Goal: Task Accomplishment & Management: Manage account settings

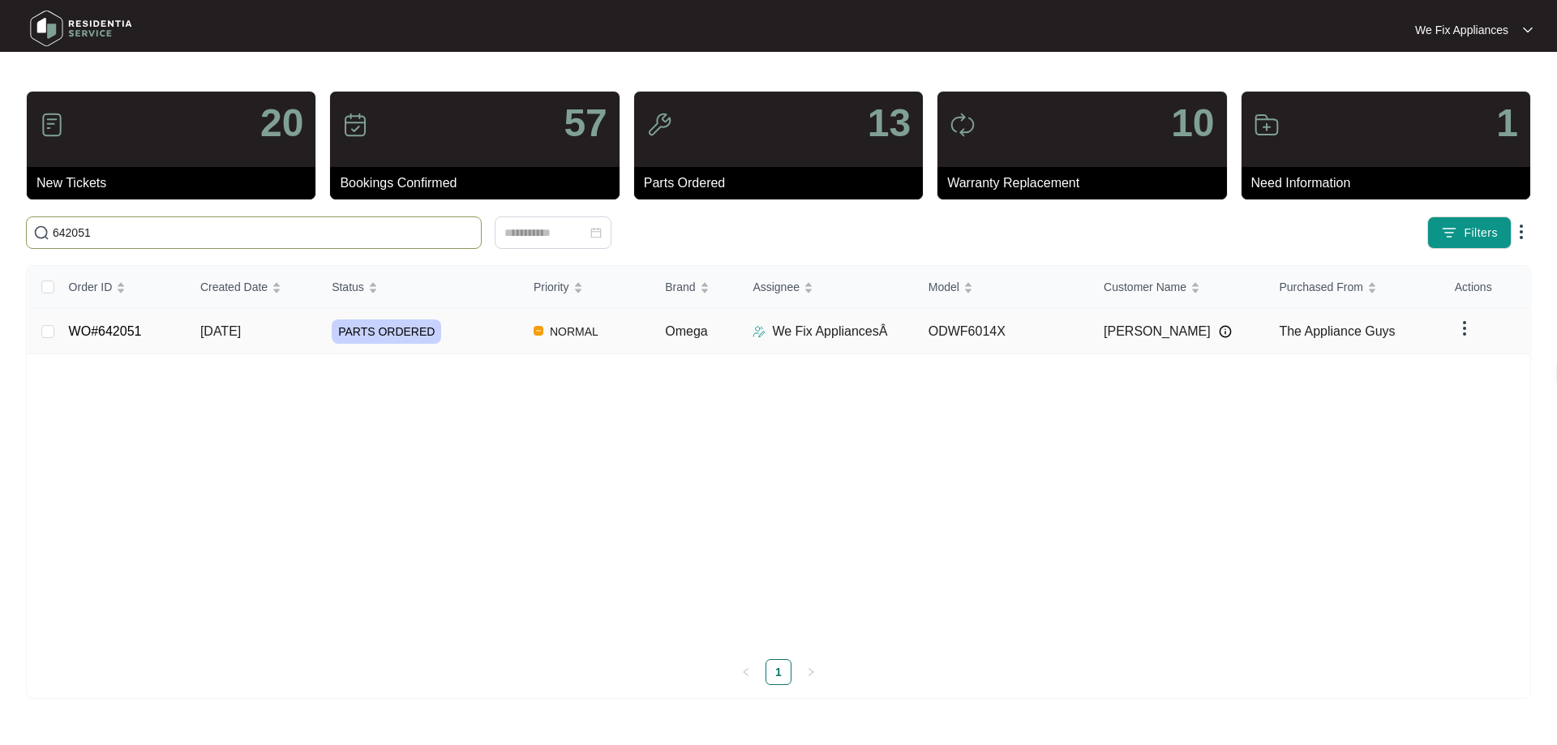
type input "642051"
click at [95, 344] on td "WO#642051" at bounding box center [121, 331] width 131 height 45
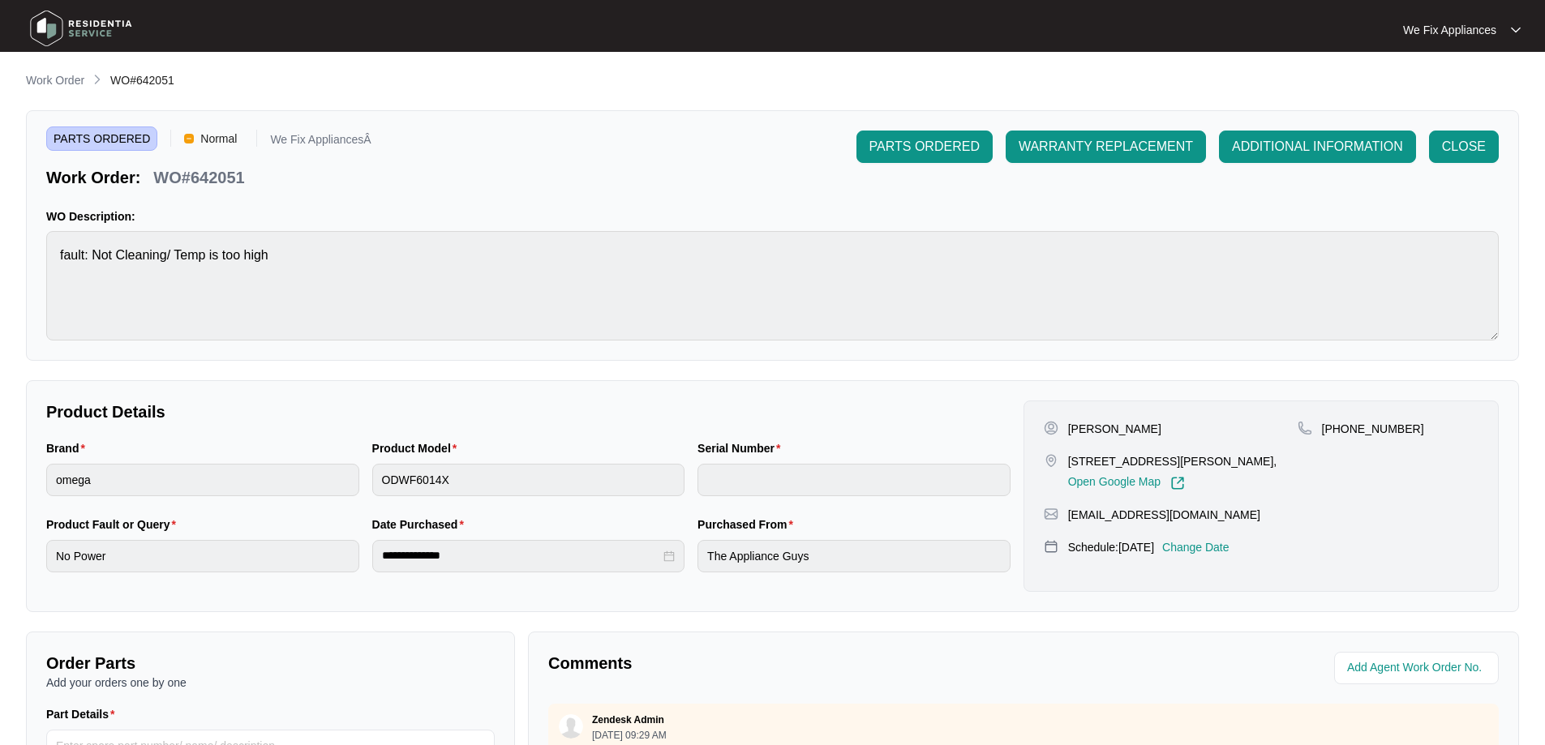
click at [1222, 548] on p "Change Date" at bounding box center [1195, 547] width 67 height 16
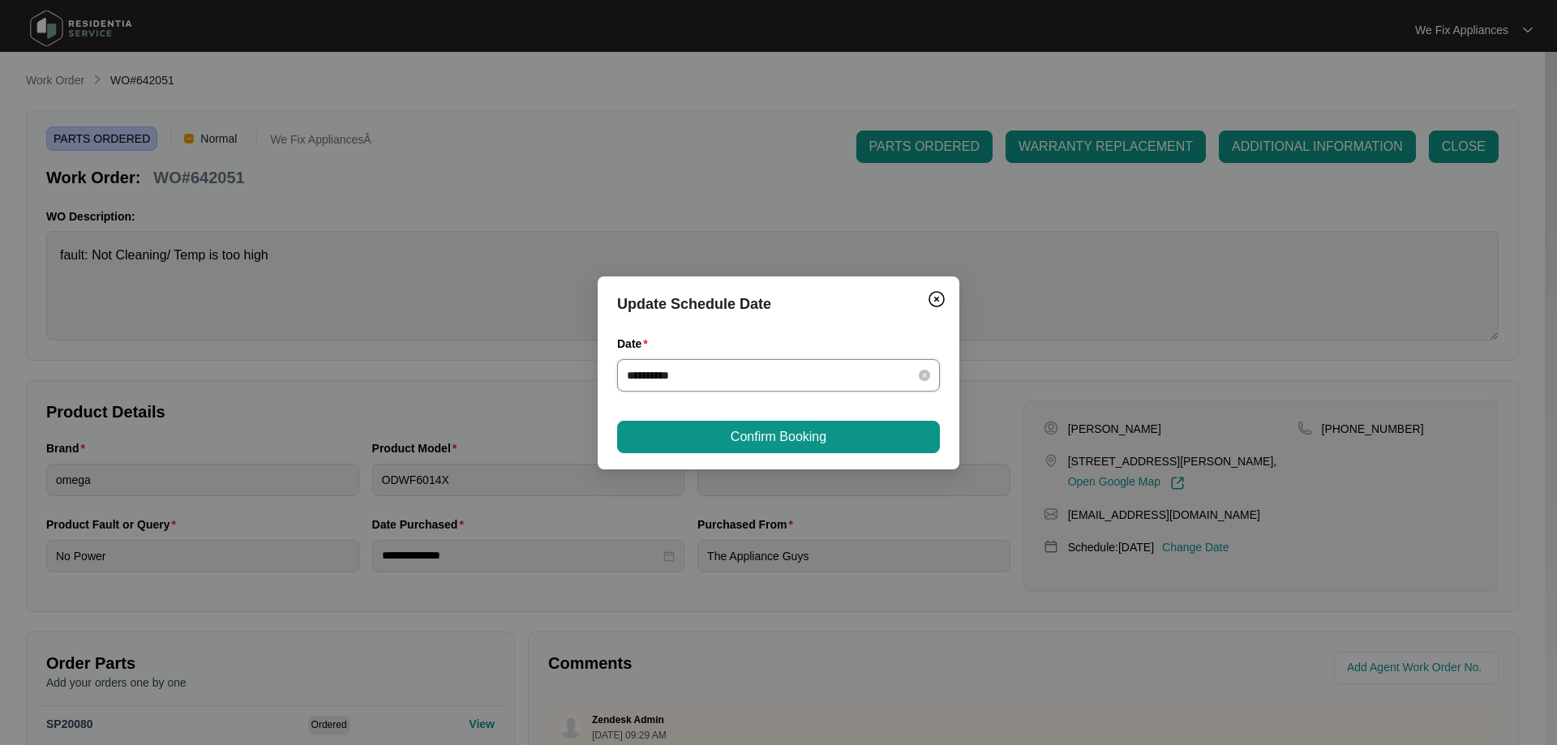
click at [777, 380] on input "**********" at bounding box center [769, 376] width 284 height 18
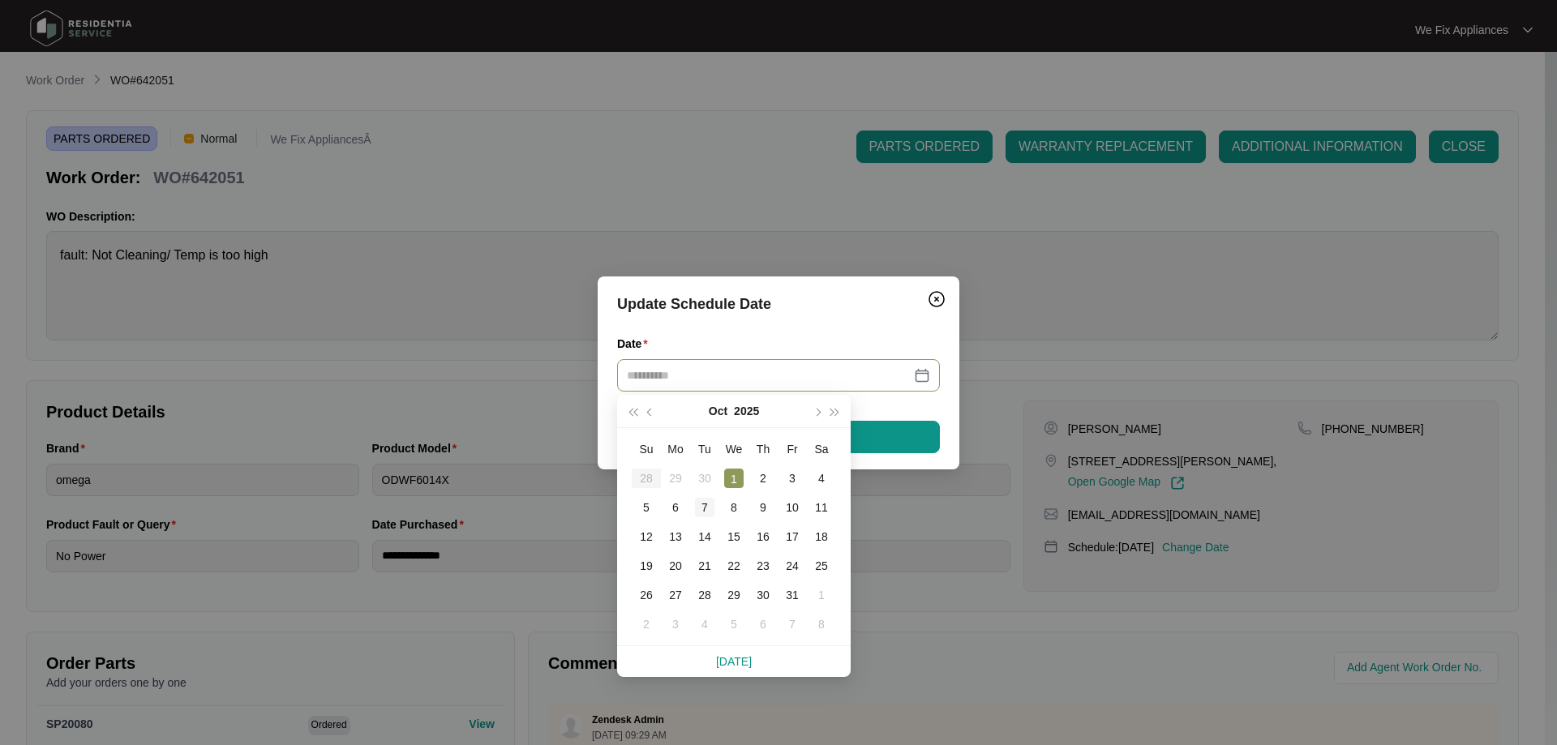
type input "**********"
click at [709, 505] on div "7" at bounding box center [704, 507] width 19 height 19
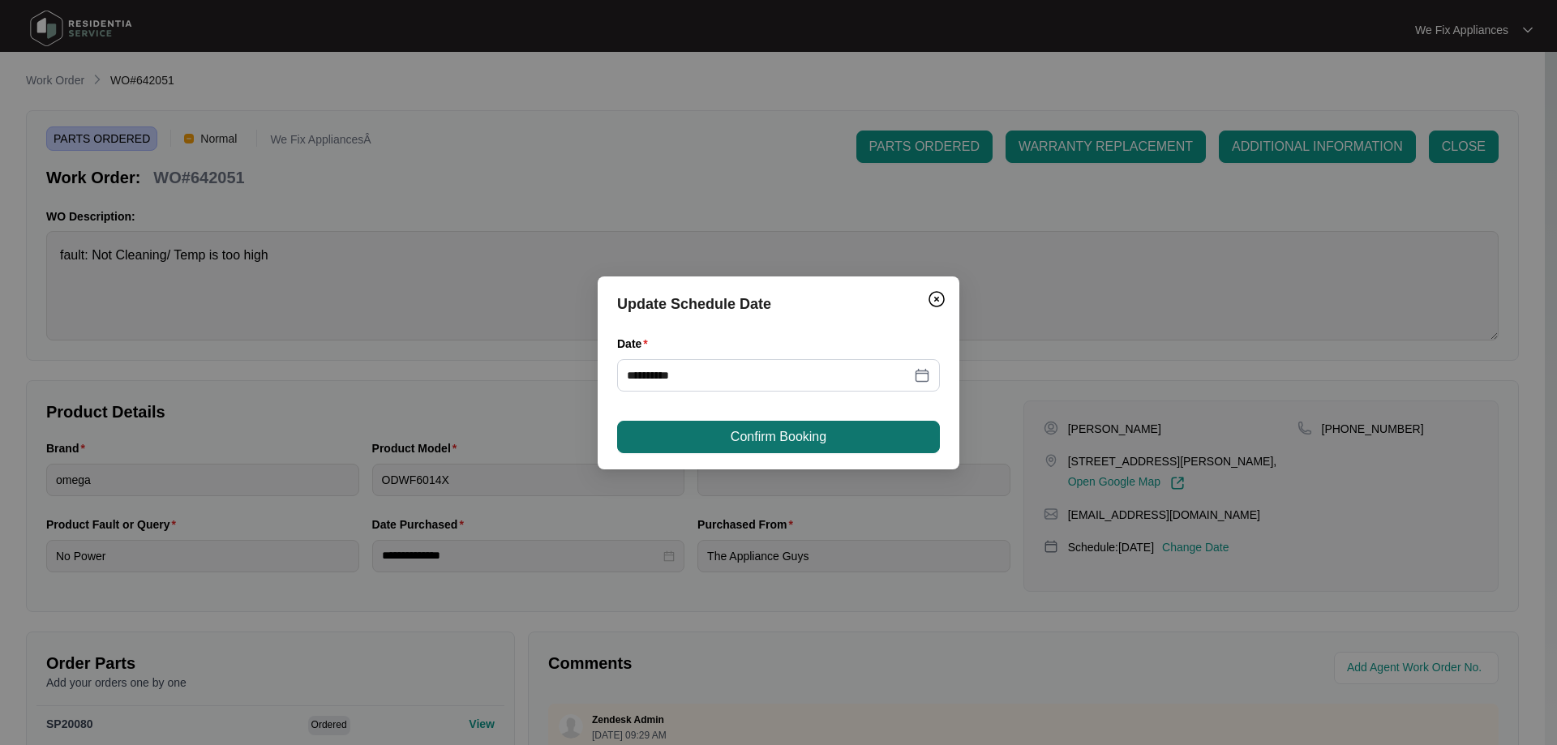
click at [769, 432] on span "Confirm Booking" at bounding box center [779, 436] width 96 height 19
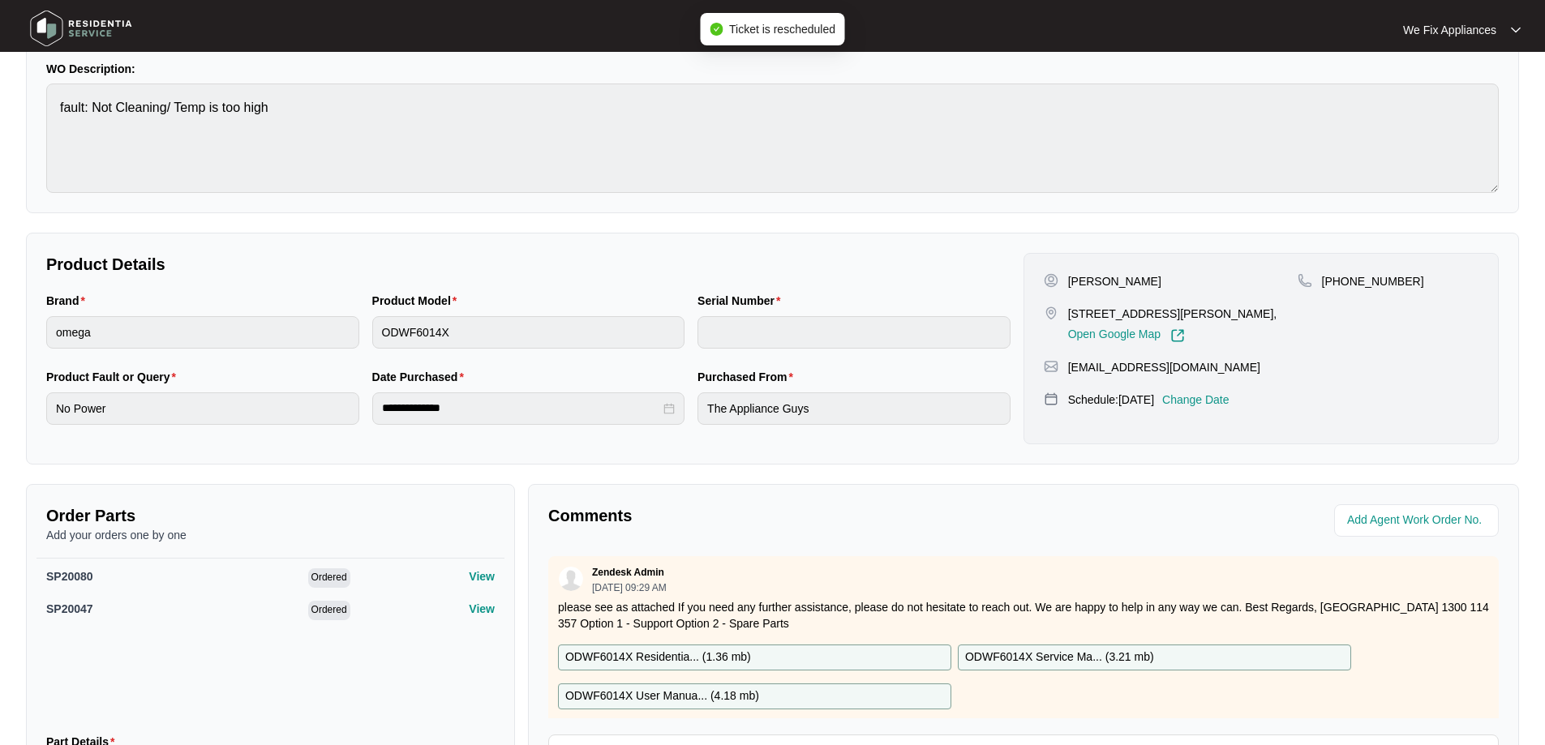
scroll to position [324, 0]
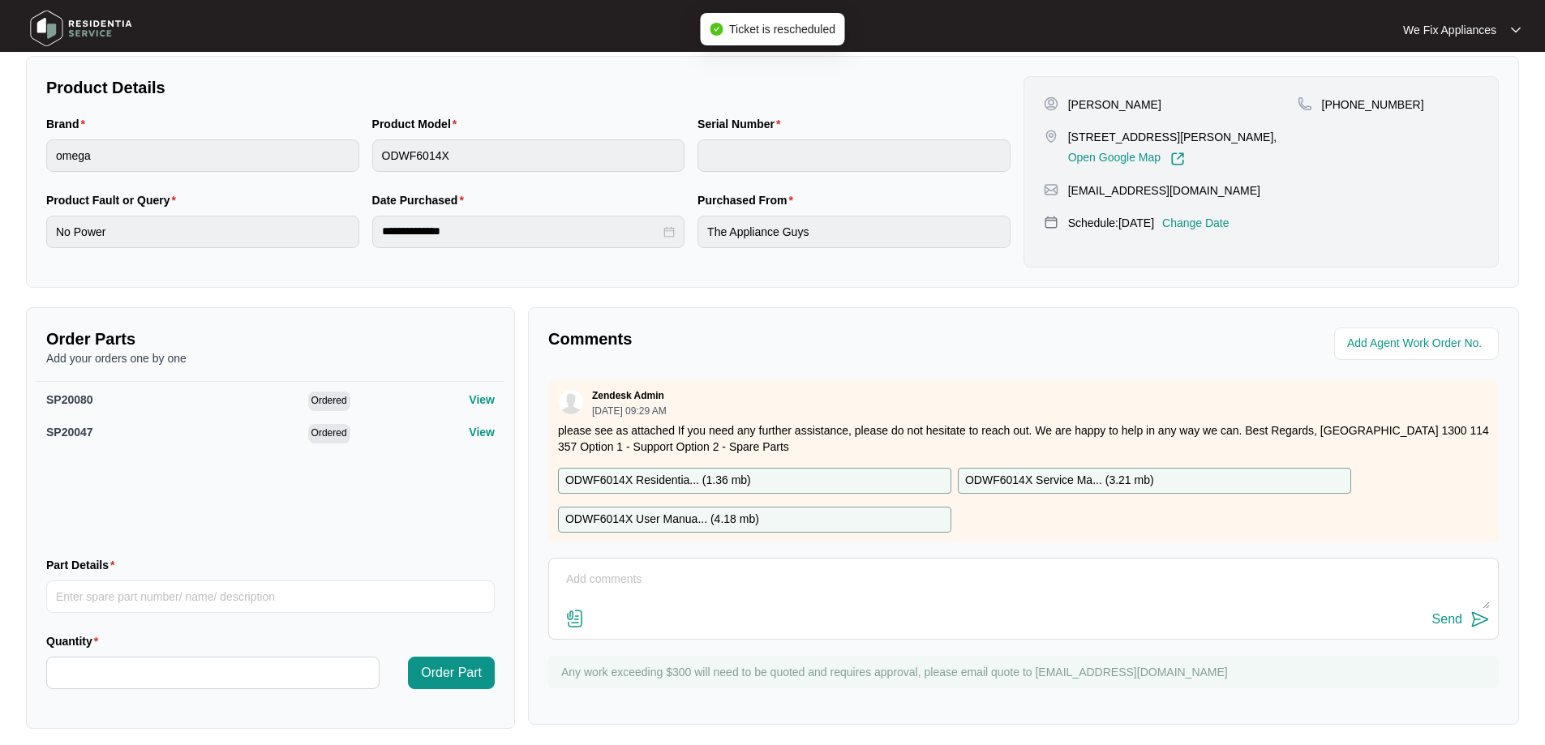
click at [644, 605] on textarea at bounding box center [1023, 588] width 933 height 42
type textarea "Hi team, customer rebooked next week Tuesday thank you."
click at [1462, 621] on div "Send" at bounding box center [1448, 619] width 30 height 15
click at [80, 21] on img at bounding box center [81, 28] width 114 height 49
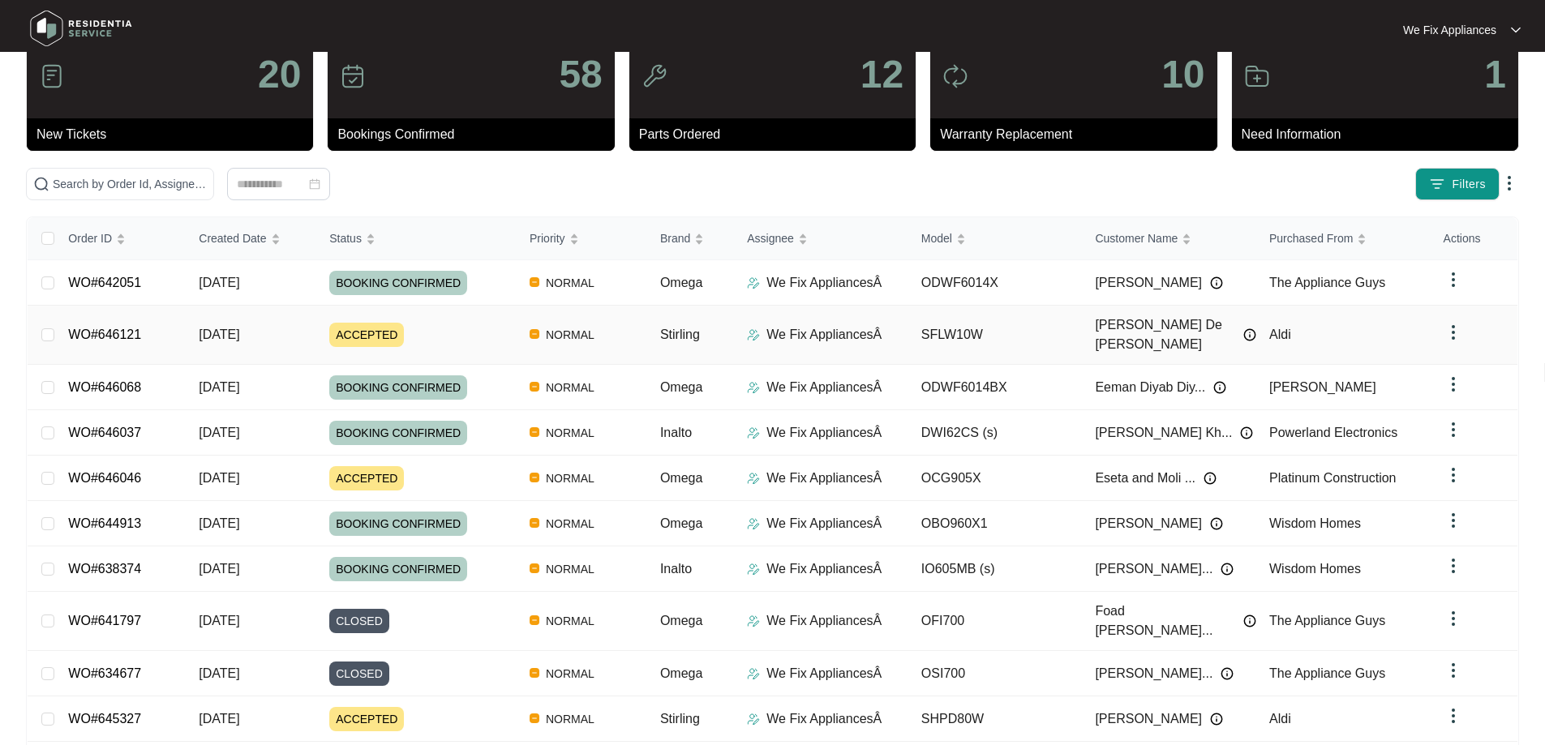
scroll to position [88, 0]
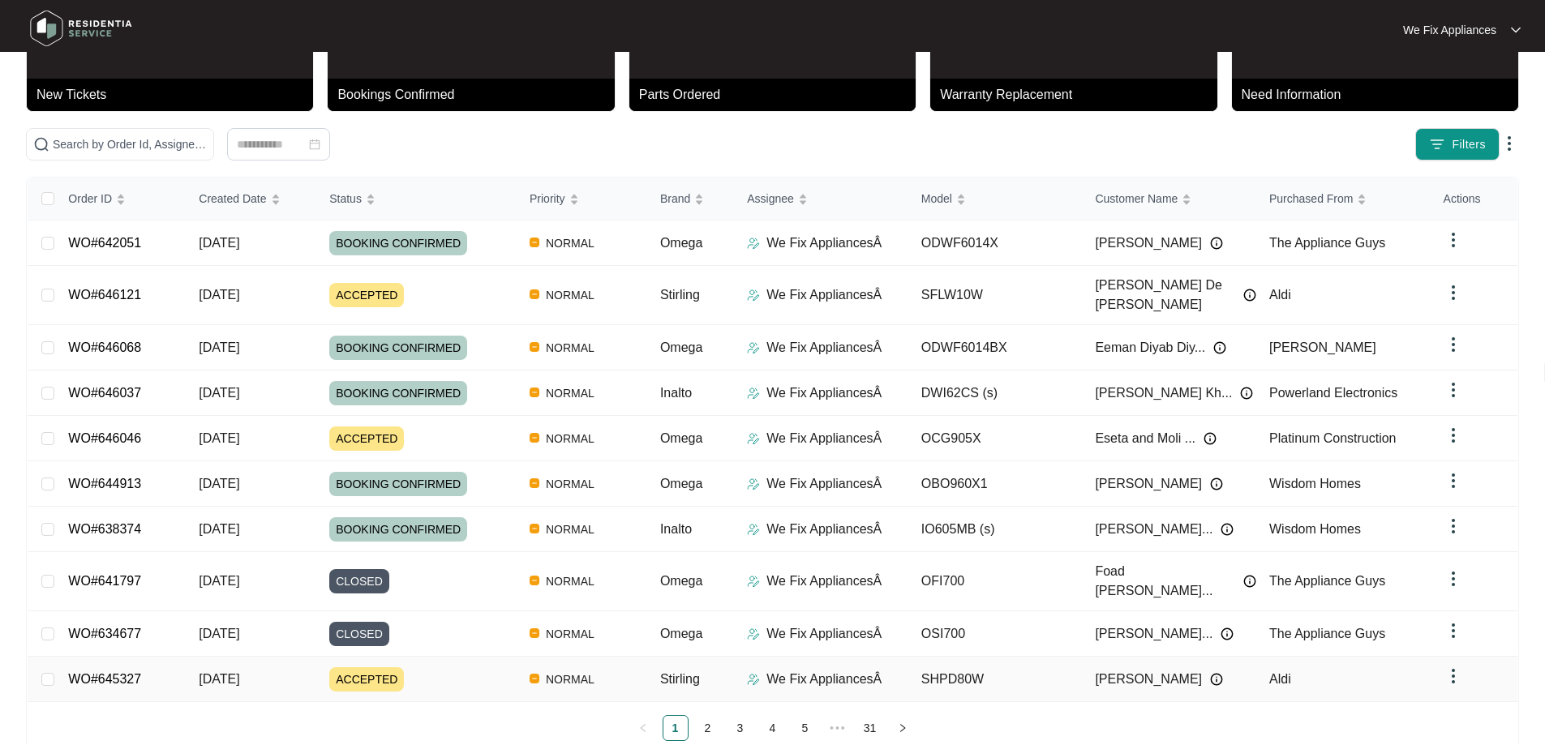
click at [131, 672] on link "WO#645327" at bounding box center [104, 679] width 73 height 14
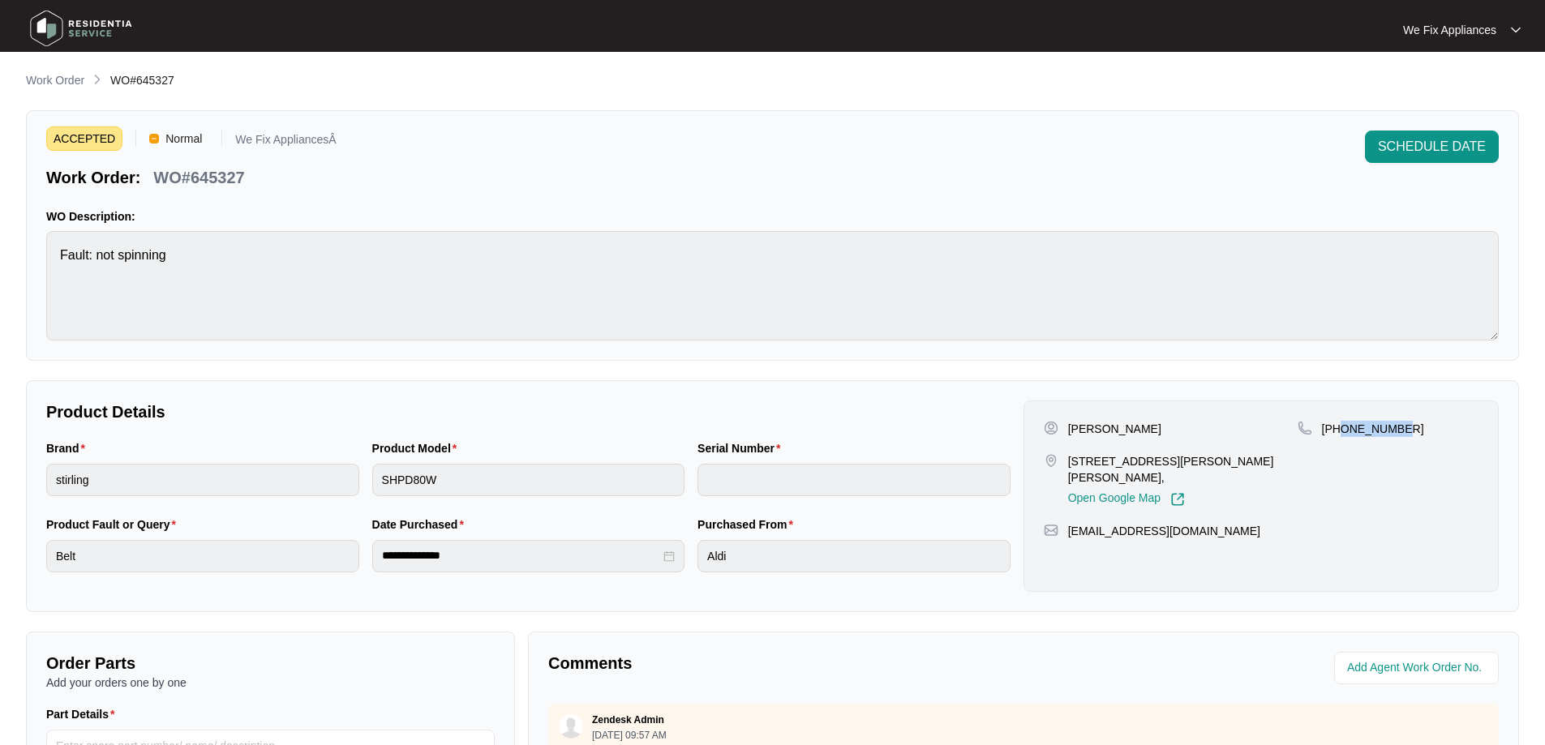
drag, startPoint x: 1396, startPoint y: 424, endPoint x: 1342, endPoint y: 436, distance: 55.5
click at [1342, 436] on p "+61419491667" at bounding box center [1373, 429] width 102 height 16
copy p "419491667"
click at [71, 27] on img at bounding box center [81, 28] width 114 height 49
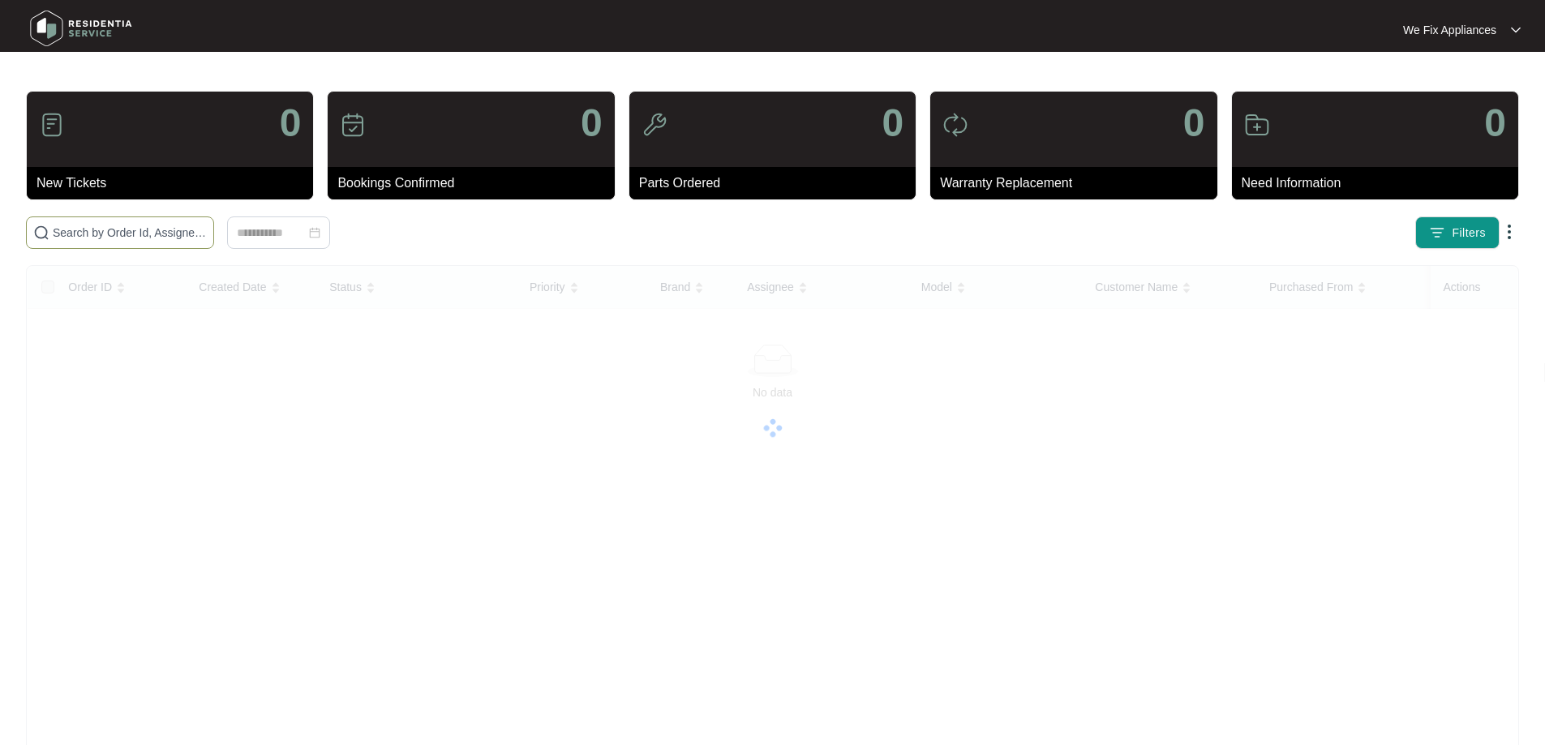
paste input "642473"
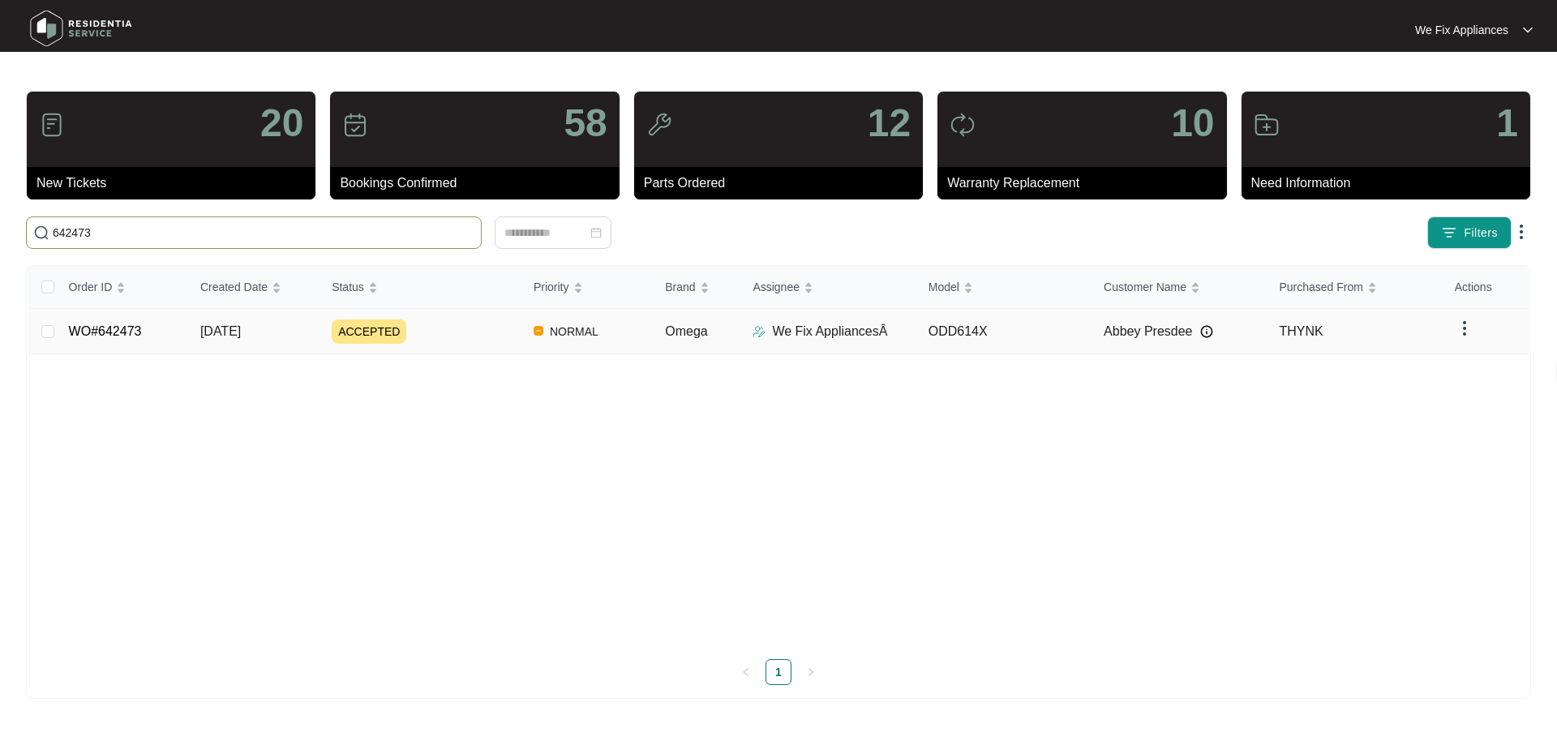
type input "642473"
click at [110, 326] on link "WO#642473" at bounding box center [105, 331] width 73 height 14
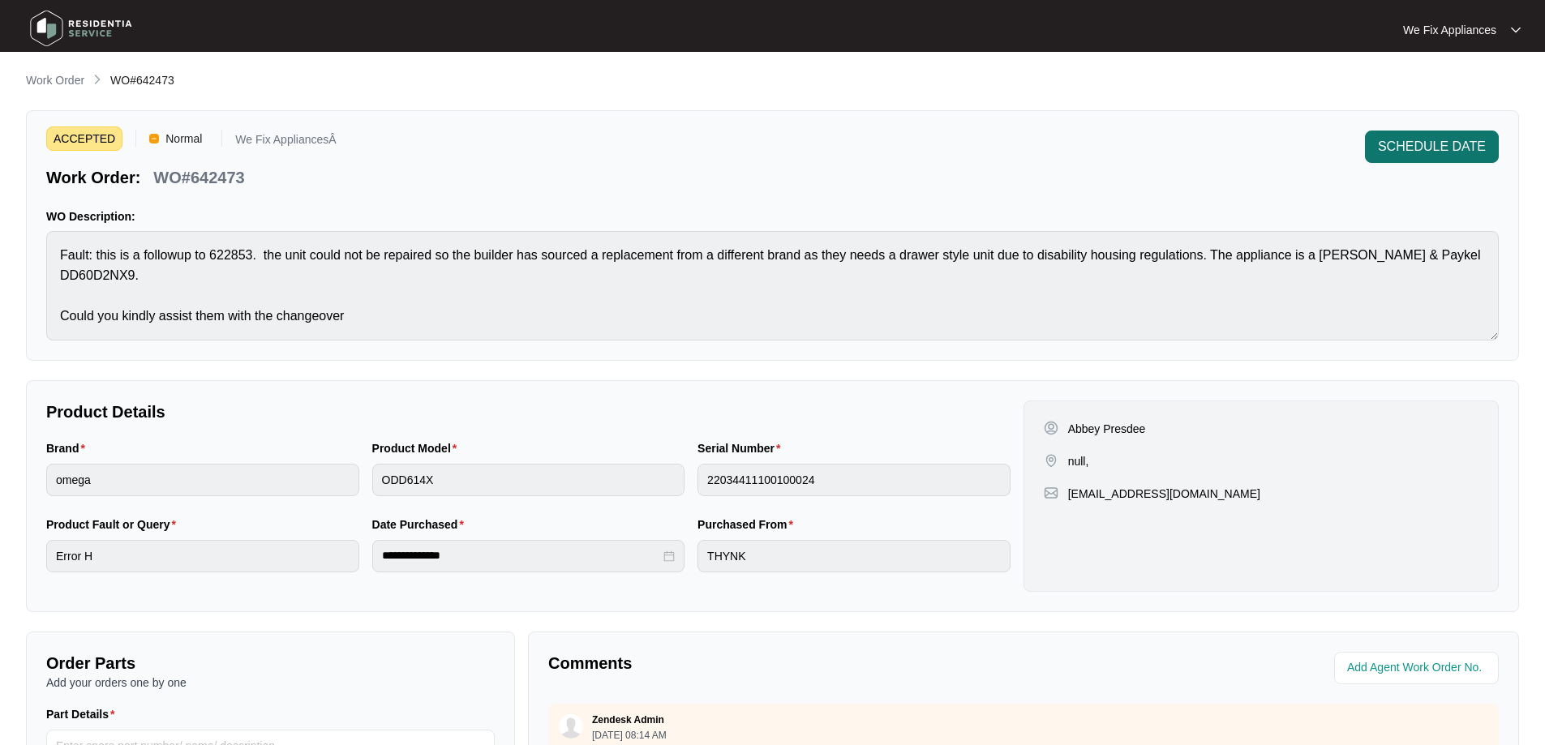
click at [1437, 145] on span "SCHEDULE DATE" at bounding box center [1432, 146] width 108 height 19
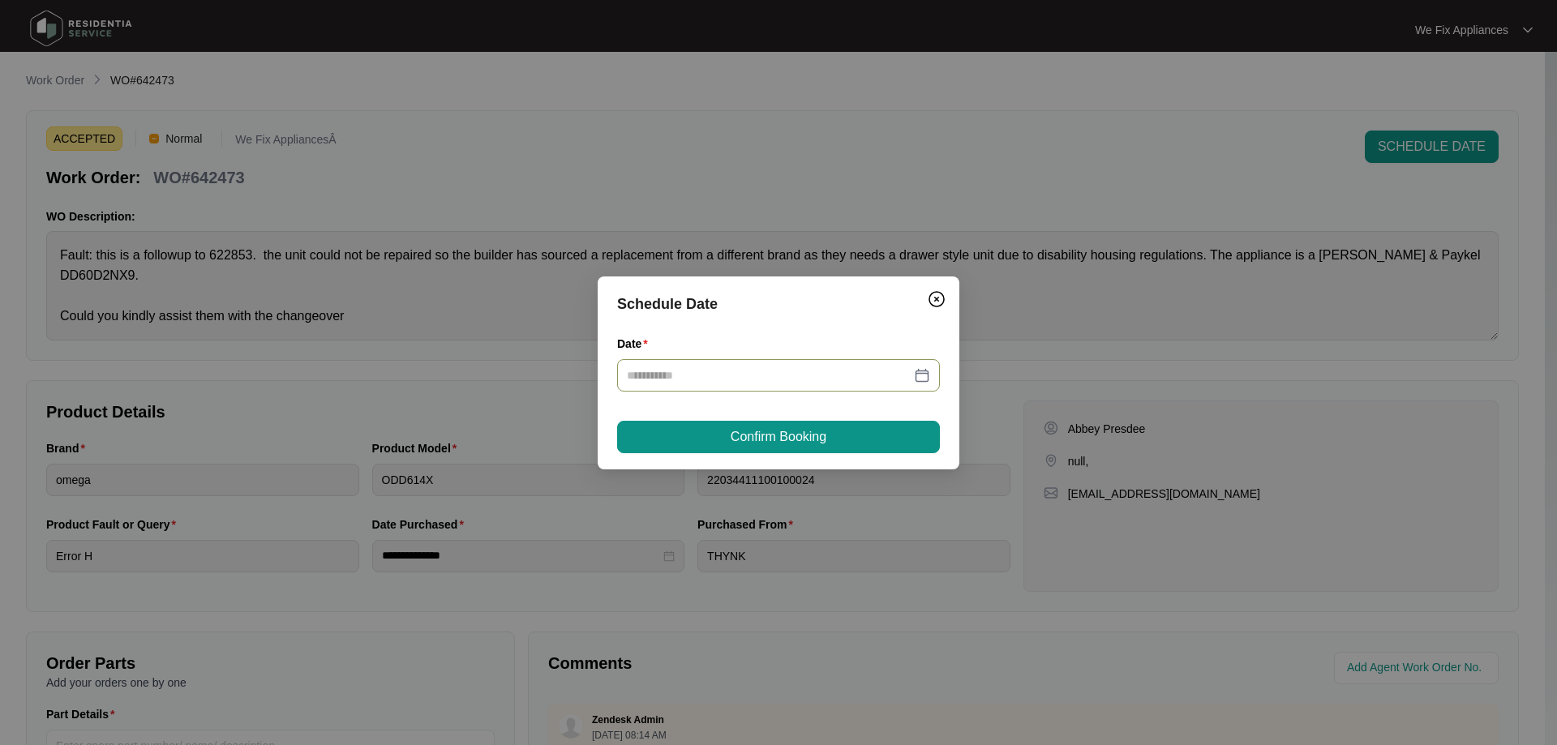
click at [722, 370] on input "Date" at bounding box center [769, 376] width 284 height 18
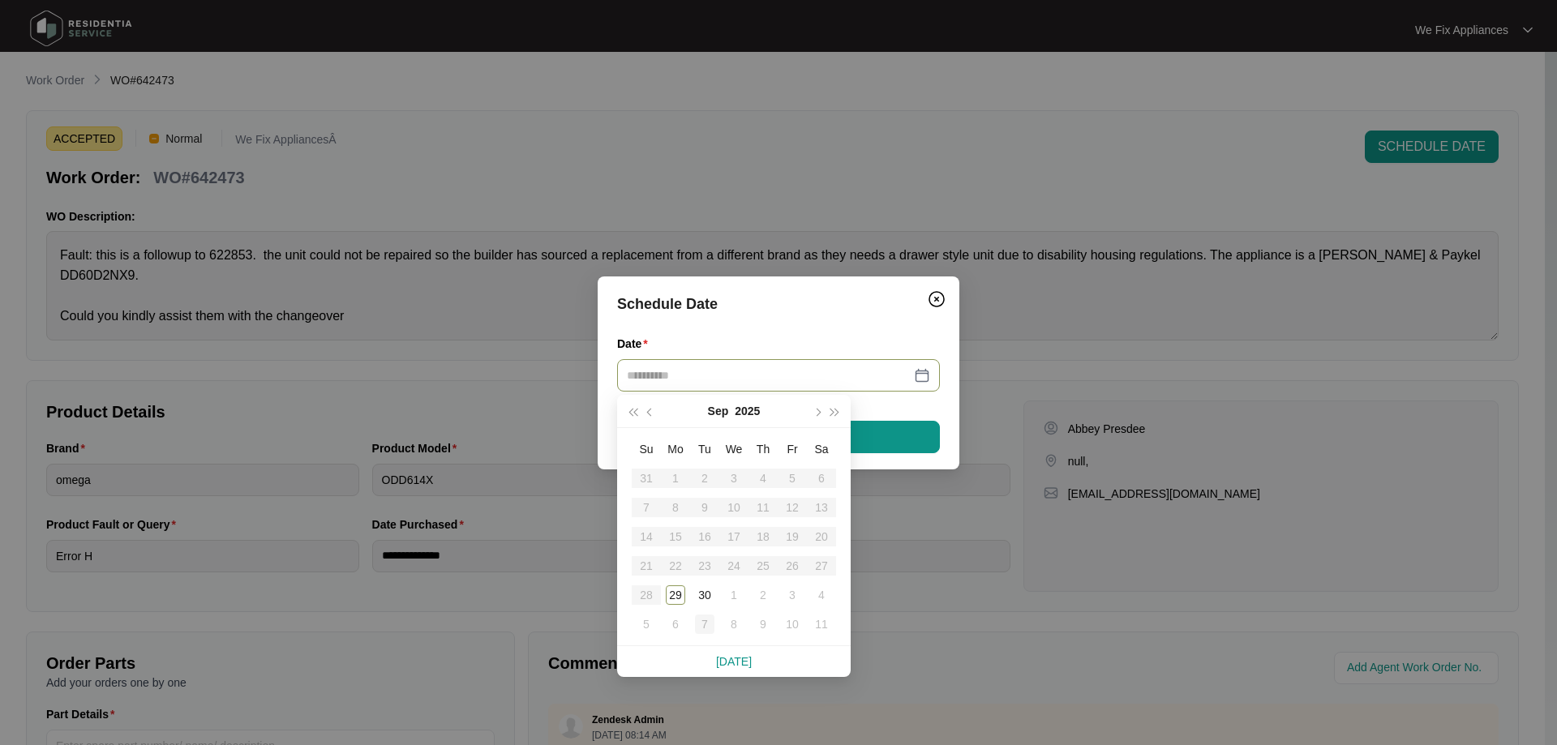
click at [698, 625] on div "7" at bounding box center [704, 624] width 19 height 19
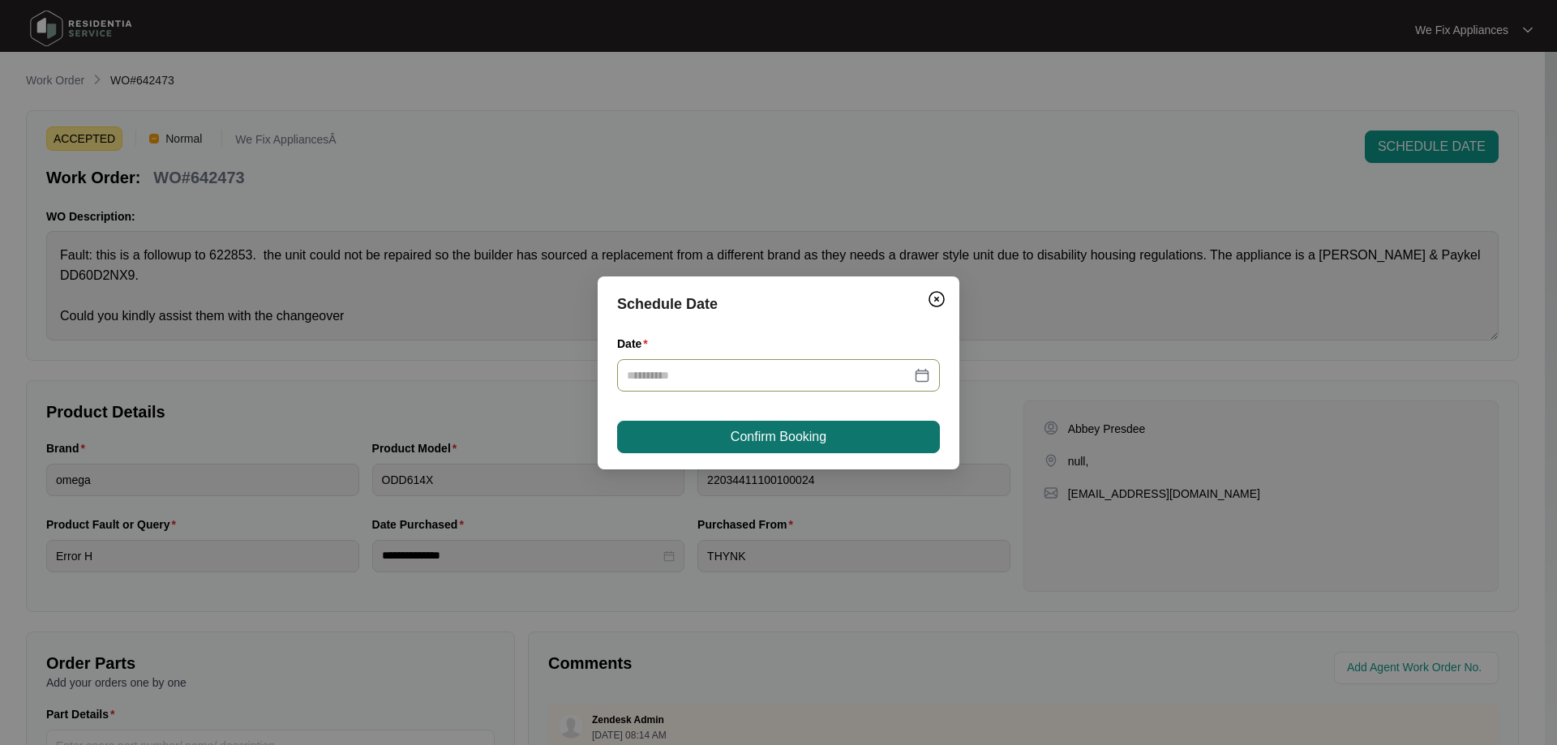
type input "**********"
click at [760, 427] on span "Confirm Booking" at bounding box center [779, 436] width 96 height 19
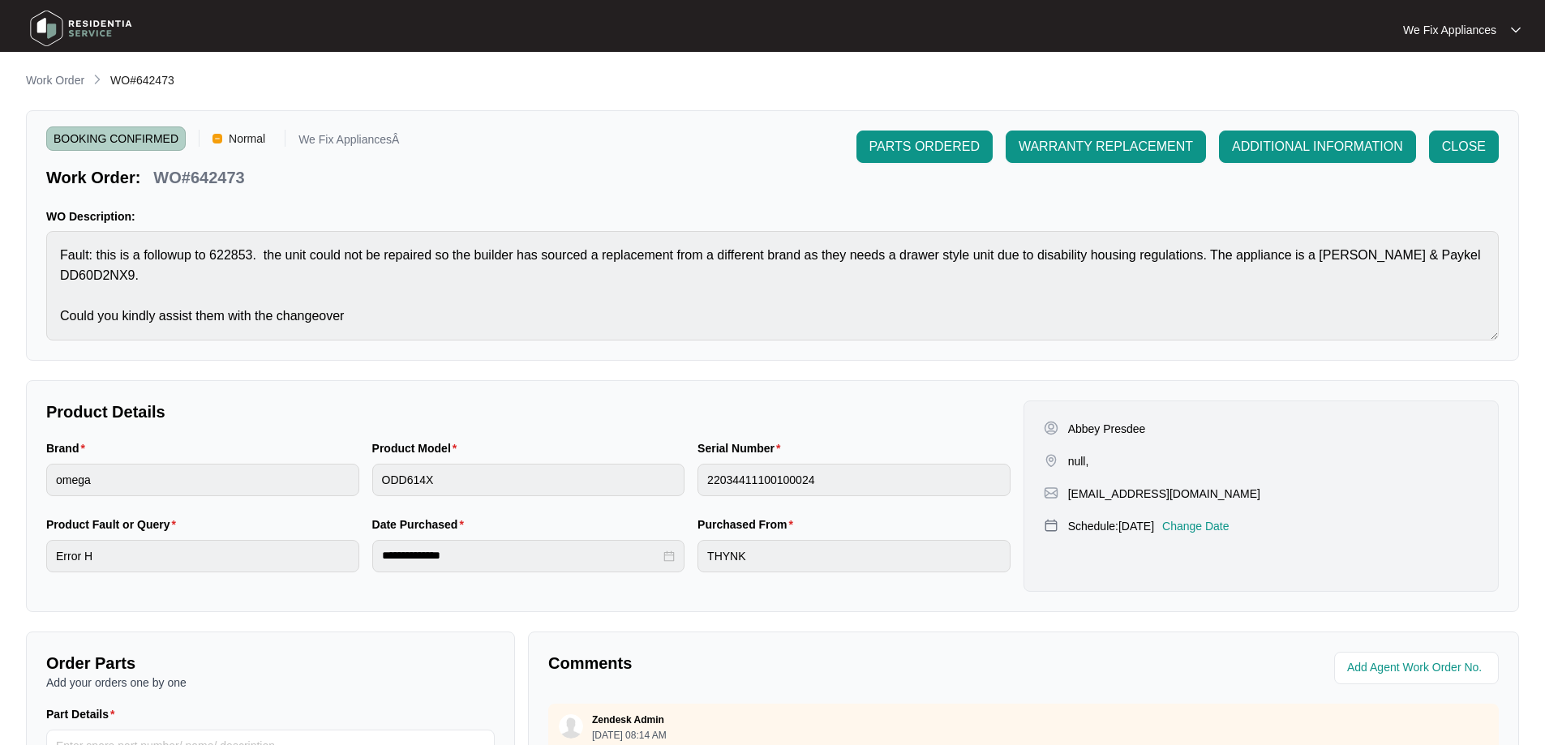
click at [79, 37] on img at bounding box center [81, 28] width 114 height 49
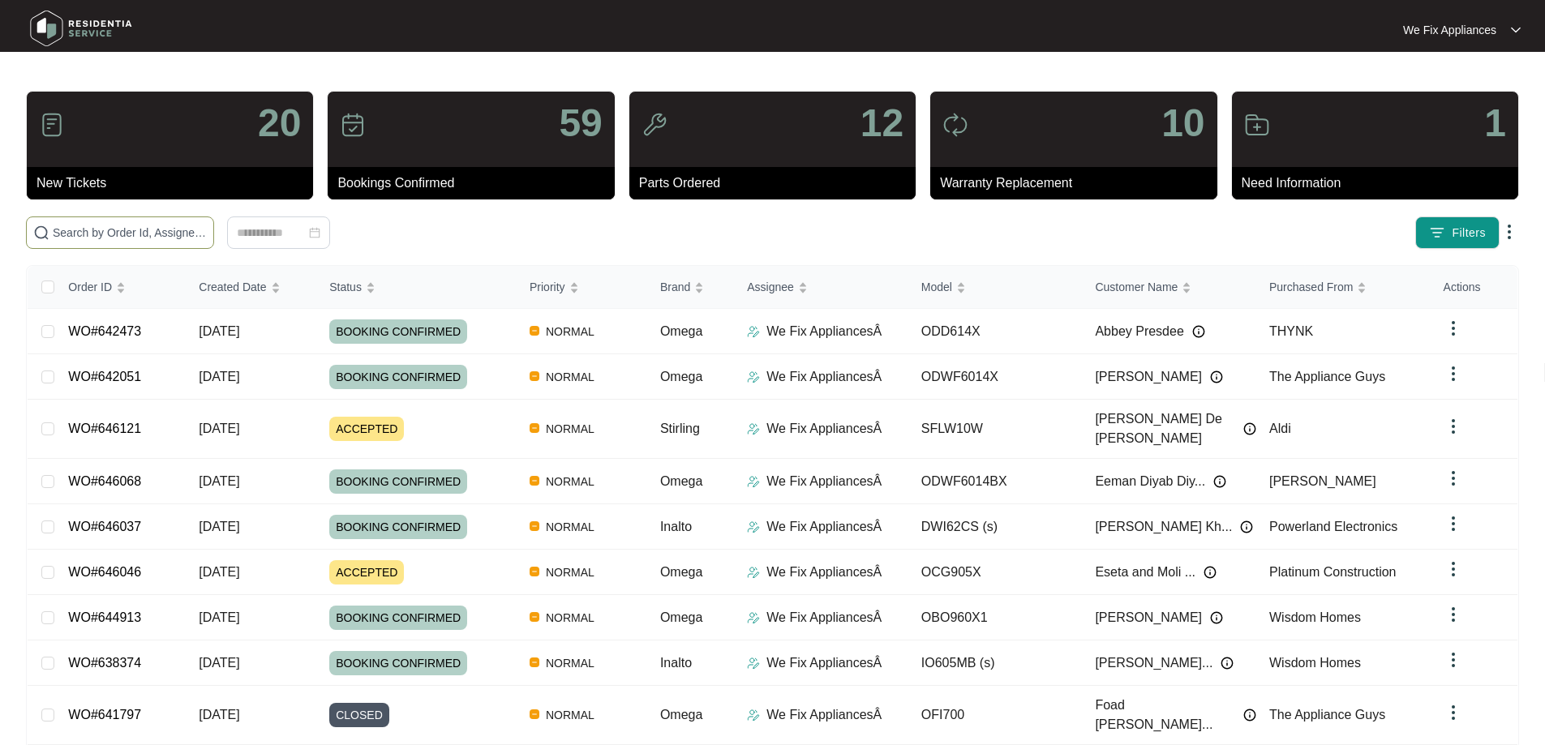
paste input "646121"
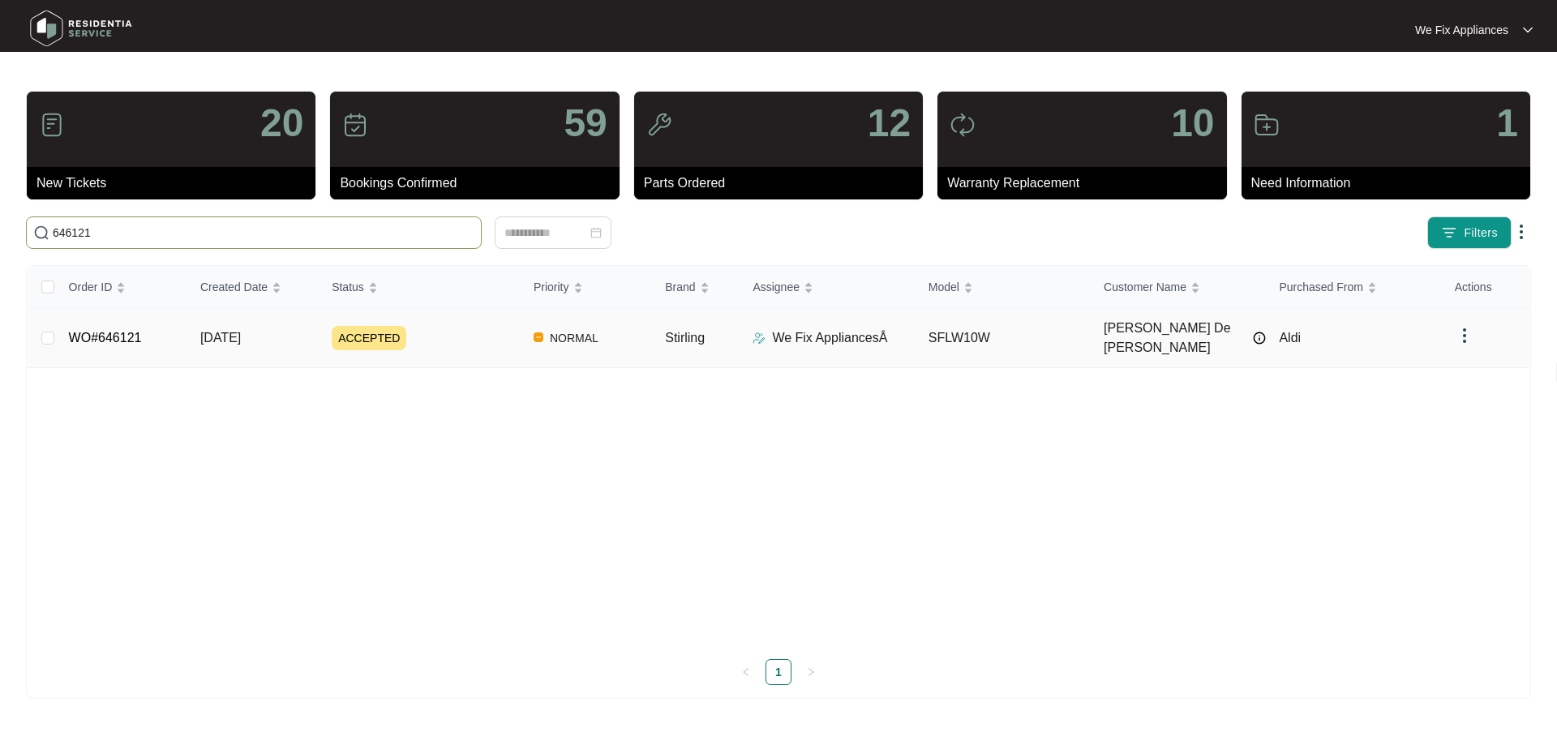
type input "646121"
click at [118, 331] on link "WO#646121" at bounding box center [105, 338] width 73 height 14
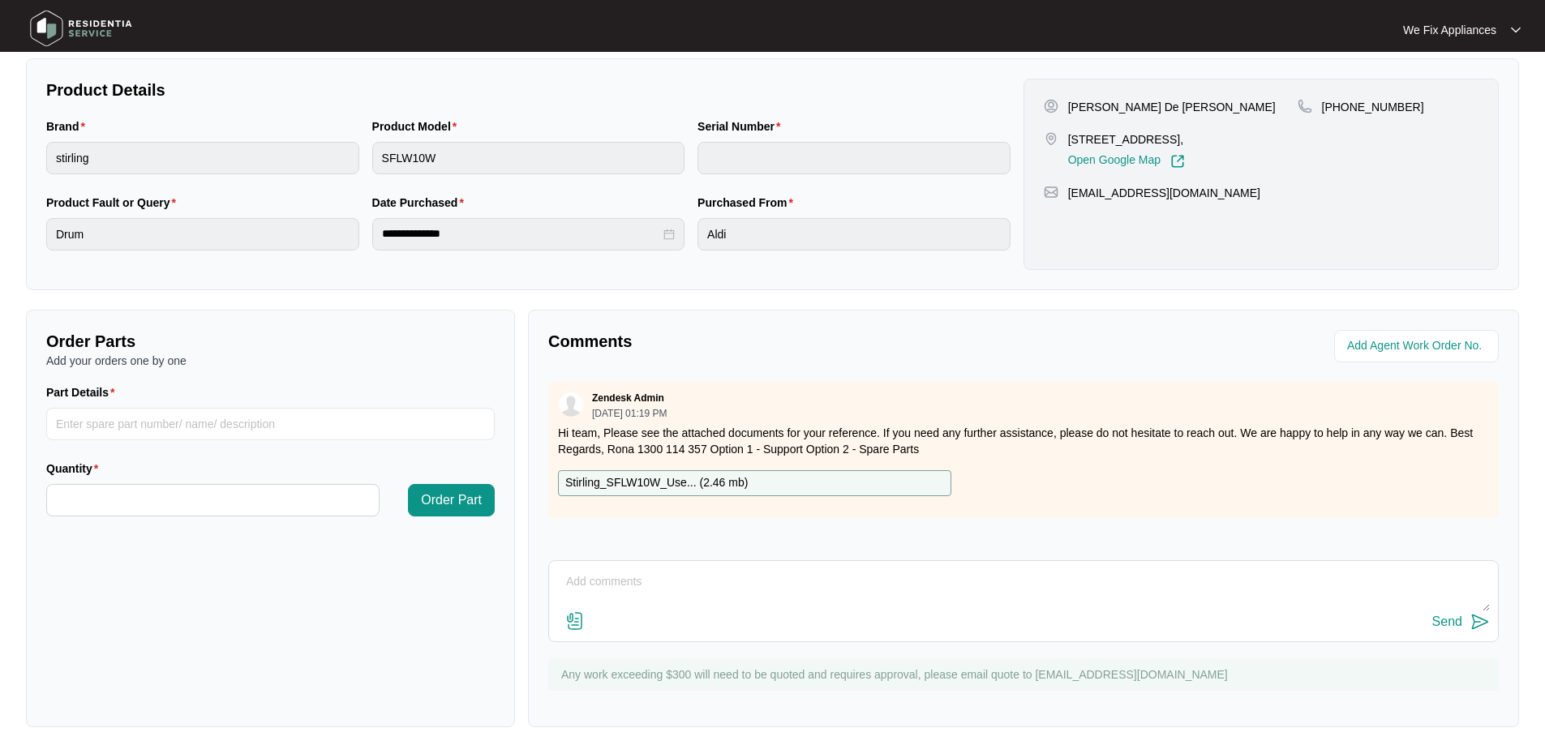
scroll to position [331, 0]
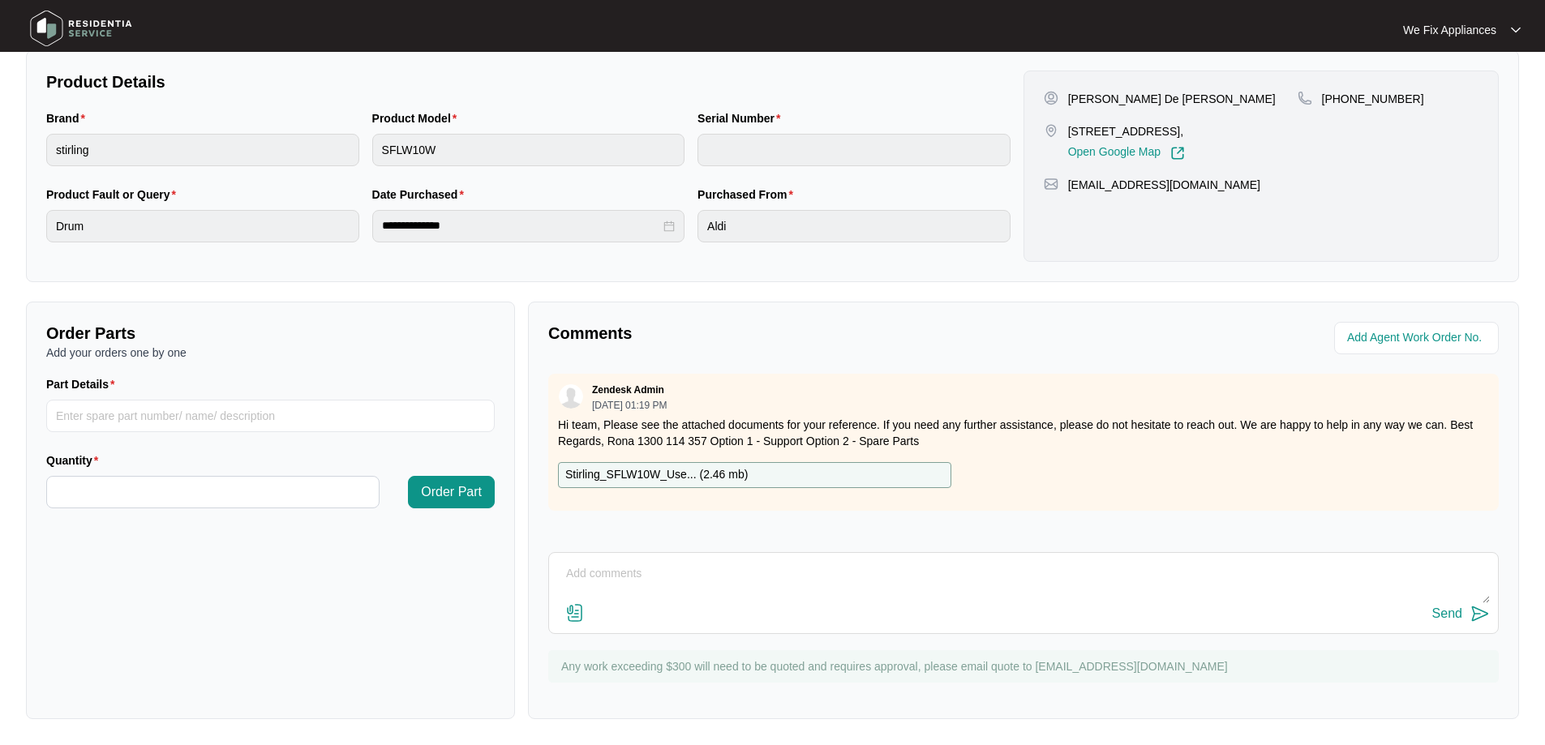
click at [677, 592] on textarea at bounding box center [1023, 582] width 933 height 42
type textarea "Hi guys, left message for customer to call us back thank you."
click at [1439, 608] on div "Send" at bounding box center [1448, 614] width 30 height 15
click at [91, 36] on img at bounding box center [81, 28] width 114 height 49
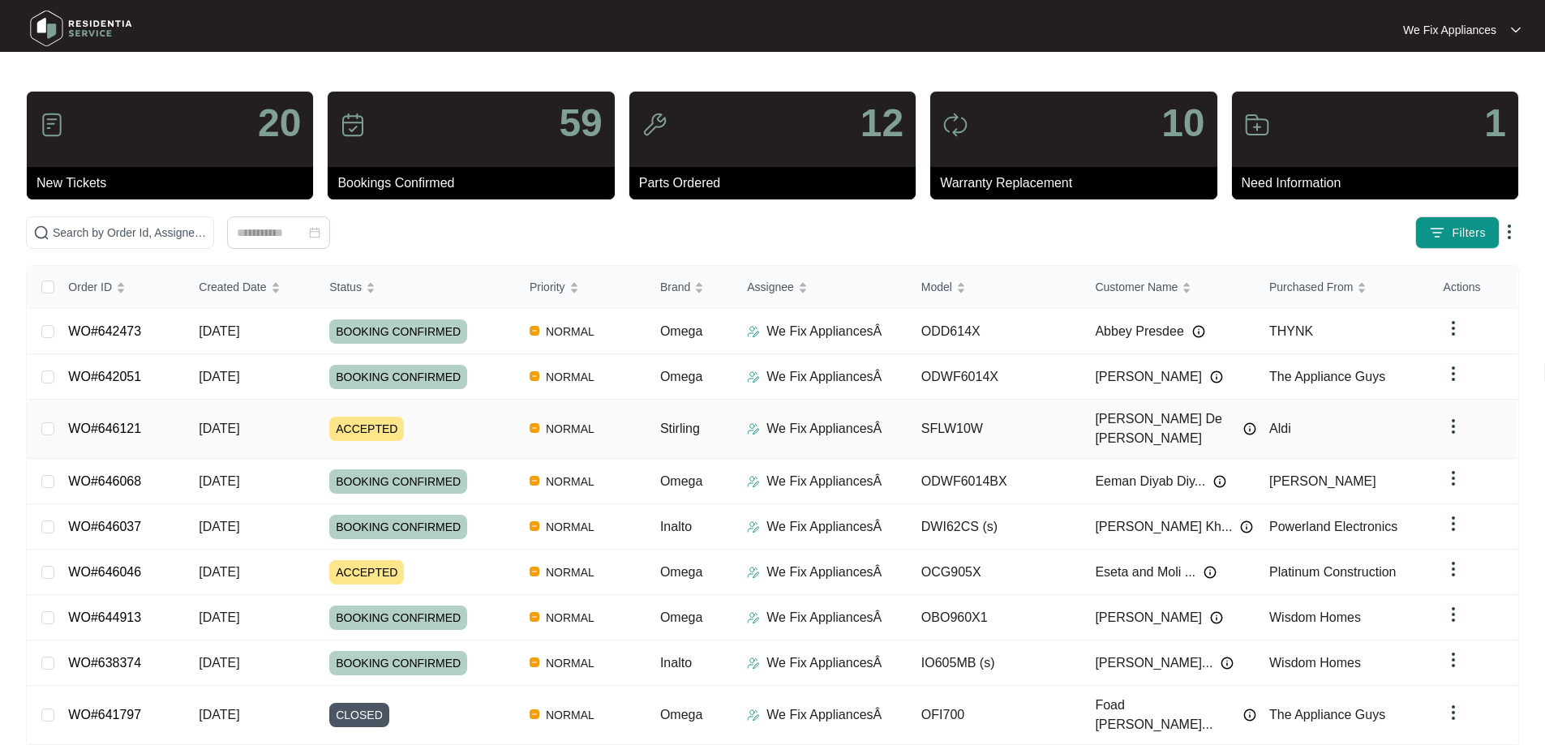
click at [115, 422] on link "WO#646121" at bounding box center [104, 429] width 73 height 14
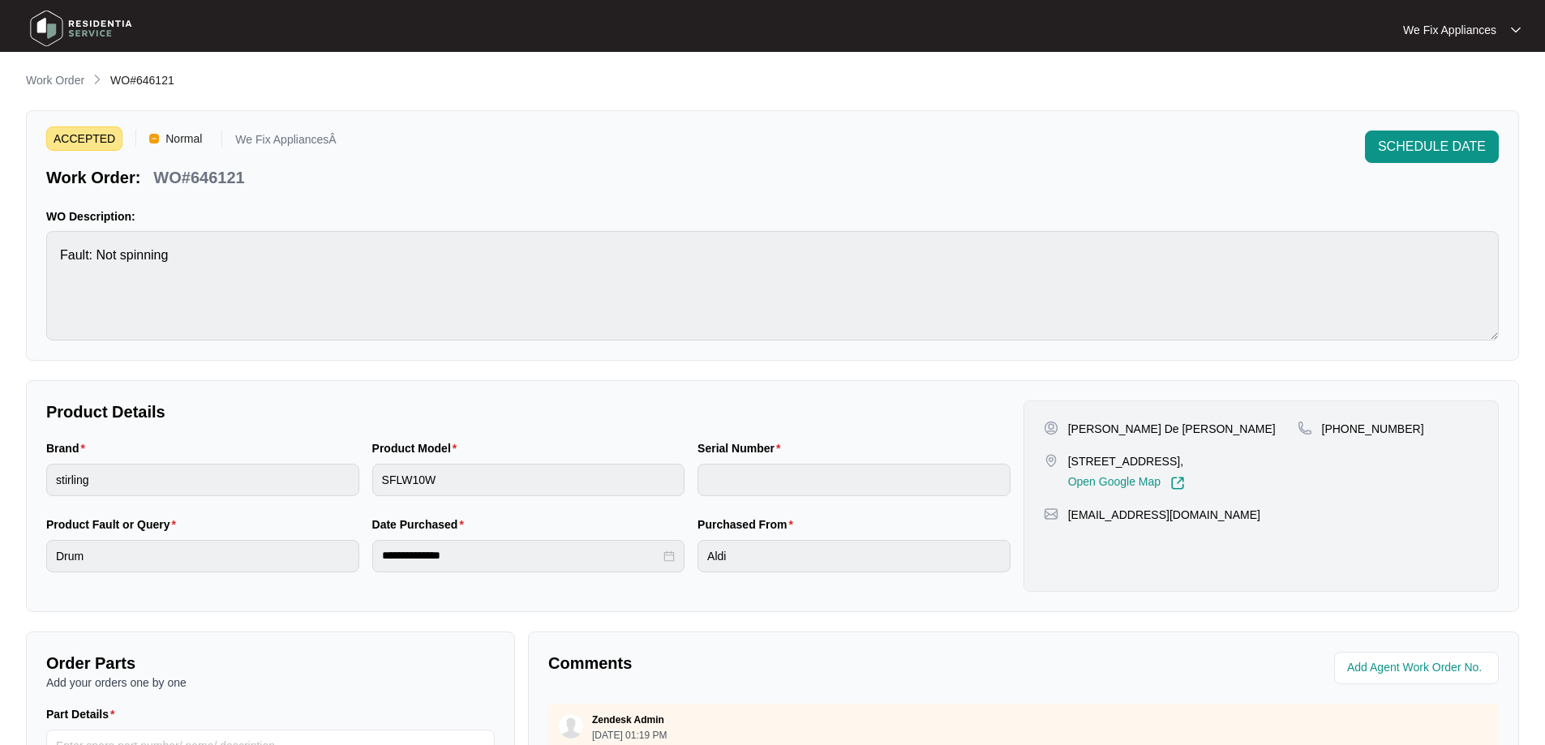
click at [105, 28] on img at bounding box center [81, 28] width 114 height 49
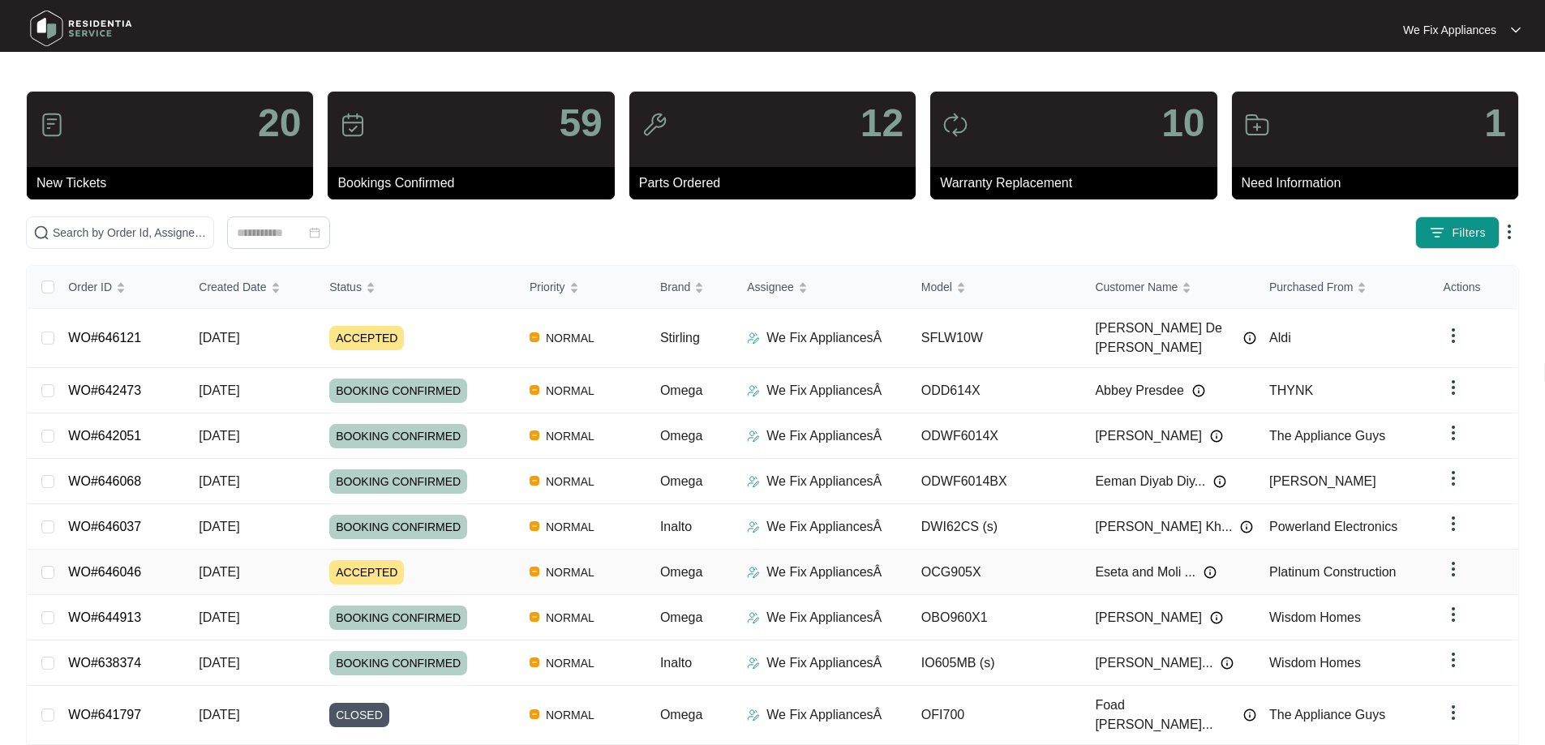
click at [122, 565] on link "WO#646046" at bounding box center [104, 572] width 73 height 14
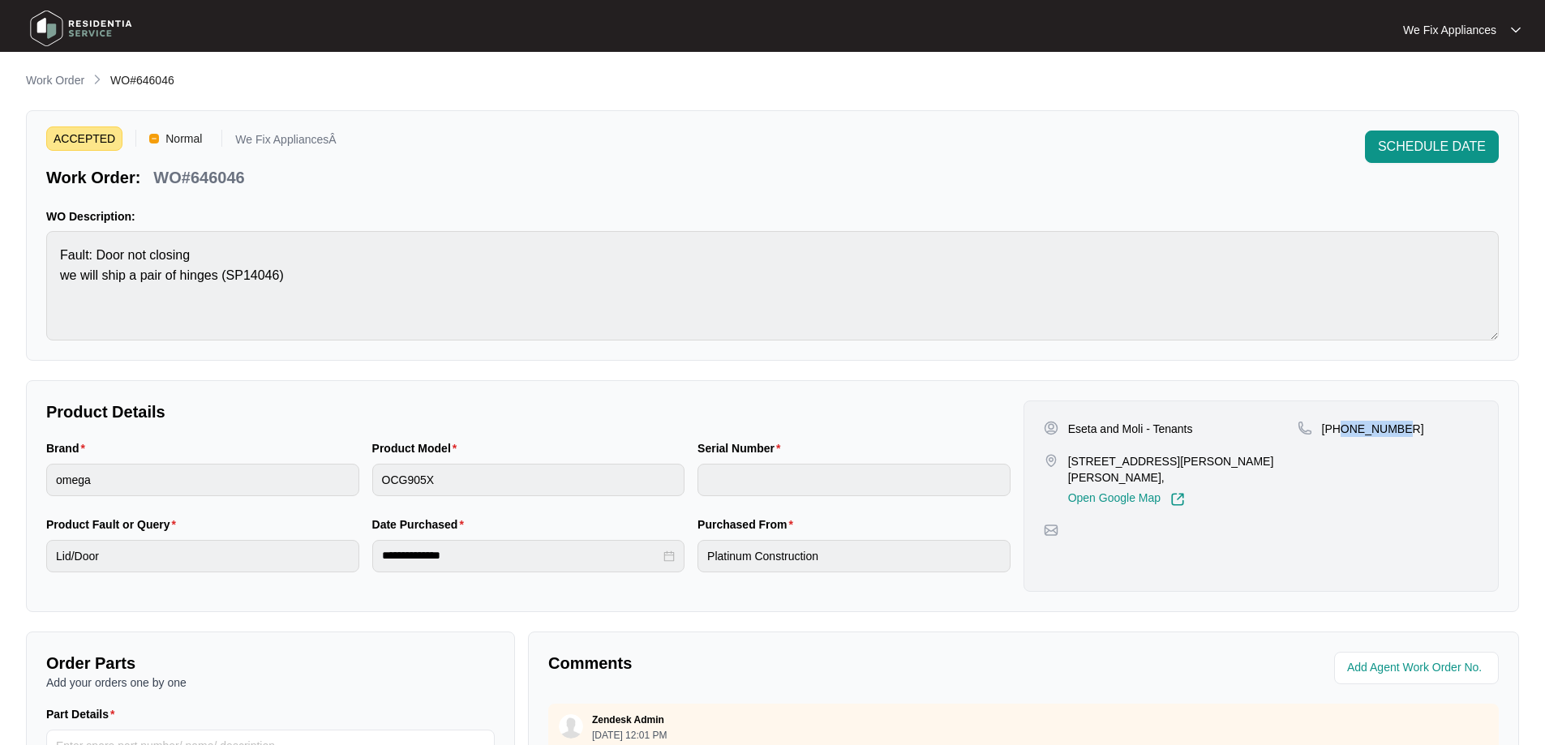
drag, startPoint x: 1380, startPoint y: 435, endPoint x: 1340, endPoint y: 440, distance: 40.2
click at [1340, 440] on div "+61403134580" at bounding box center [1388, 464] width 181 height 86
copy p "403134580"
click at [95, 37] on img at bounding box center [81, 28] width 114 height 49
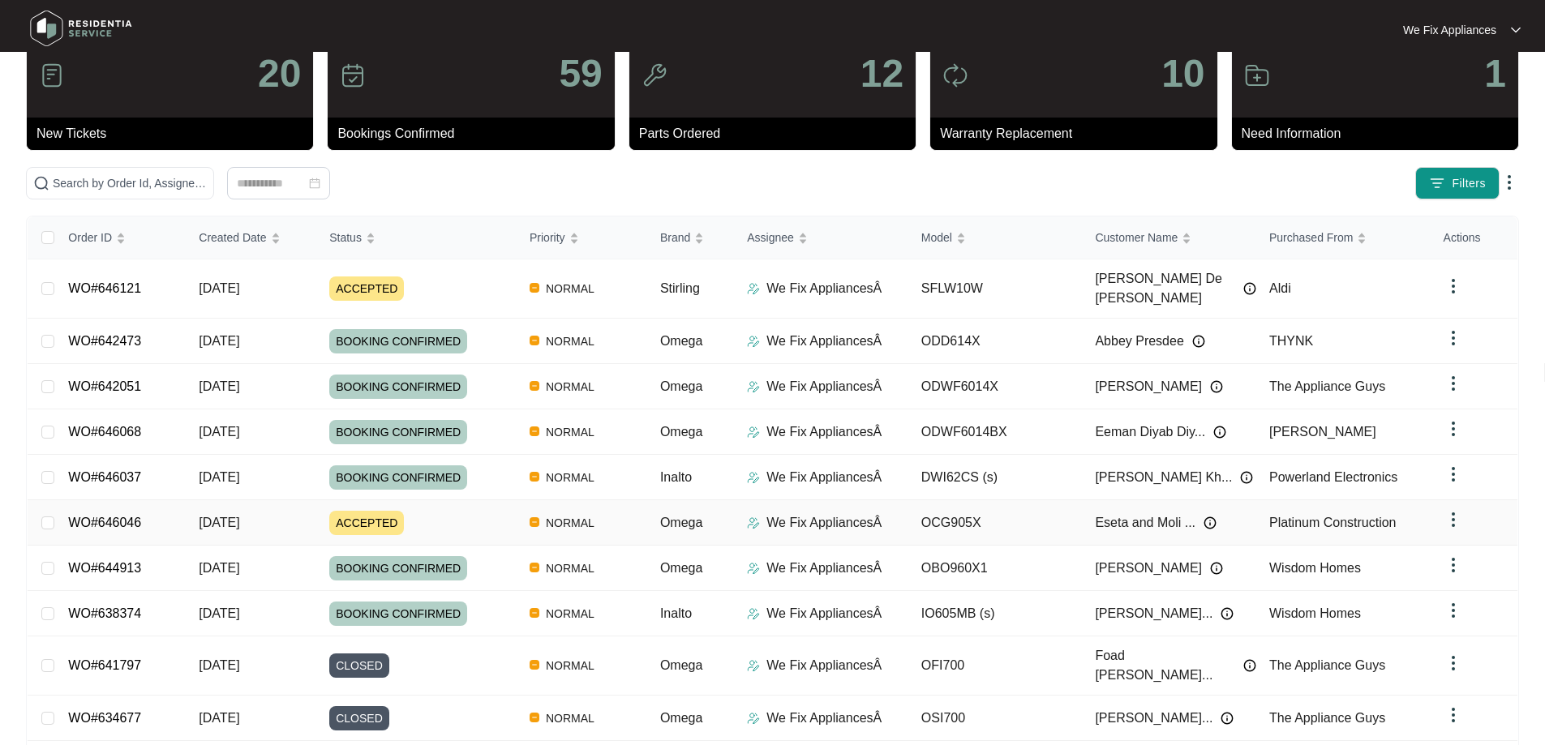
scroll to position [88, 0]
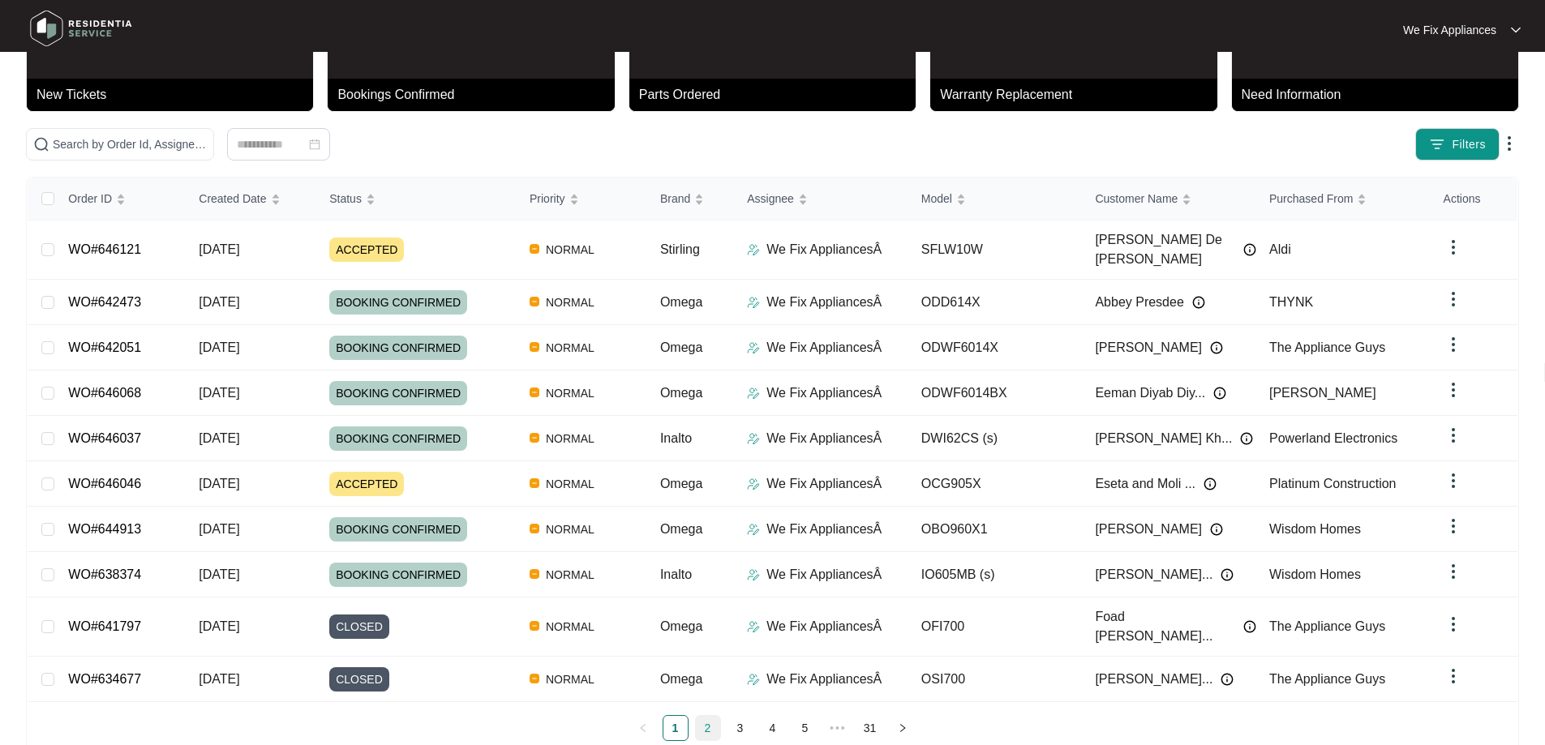
click at [705, 716] on link "2" at bounding box center [708, 728] width 24 height 24
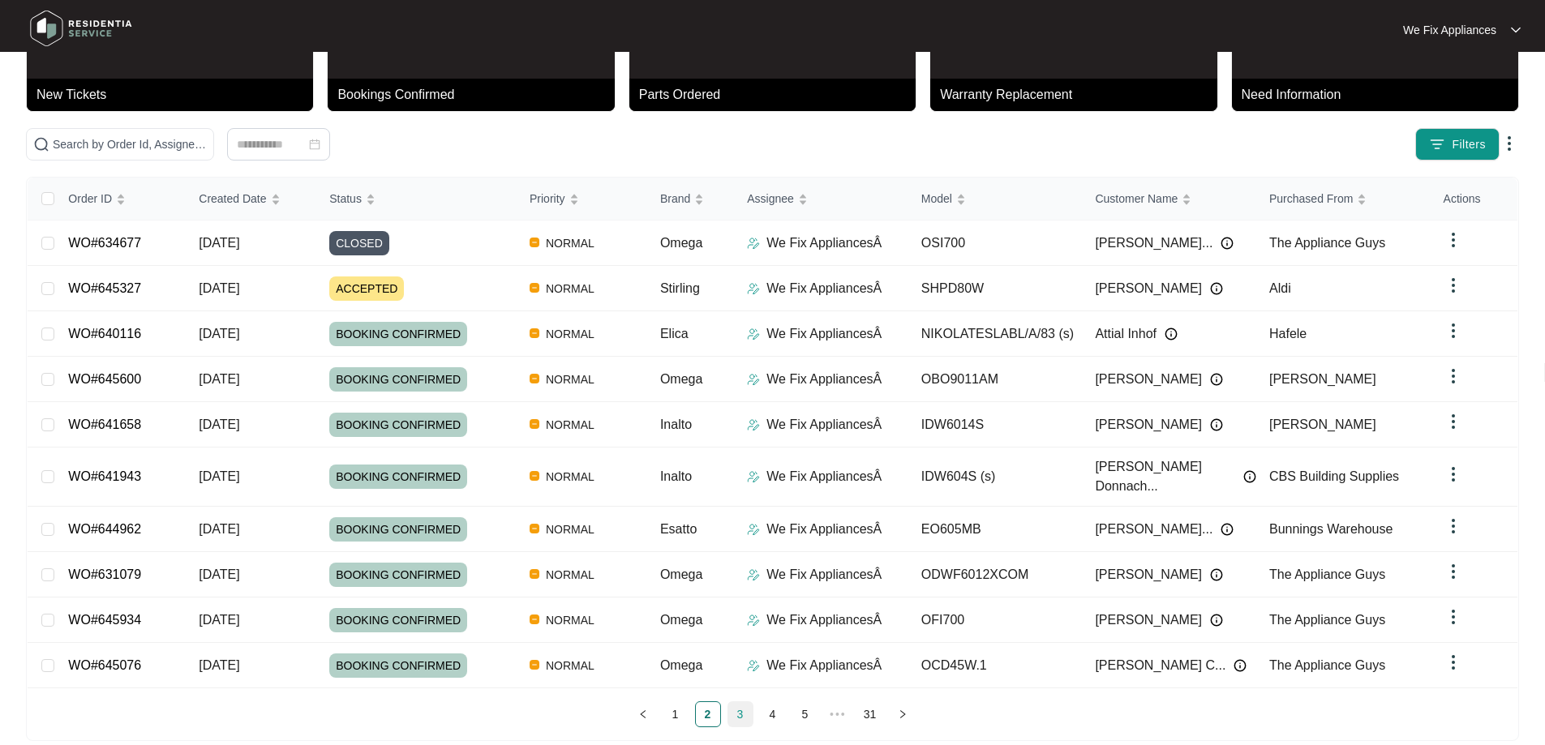
click at [737, 702] on link "3" at bounding box center [740, 714] width 24 height 24
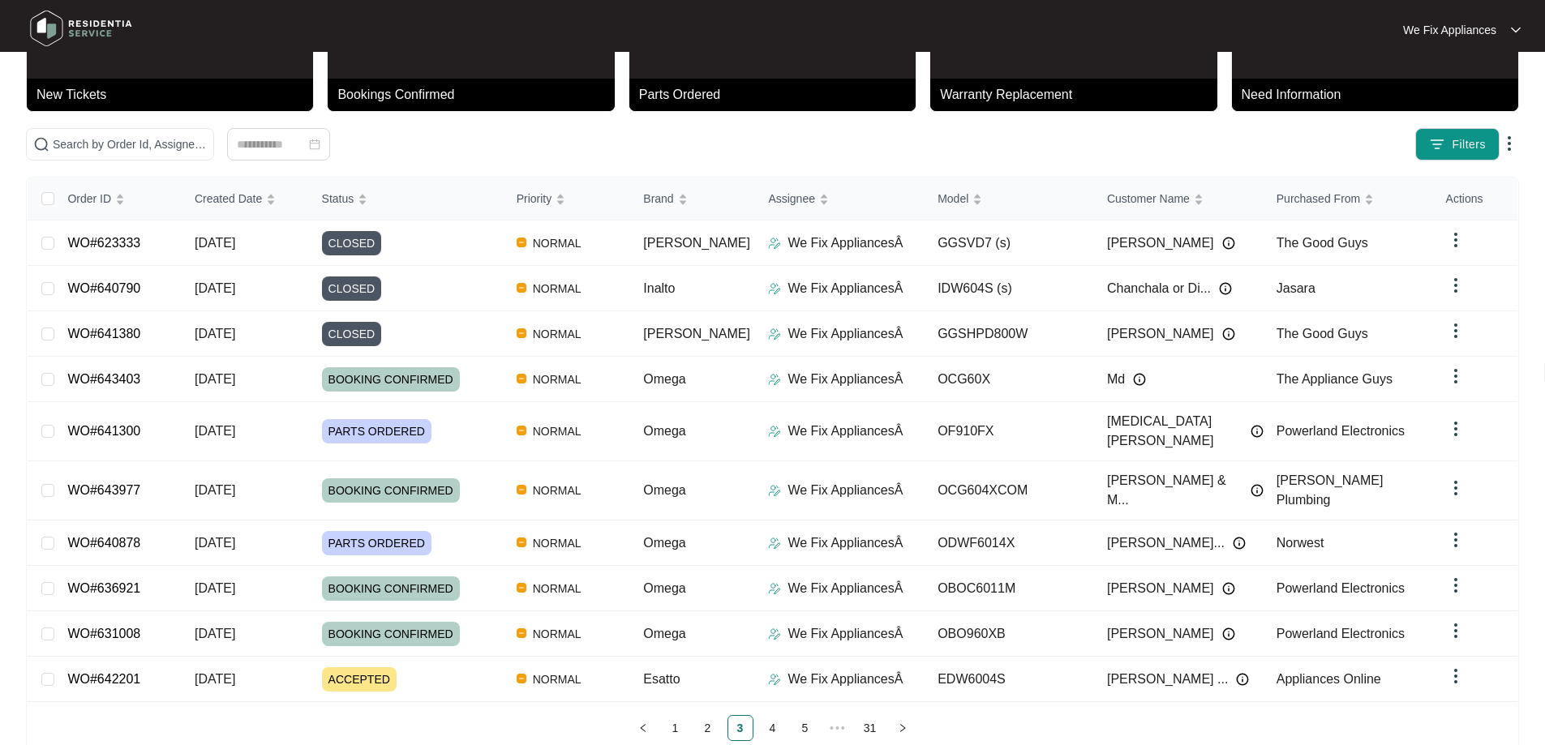
click at [689, 715] on ul "1 2 3 4 5 ••• 31" at bounding box center [773, 728] width 1490 height 26
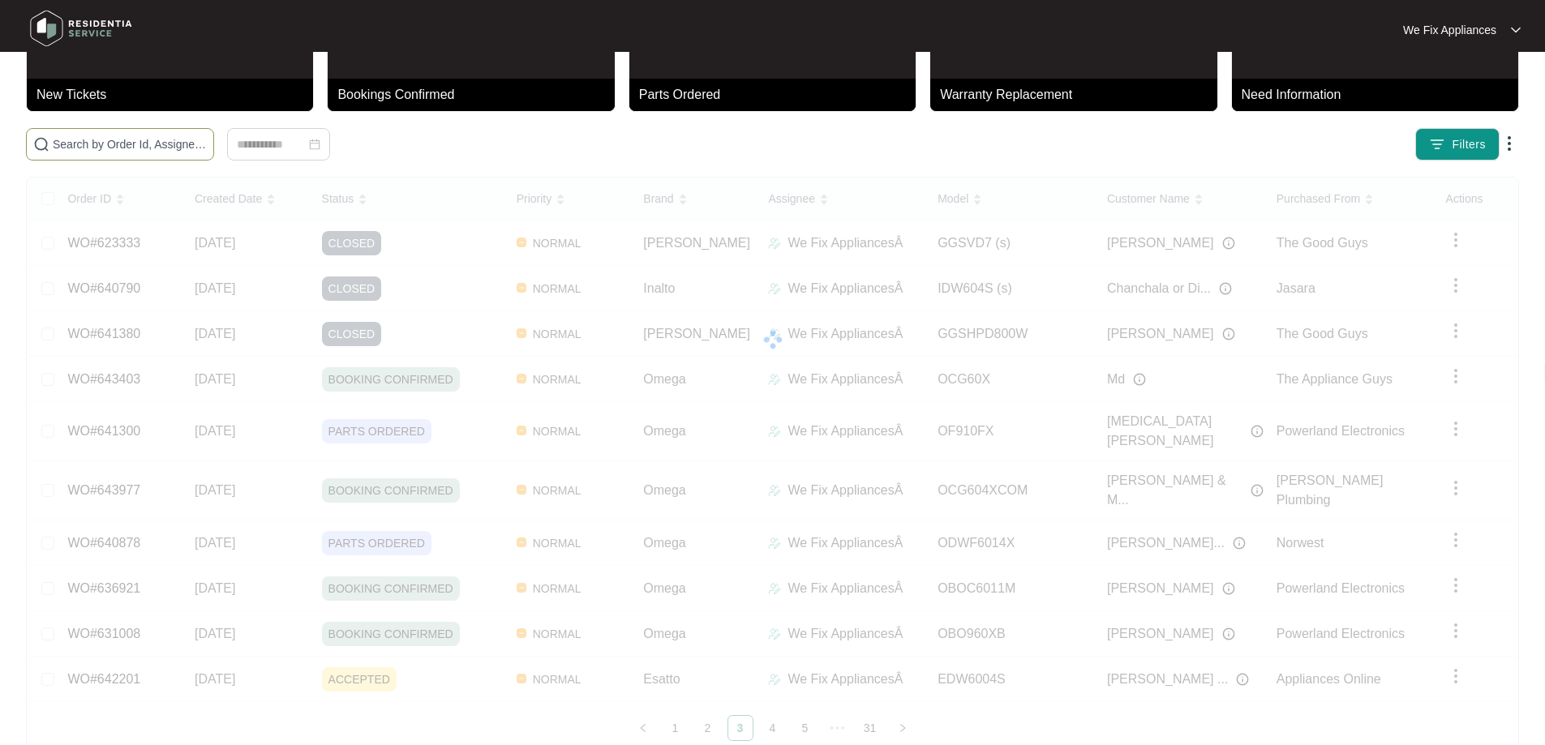
drag, startPoint x: 147, startPoint y: 129, endPoint x: 140, endPoint y: 141, distance: 13.8
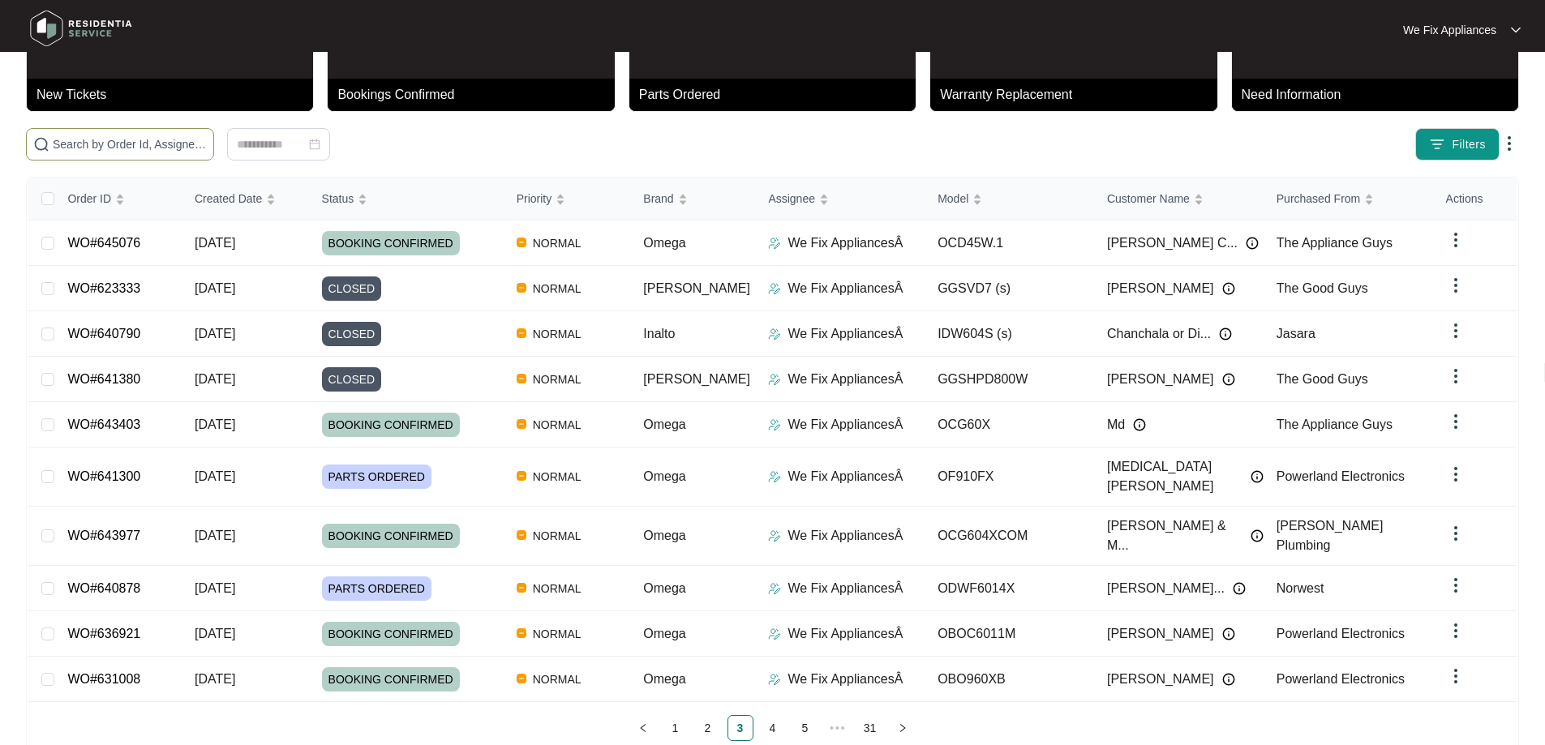
paste input "646140"
type input "646140"
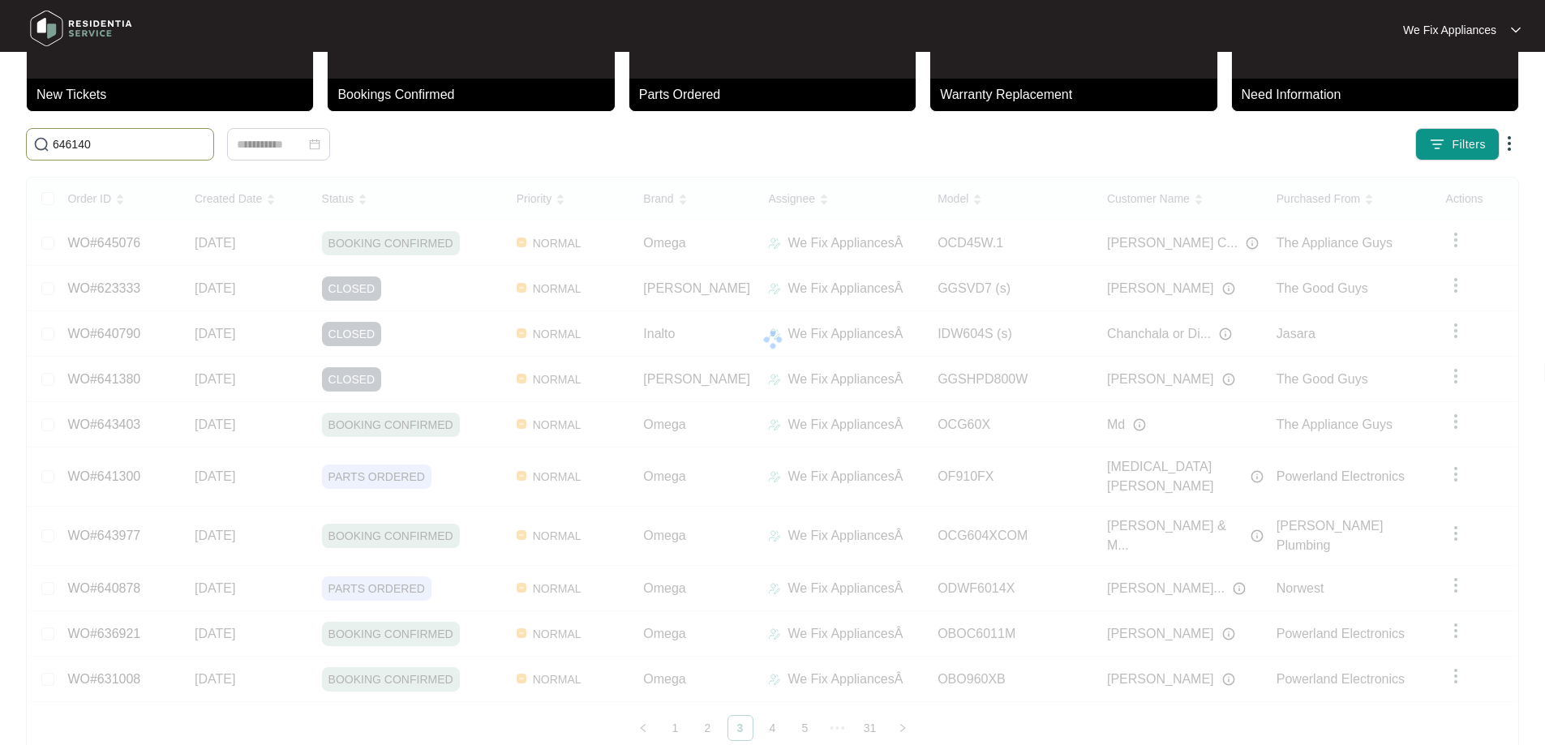
scroll to position [70, 0]
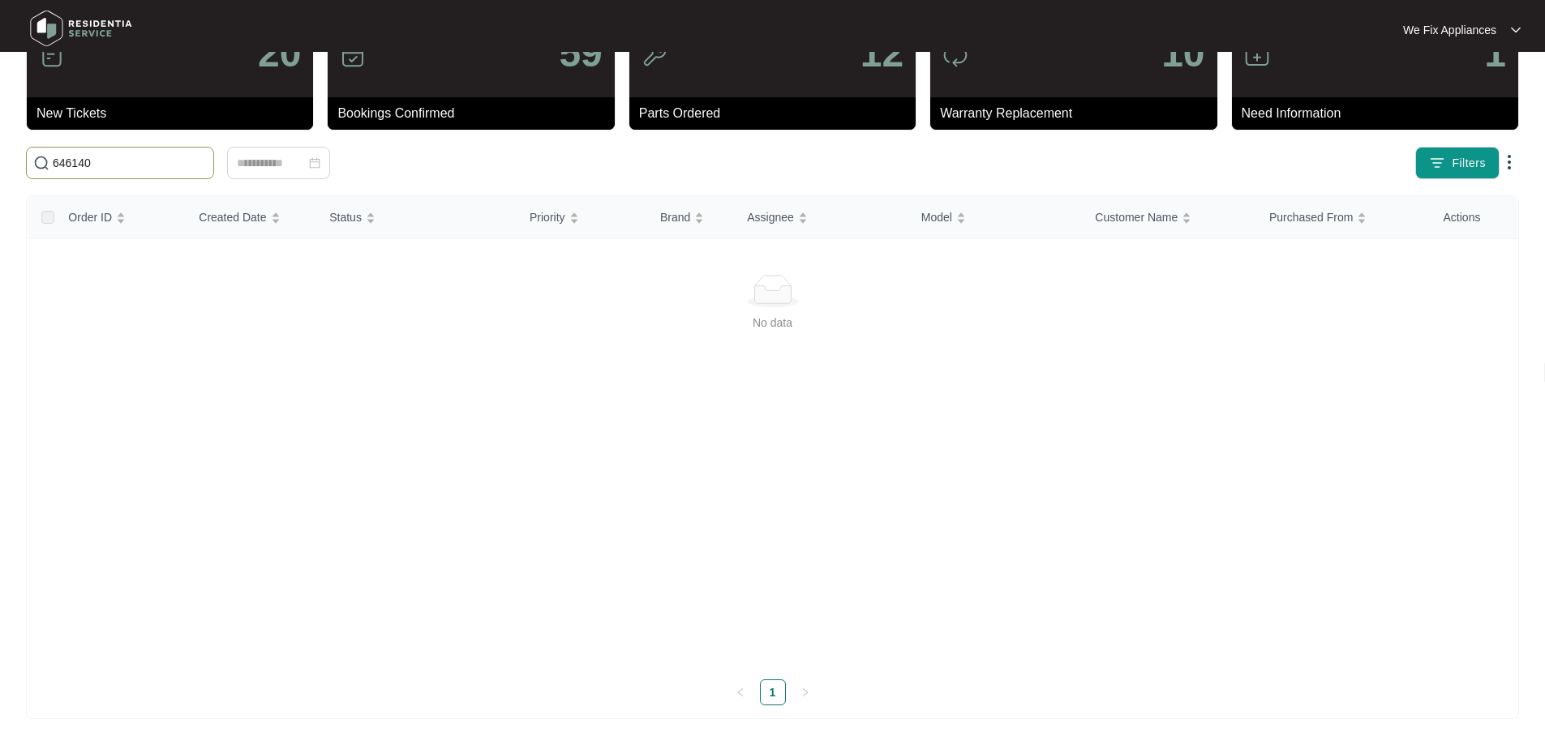
drag, startPoint x: 118, startPoint y: 163, endPoint x: 0, endPoint y: 163, distance: 118.4
click at [0, 163] on main "20 New Tickets 59 Bookings Confirmed 12 Parts Ordered 10 Warranty Replacement 1…" at bounding box center [772, 337] width 1545 height 815
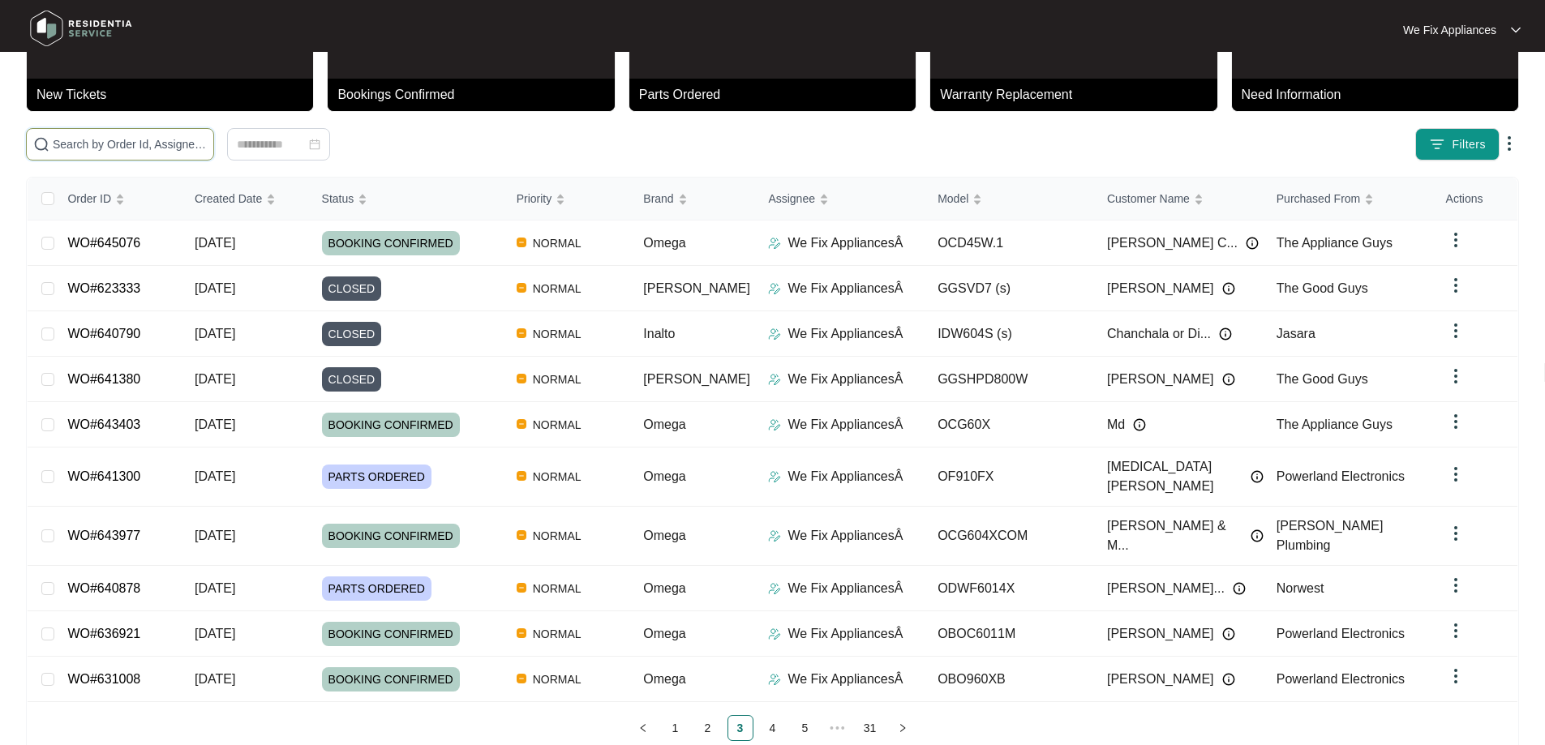
drag, startPoint x: 204, startPoint y: 158, endPoint x: 93, endPoint y: 148, distance: 110.7
paste input "646140"
type input "646140"
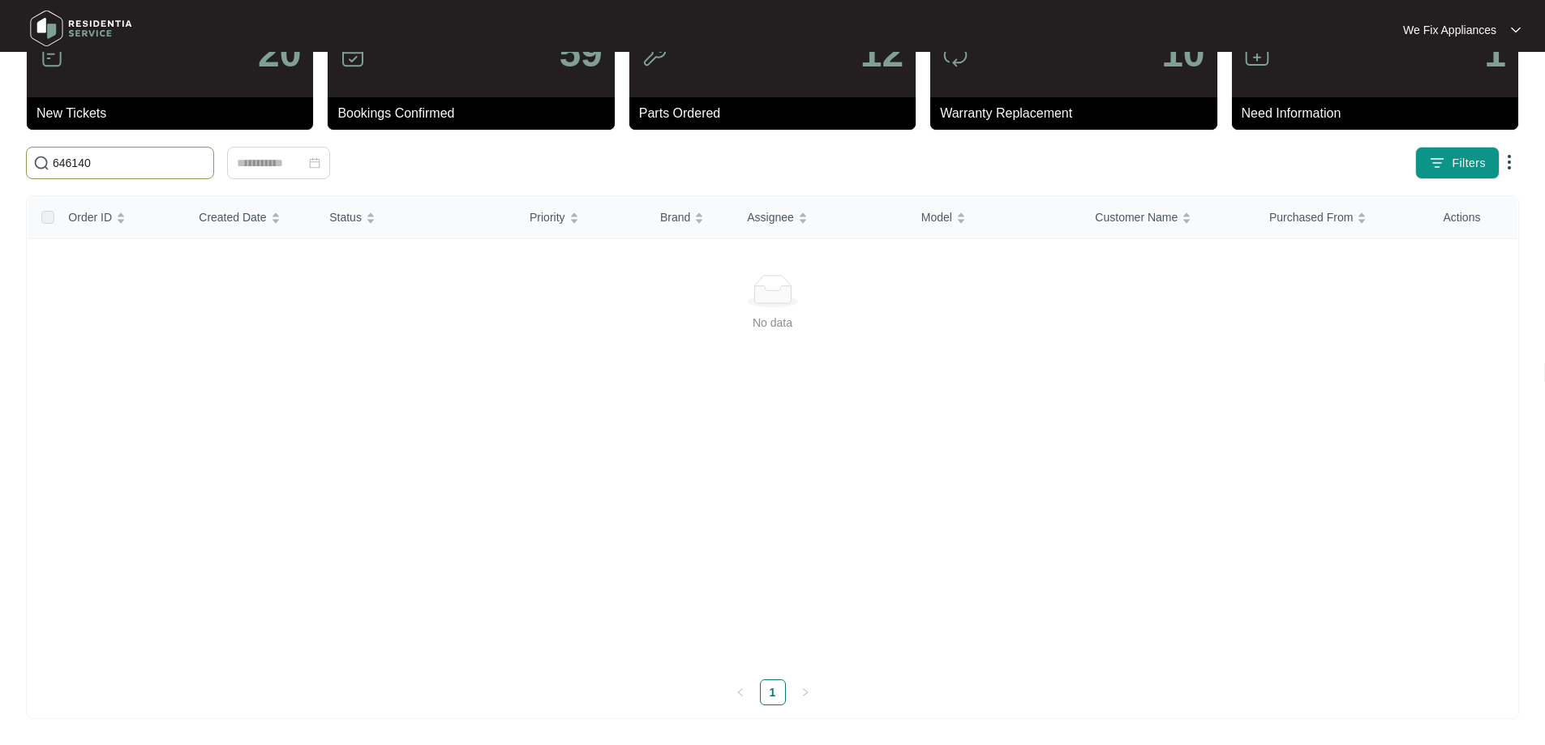
scroll to position [70, 0]
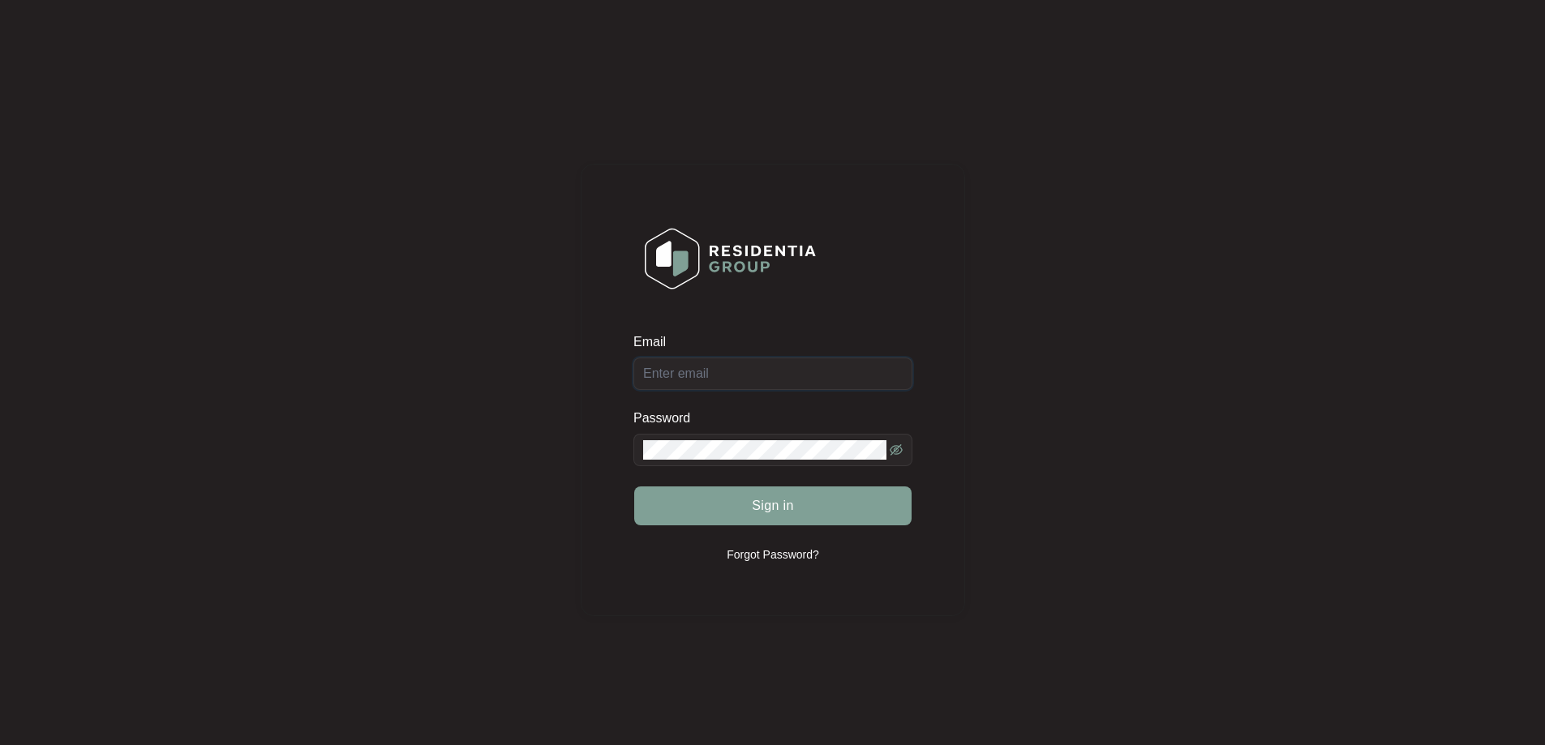
click at [801, 374] on div "Email" at bounding box center [773, 361] width 279 height 57
type input "[EMAIL_ADDRESS][DOMAIN_NAME]"
click at [821, 513] on button "Sign in" at bounding box center [772, 506] width 277 height 39
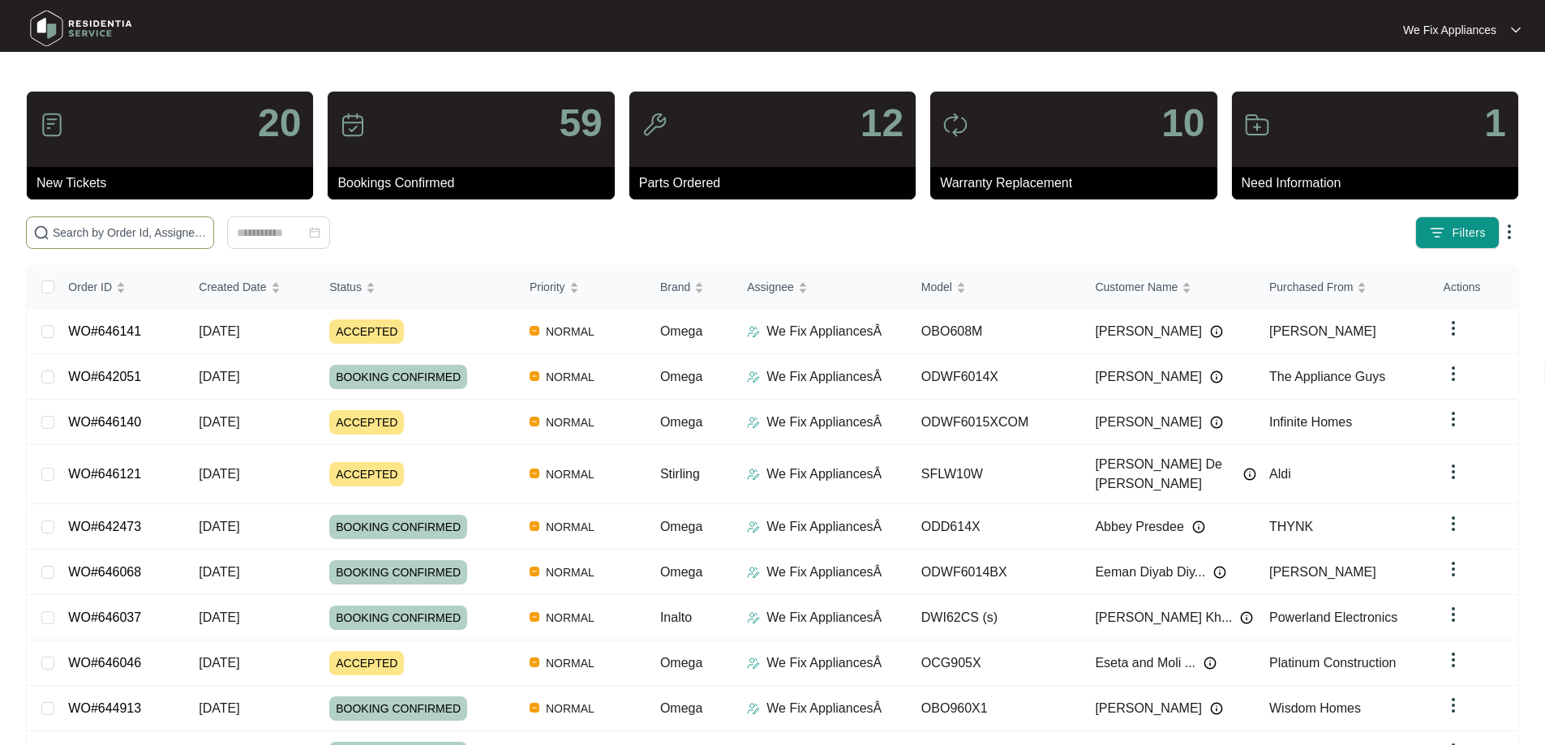
paste input "646140"
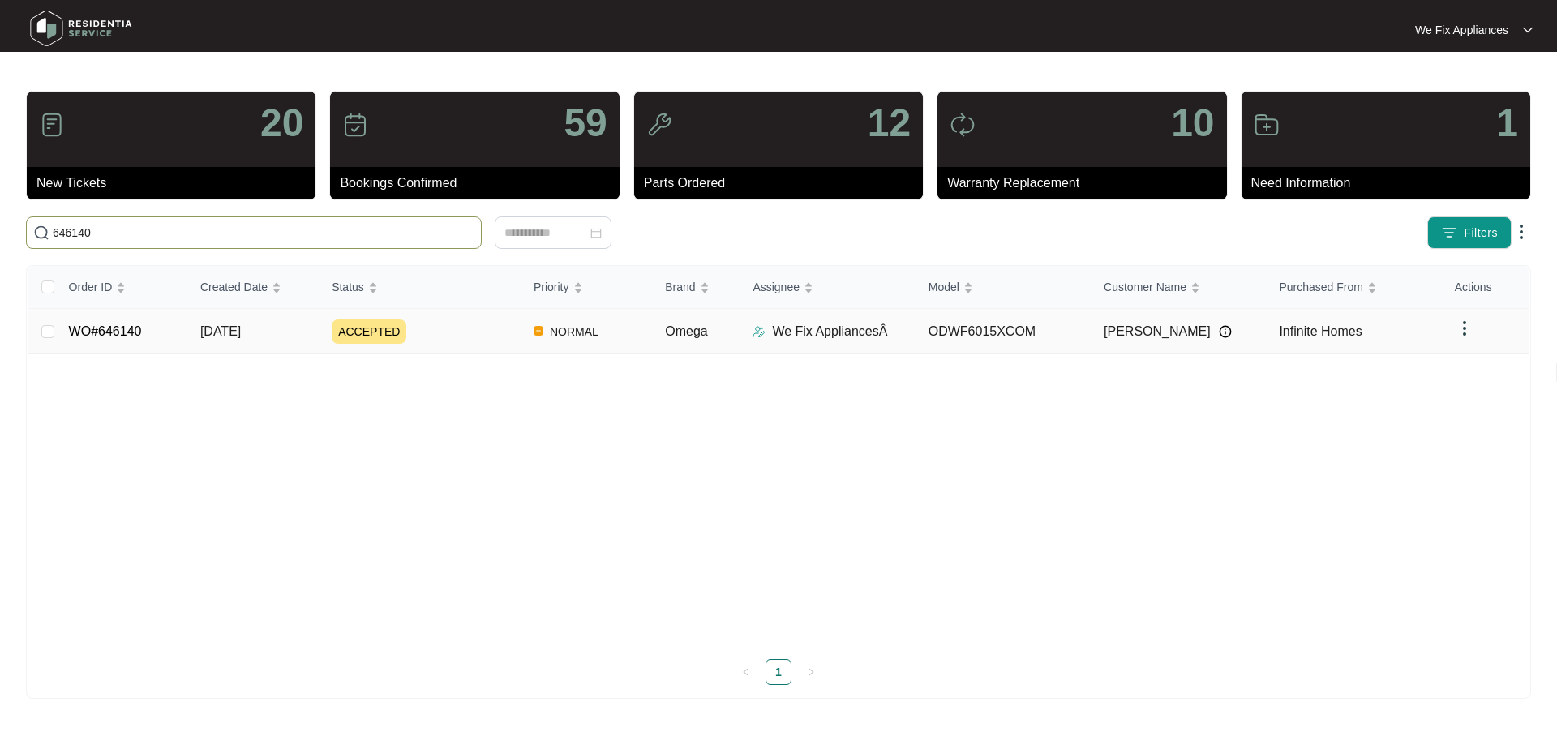
type input "646140"
click at [118, 337] on link "WO#646140" at bounding box center [105, 331] width 73 height 14
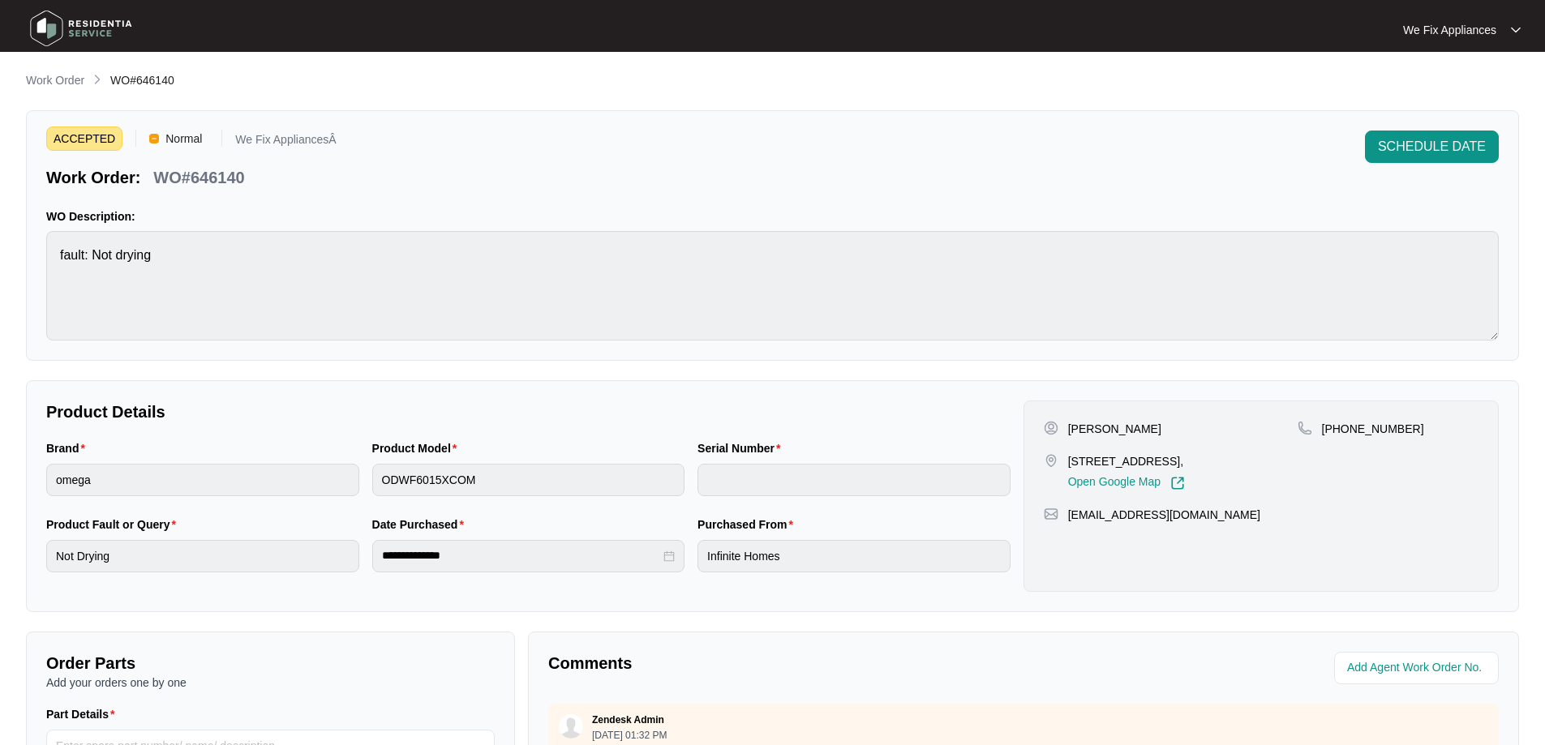
scroll to position [331, 0]
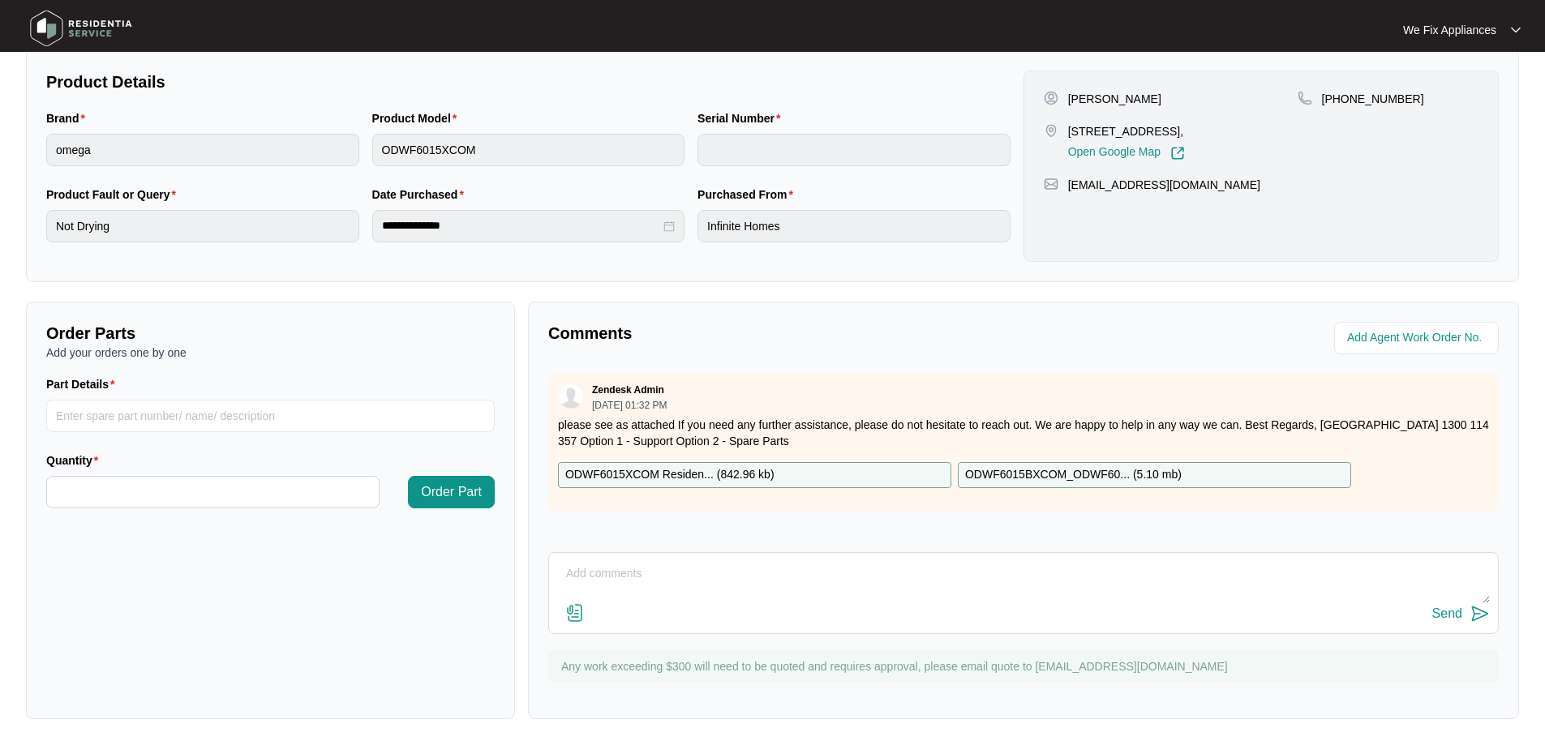
click at [695, 592] on textarea at bounding box center [1023, 582] width 933 height 42
type textarea "Hi guys, left message for customer to call back and book on thank you."
click at [1441, 609] on div "Send" at bounding box center [1448, 614] width 30 height 15
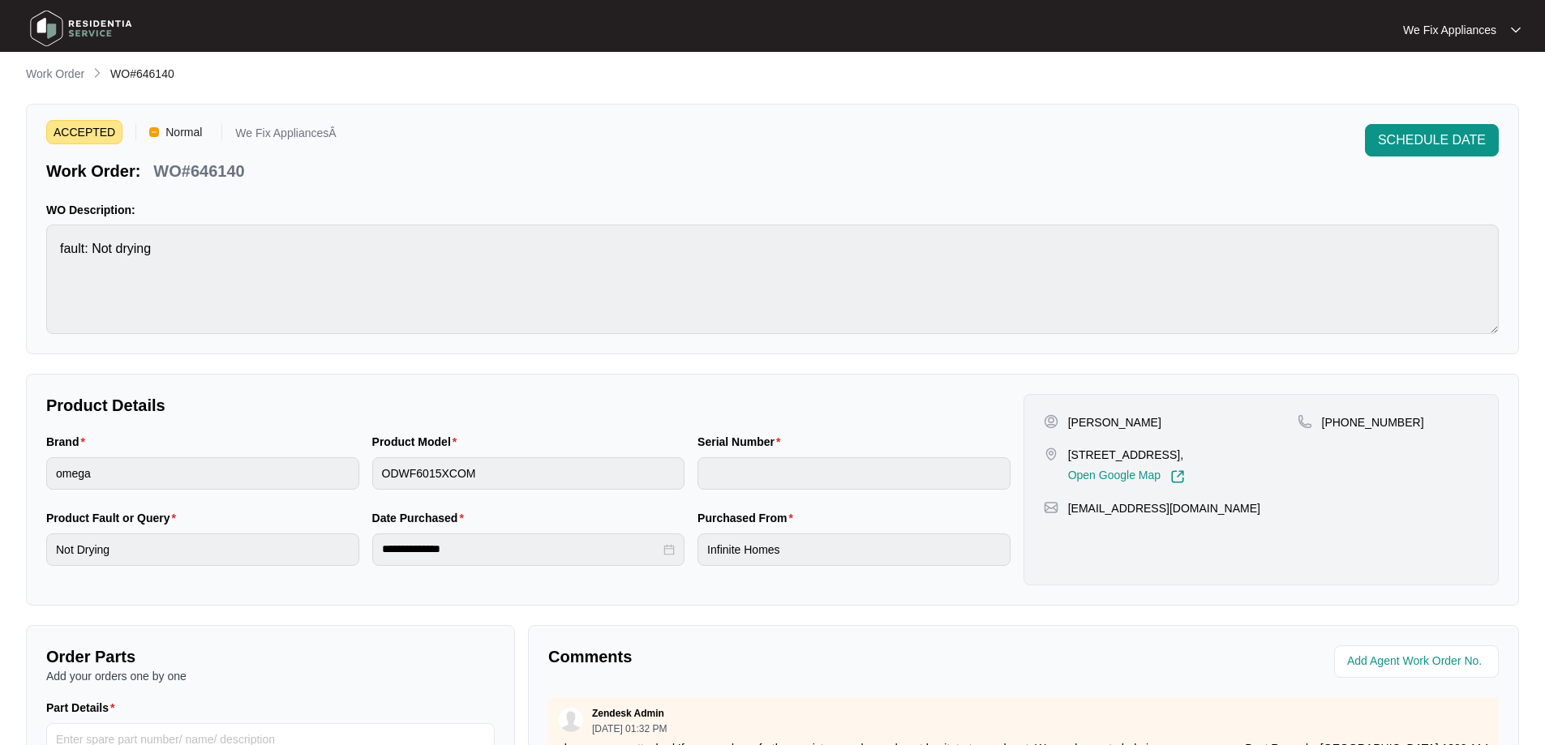
click at [64, 33] on img at bounding box center [81, 28] width 114 height 49
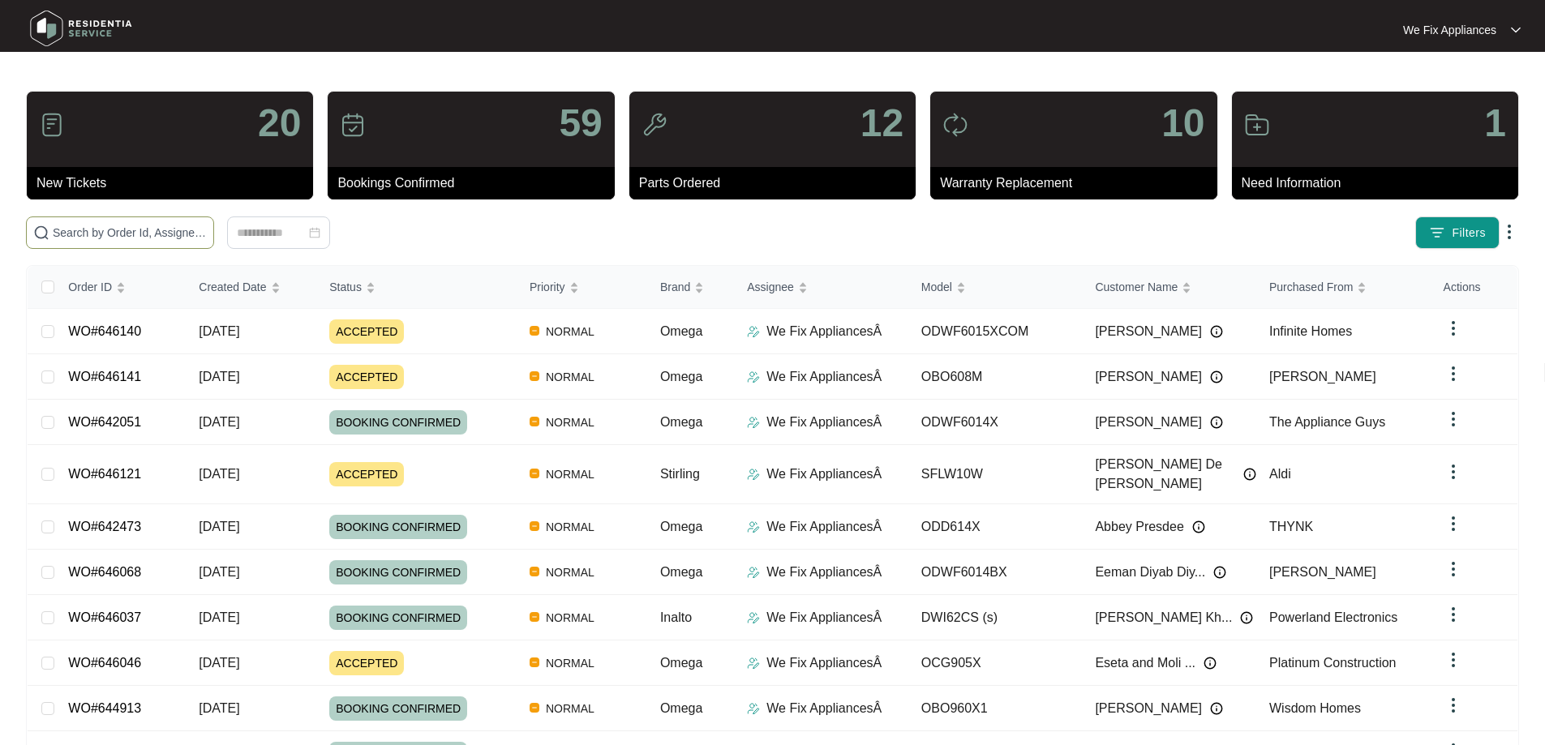
paste input "641300"
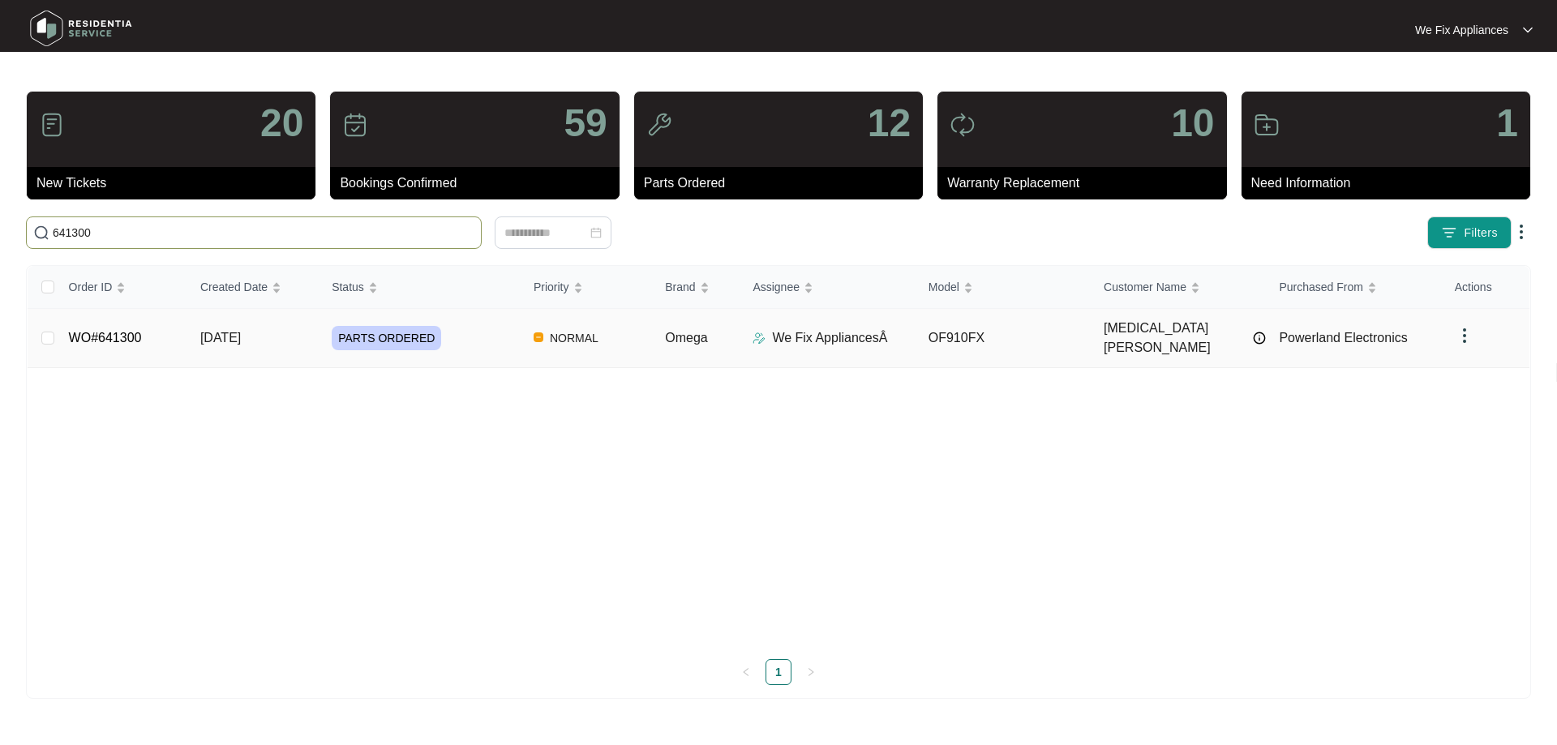
type input "641300"
click at [92, 331] on link "WO#641300" at bounding box center [105, 338] width 73 height 14
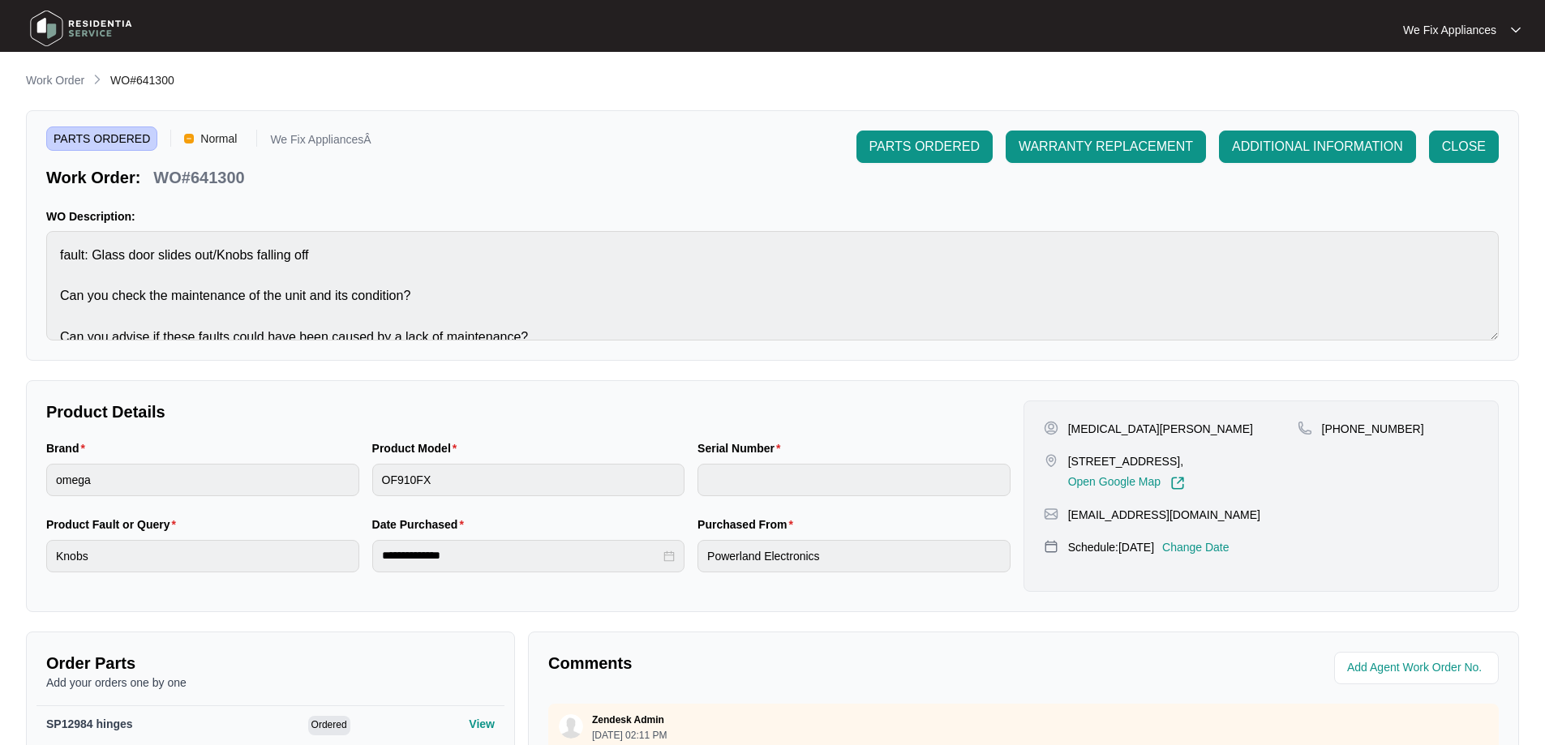
click at [1185, 548] on div "Schedule: [DATE] Change Date" at bounding box center [1261, 547] width 435 height 16
click at [1226, 543] on p "Change Date" at bounding box center [1195, 547] width 67 height 16
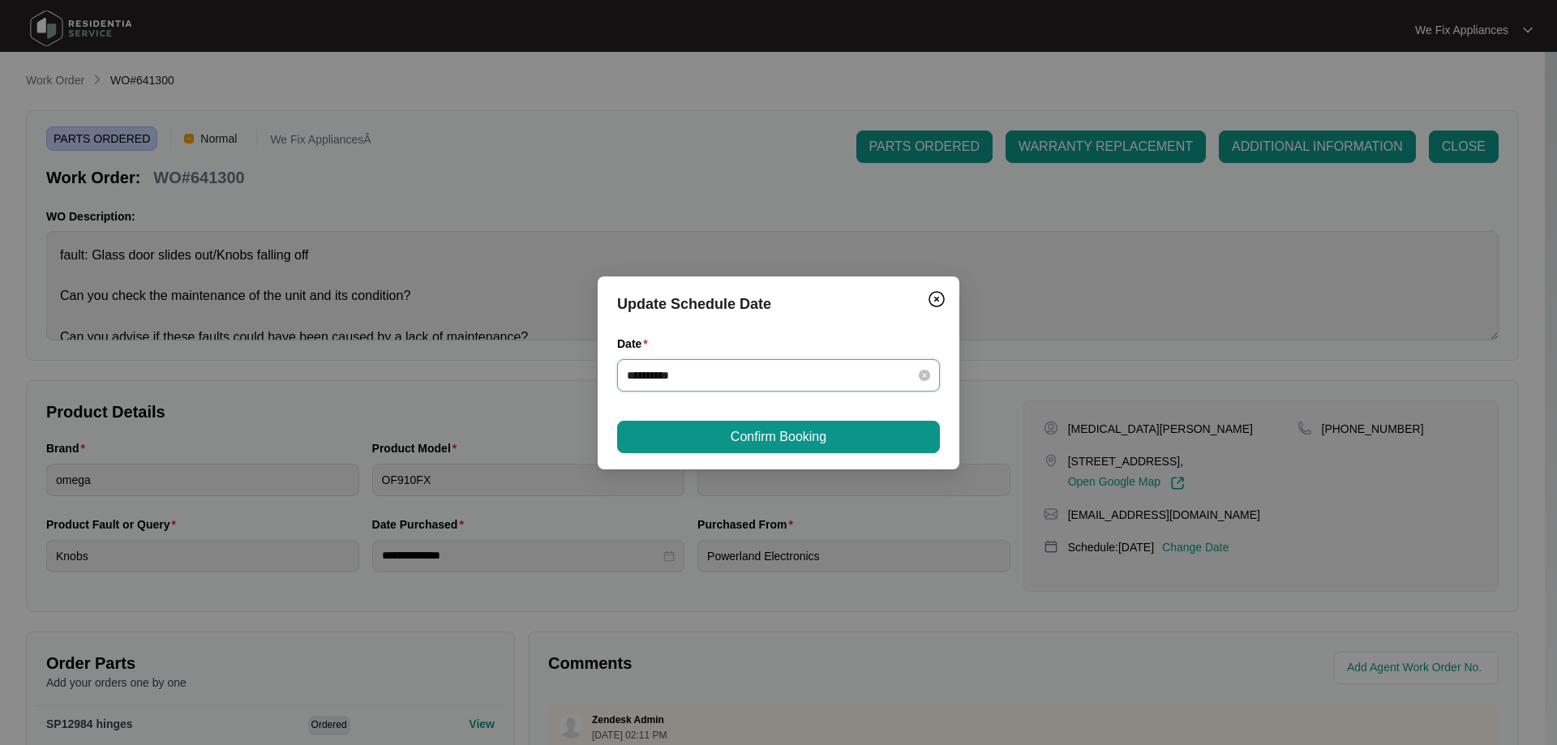
click at [802, 370] on input "**********" at bounding box center [769, 376] width 284 height 18
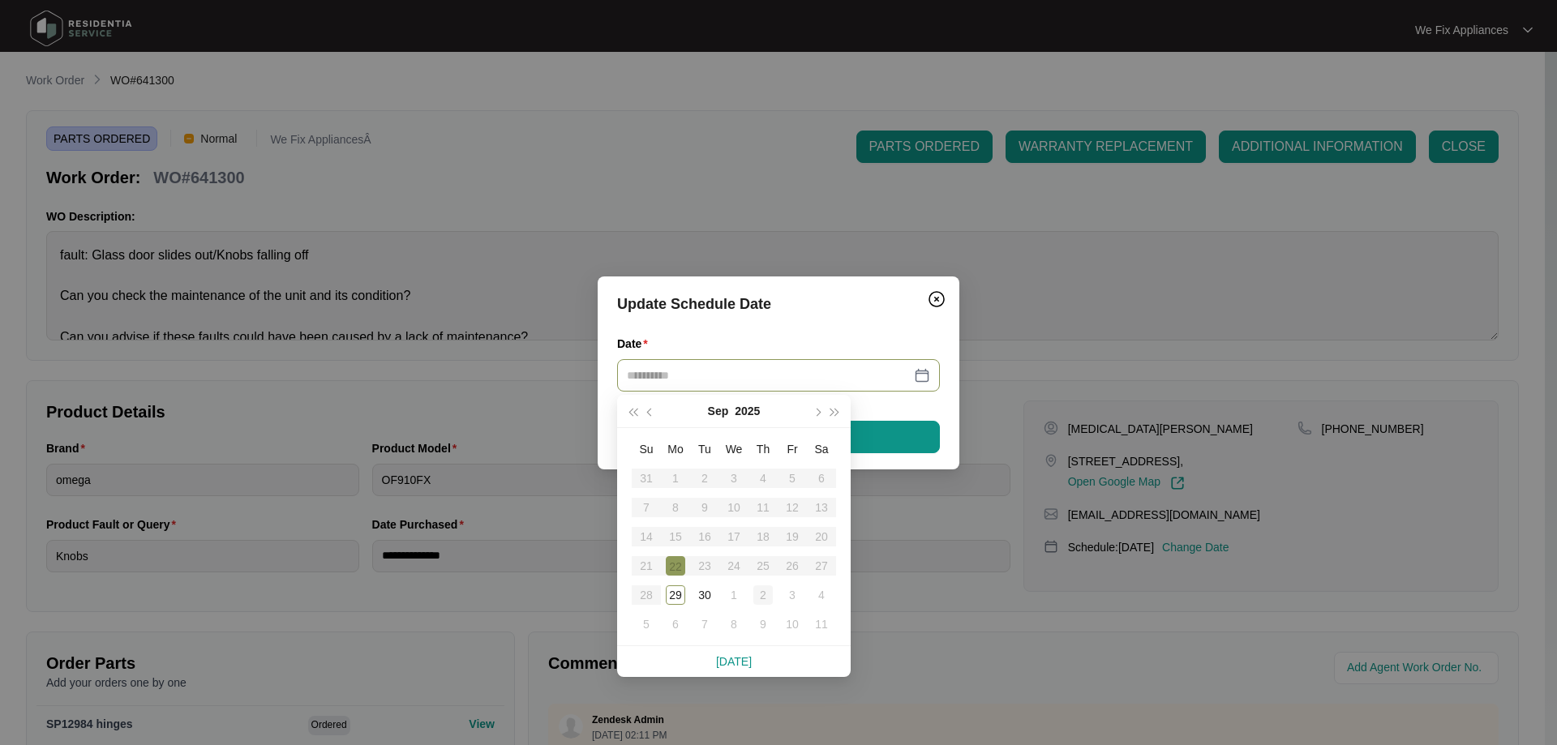
type input "**********"
click at [759, 591] on div "2" at bounding box center [763, 595] width 19 height 19
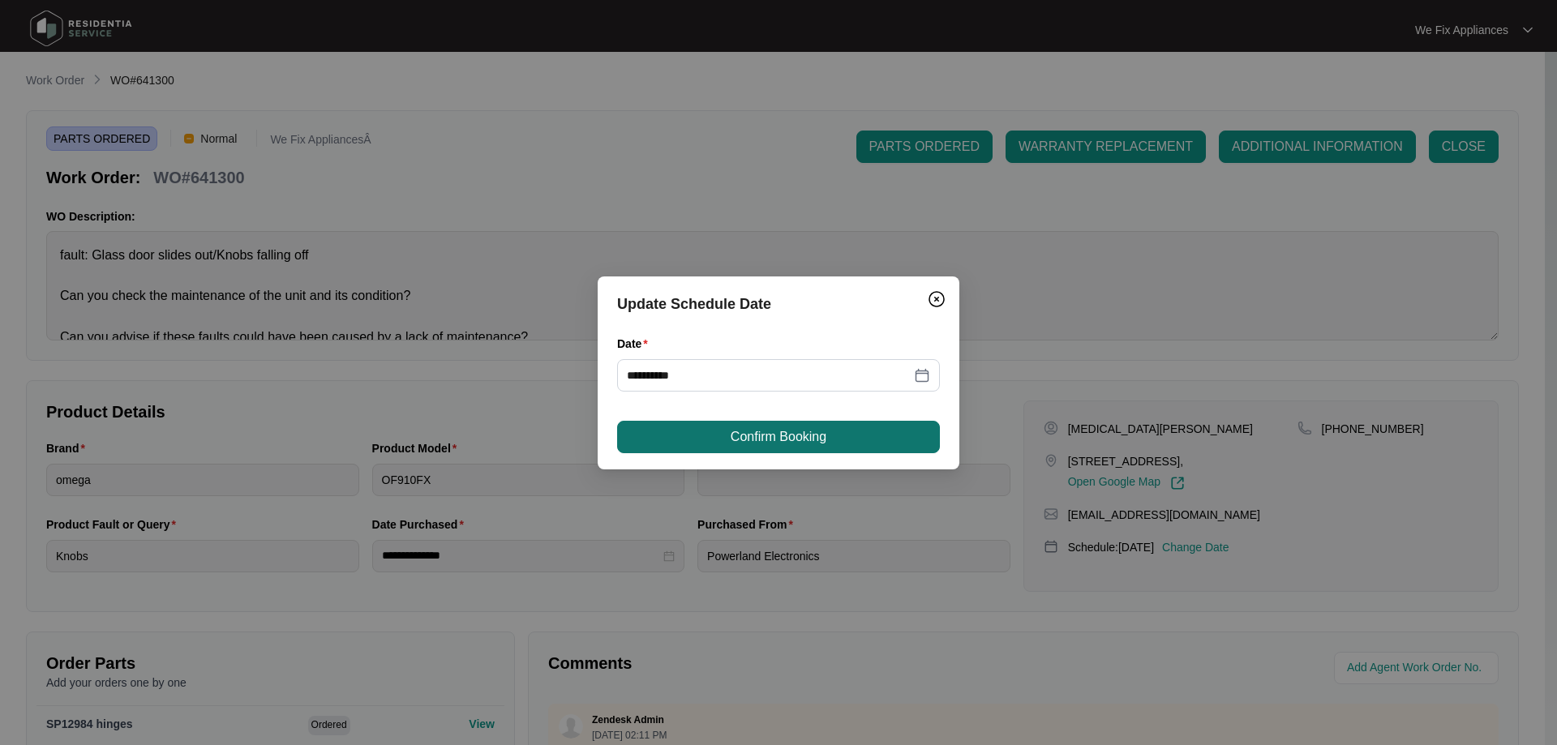
click at [751, 436] on span "Confirm Booking" at bounding box center [779, 436] width 96 height 19
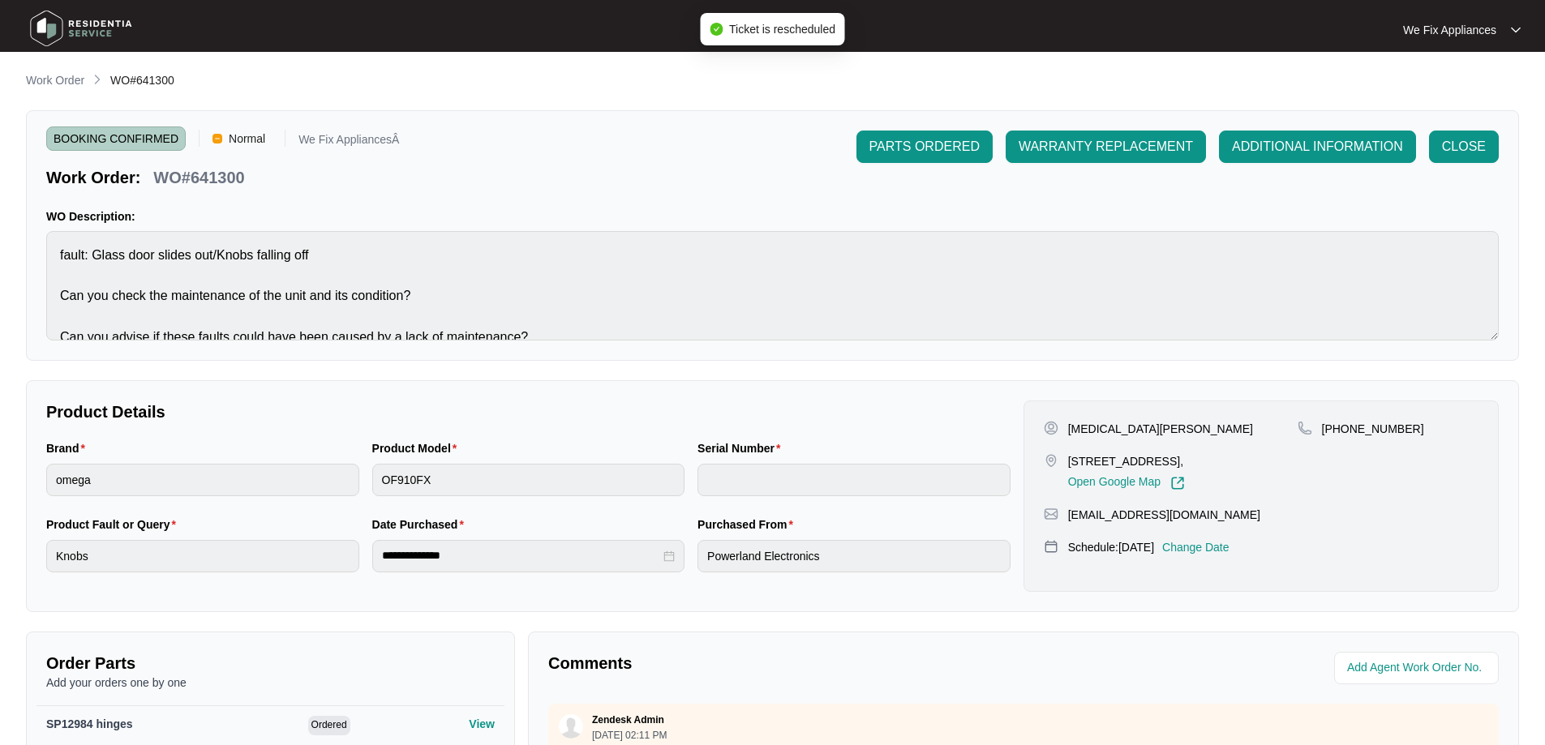
click at [108, 28] on img at bounding box center [81, 28] width 114 height 49
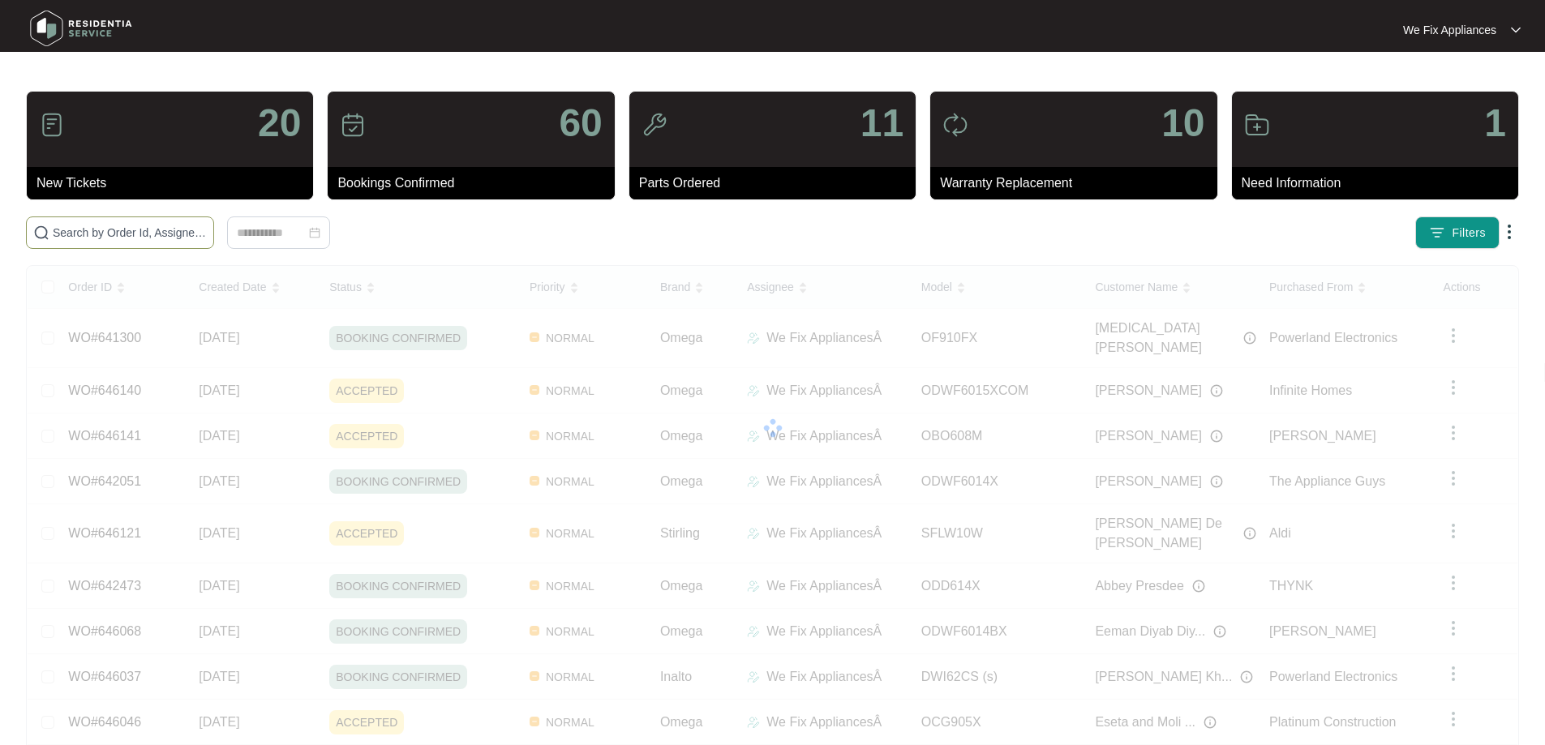
paste input "646141"
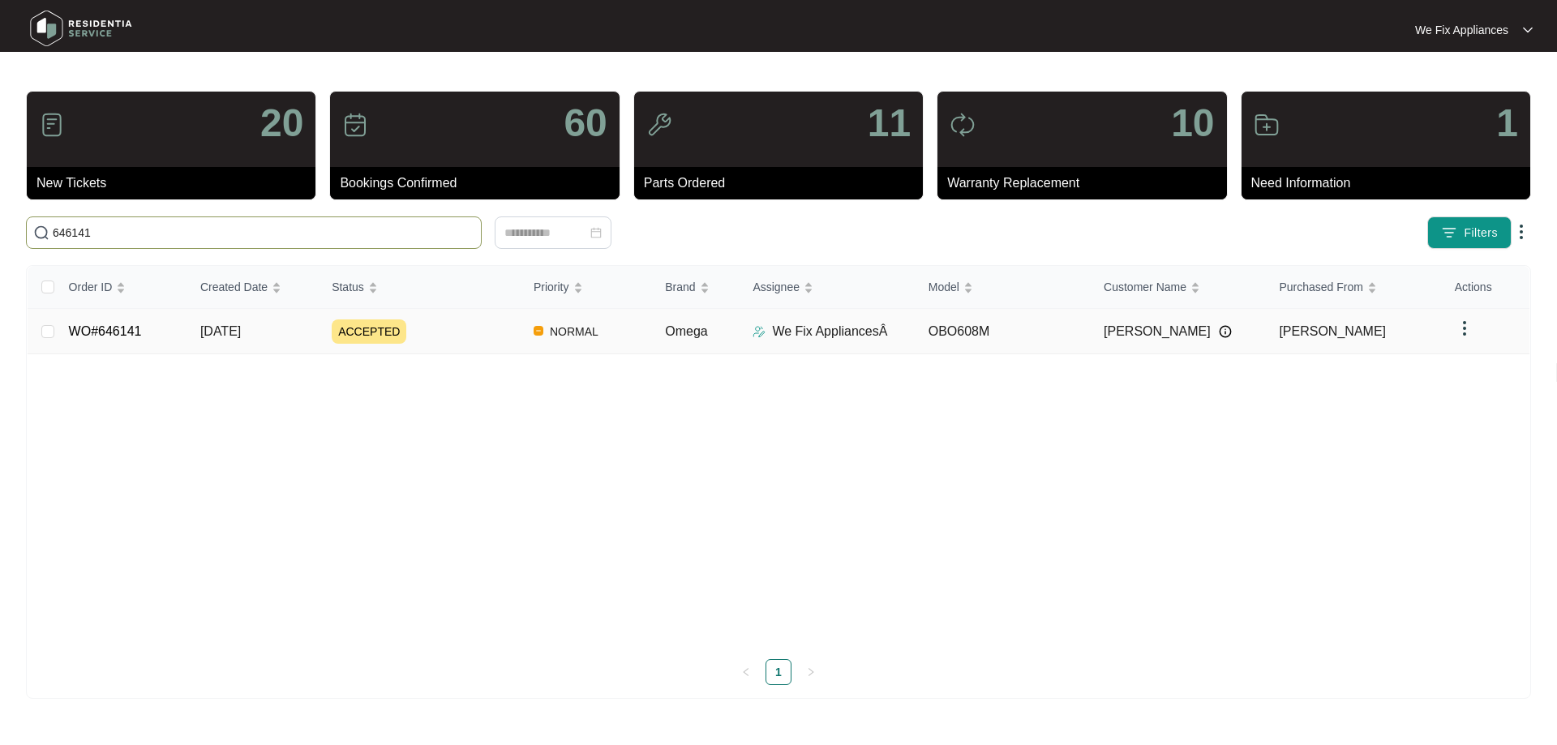
type input "646141"
click at [126, 332] on link "WO#646141" at bounding box center [105, 331] width 73 height 14
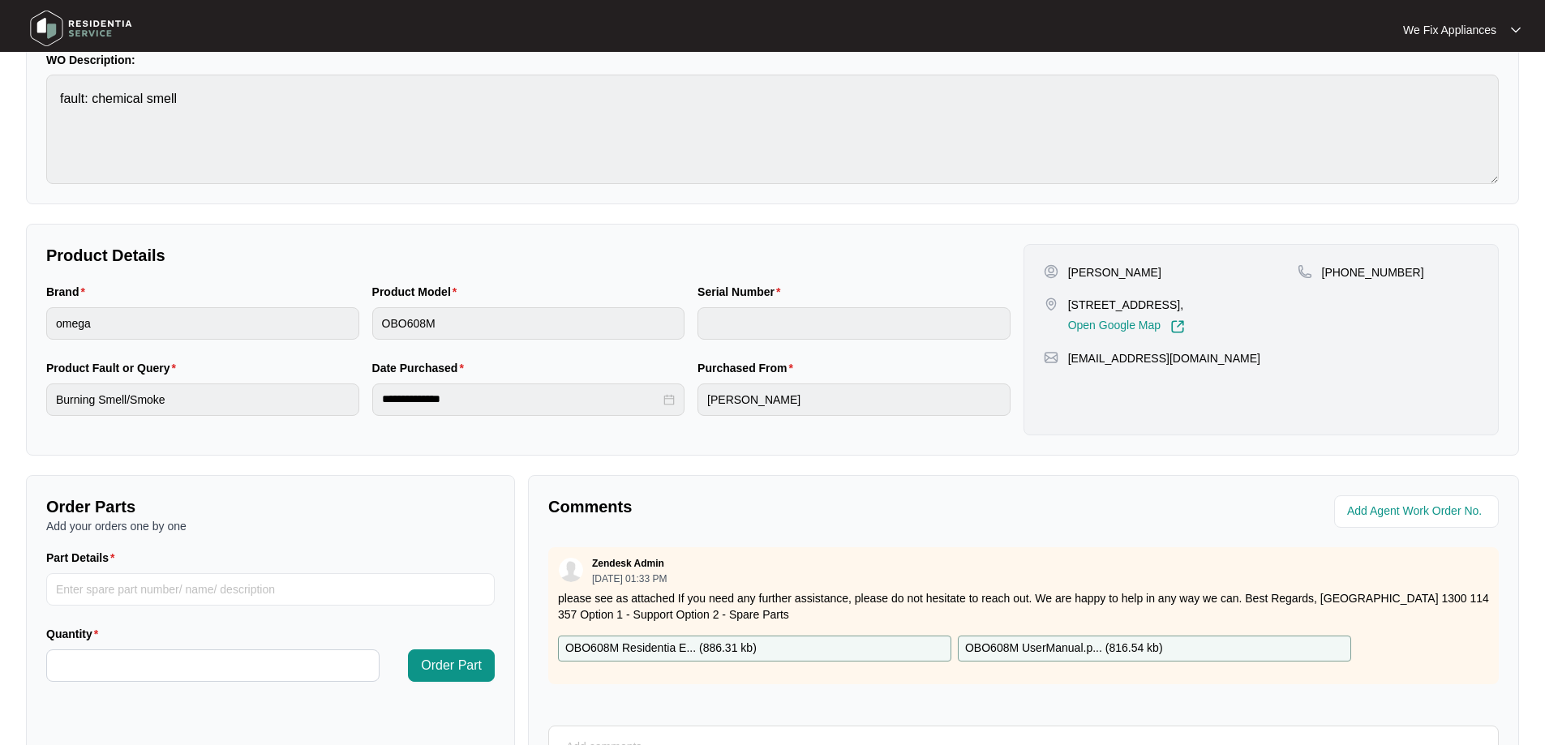
scroll to position [331, 0]
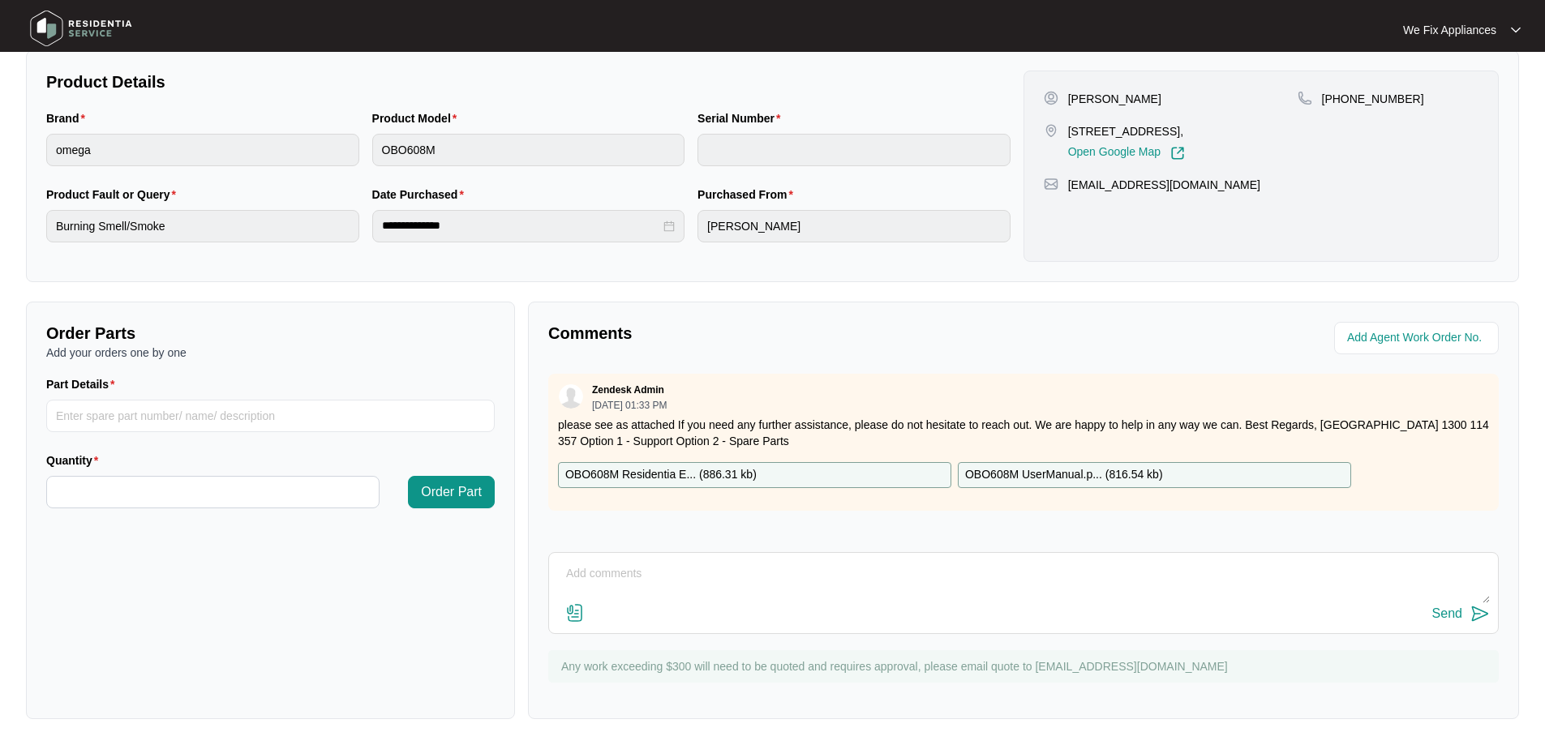
click at [629, 592] on textarea at bounding box center [1023, 582] width 933 height 42
type textarea "Hi team, left message for customer to call us back thank you."
click at [1462, 607] on div "Send" at bounding box center [1448, 614] width 30 height 15
click at [79, 32] on img at bounding box center [81, 28] width 114 height 49
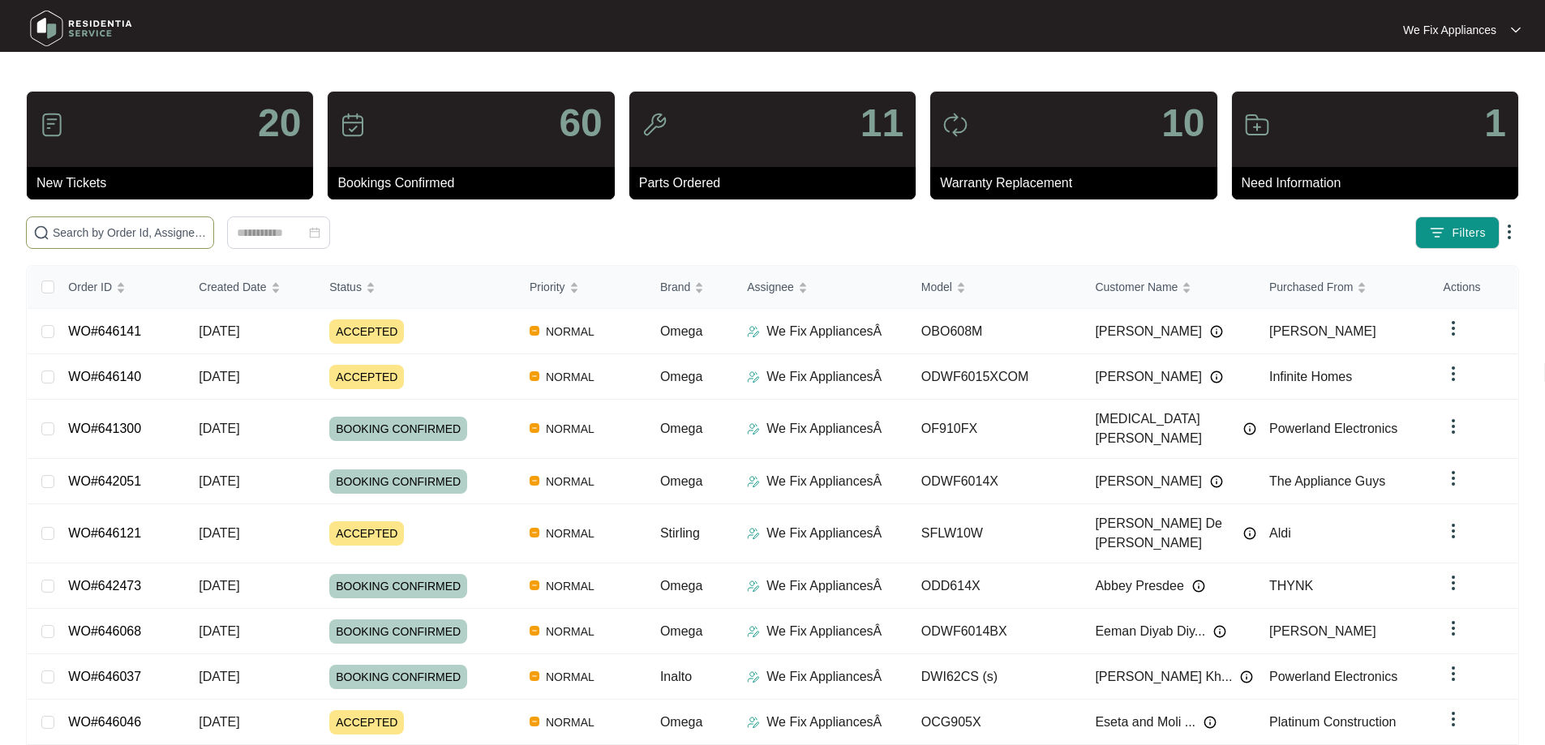
paste input "646141"
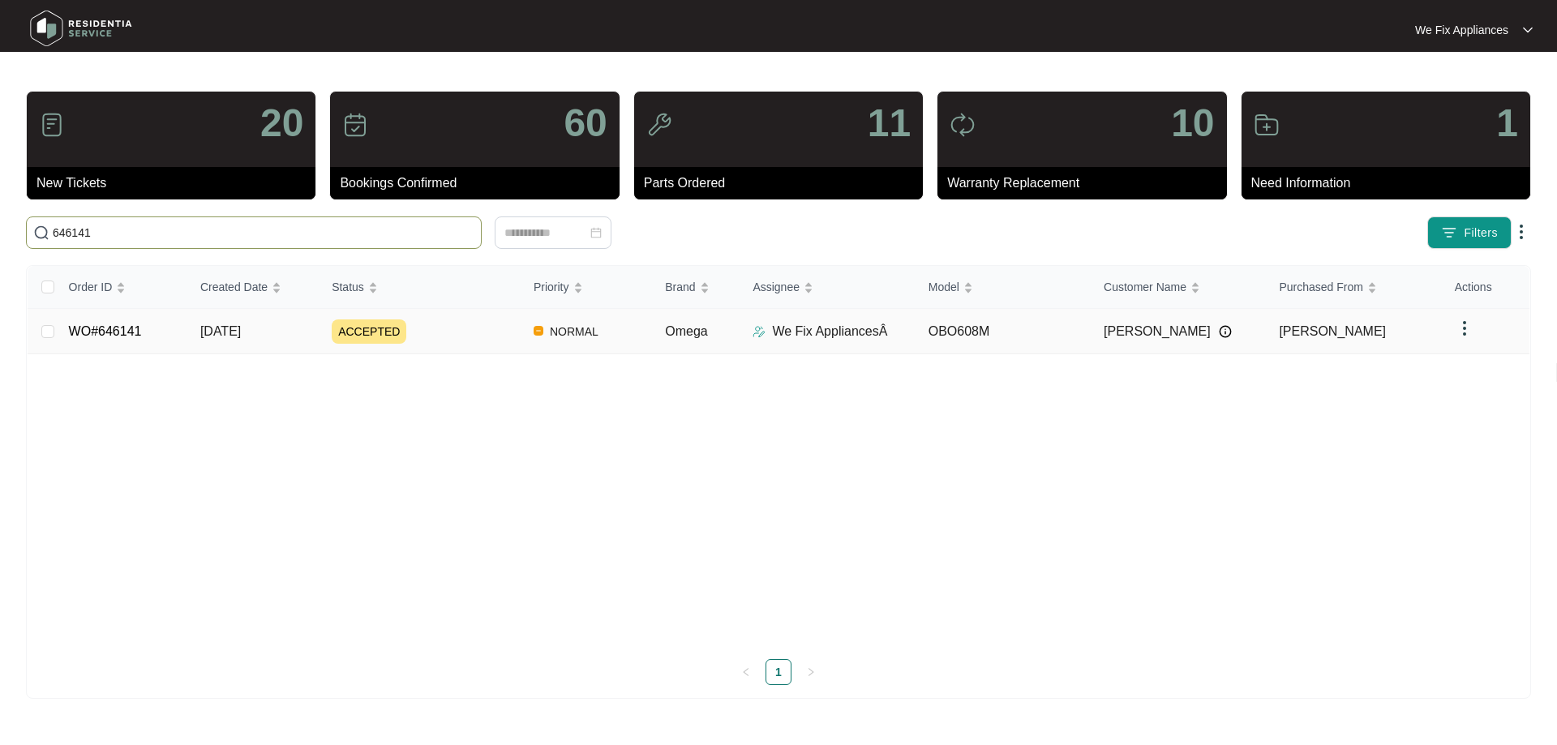
type input "646141"
click at [101, 333] on link "WO#646141" at bounding box center [105, 331] width 73 height 14
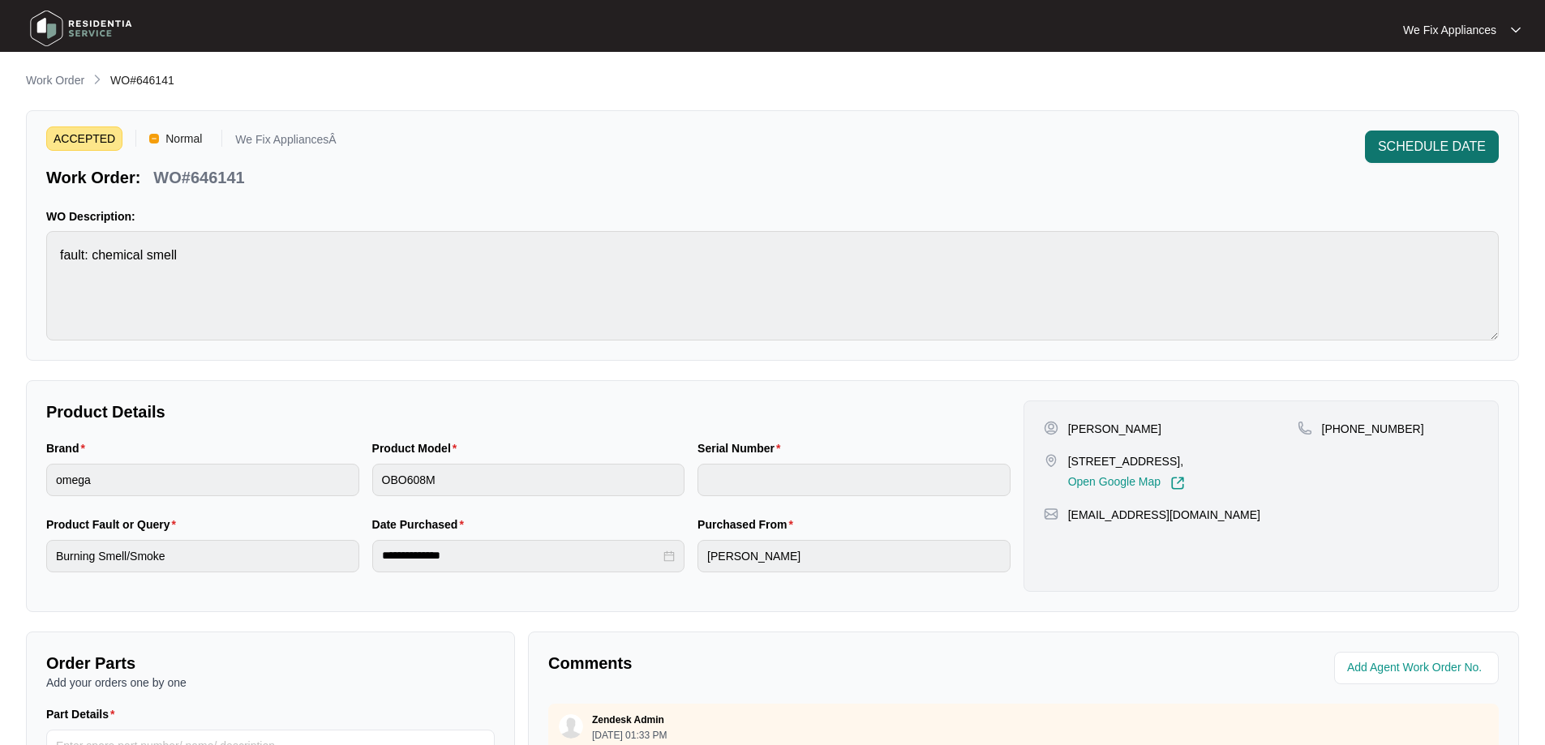
click at [1413, 135] on button "SCHEDULE DATE" at bounding box center [1432, 147] width 134 height 32
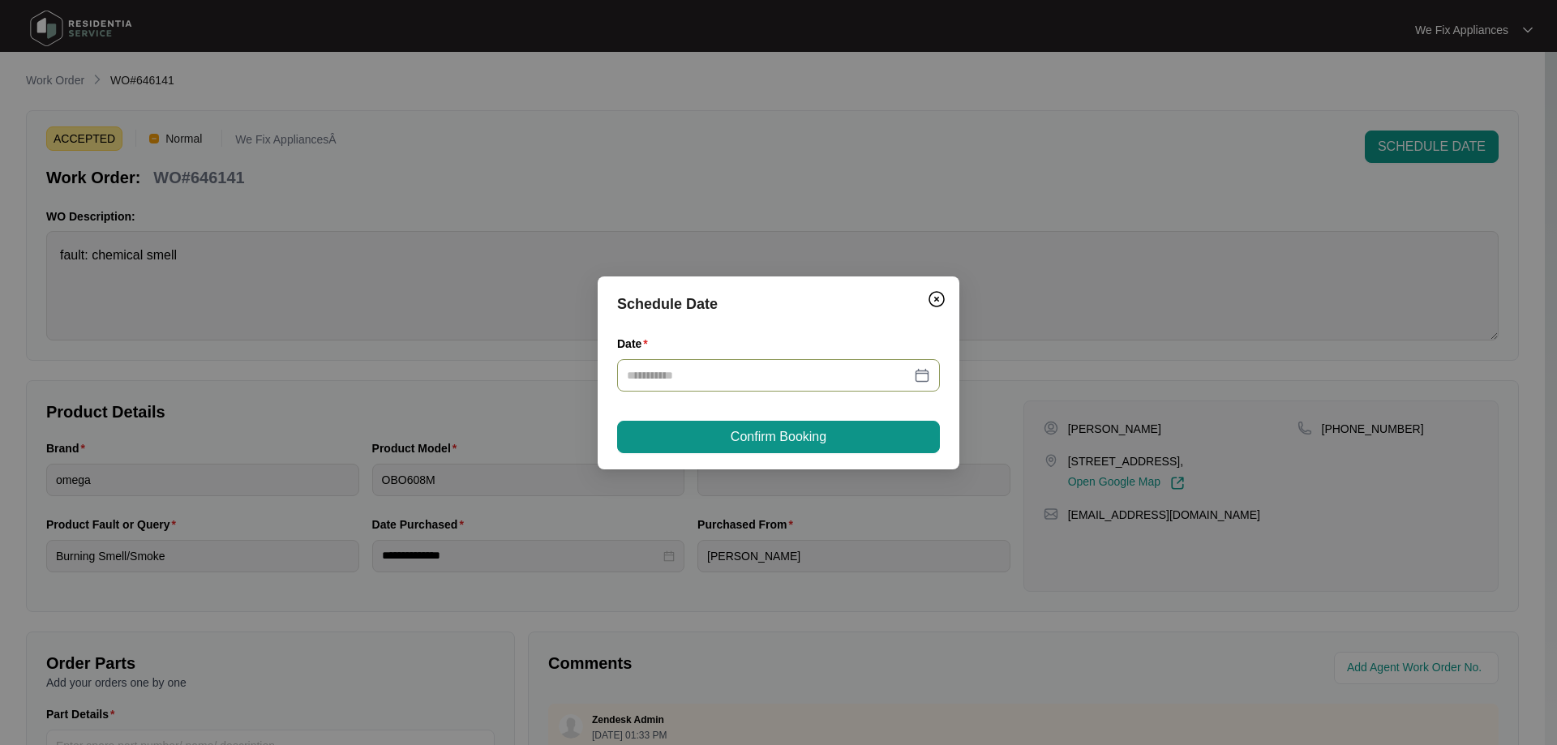
drag, startPoint x: 707, startPoint y: 396, endPoint x: 713, endPoint y: 386, distance: 11.3
click at [712, 390] on div "Date" at bounding box center [778, 373] width 323 height 76
click at [723, 374] on input "Date" at bounding box center [769, 376] width 284 height 18
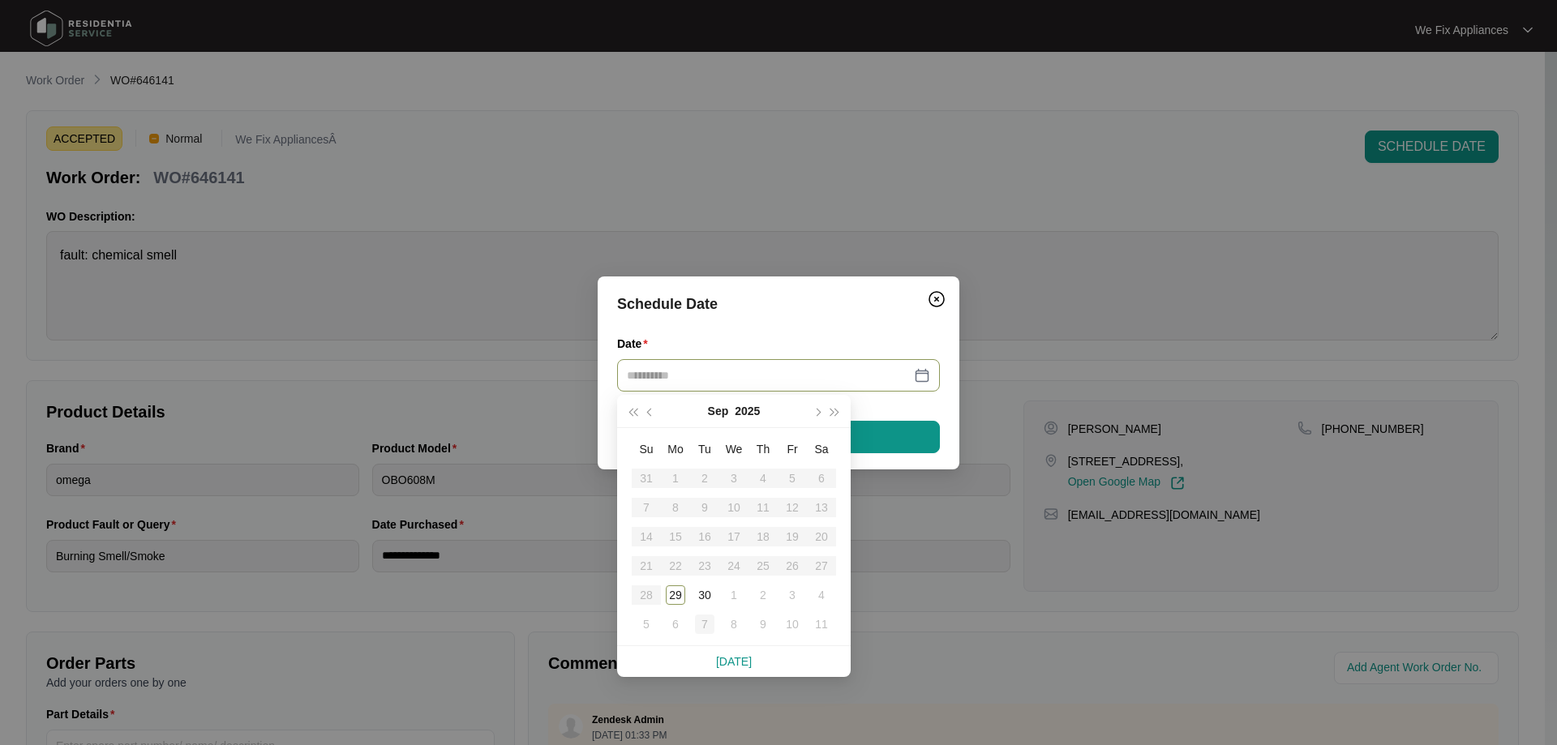
click at [707, 620] on div "7" at bounding box center [704, 624] width 19 height 19
type input "**********"
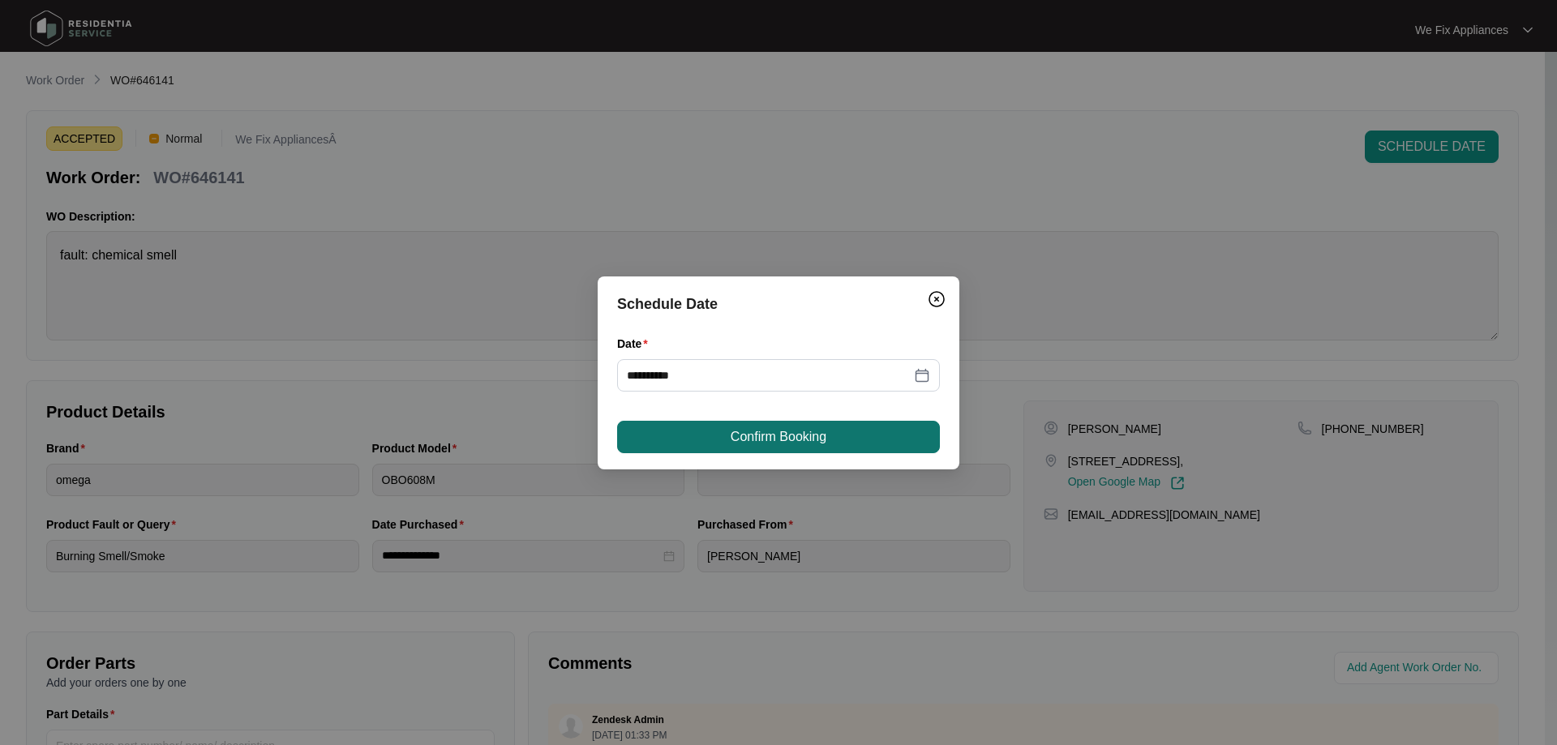
click at [774, 428] on span "Confirm Booking" at bounding box center [779, 436] width 96 height 19
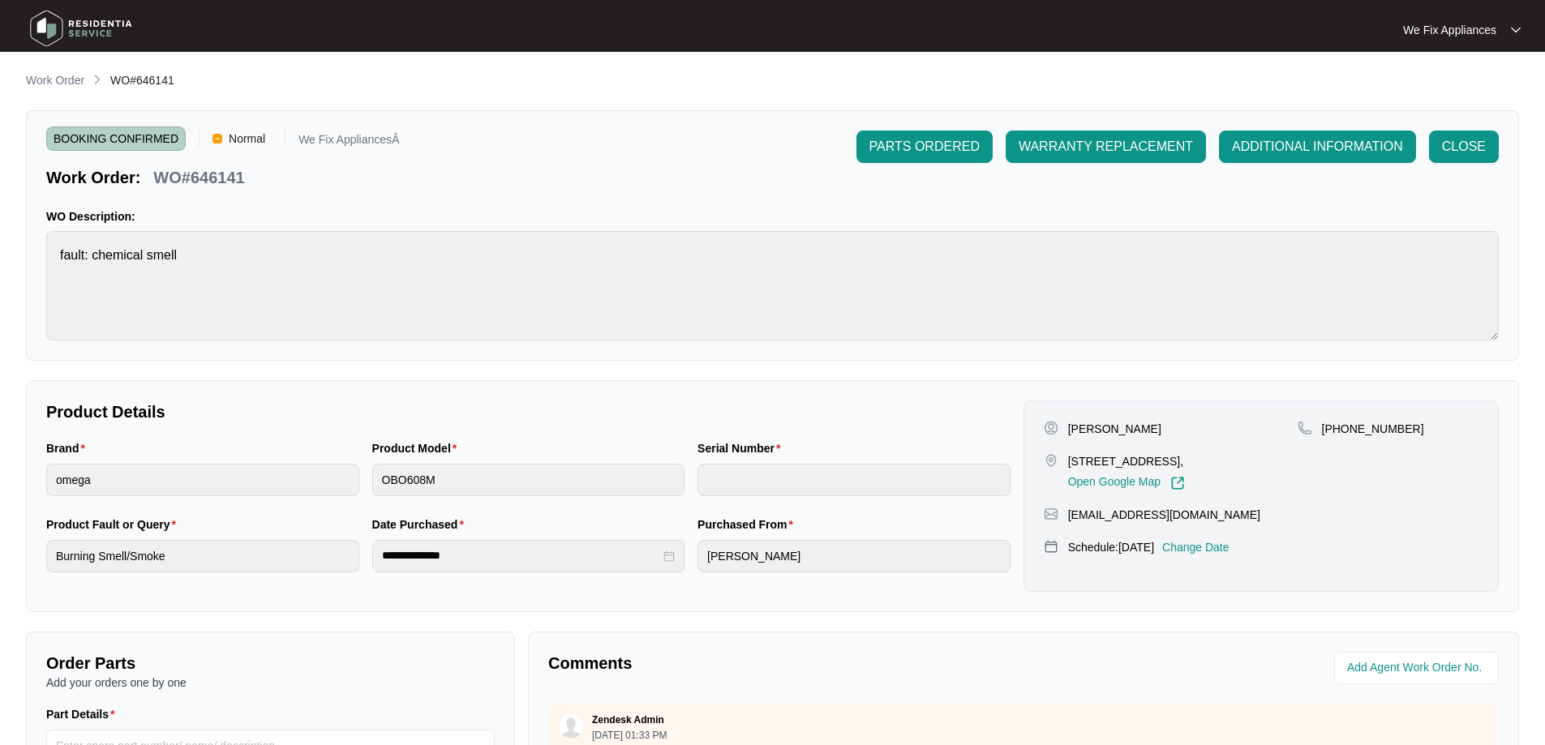
click at [45, 28] on img at bounding box center [81, 28] width 114 height 49
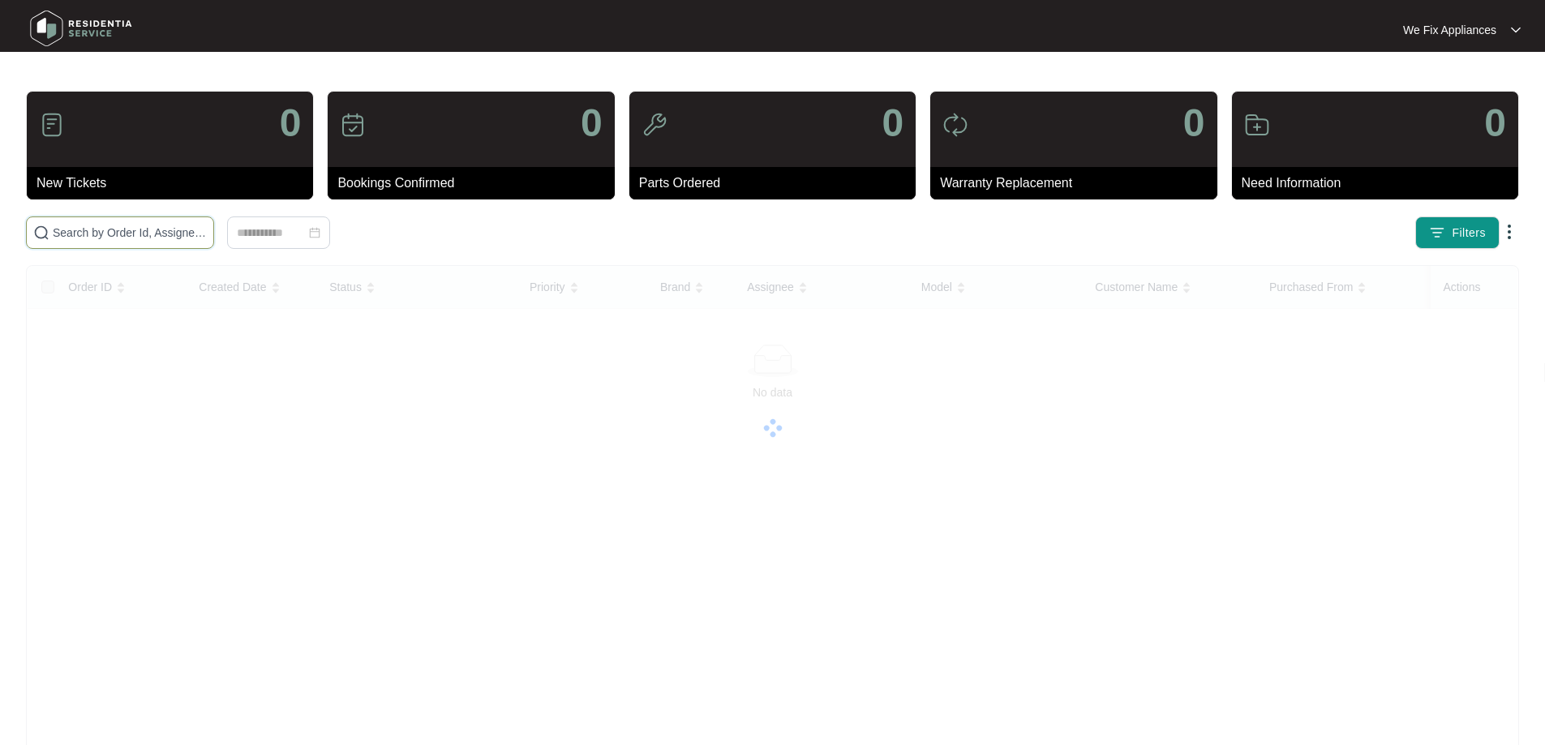
click at [148, 226] on input "text" at bounding box center [130, 233] width 154 height 18
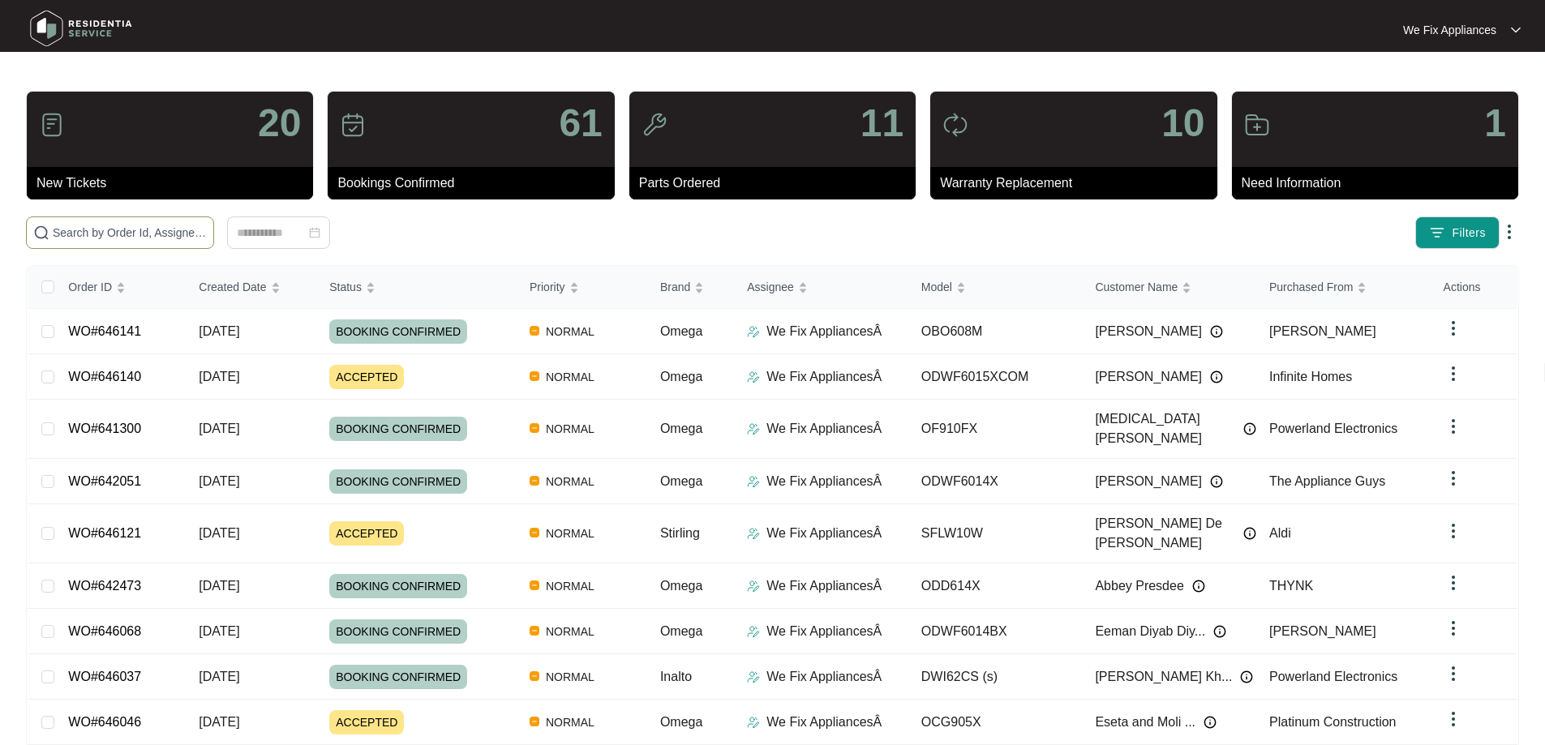
paste input "644480"
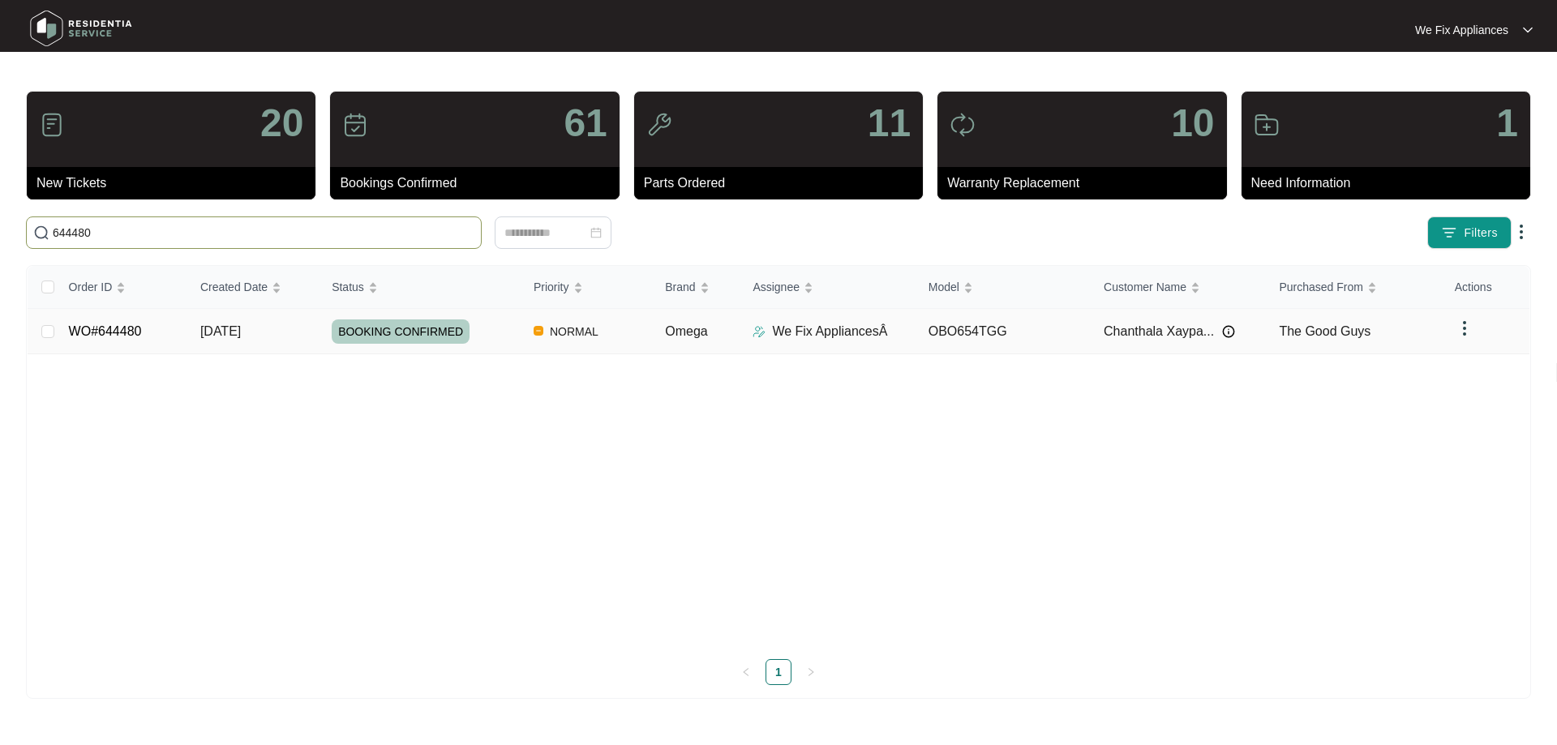
type input "644480"
click at [434, 333] on span "BOOKING CONFIRMED" at bounding box center [401, 332] width 138 height 24
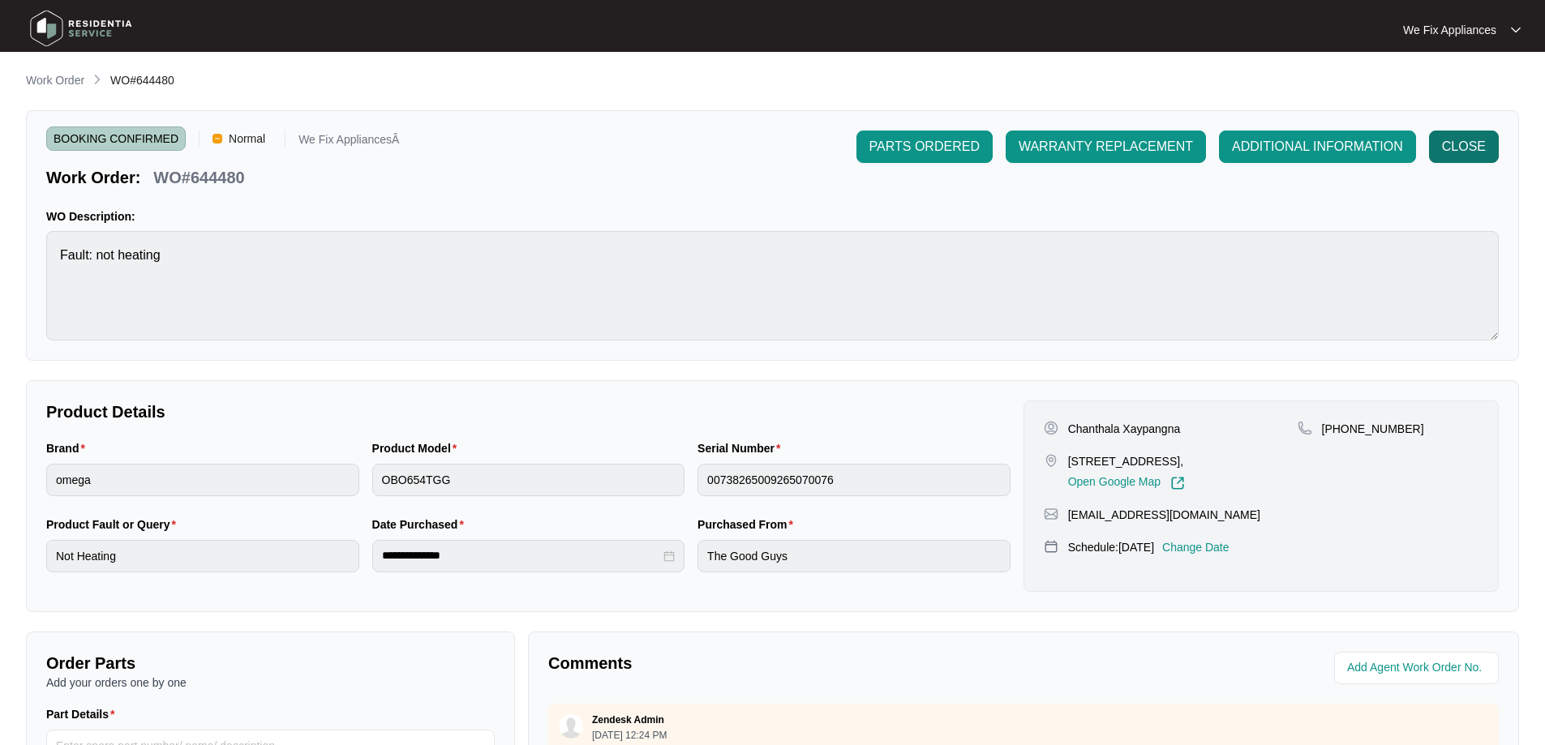
click at [1452, 139] on span "CLOSE" at bounding box center [1464, 146] width 44 height 19
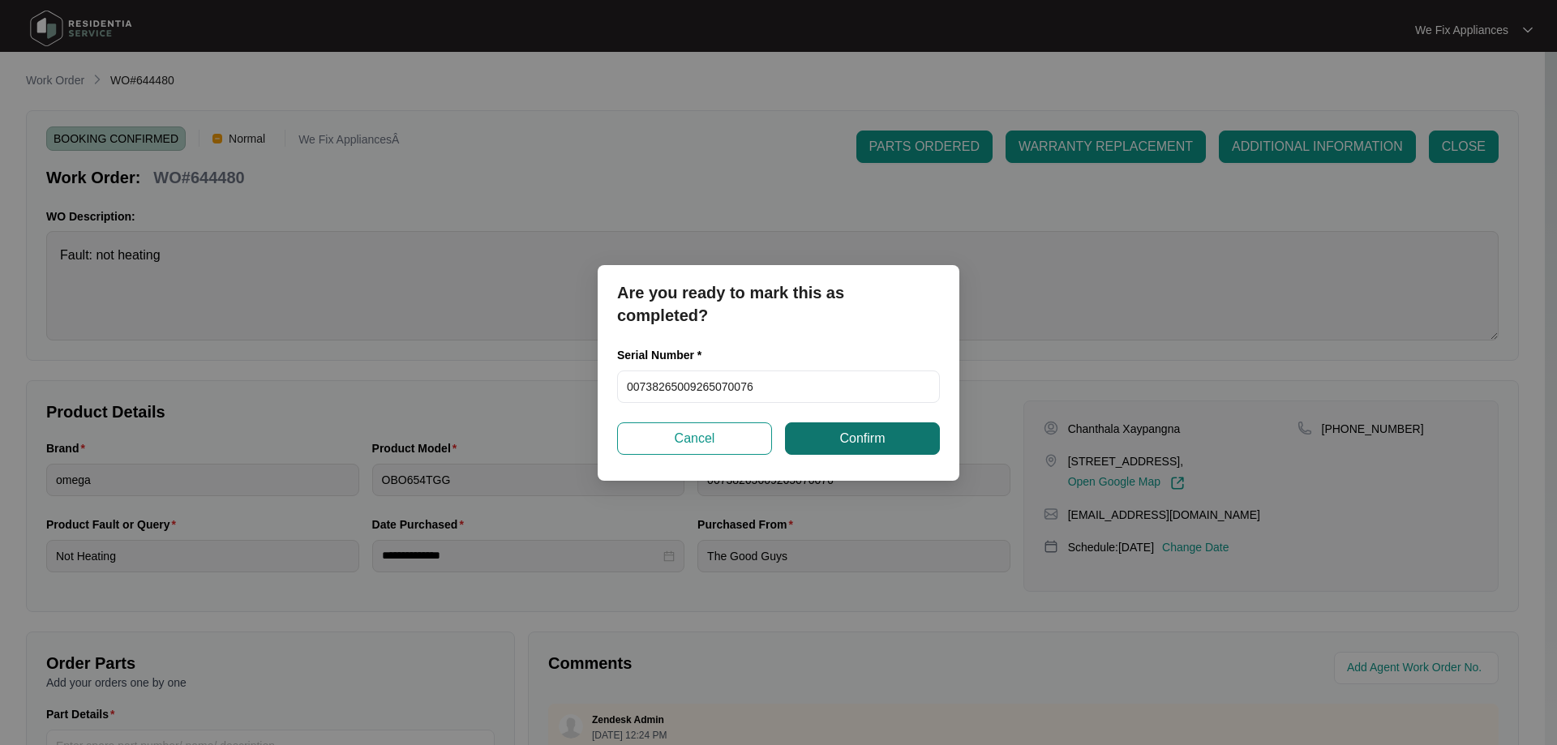
click at [826, 436] on button "Confirm" at bounding box center [862, 439] width 155 height 32
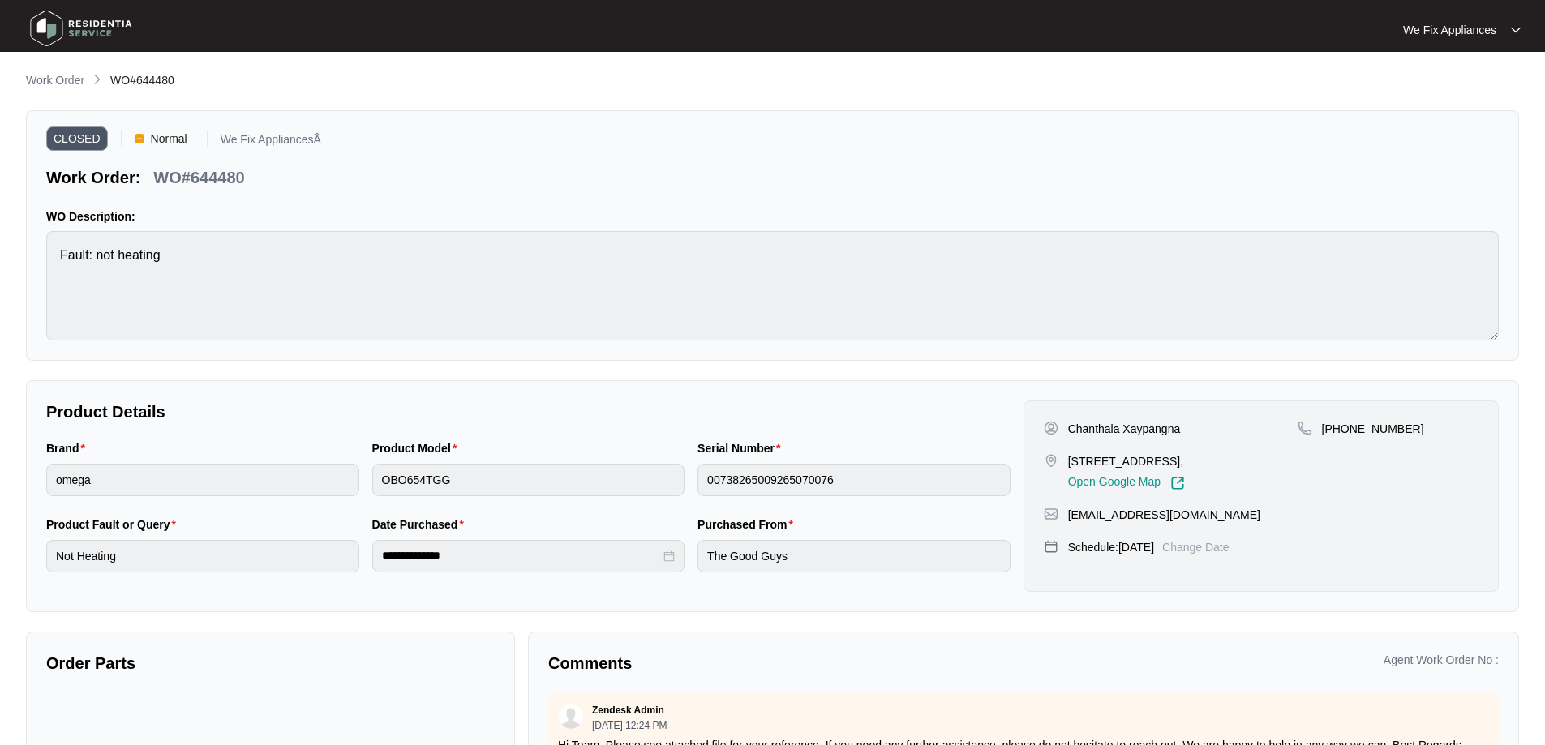
click at [37, 11] on img at bounding box center [81, 28] width 114 height 49
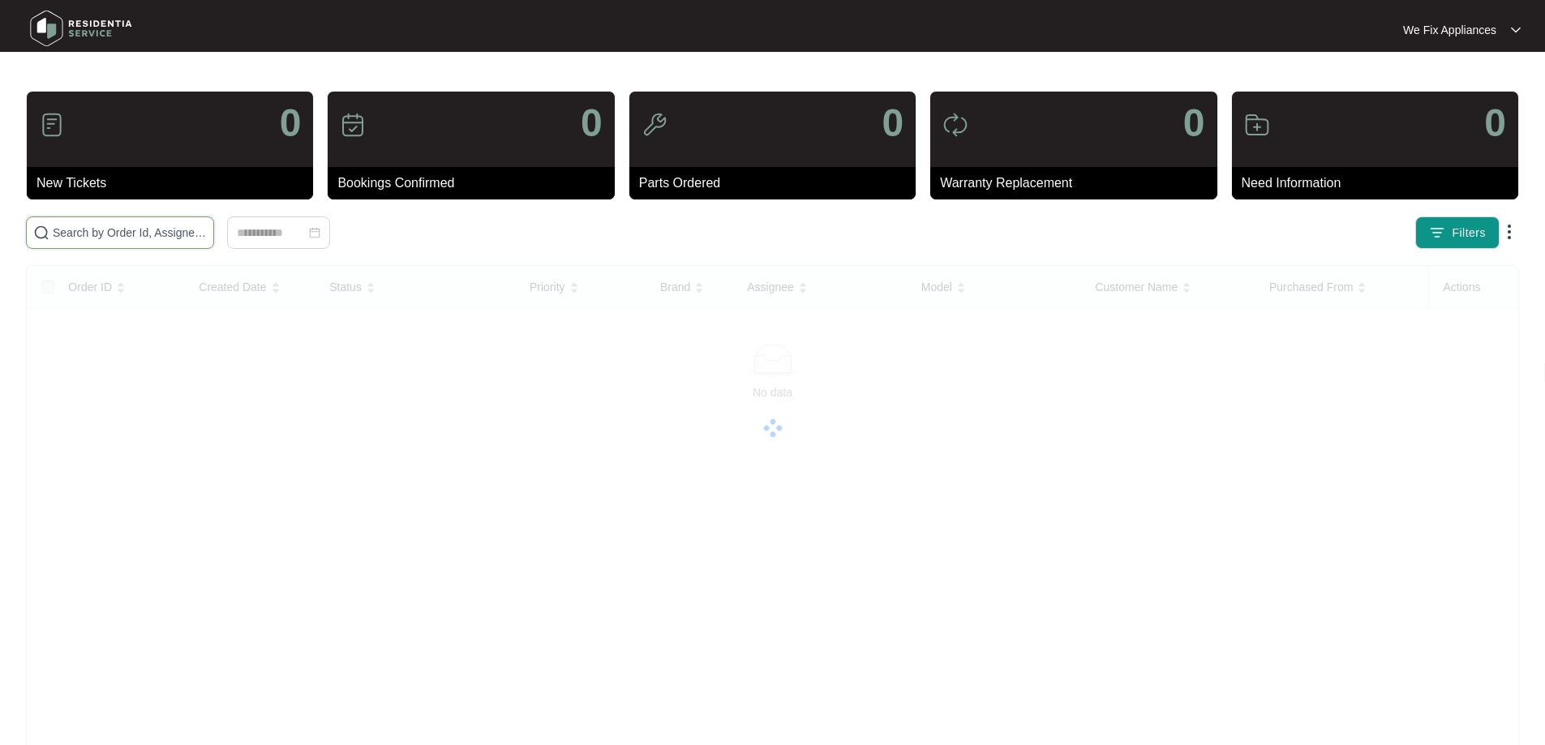
click at [88, 240] on input "text" at bounding box center [130, 233] width 154 height 18
paste input "644962"
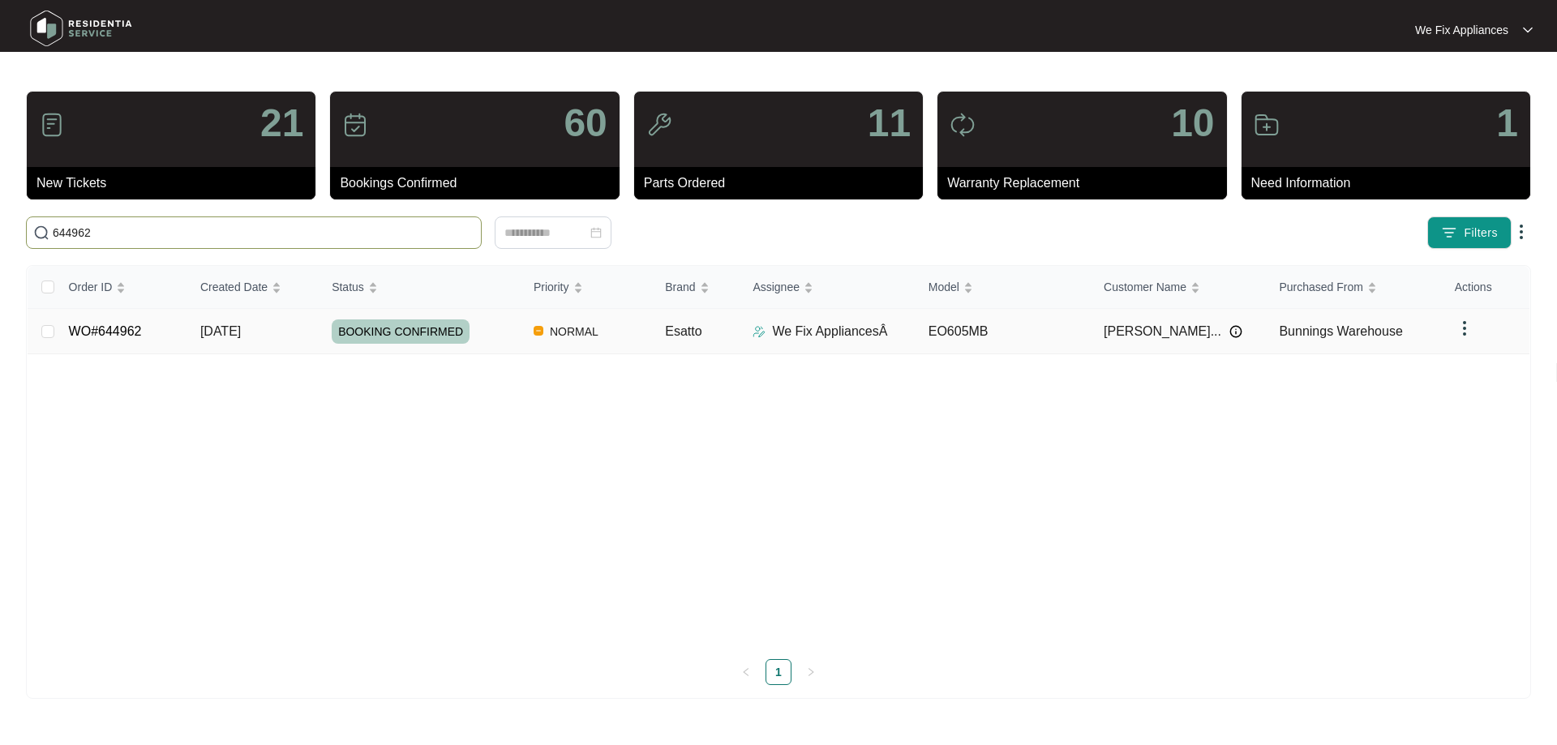
type input "644962"
click at [387, 326] on span "BOOKING CONFIRMED" at bounding box center [401, 332] width 138 height 24
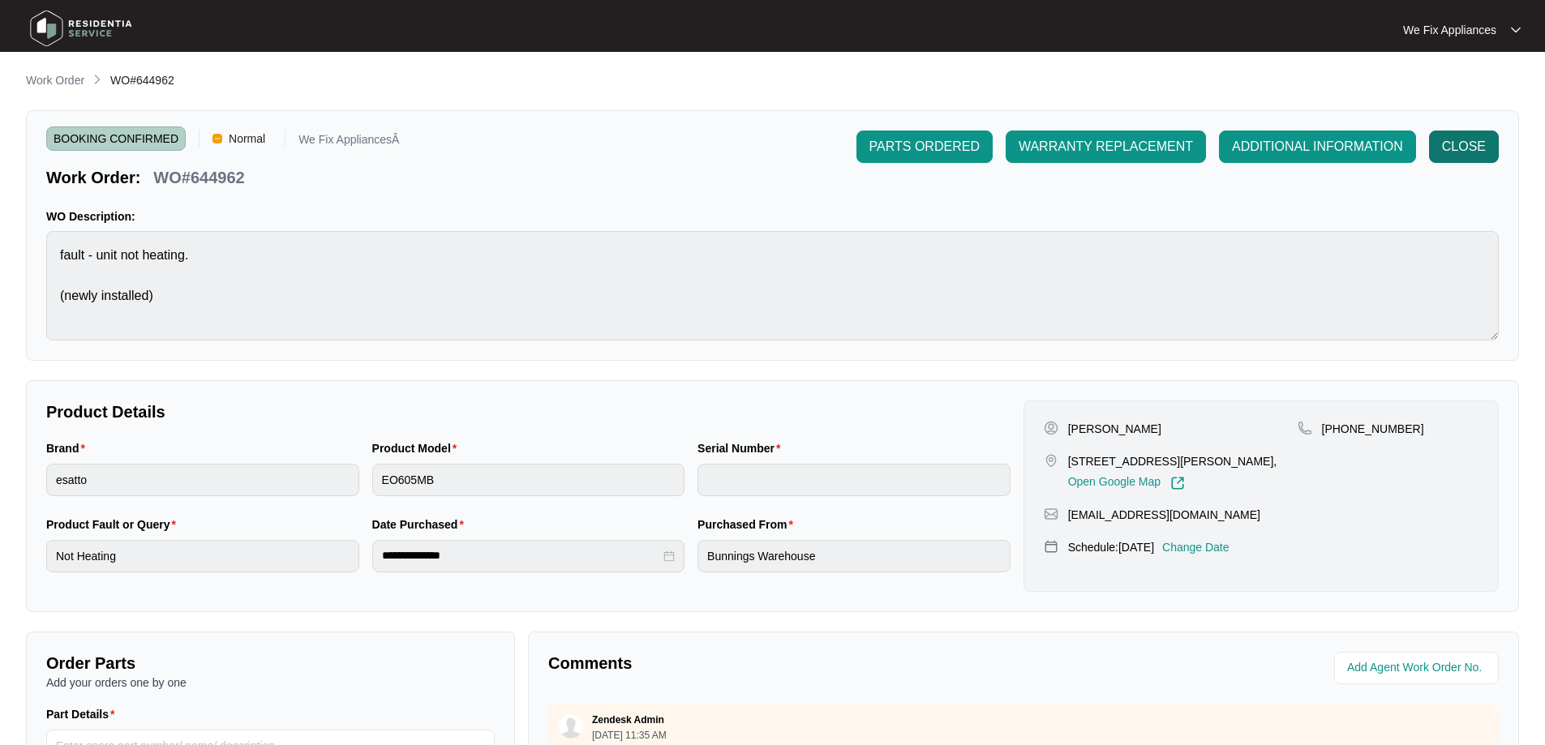
click at [1459, 154] on span "CLOSE" at bounding box center [1464, 146] width 44 height 19
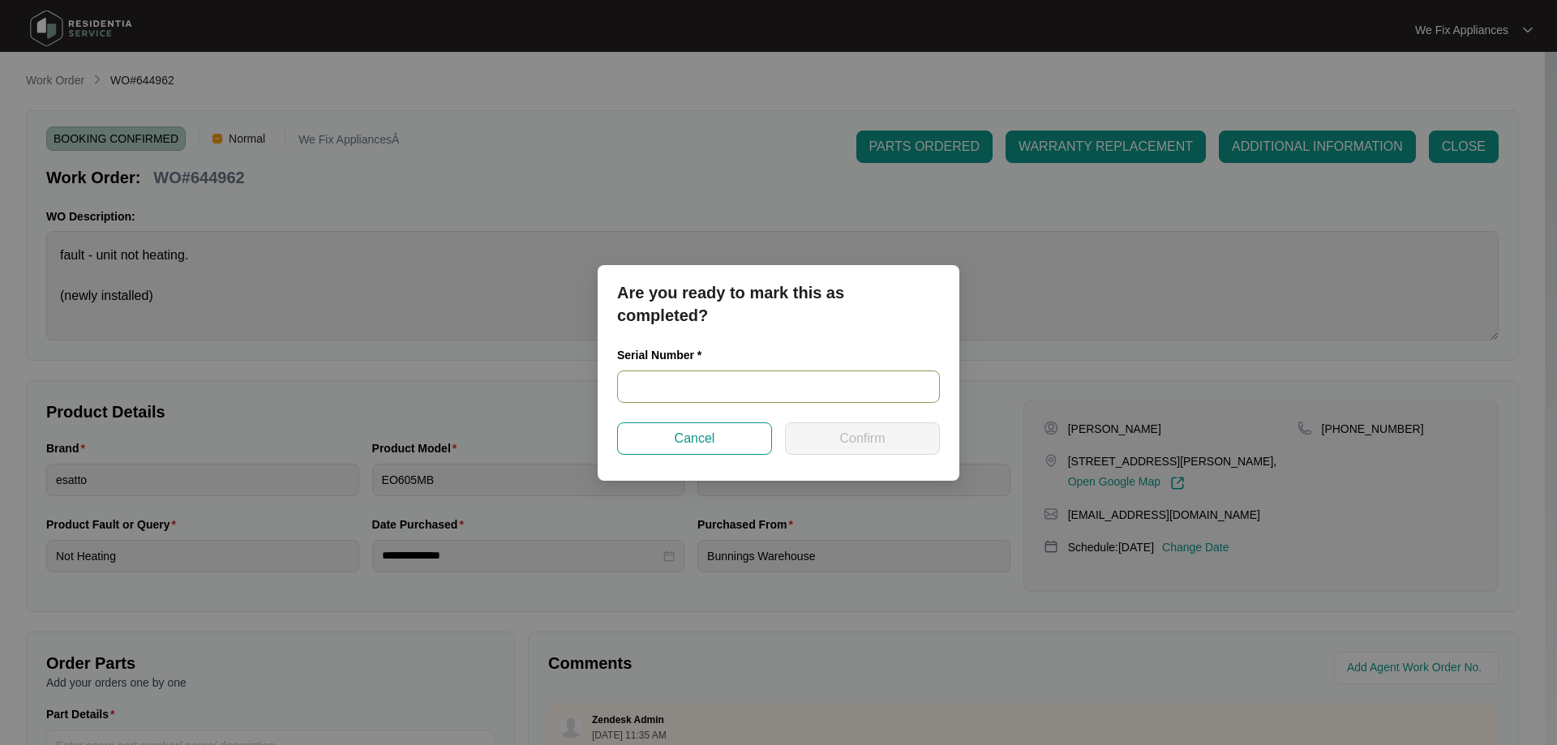
click at [668, 385] on input "text" at bounding box center [778, 387] width 323 height 32
paste input "2024480010"
type input "2024480010"
click at [839, 426] on button "Confirm" at bounding box center [862, 439] width 155 height 32
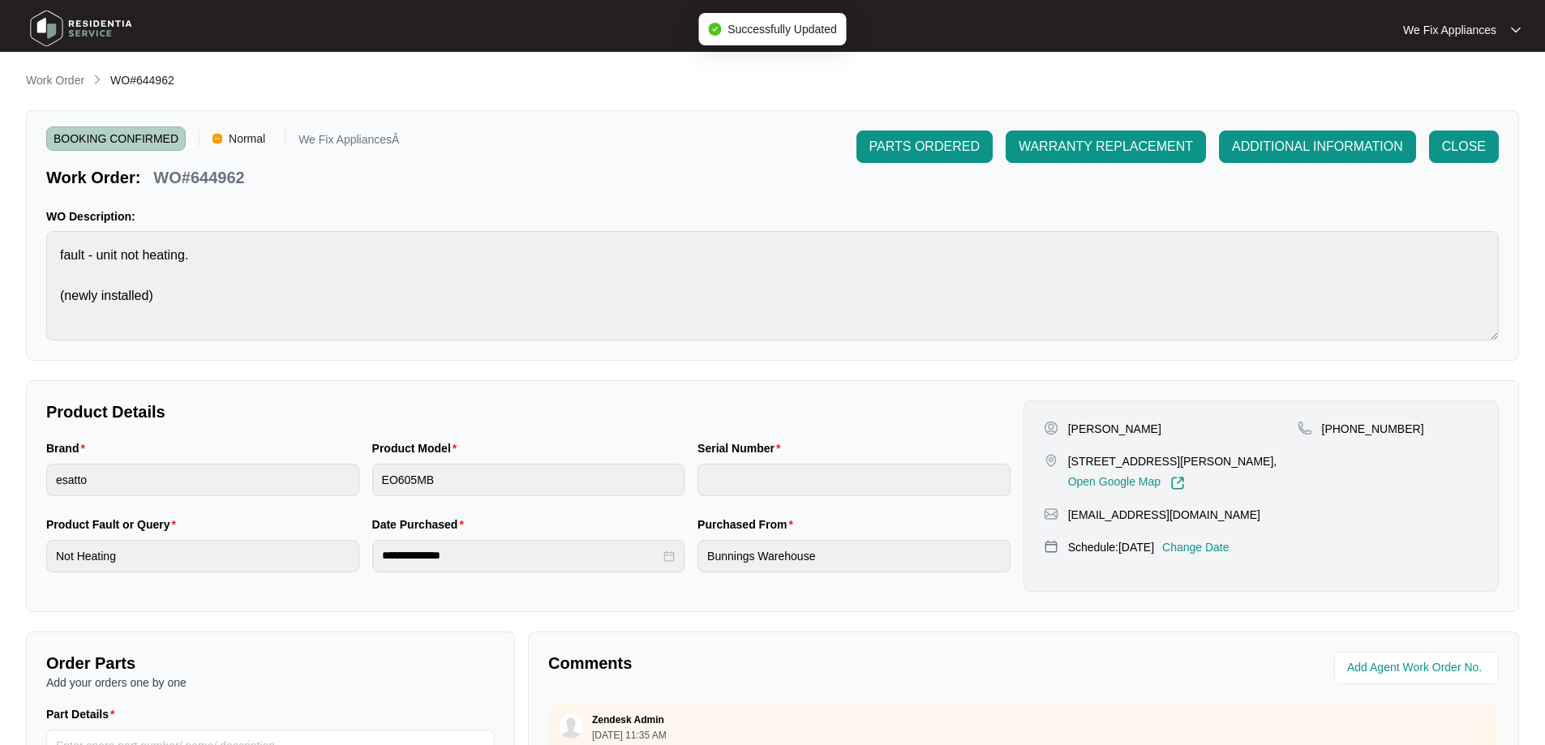
type input "2024480010"
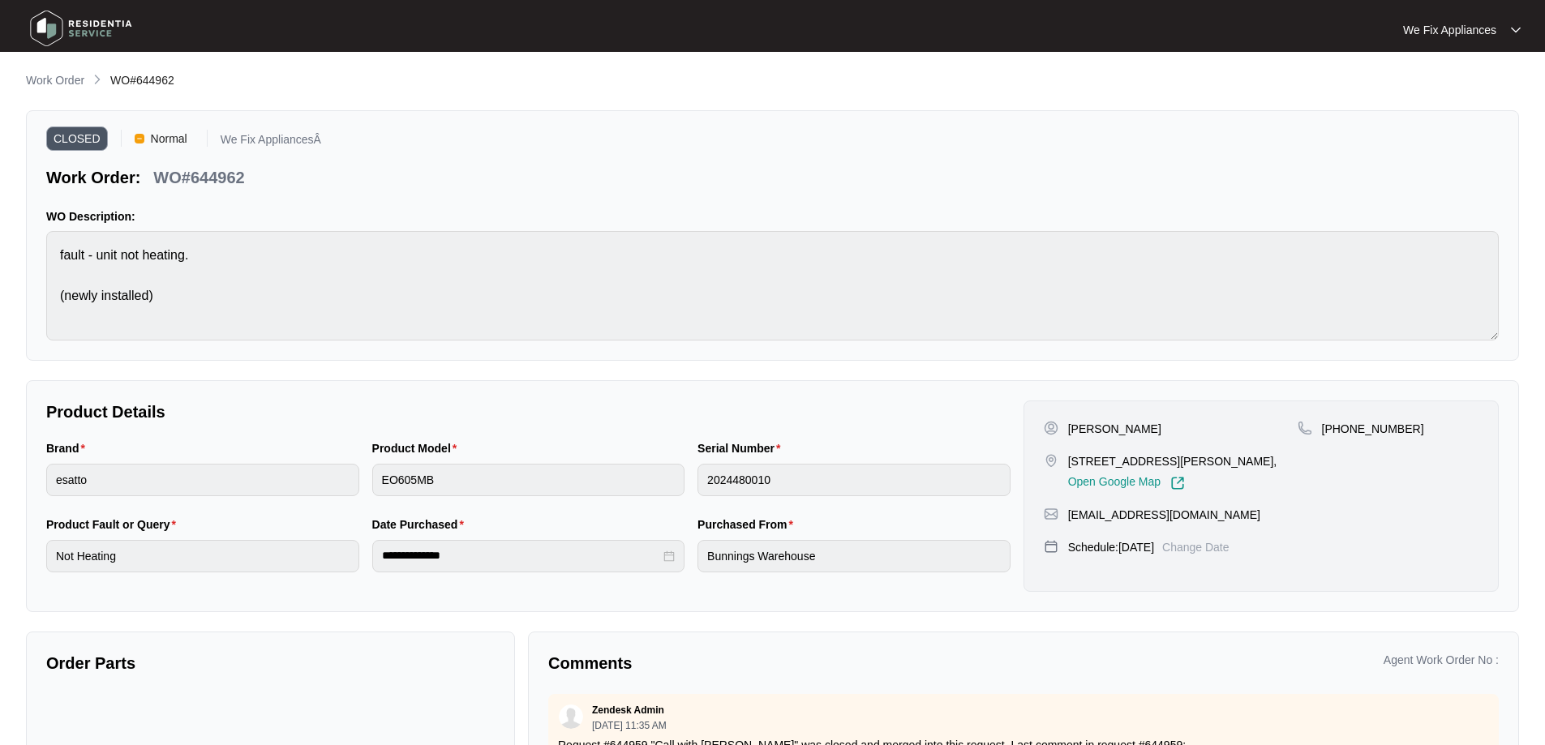
click at [60, 20] on img at bounding box center [81, 28] width 114 height 49
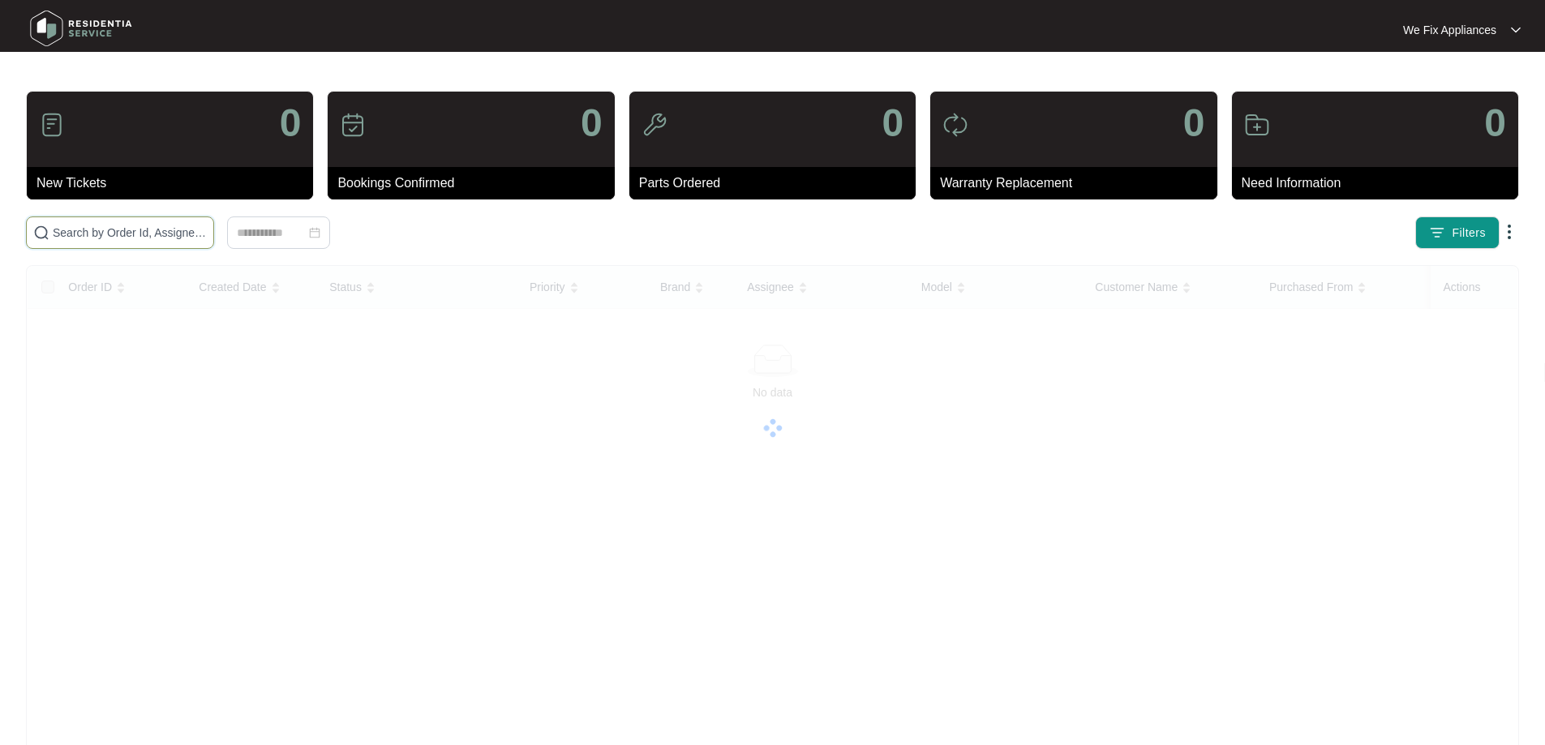
click at [116, 237] on input "text" at bounding box center [130, 233] width 154 height 18
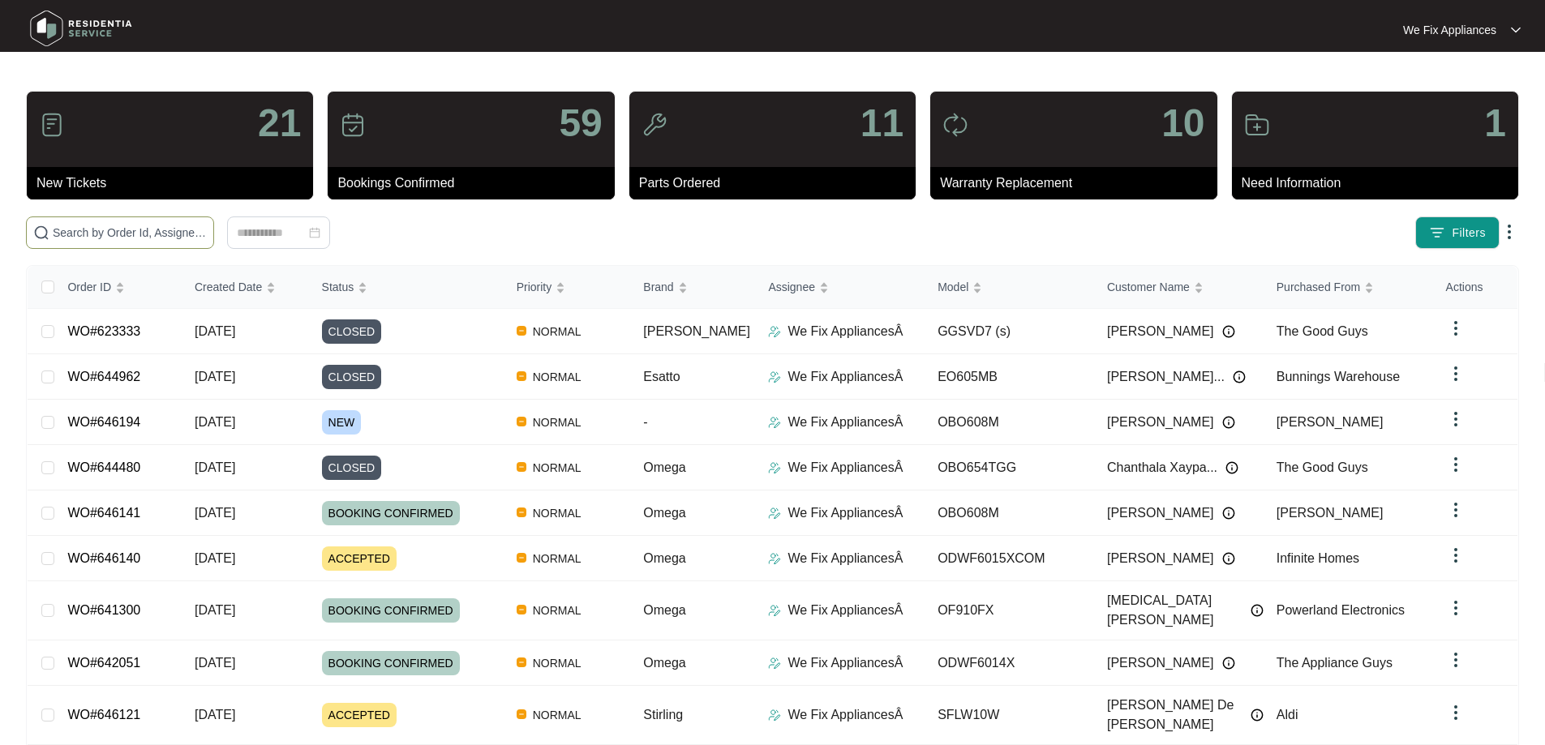
paste input "638321"
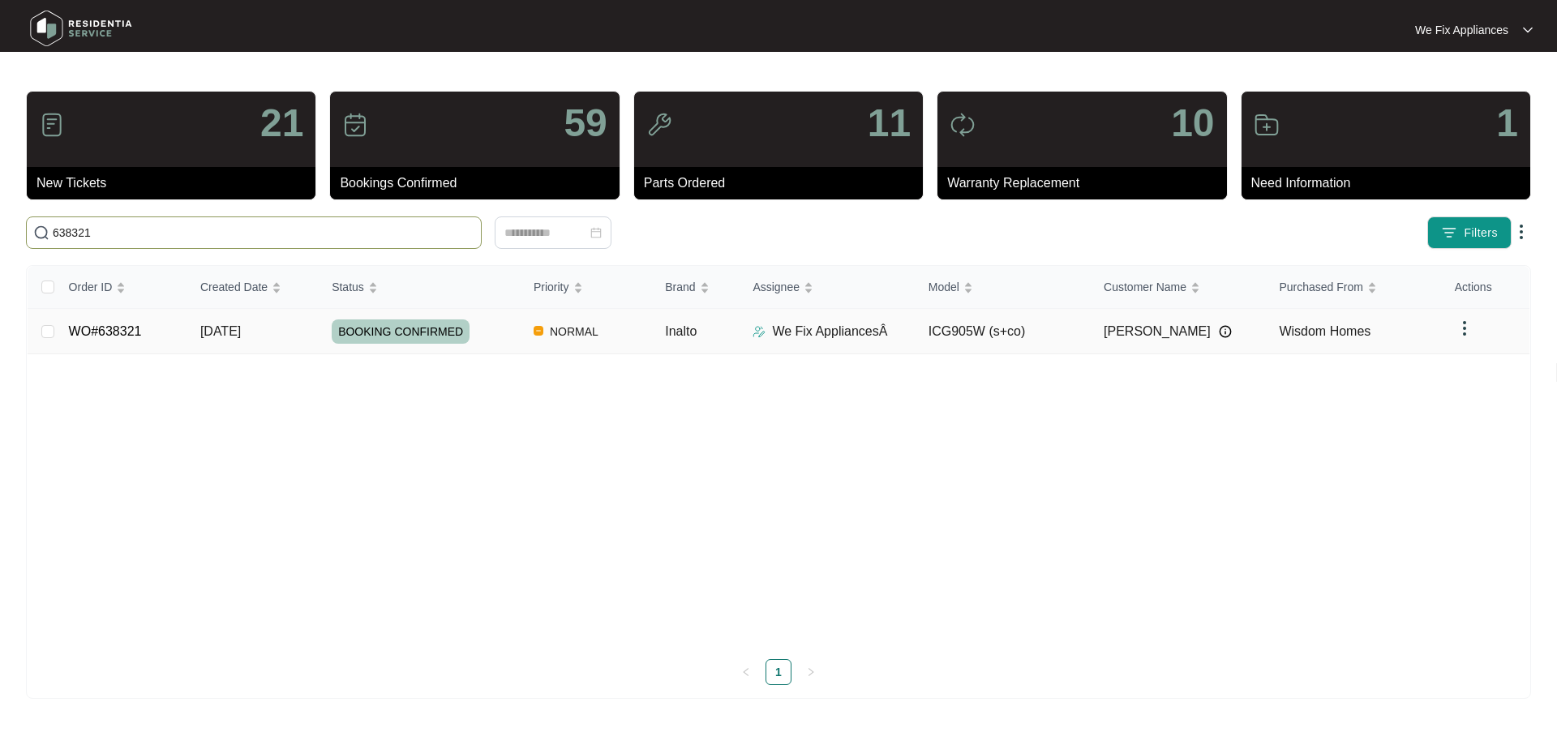
type input "638321"
click at [404, 330] on span "BOOKING CONFIRMED" at bounding box center [401, 332] width 138 height 24
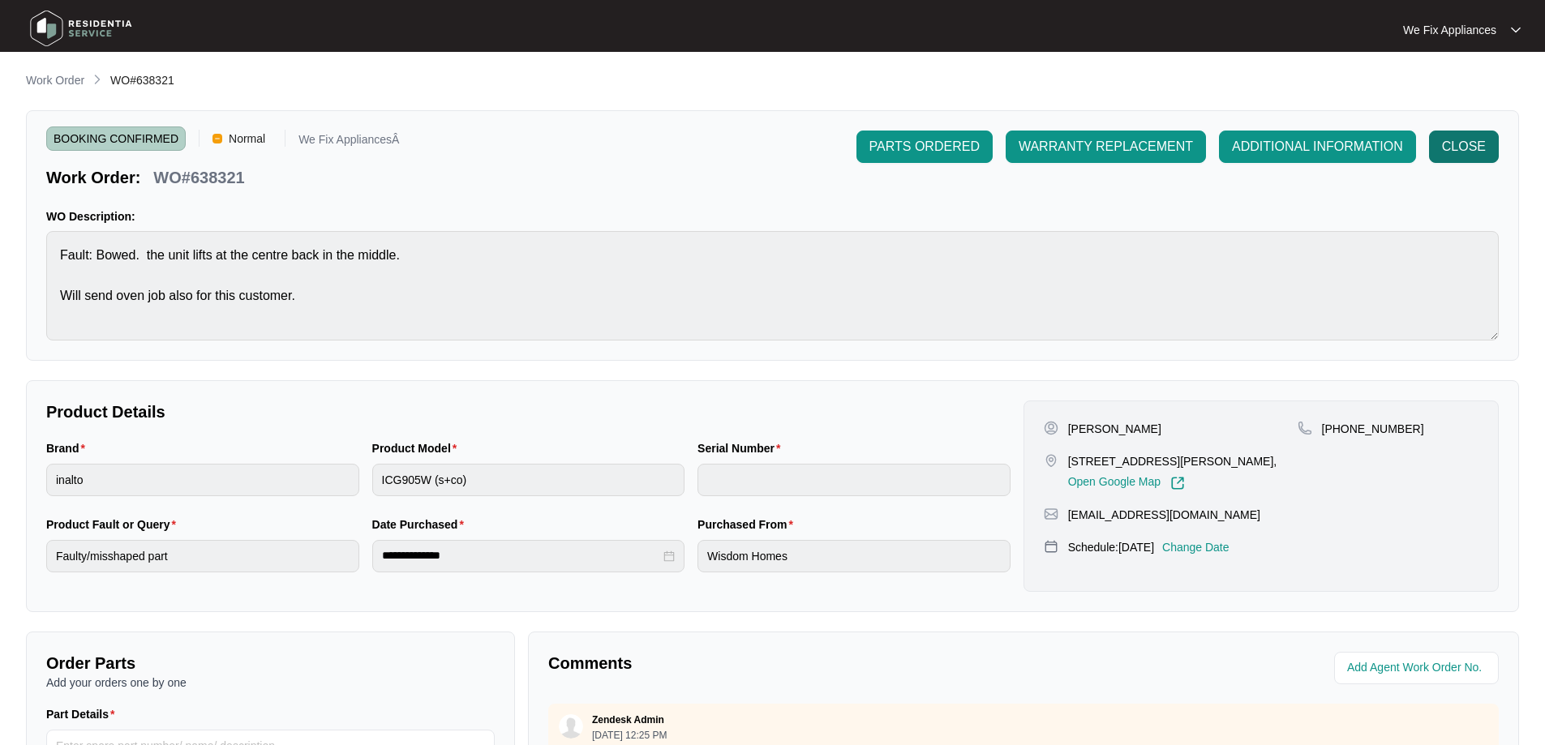
click at [1480, 146] on span "CLOSE" at bounding box center [1464, 146] width 44 height 19
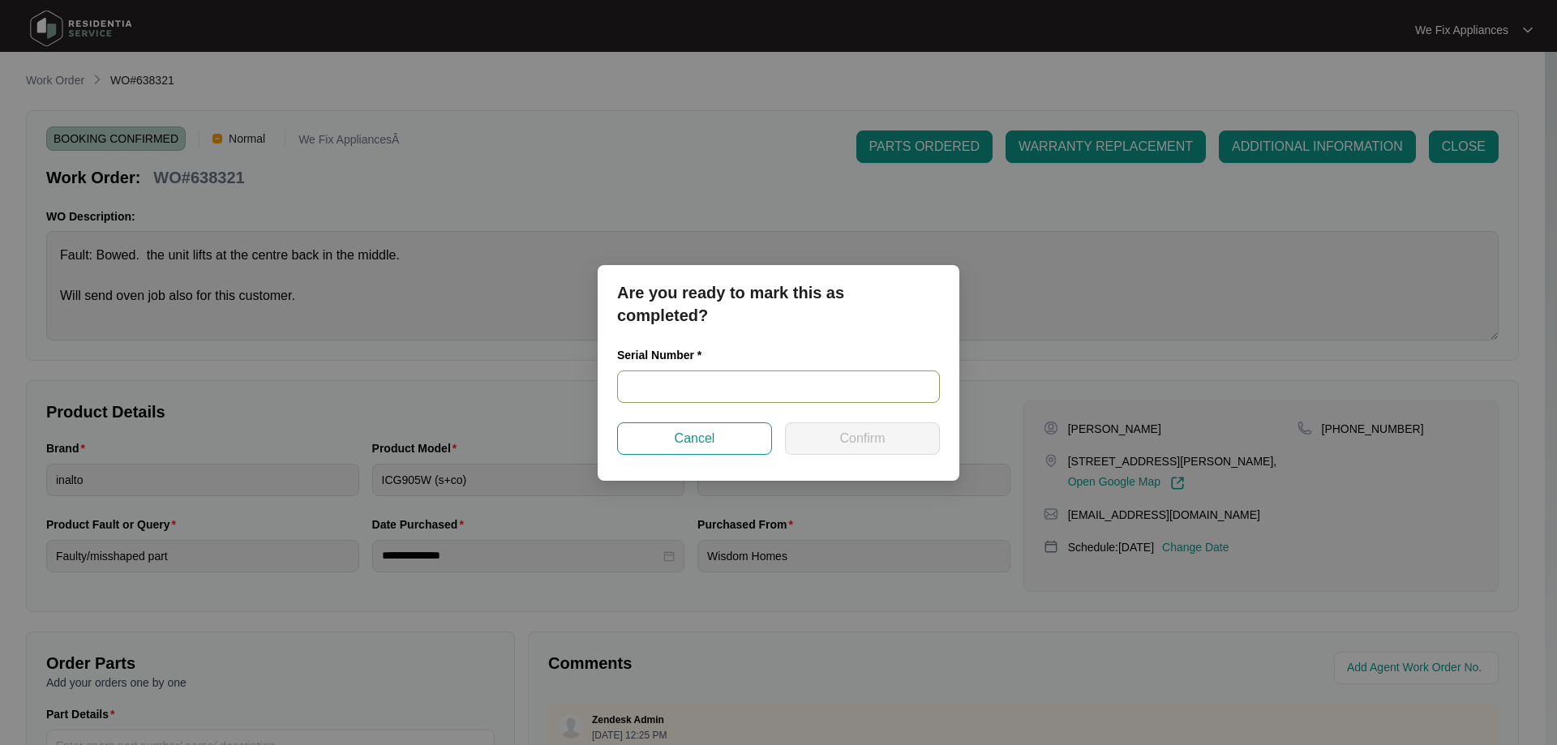
click at [736, 392] on input "text" at bounding box center [778, 387] width 323 height 32
paste input "2023061500246"
type input "2023061500246"
click at [848, 437] on span "Confirm" at bounding box center [862, 438] width 45 height 19
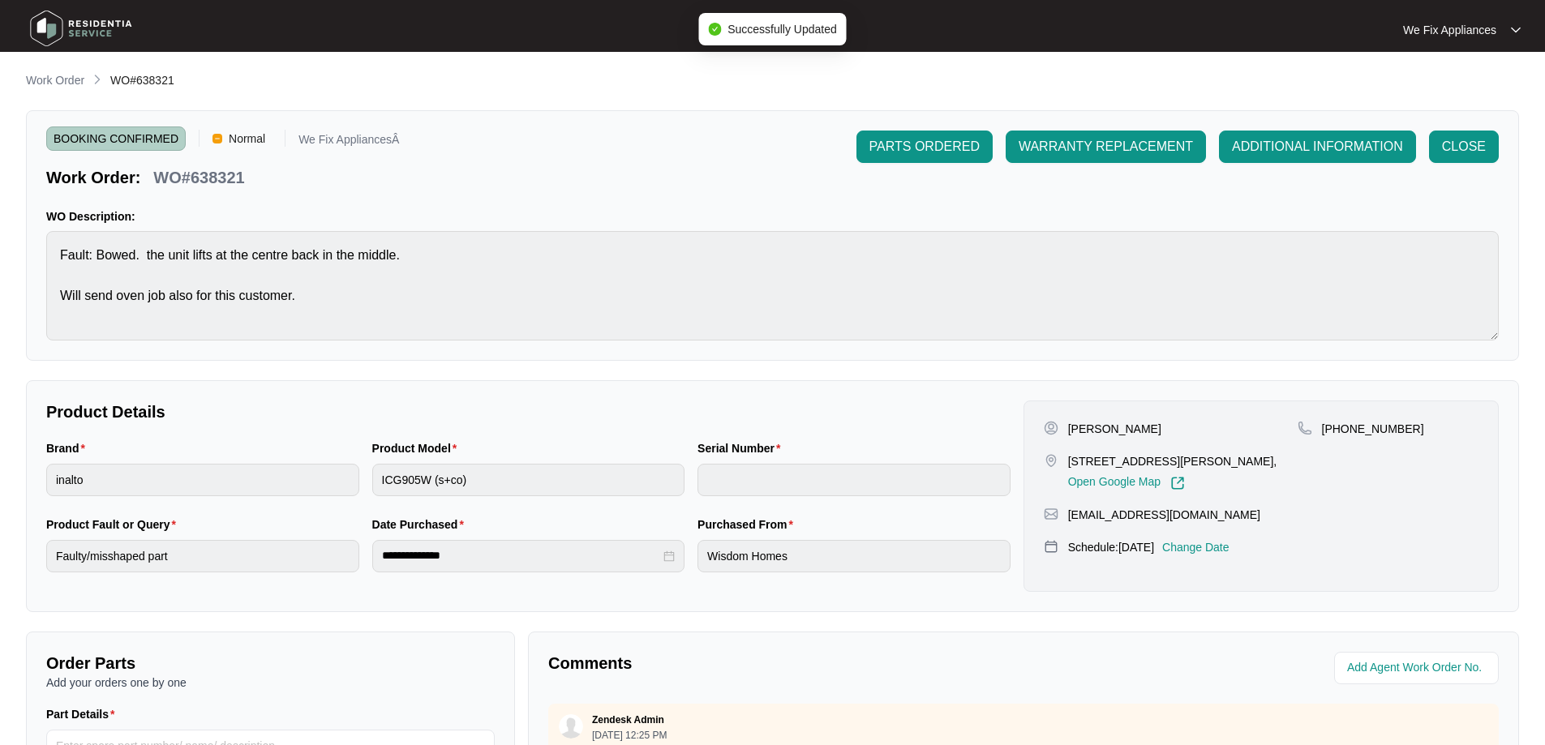
type input "2023061500246"
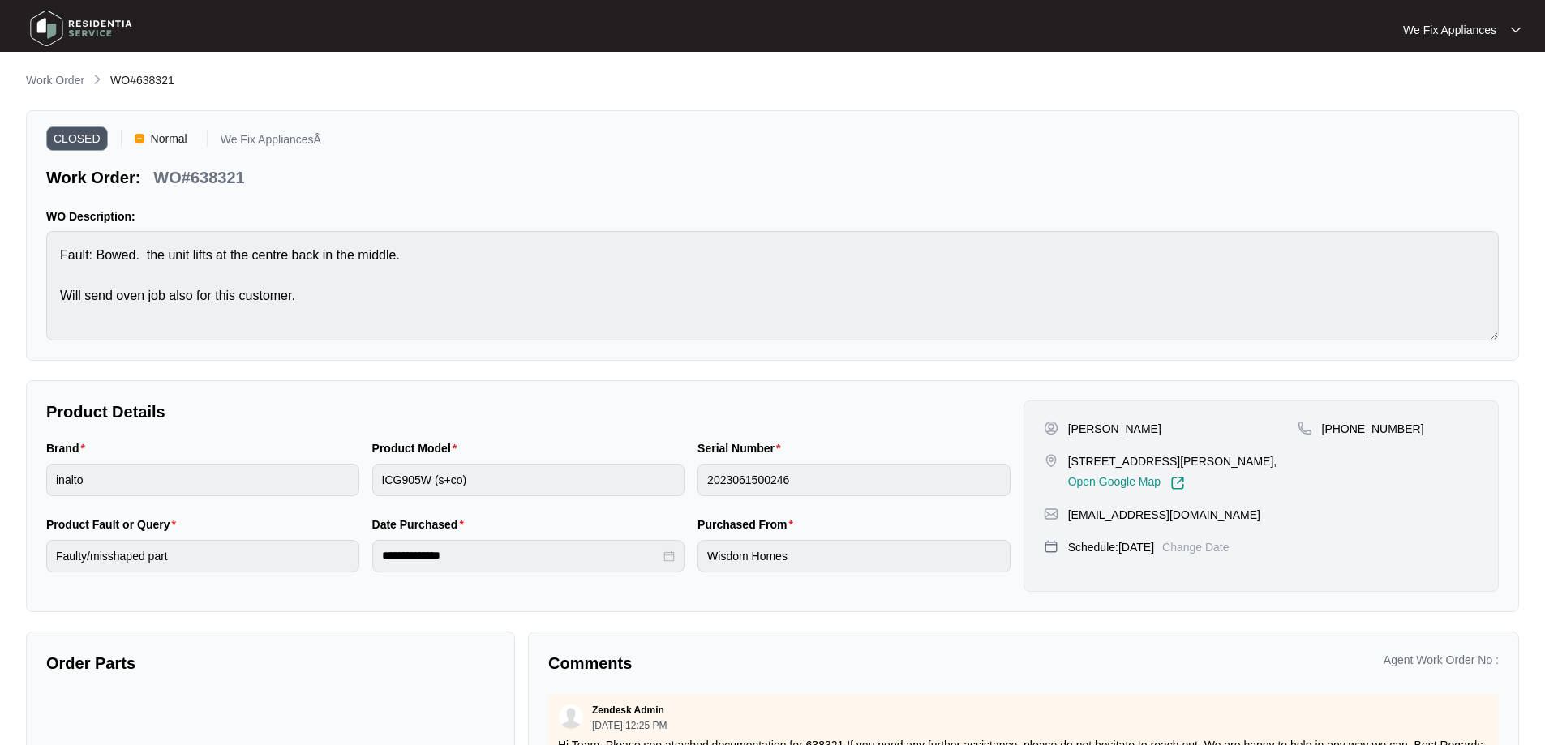
click at [42, 17] on img at bounding box center [81, 28] width 114 height 49
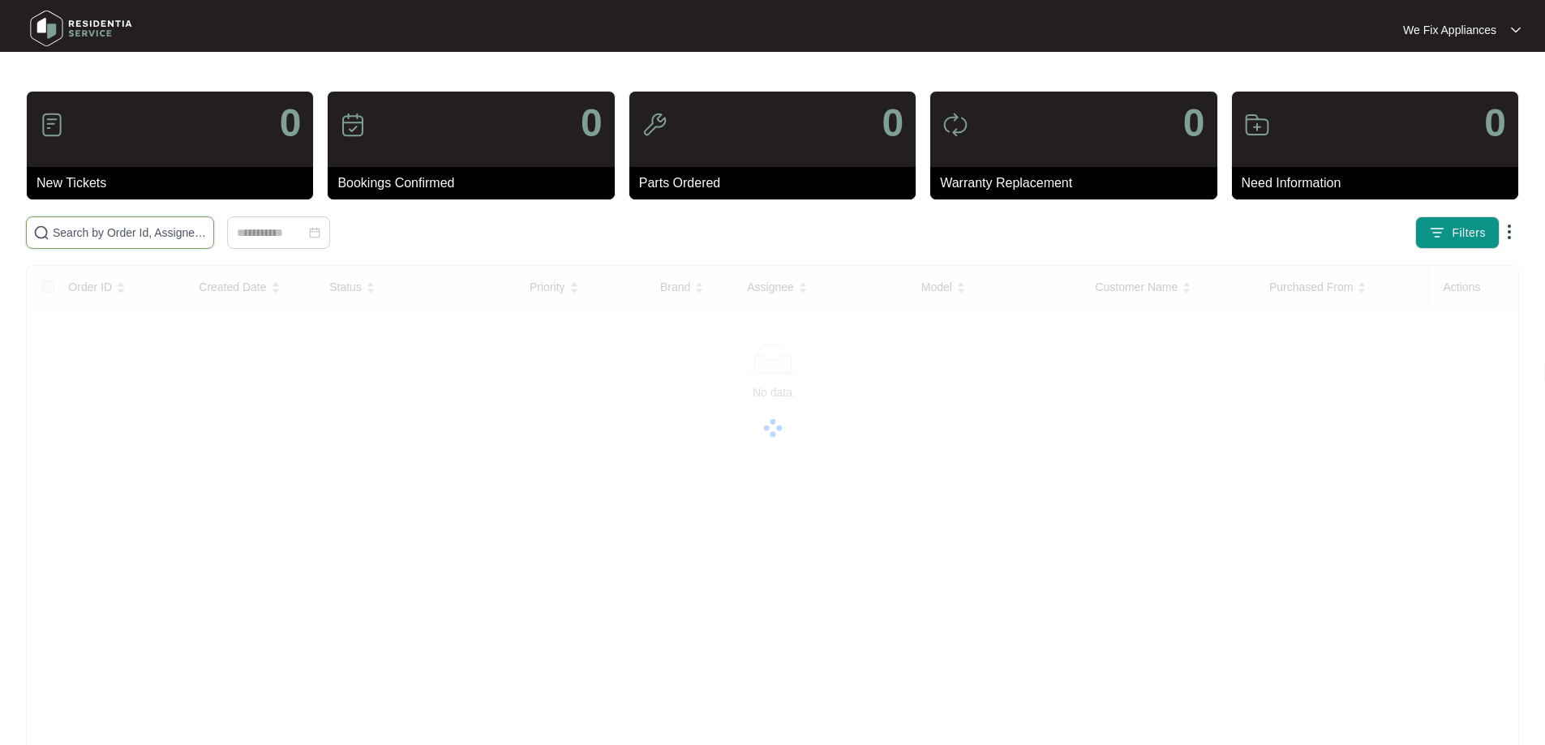
click at [92, 234] on input "text" at bounding box center [130, 233] width 154 height 18
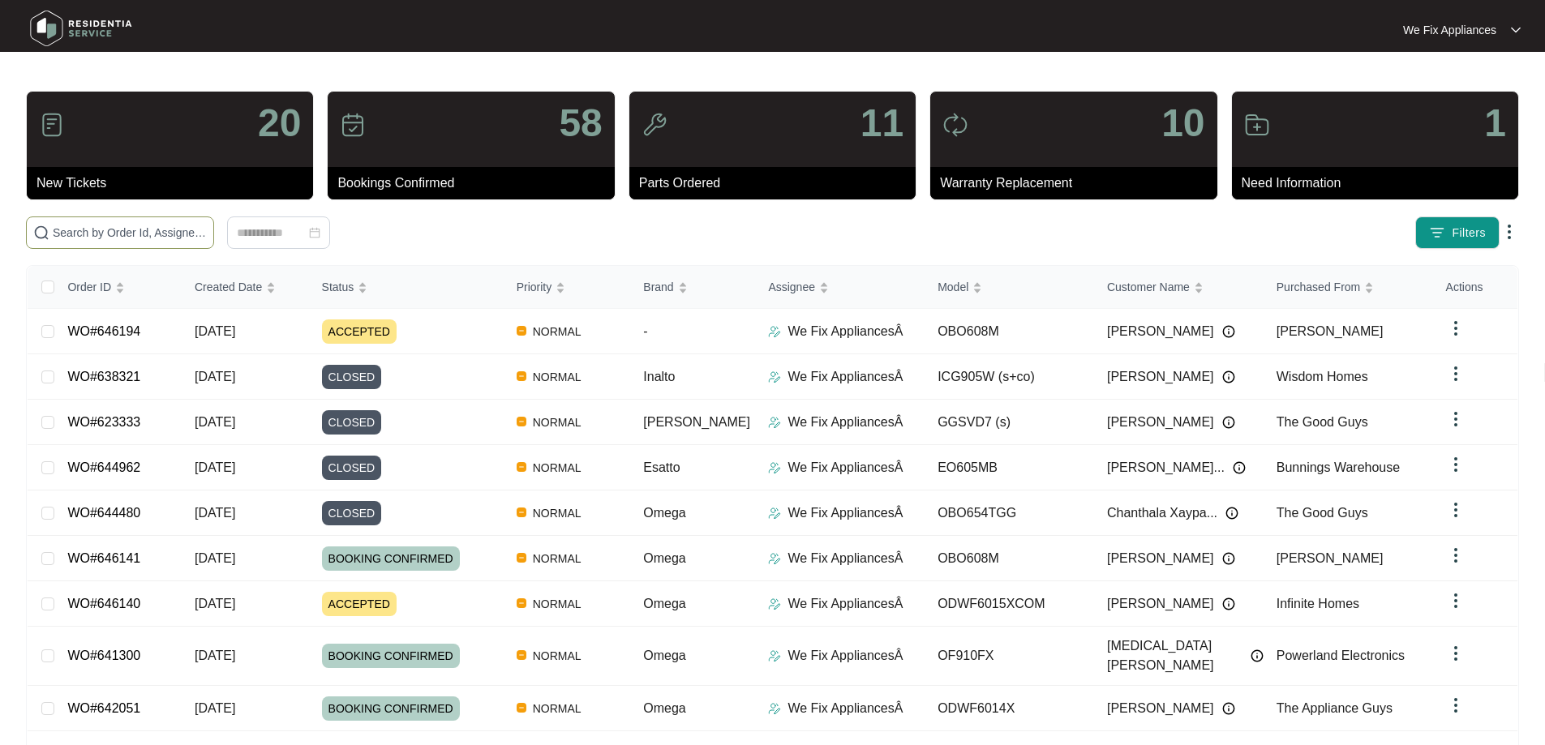
paste input "638323"
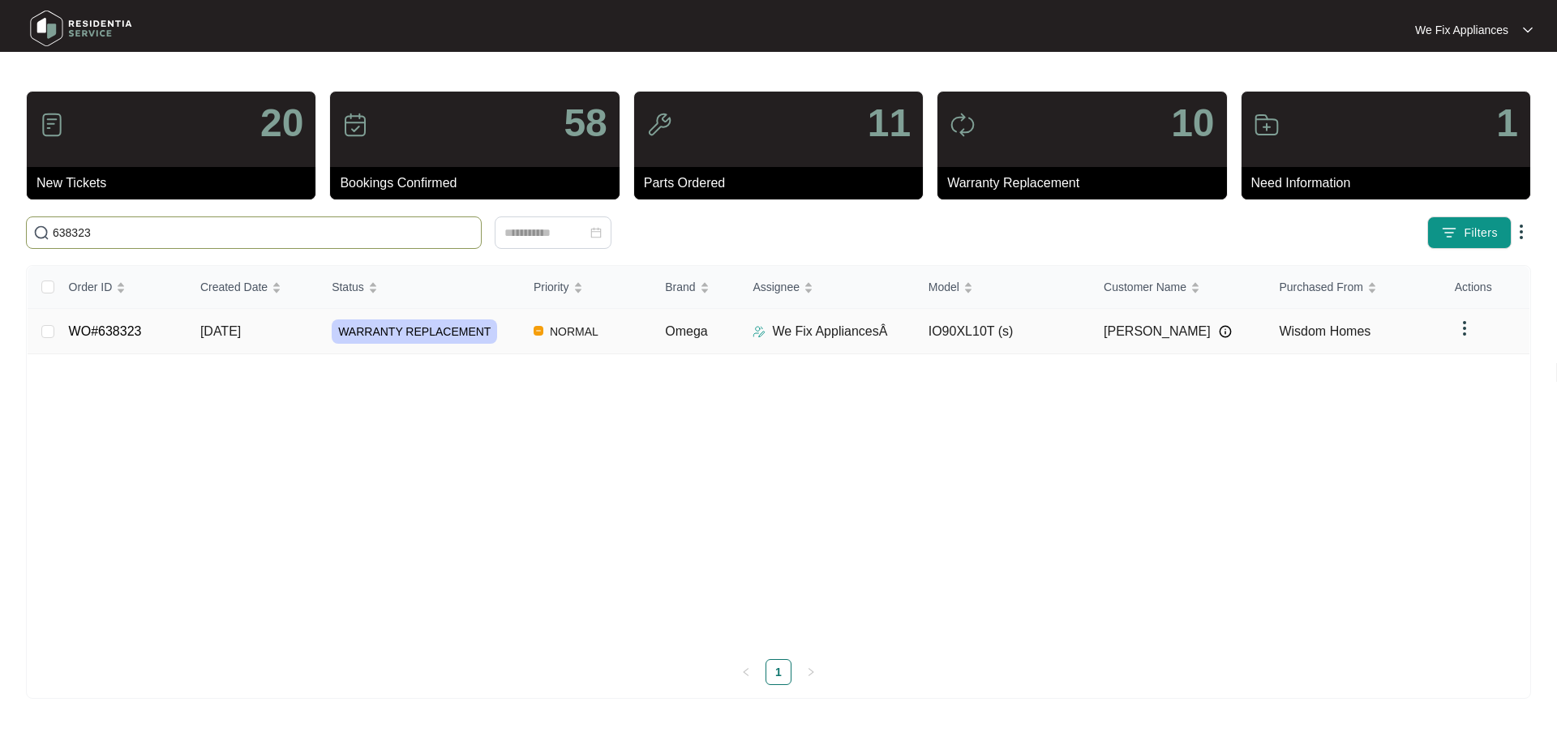
type input "638323"
click at [409, 336] on span "WARRANTY REPLACEMENT" at bounding box center [414, 332] width 165 height 24
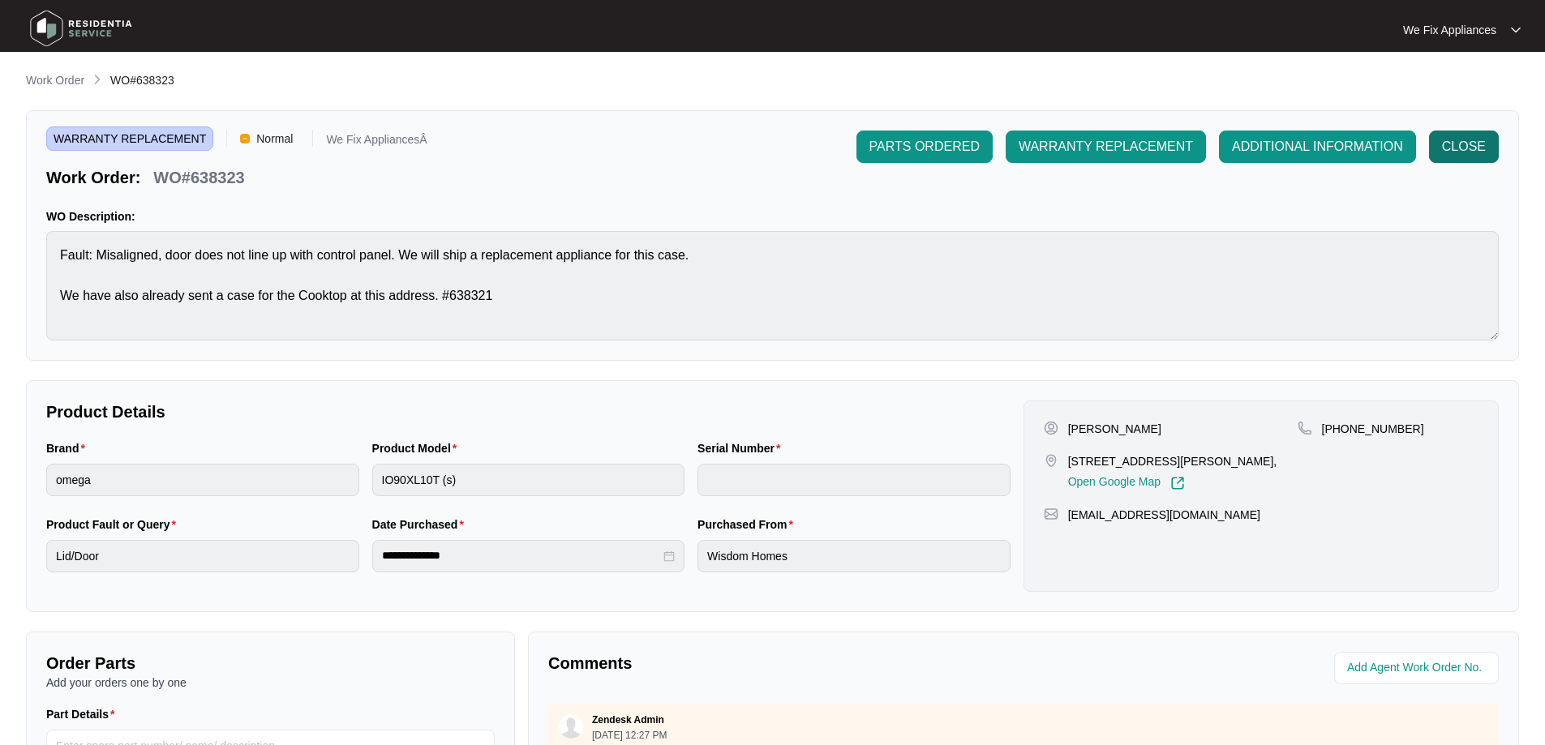
click at [1471, 145] on span "CLOSE" at bounding box center [1464, 146] width 44 height 19
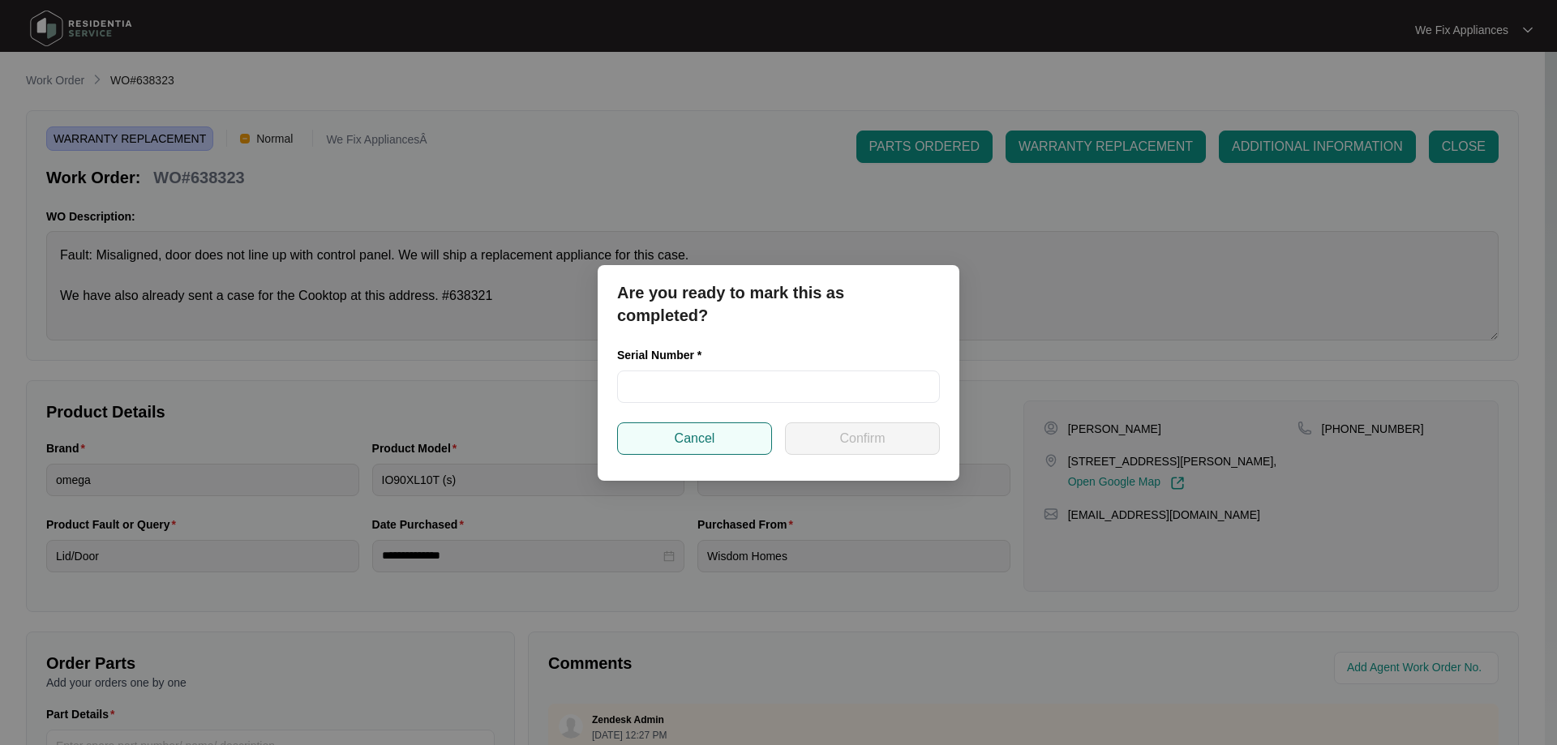
click at [689, 441] on span "Cancel" at bounding box center [695, 438] width 41 height 19
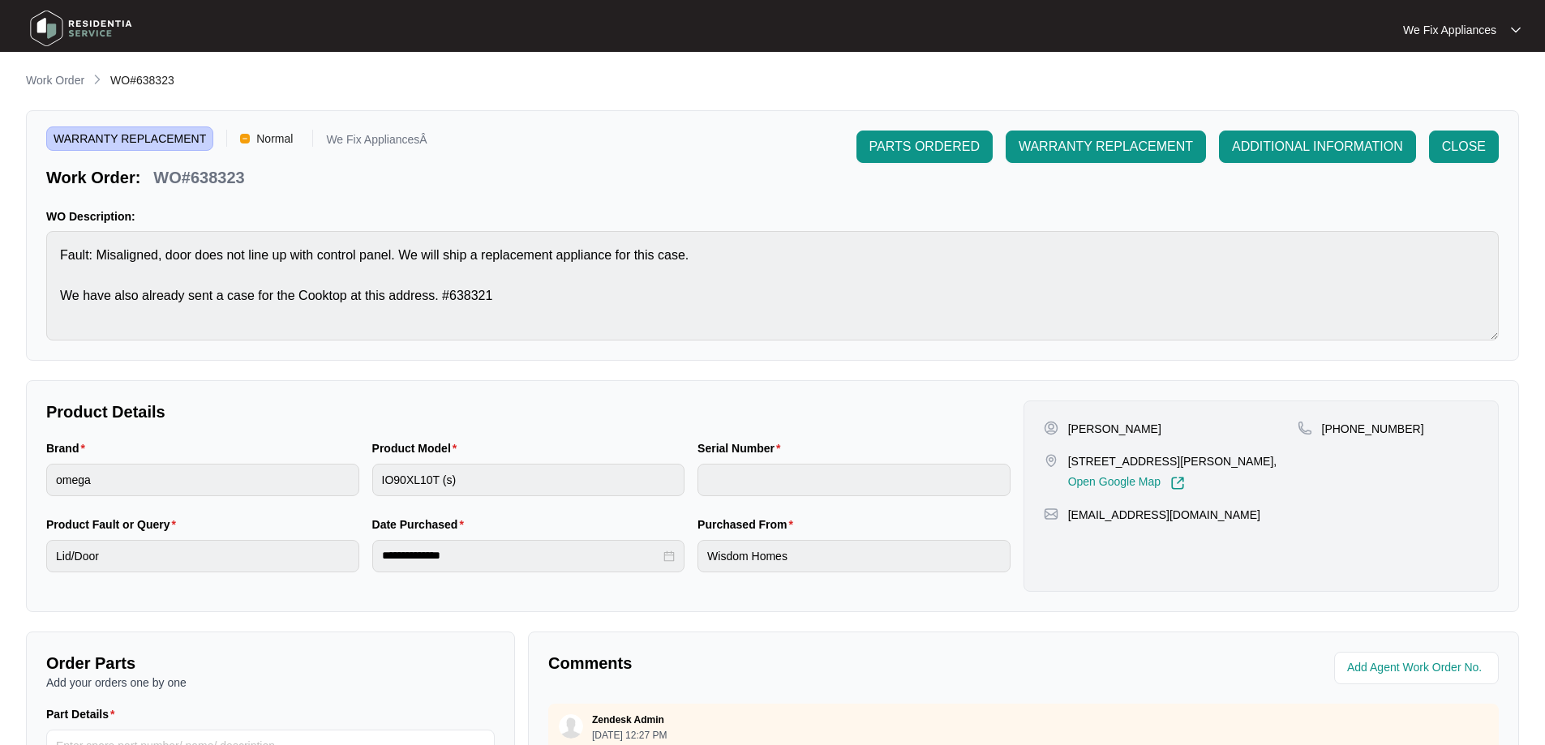
click at [98, 31] on img at bounding box center [81, 28] width 114 height 49
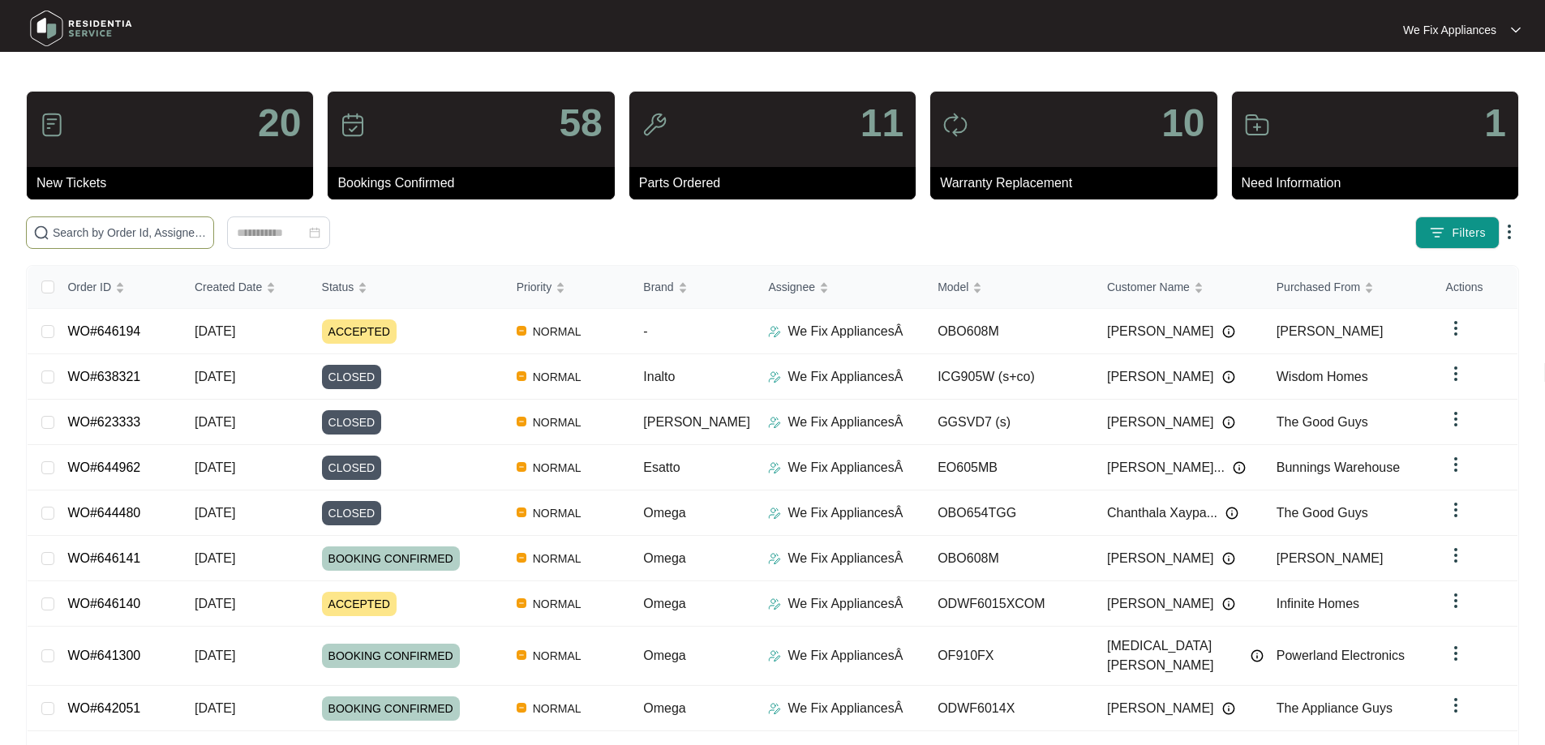
paste input "646121"
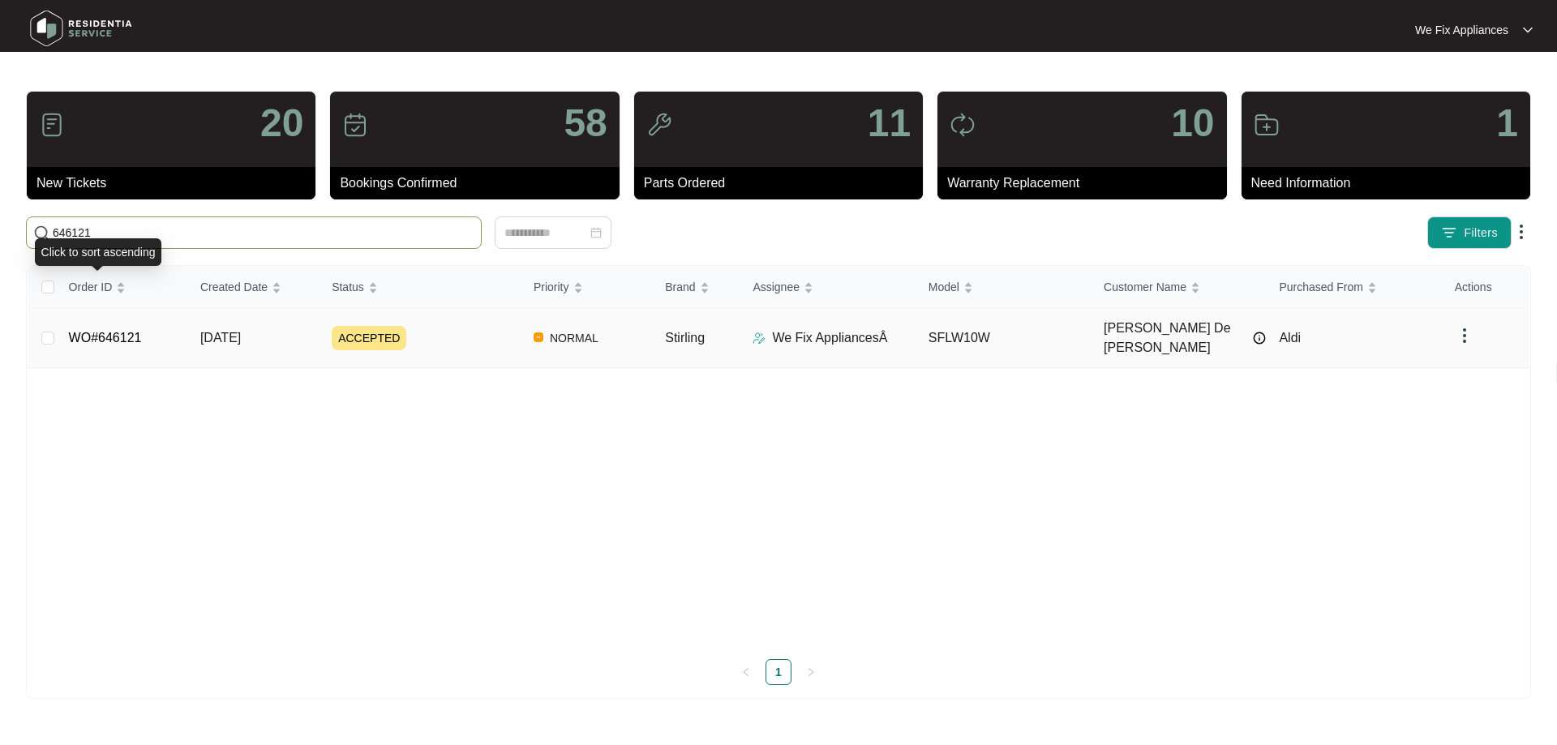
type input "646121"
click at [88, 331] on link "WO#646121" at bounding box center [105, 338] width 73 height 14
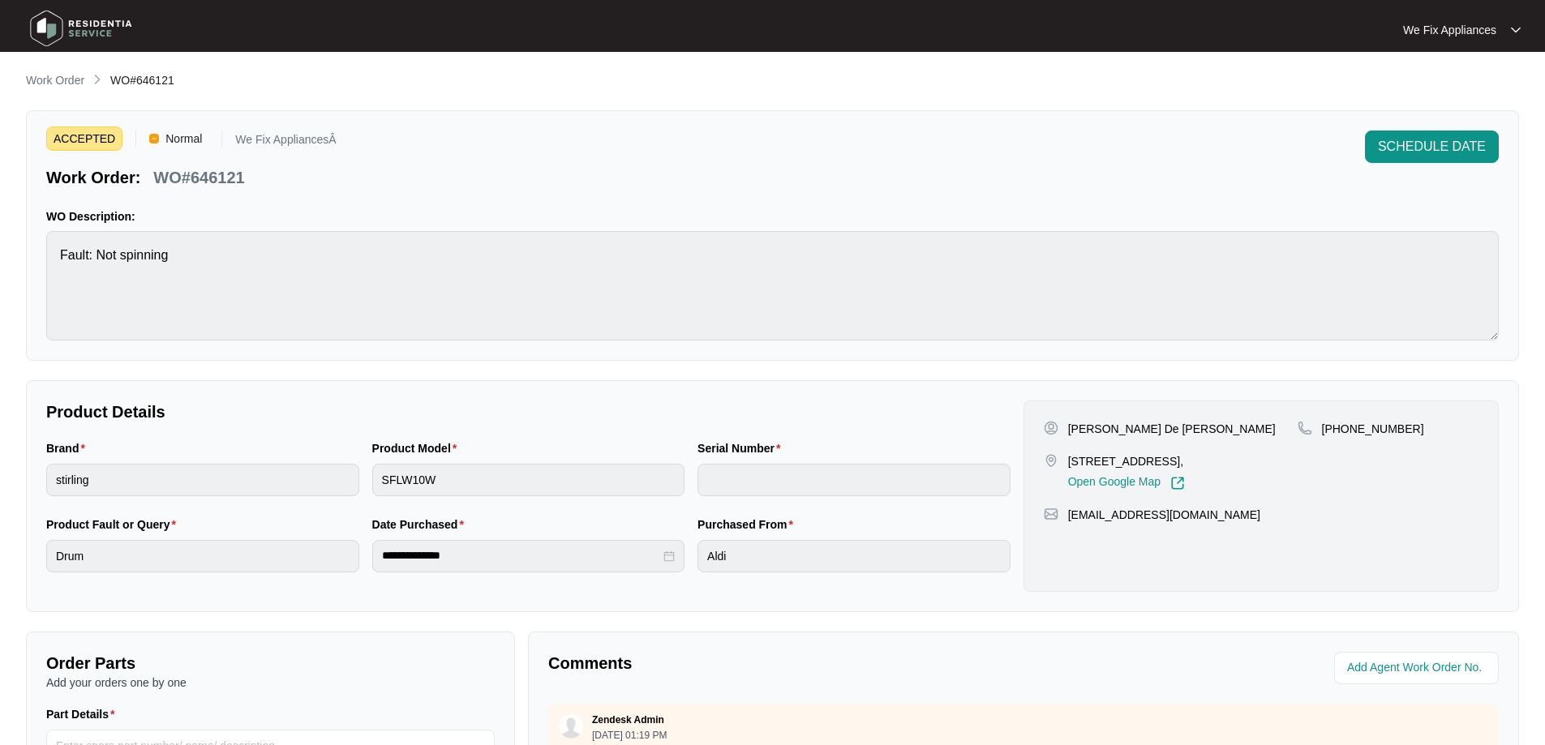
click at [46, 26] on img at bounding box center [81, 28] width 114 height 49
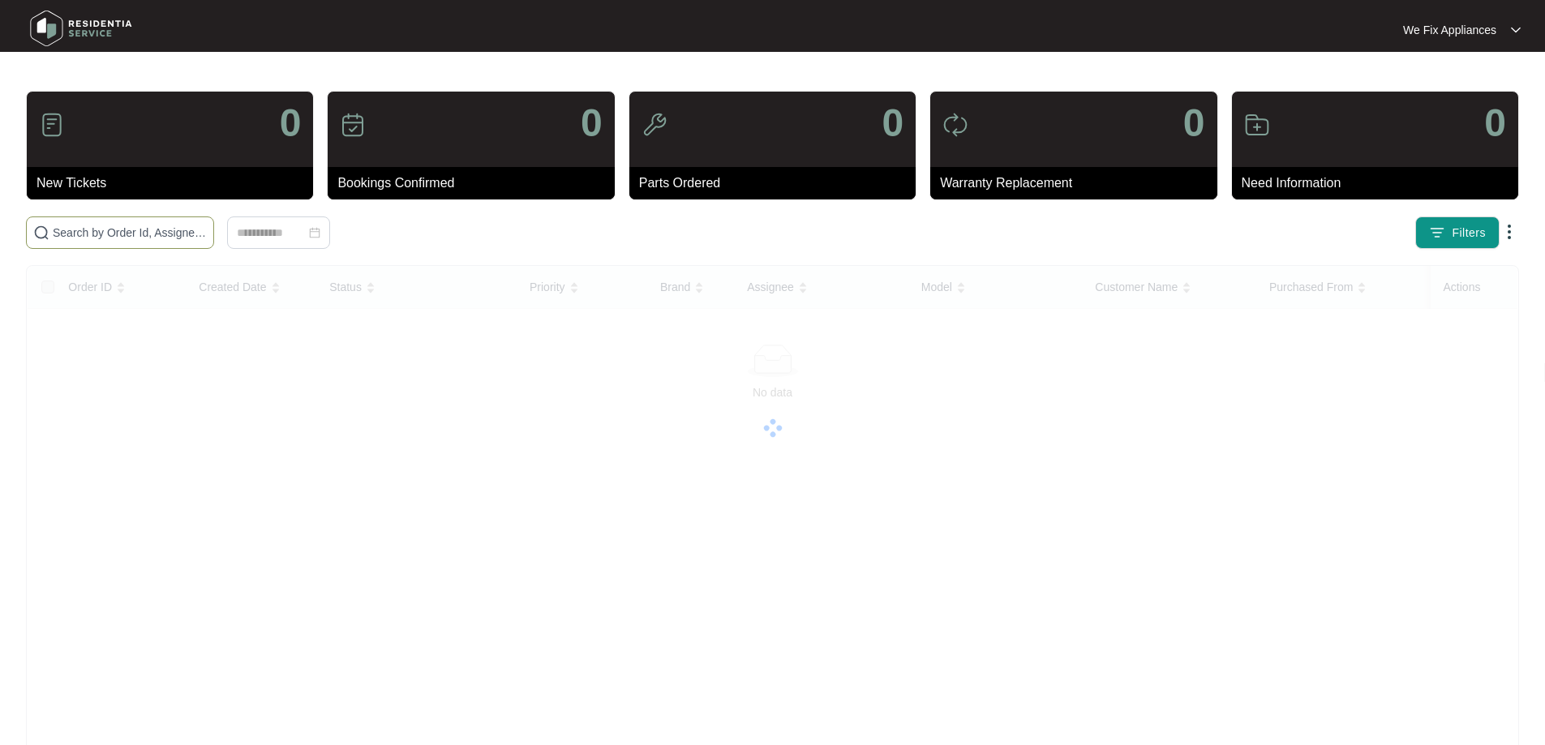
drag, startPoint x: 78, startPoint y: 234, endPoint x: 79, endPoint y: 226, distance: 8.3
click at [79, 234] on input "text" at bounding box center [130, 233] width 154 height 18
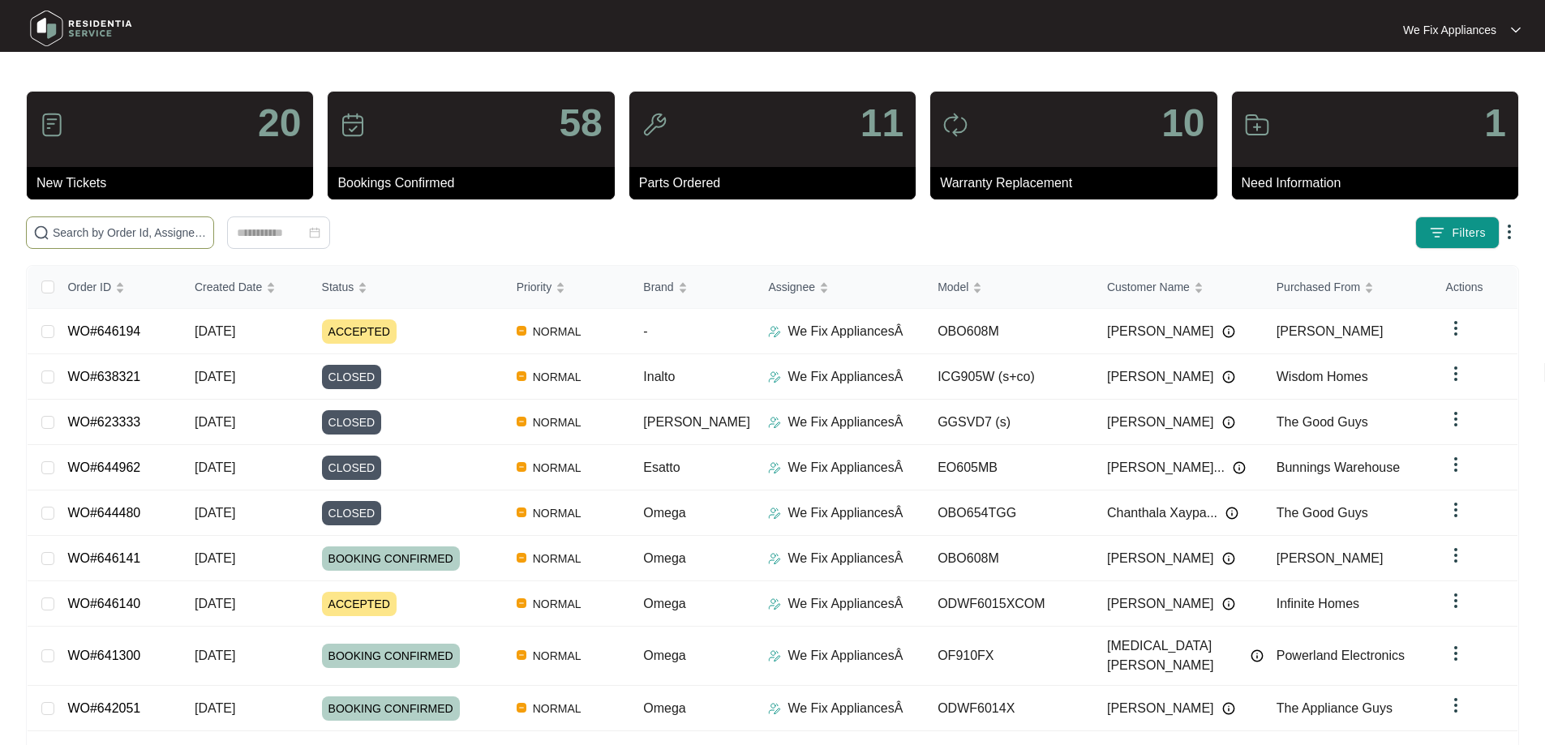
paste input "638323.1"
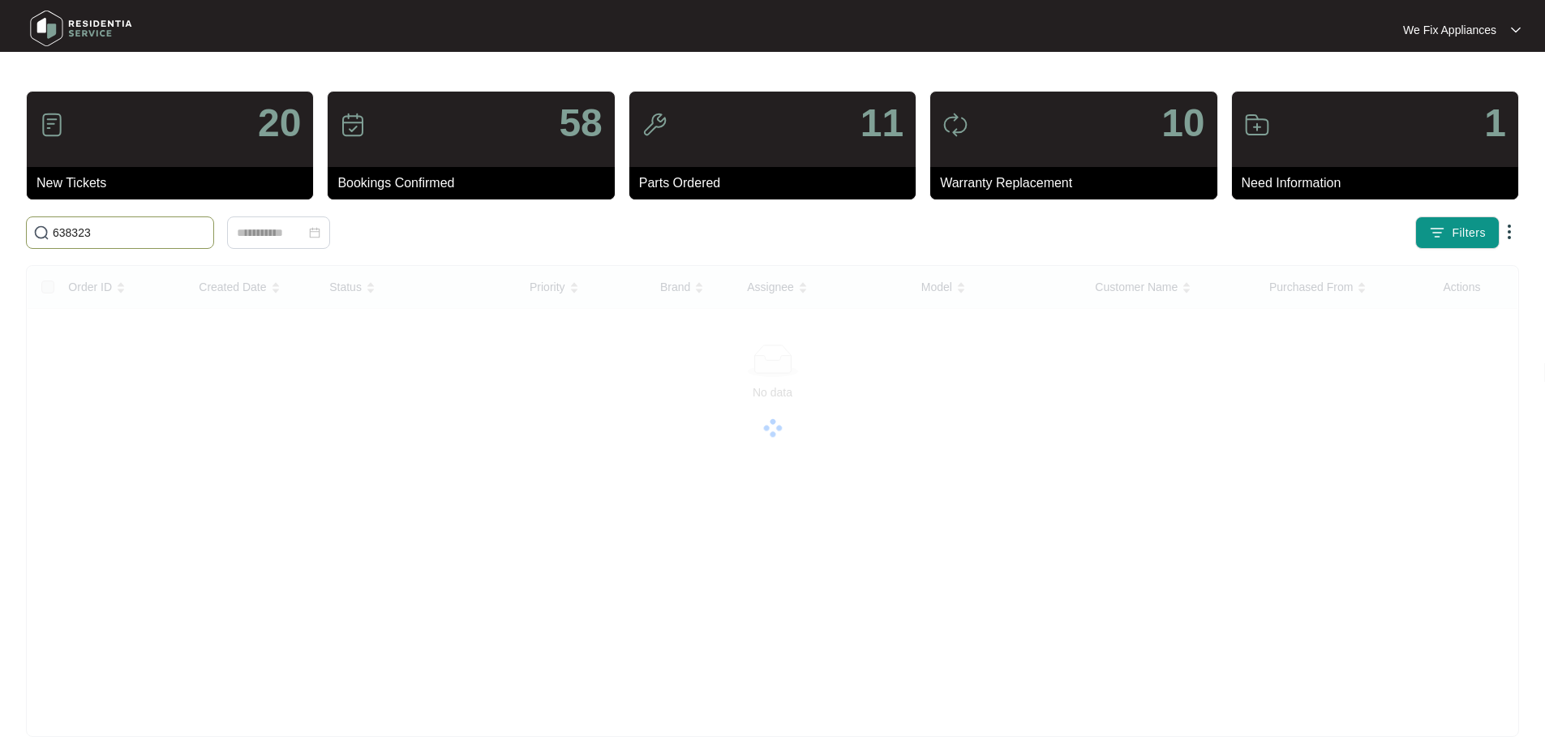
type input "638323"
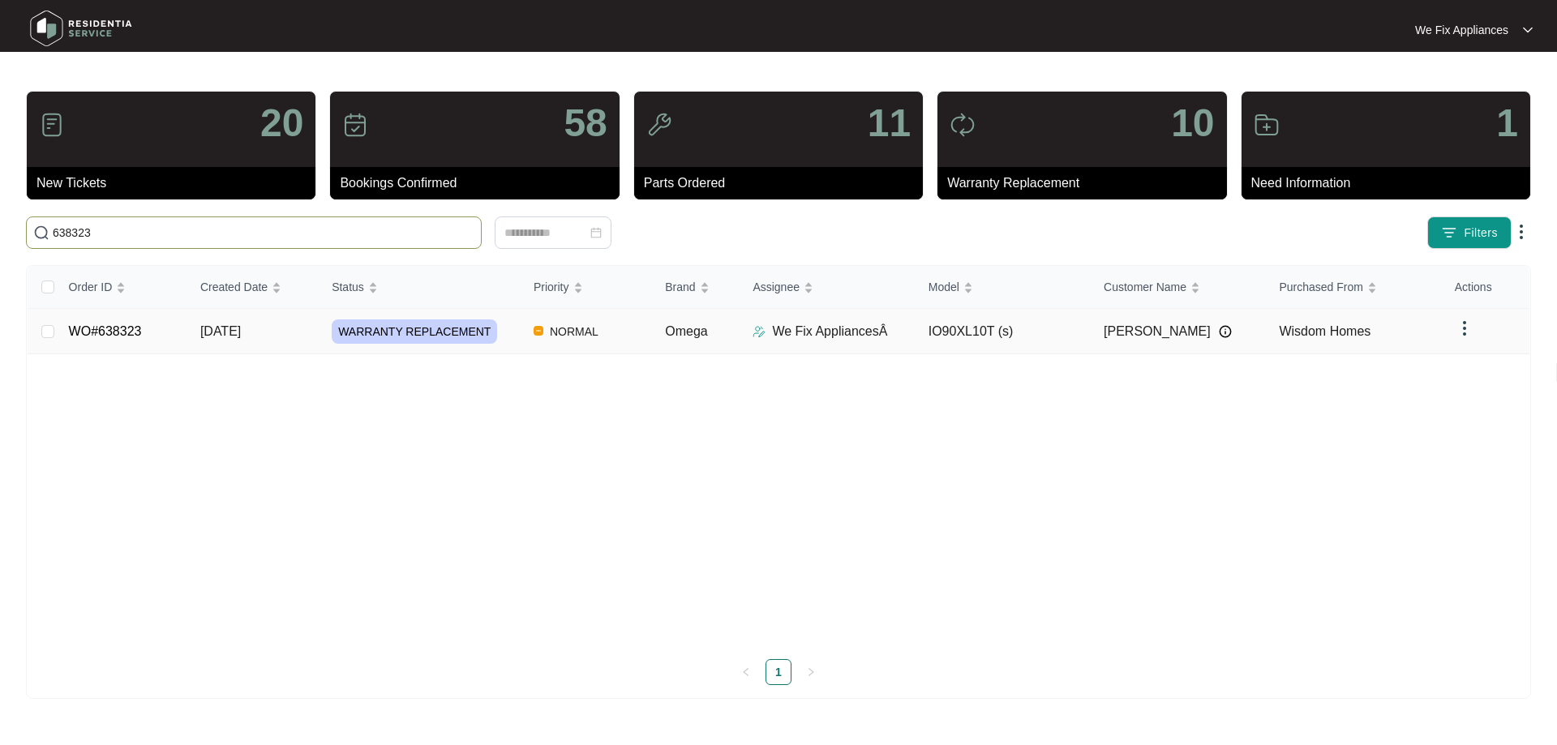
click at [422, 337] on span "WARRANTY REPLACEMENT" at bounding box center [414, 332] width 165 height 24
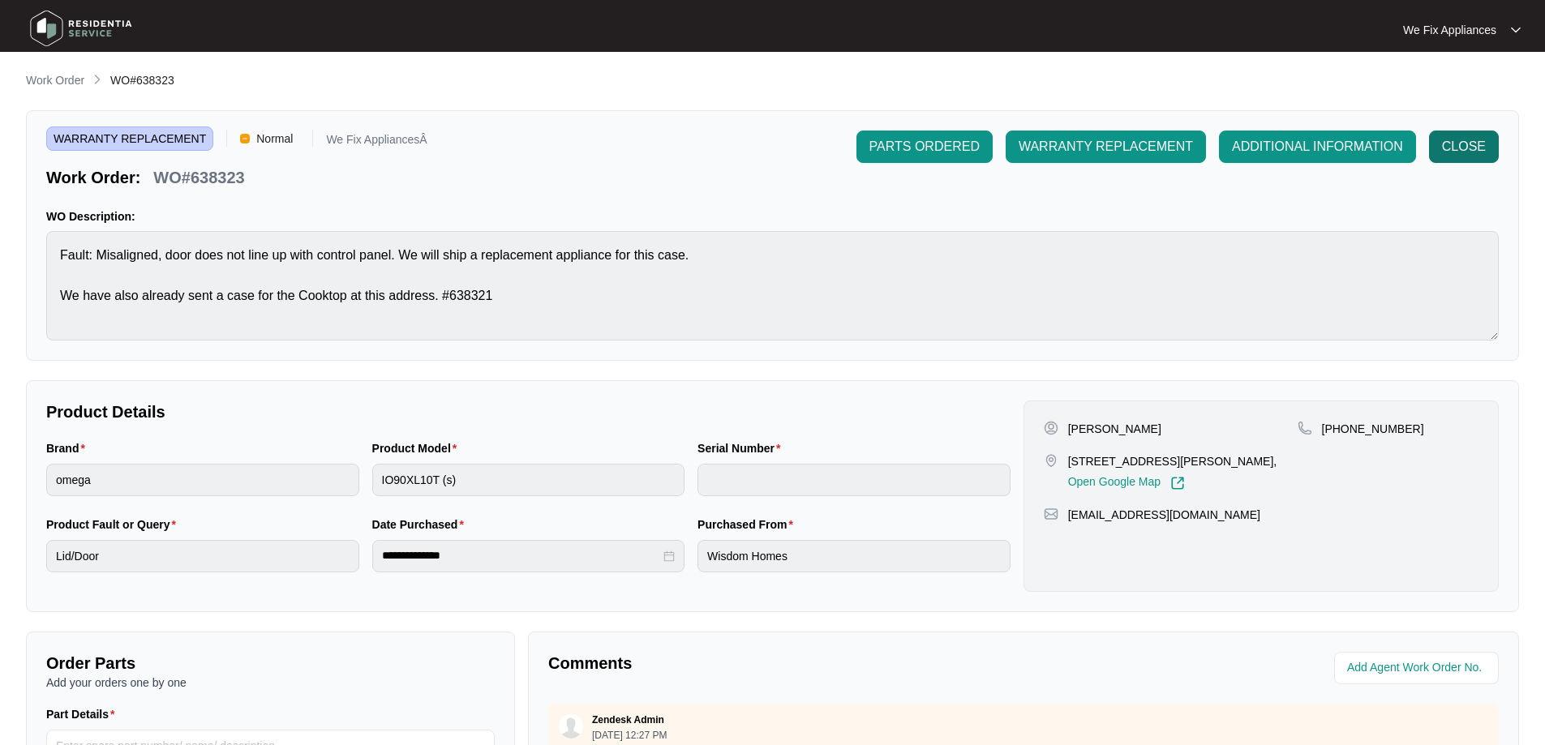
click at [1480, 148] on span "CLOSE" at bounding box center [1464, 146] width 44 height 19
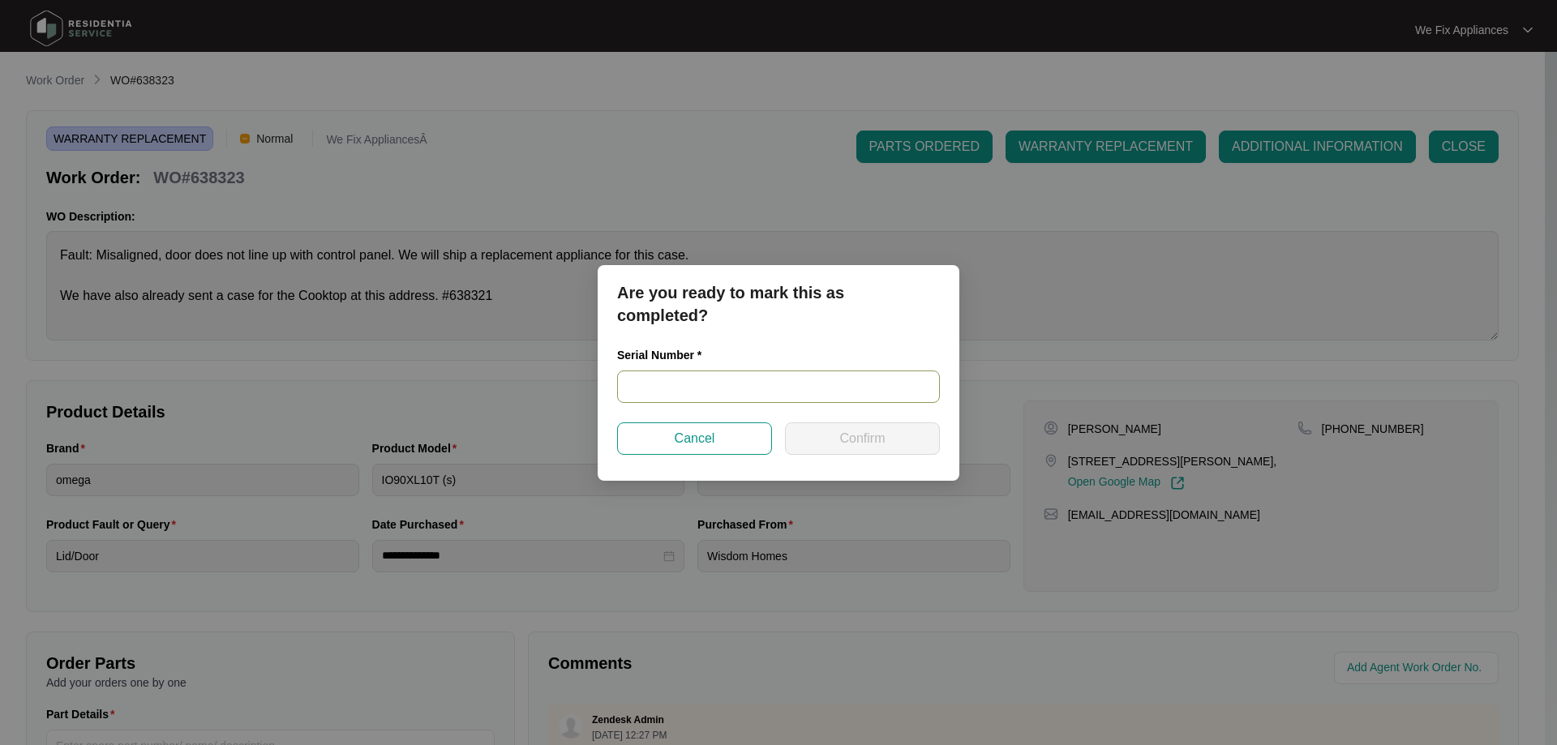
click at [676, 376] on input "text" at bounding box center [778, 387] width 323 height 32
paste input "25210077"
type input "25210077"
click at [852, 445] on span "Confirm" at bounding box center [862, 438] width 45 height 19
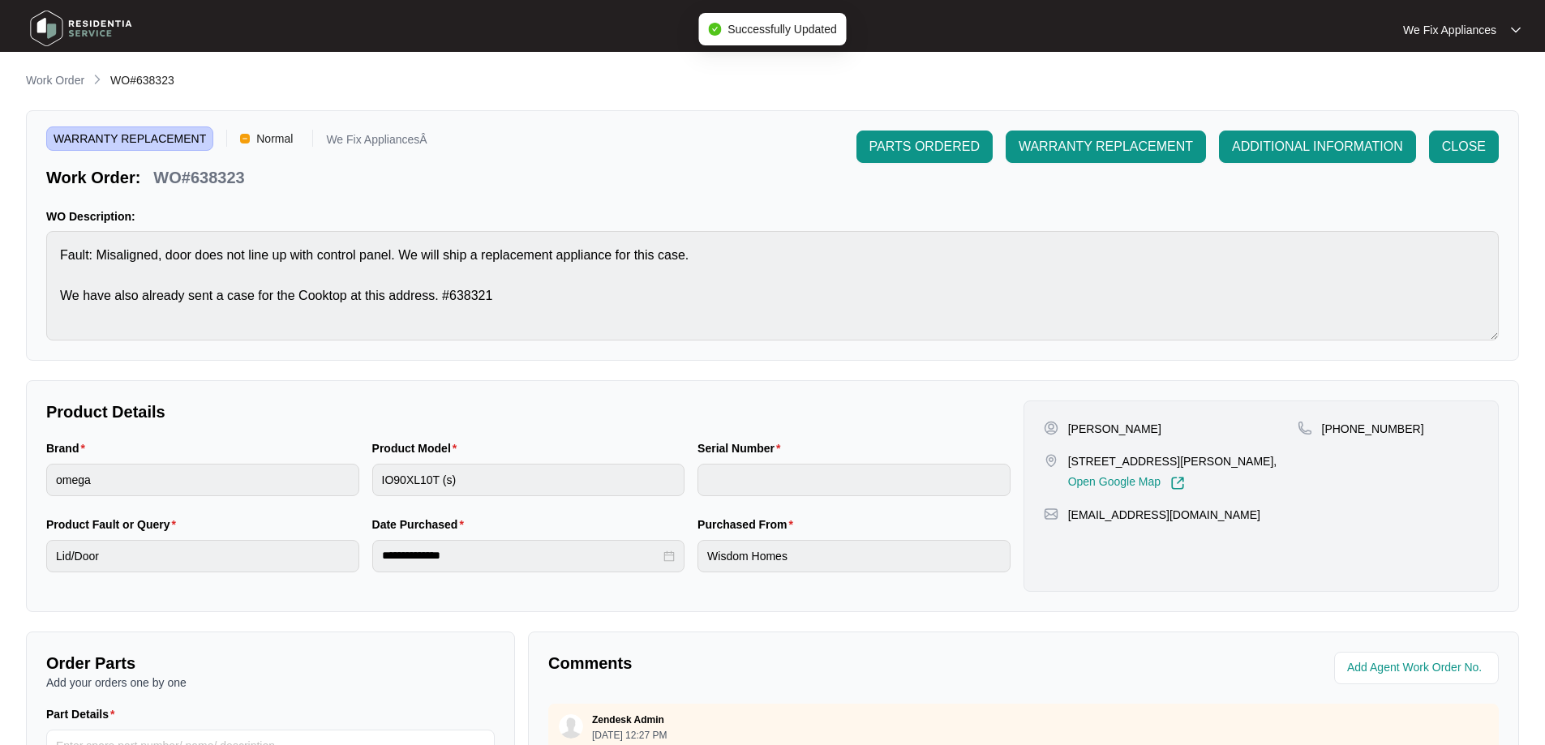
type input "25210077"
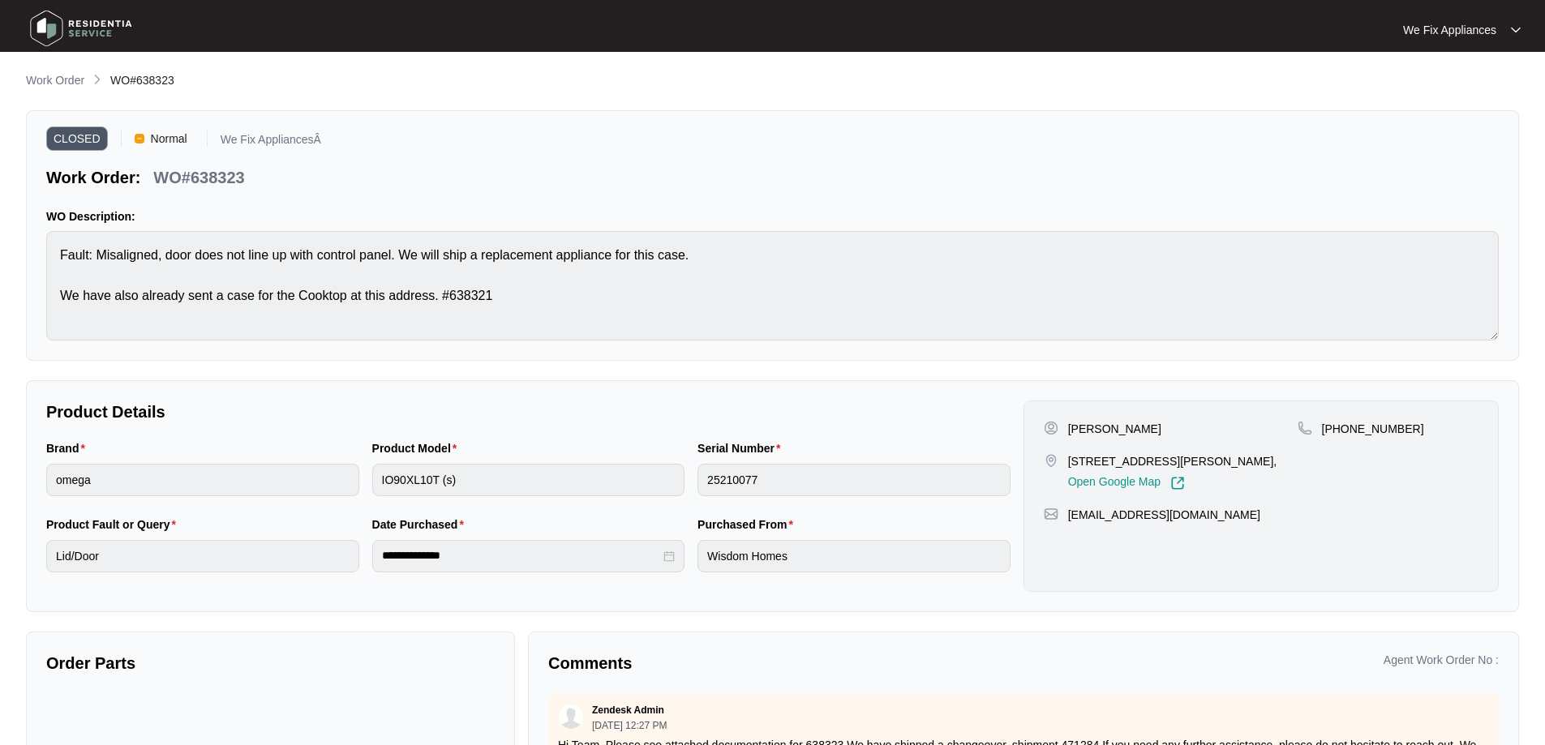
click at [42, 31] on img at bounding box center [81, 28] width 114 height 49
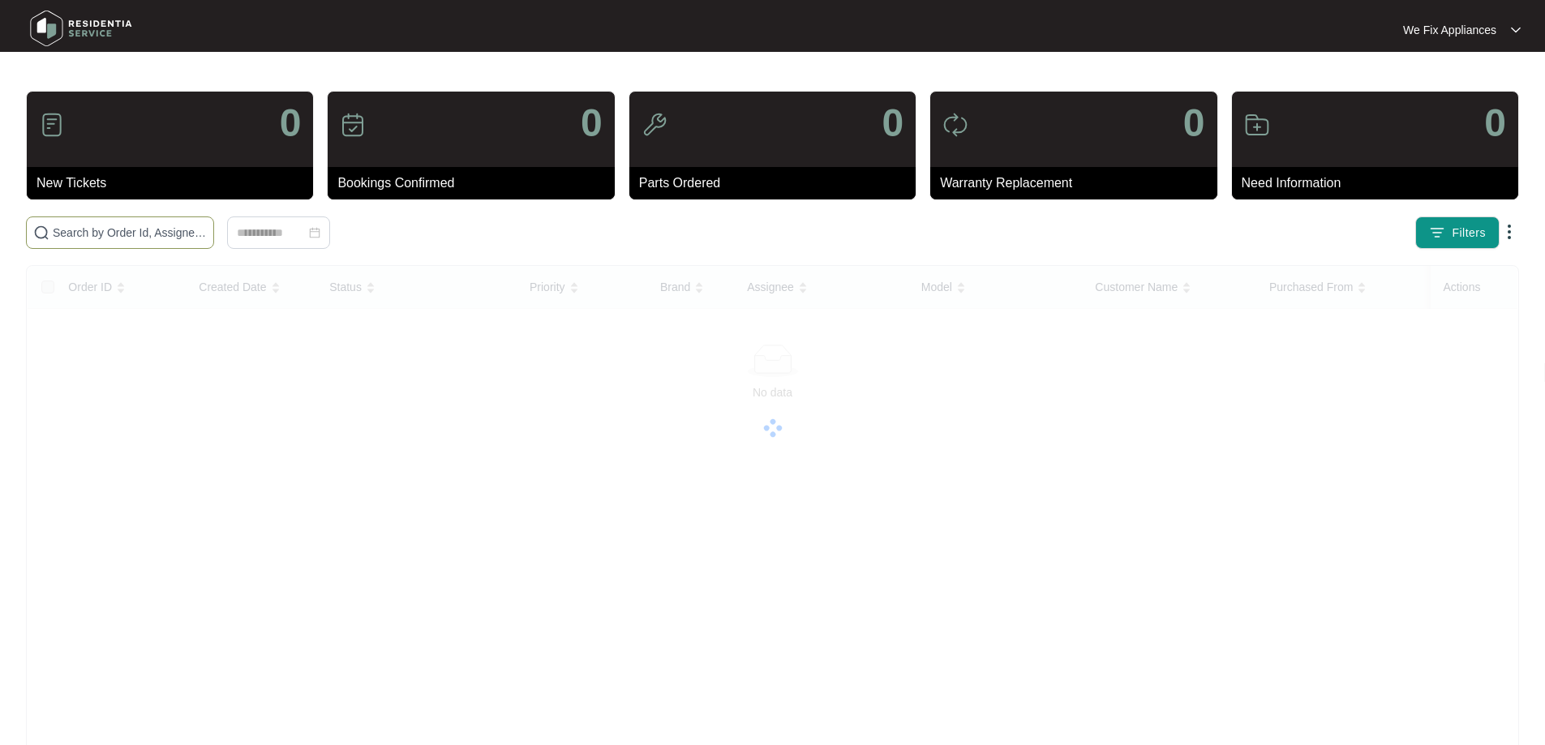
click at [101, 227] on input "text" at bounding box center [130, 233] width 154 height 18
paste input "637796"
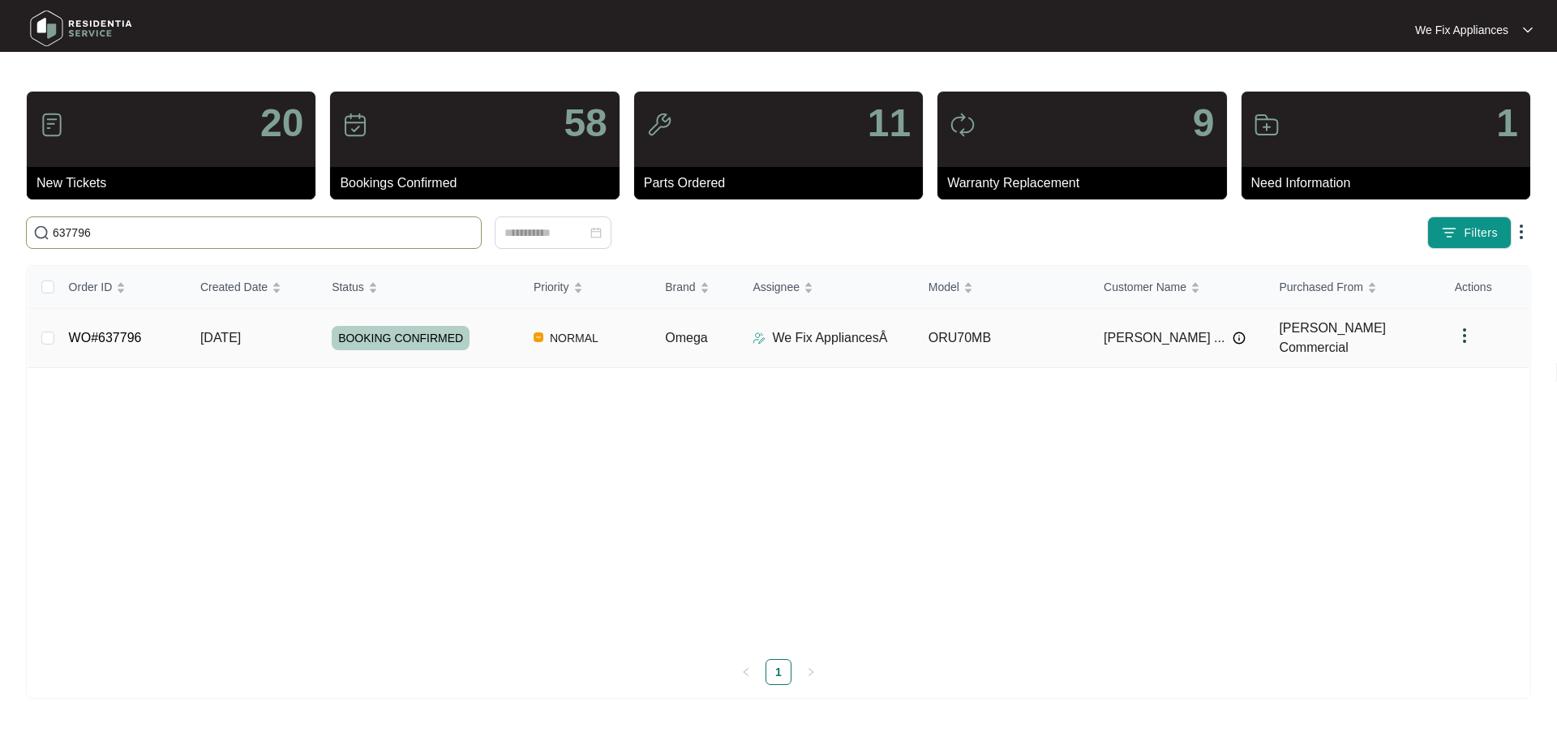
type input "637796"
click at [381, 317] on td "BOOKING CONFIRMED" at bounding box center [420, 338] width 202 height 59
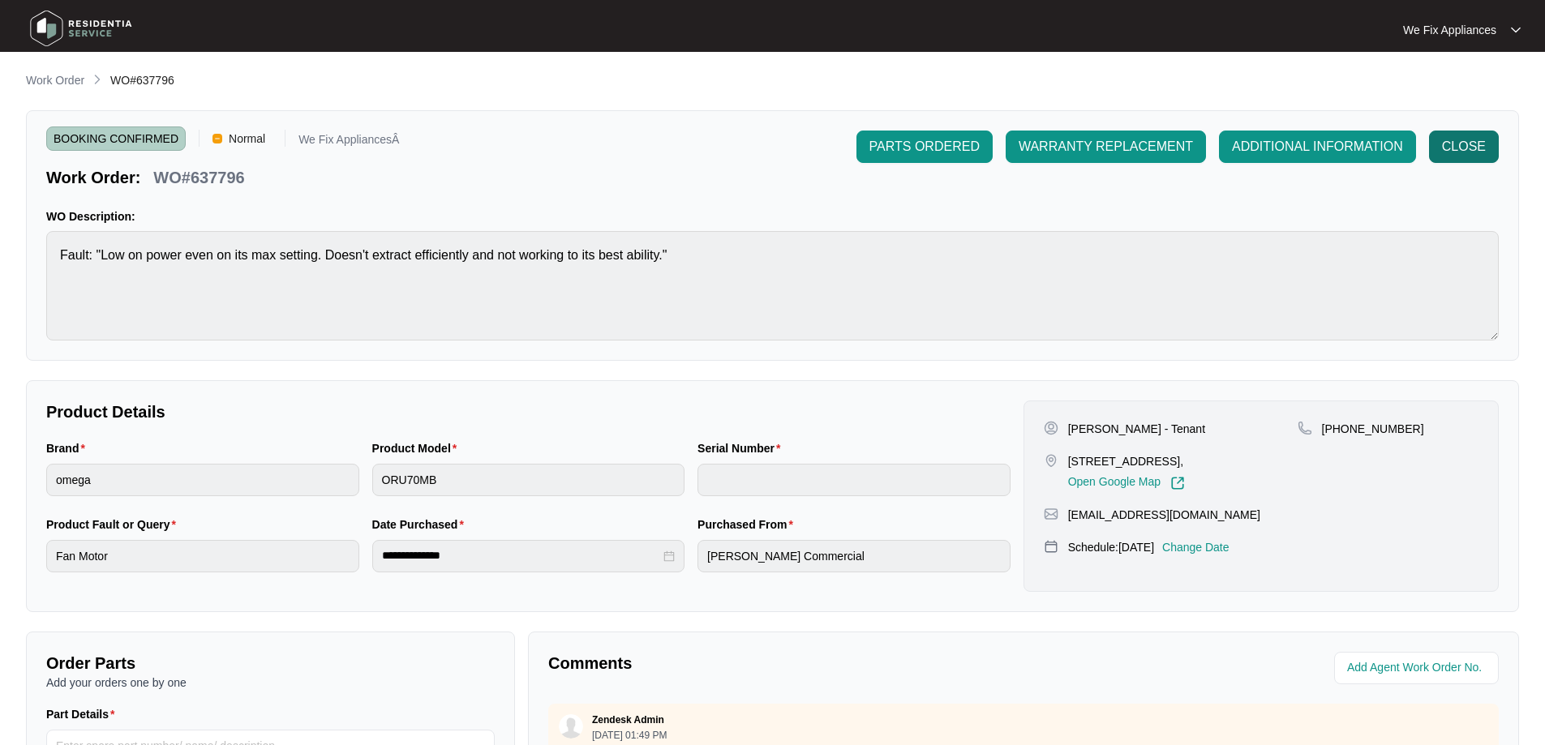
click at [1463, 159] on button "CLOSE" at bounding box center [1464, 147] width 70 height 32
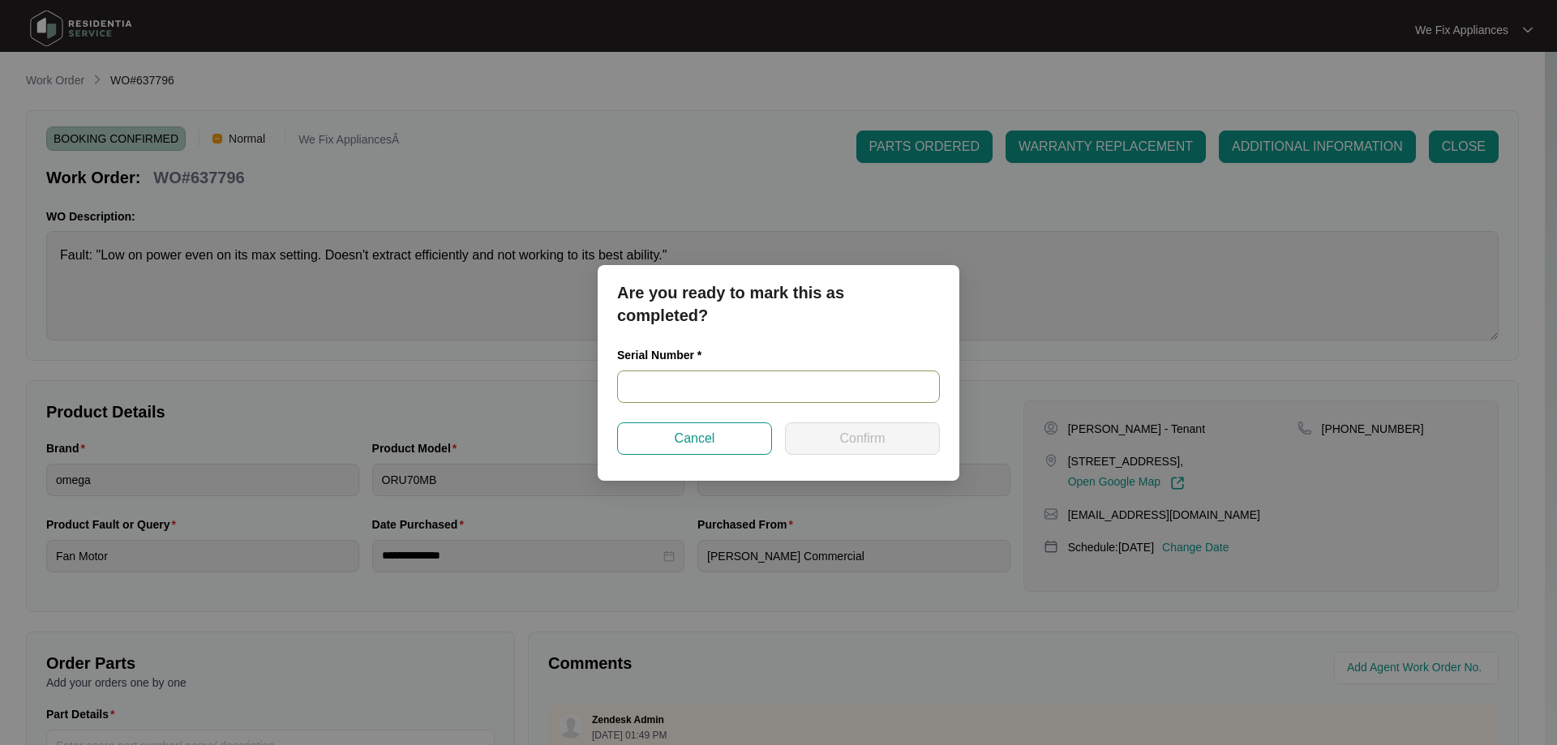
click at [661, 389] on input "text" at bounding box center [778, 387] width 323 height 32
paste input "ORY70MBAT231000073"
type input "ORY70MBAT231000073"
click at [852, 440] on span "Confirm" at bounding box center [862, 438] width 45 height 19
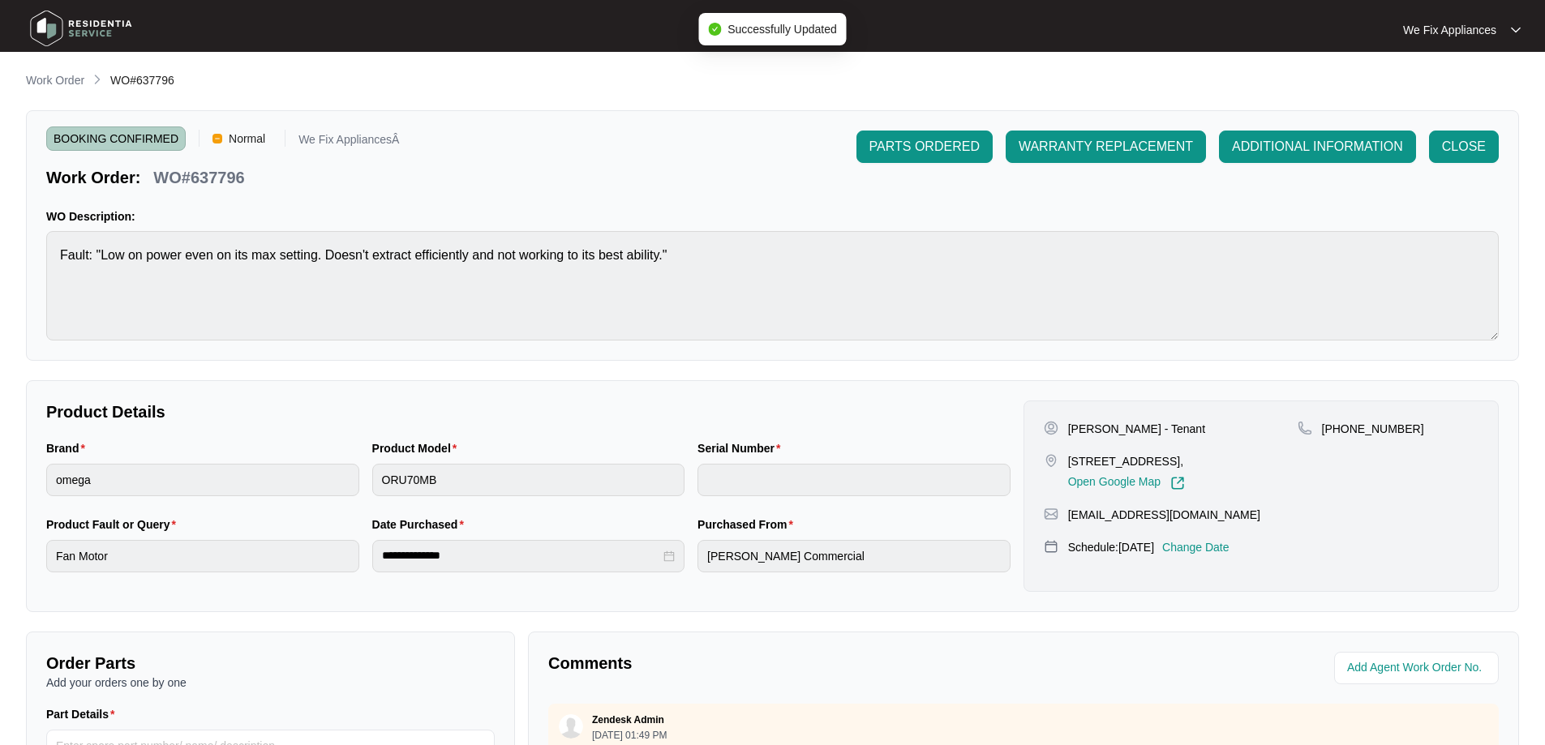
type input "ORY70MBAT231000073"
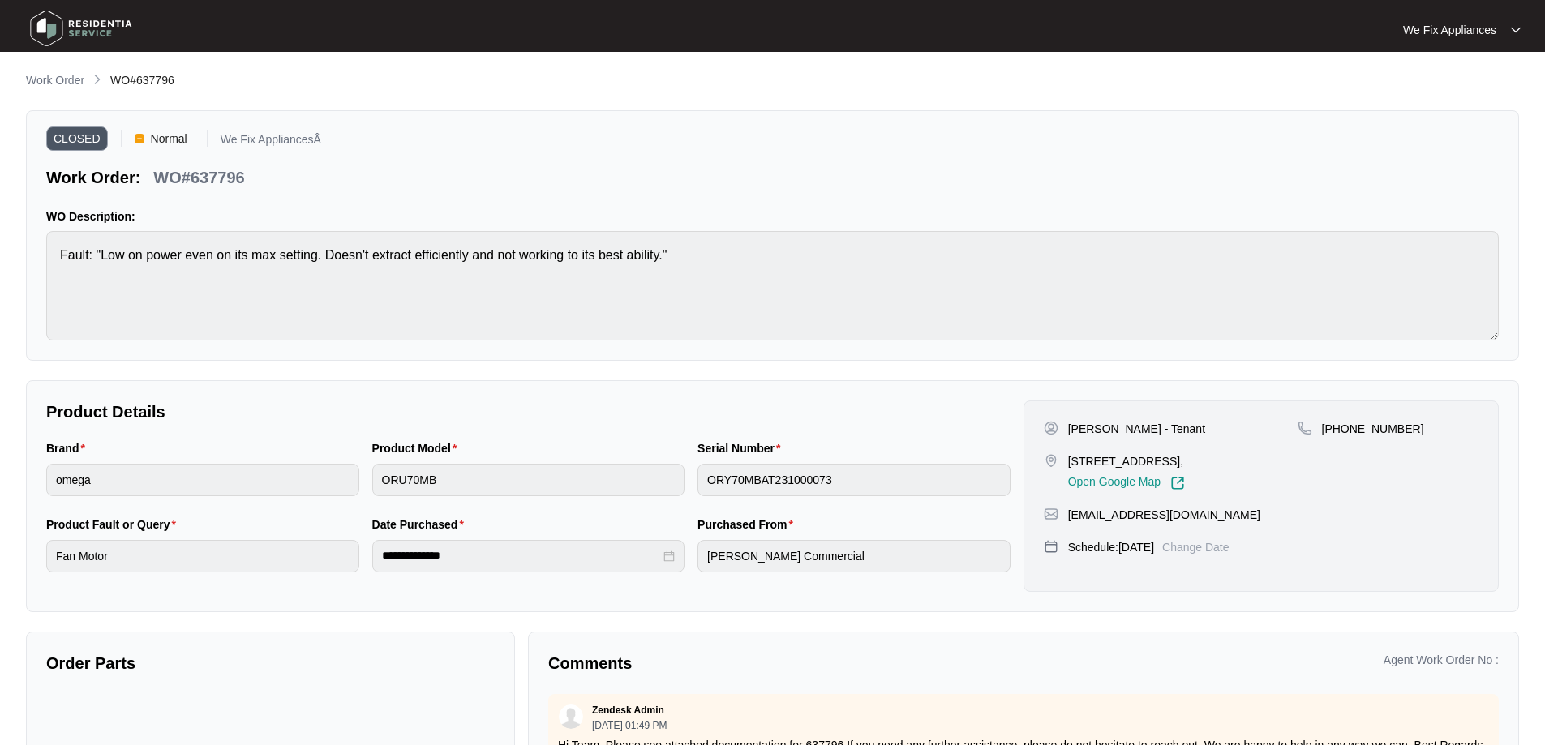
click at [56, 26] on img at bounding box center [81, 28] width 114 height 49
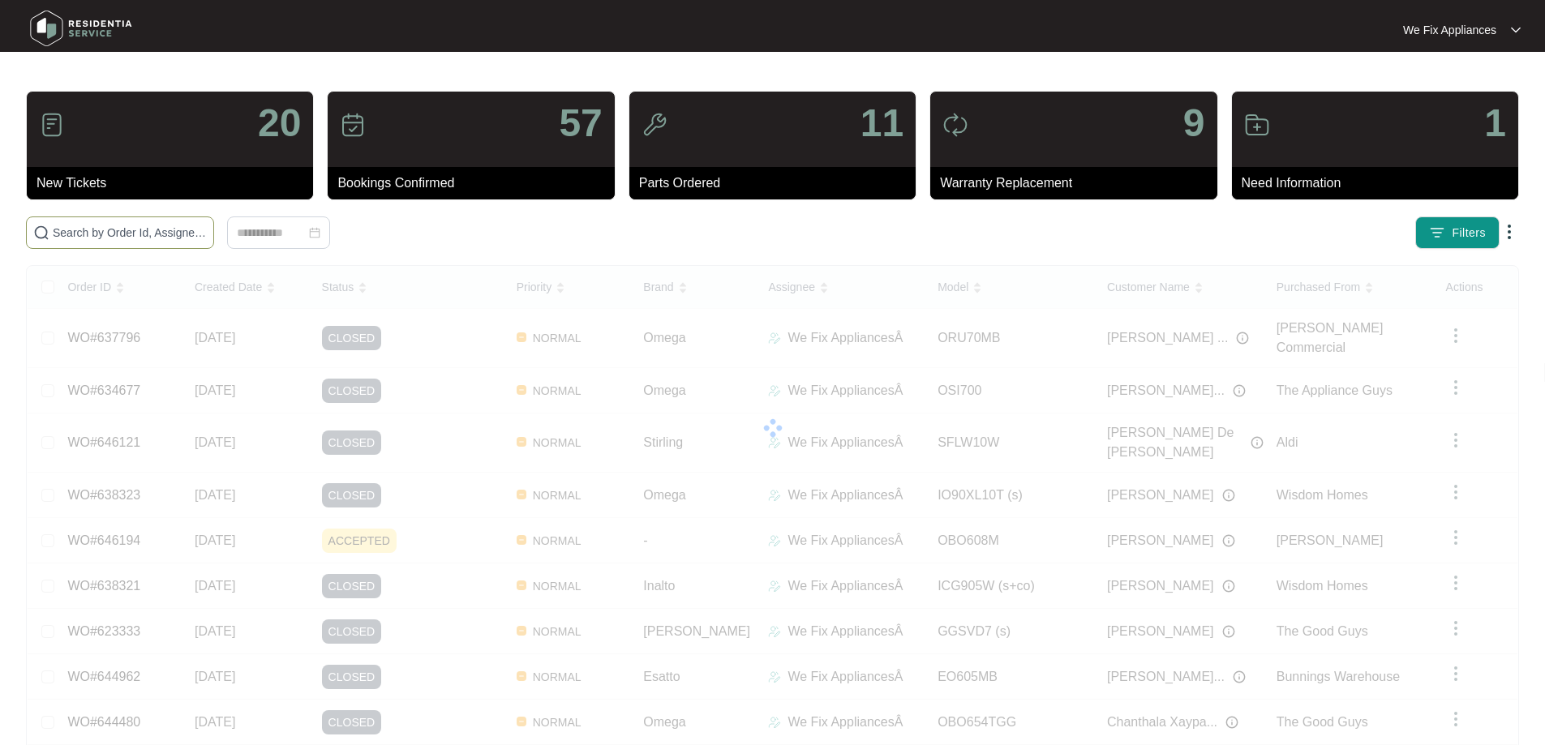
click at [102, 225] on input "text" at bounding box center [130, 233] width 154 height 18
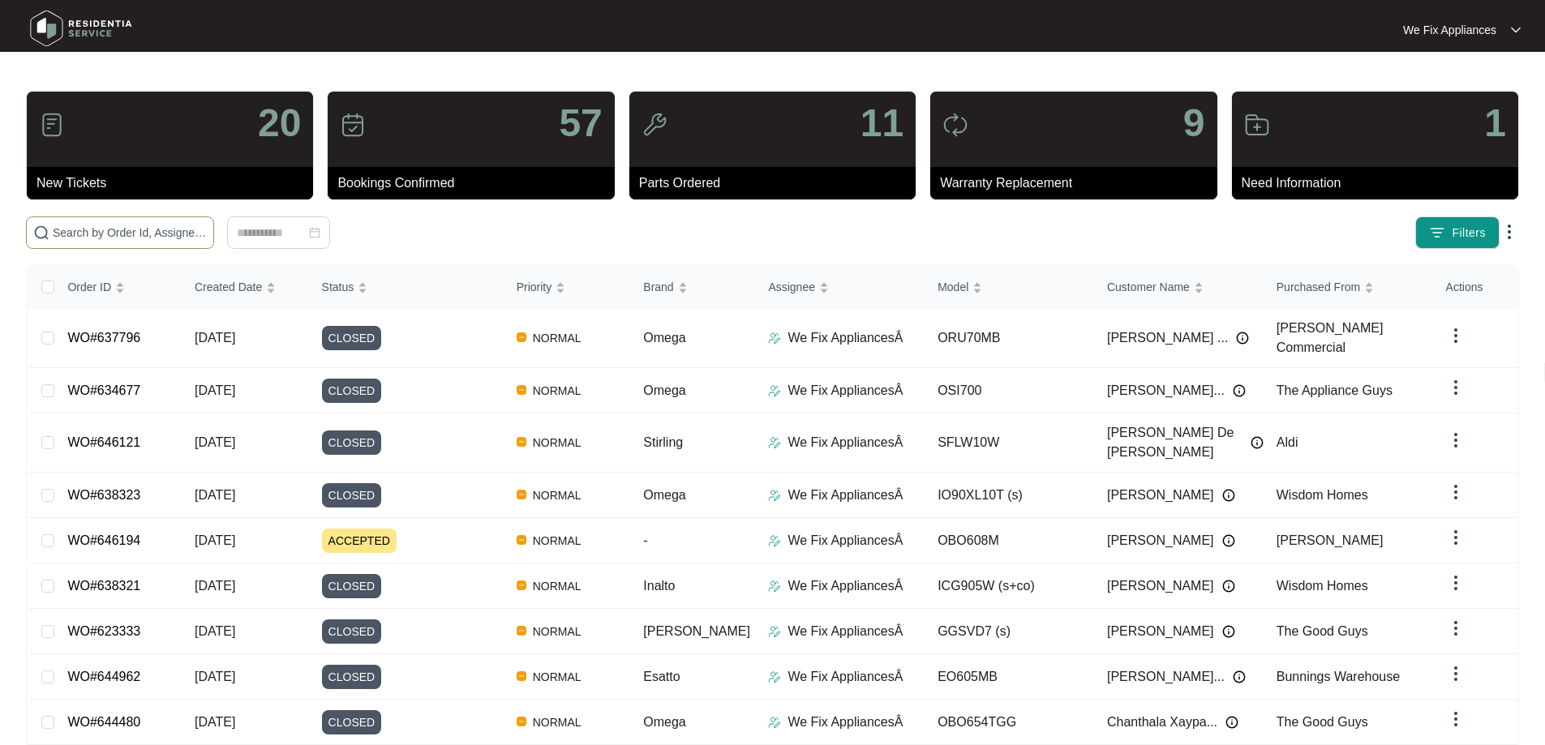
paste input "639928"
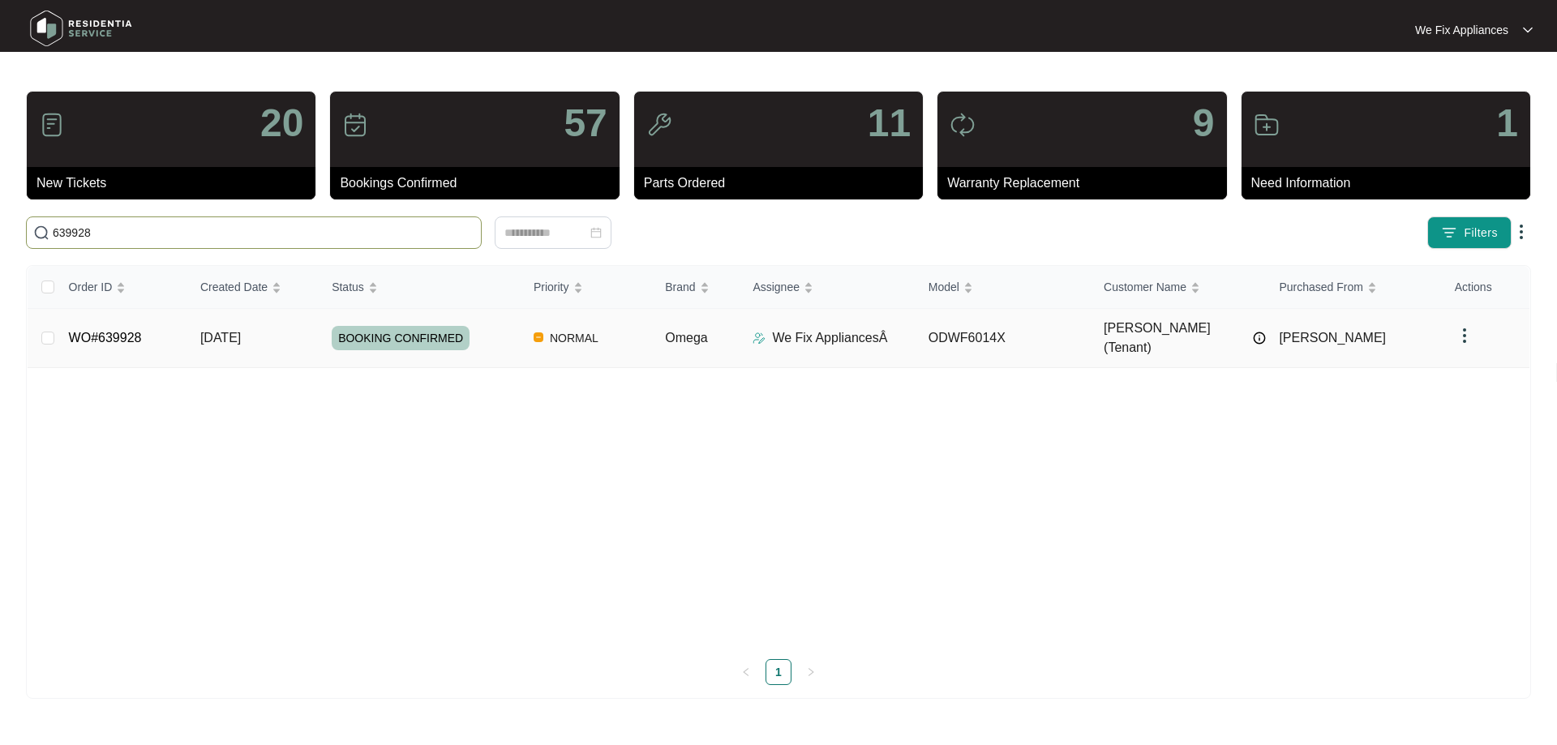
type input "639928"
click at [395, 326] on span "BOOKING CONFIRMED" at bounding box center [401, 338] width 138 height 24
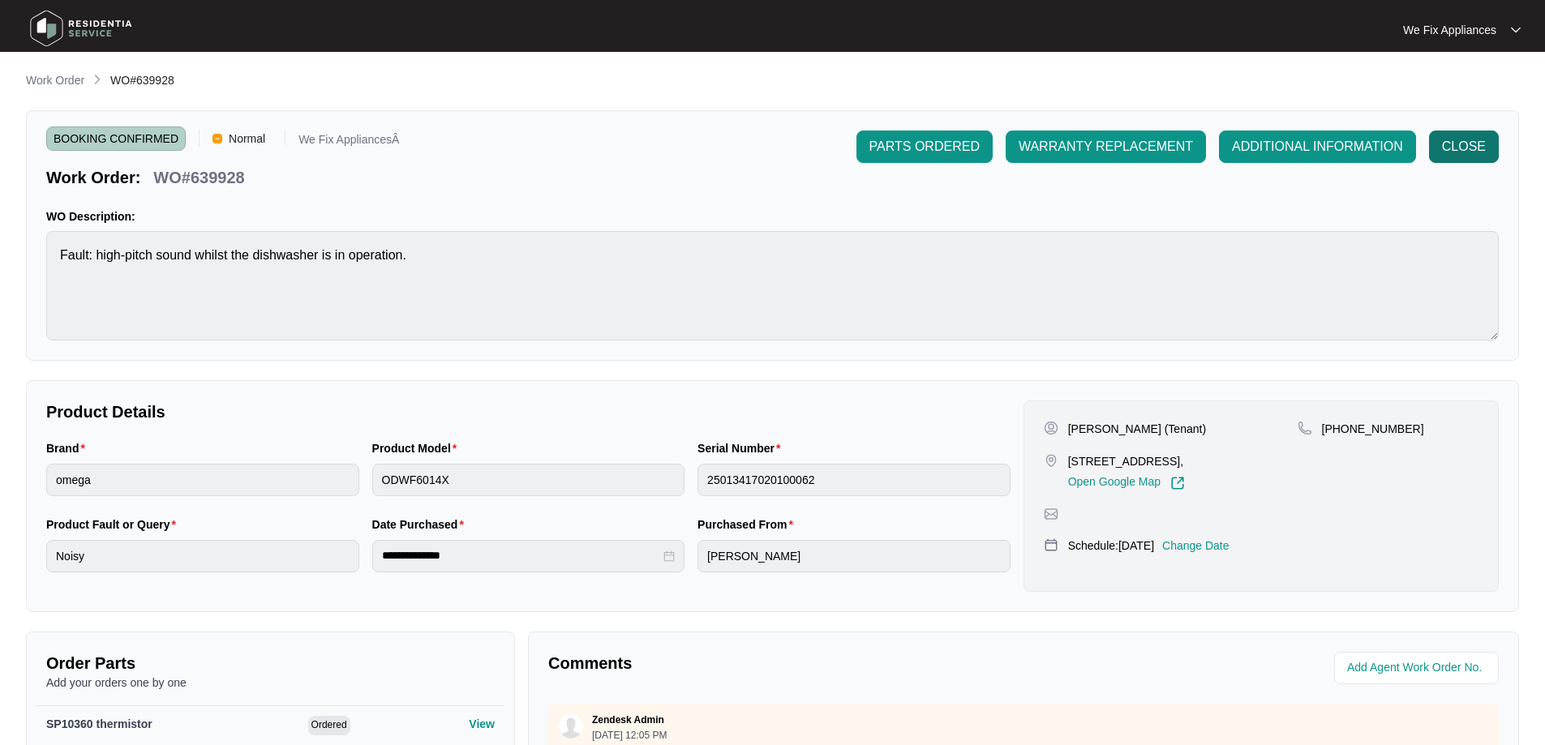
click at [1471, 154] on span "CLOSE" at bounding box center [1464, 146] width 44 height 19
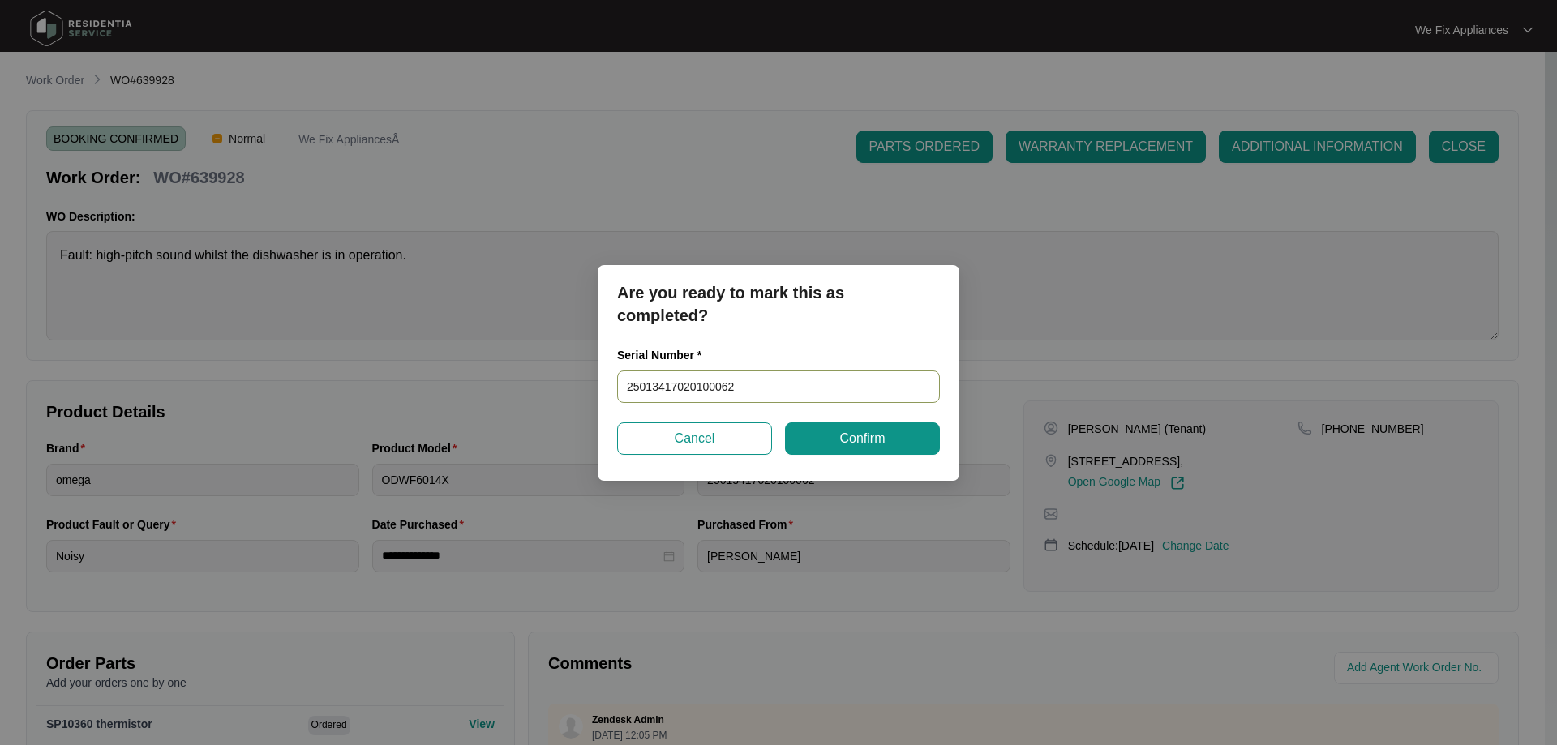
drag, startPoint x: 774, startPoint y: 376, endPoint x: 384, endPoint y: 371, distance: 390.2
click at [384, 371] on div "Are you ready to mark this as completed? Serial Number * 25013417020100062 Canc…" at bounding box center [778, 372] width 1557 height 745
click at [881, 437] on span "Confirm" at bounding box center [862, 438] width 45 height 19
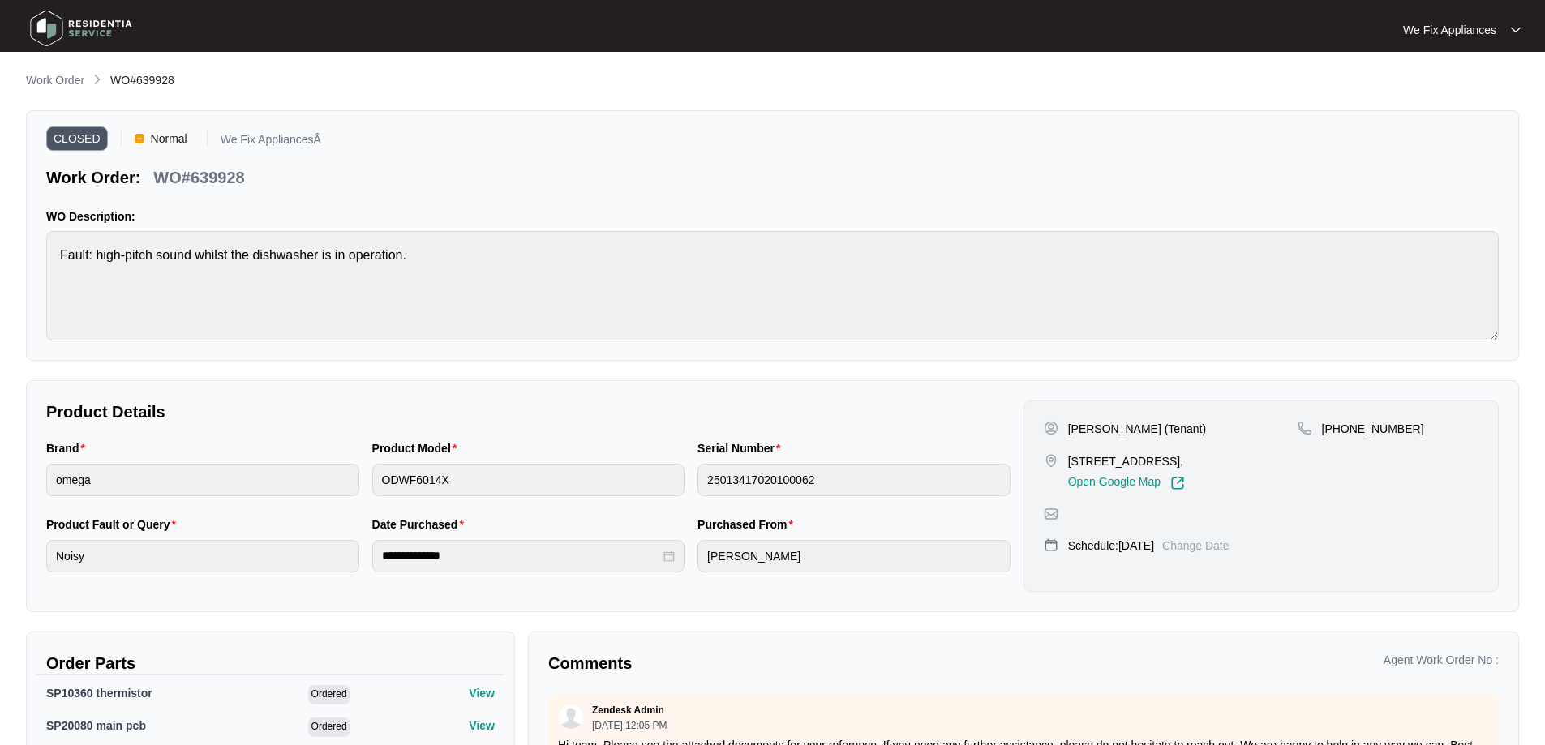
click at [48, 35] on img at bounding box center [81, 28] width 114 height 49
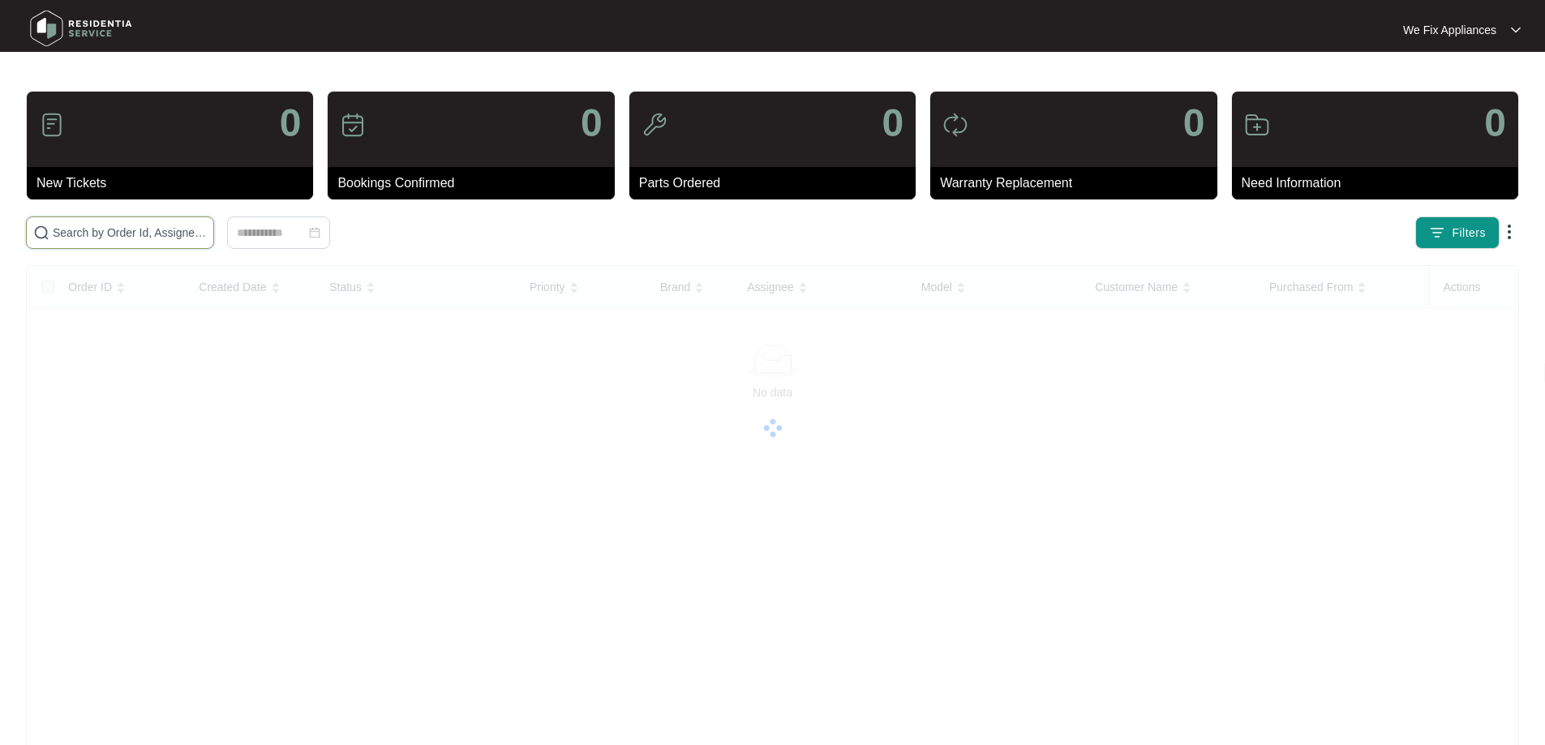
click at [109, 229] on input "text" at bounding box center [130, 233] width 154 height 18
paste input "643289"
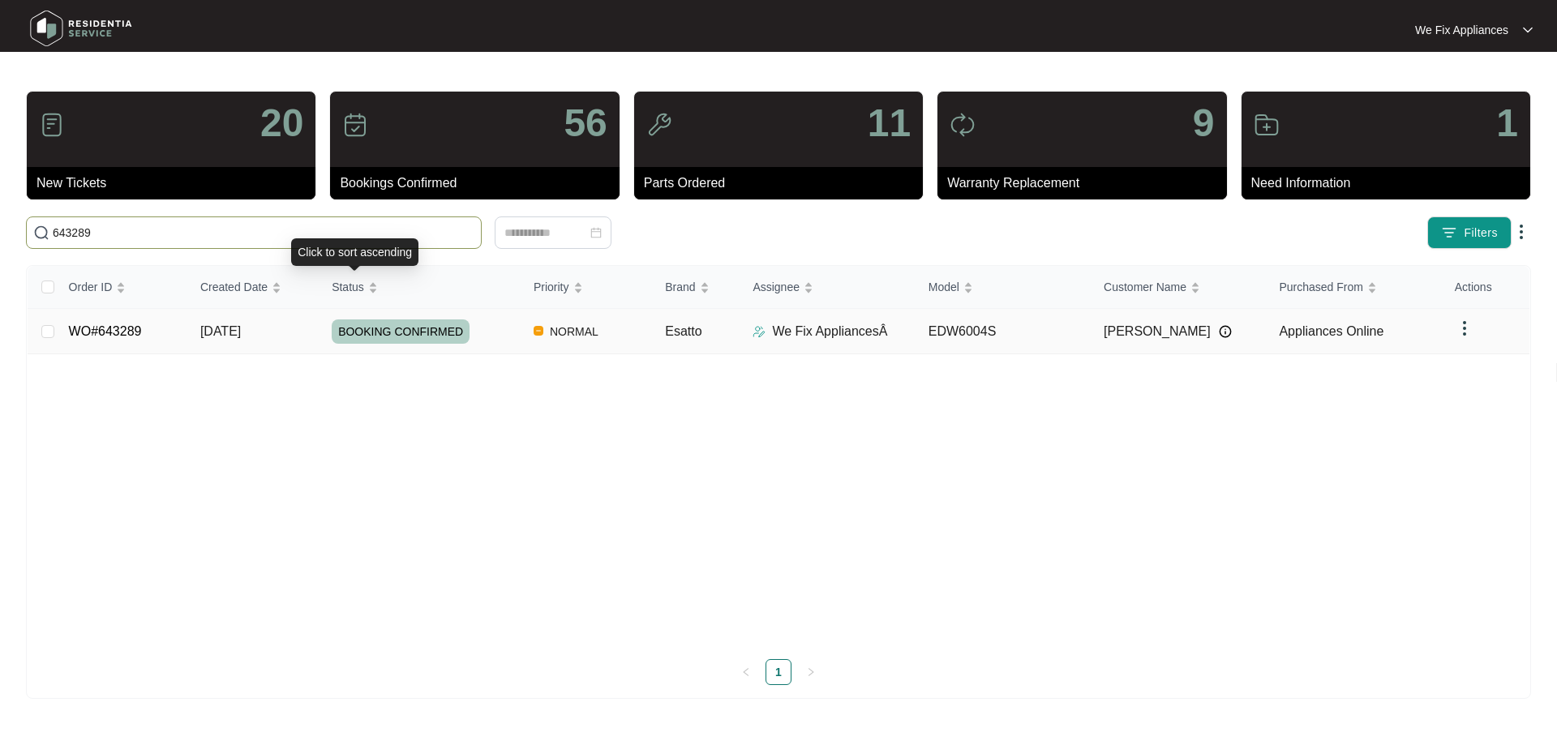
type input "643289"
click at [403, 322] on span "BOOKING CONFIRMED" at bounding box center [401, 332] width 138 height 24
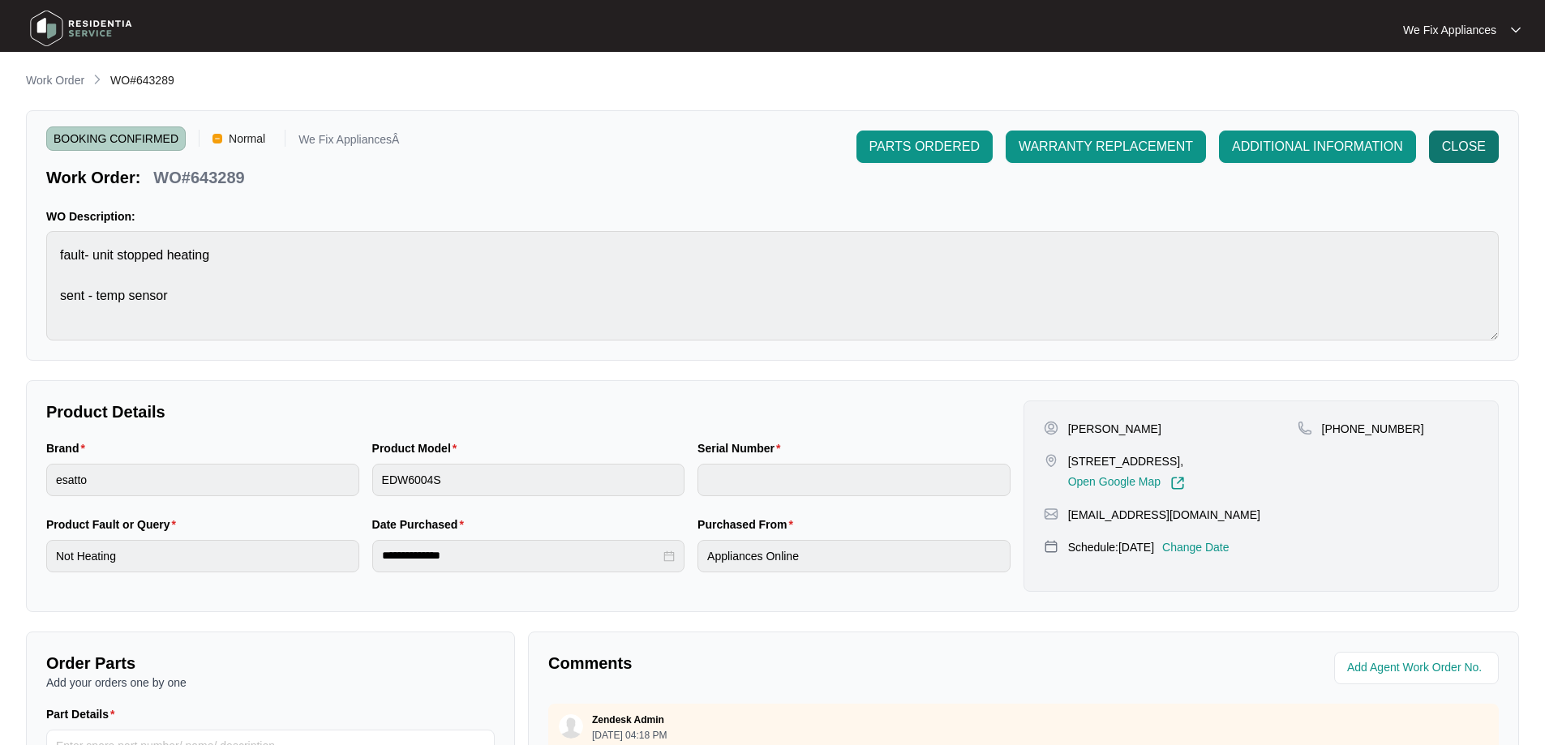
click at [1467, 141] on span "CLOSE" at bounding box center [1464, 146] width 44 height 19
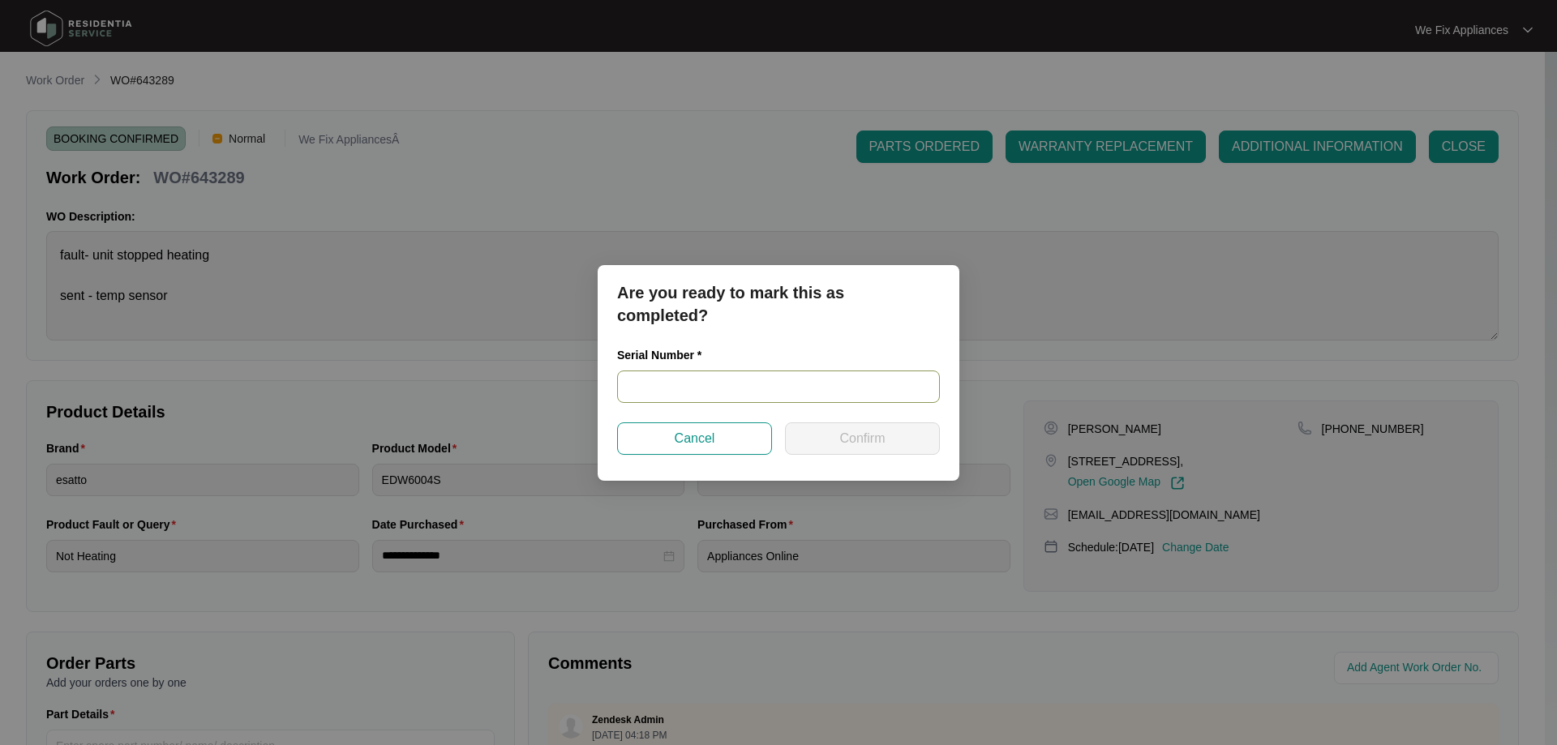
click at [654, 387] on input "text" at bounding box center [778, 387] width 323 height 32
paste input "24037726010200066"
type input "24037726010200066"
click at [865, 431] on span "Confirm" at bounding box center [862, 438] width 45 height 19
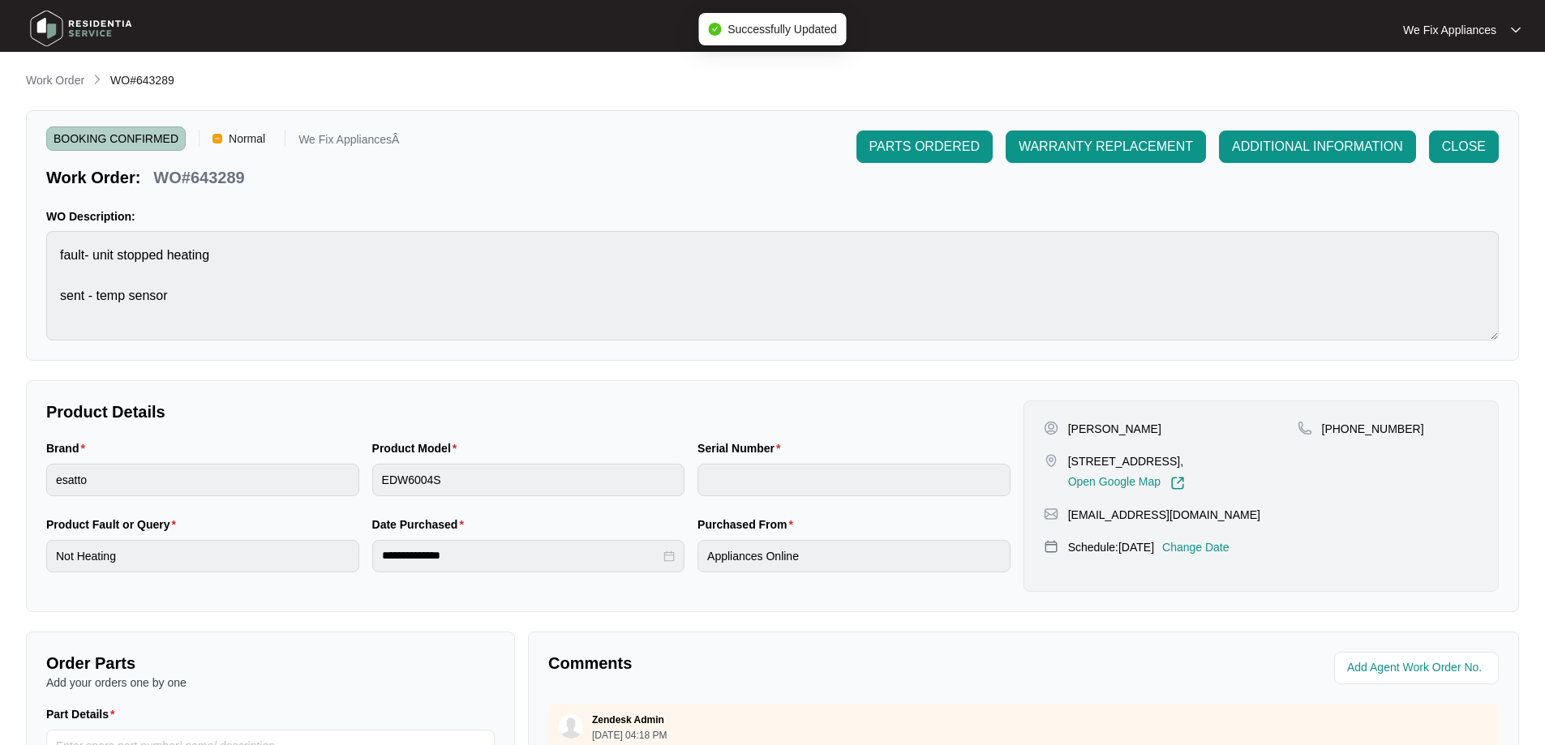
type input "24037726010200066"
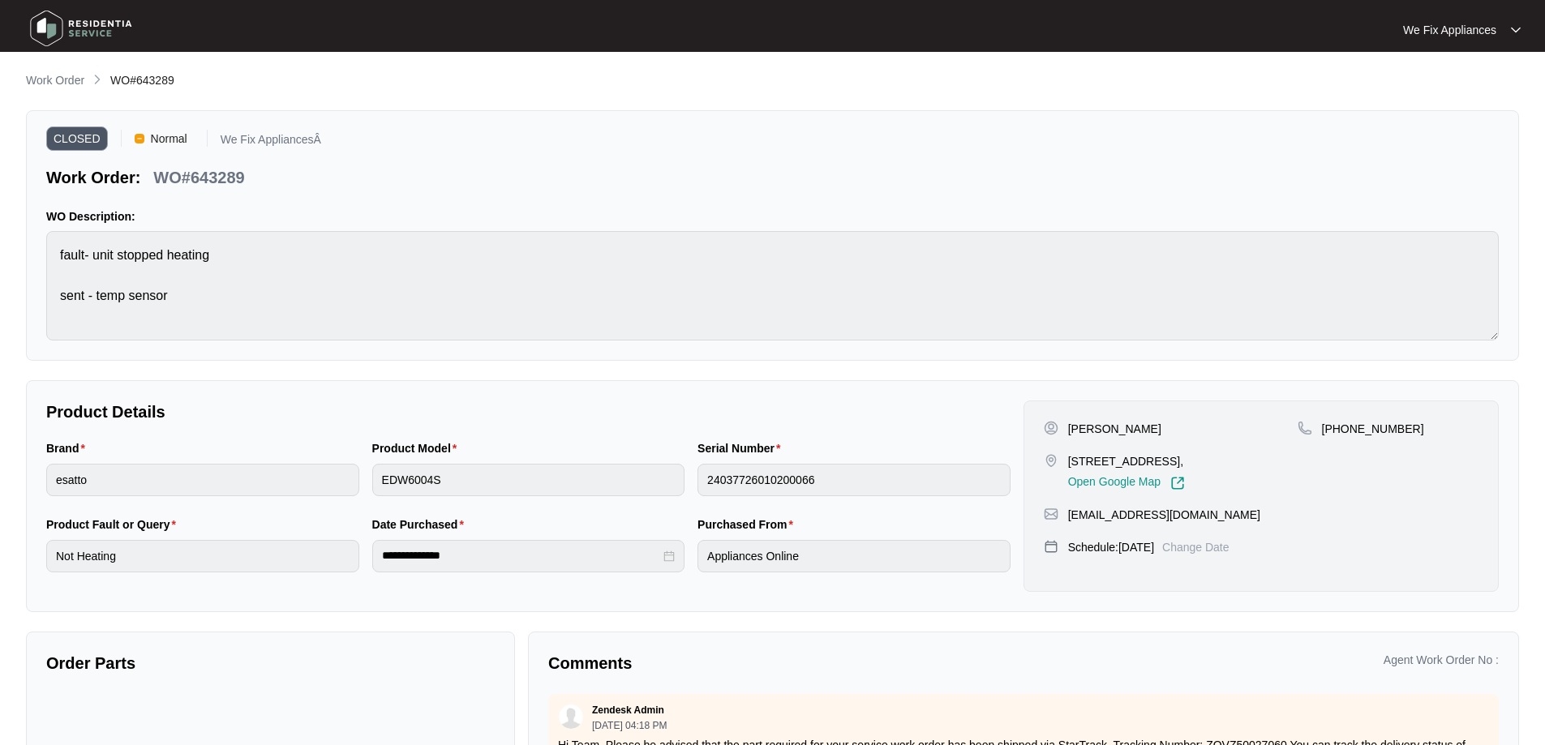
click at [70, 23] on img at bounding box center [81, 28] width 114 height 49
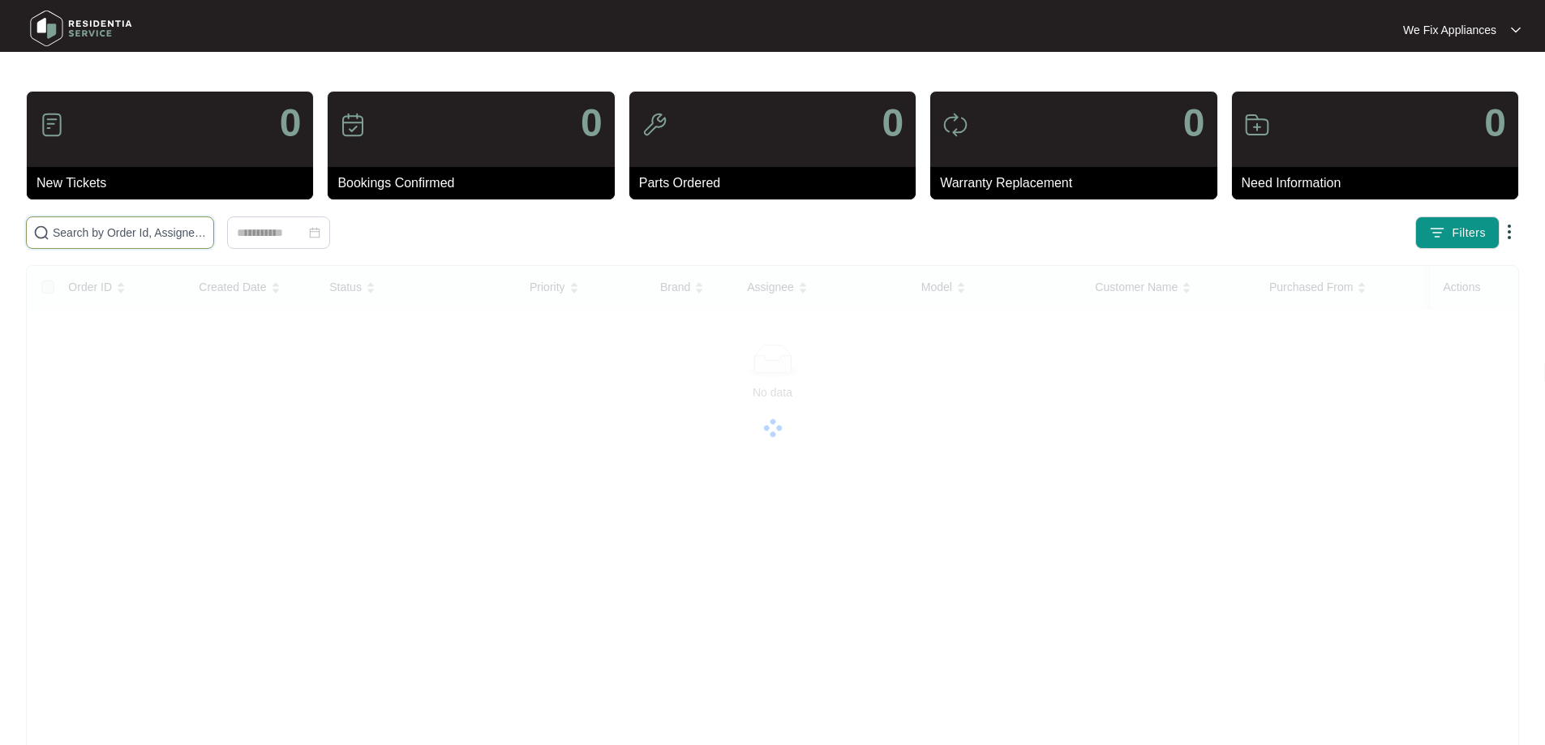
click at [79, 238] on input "text" at bounding box center [130, 233] width 154 height 18
paste input "642986"
type input "642986"
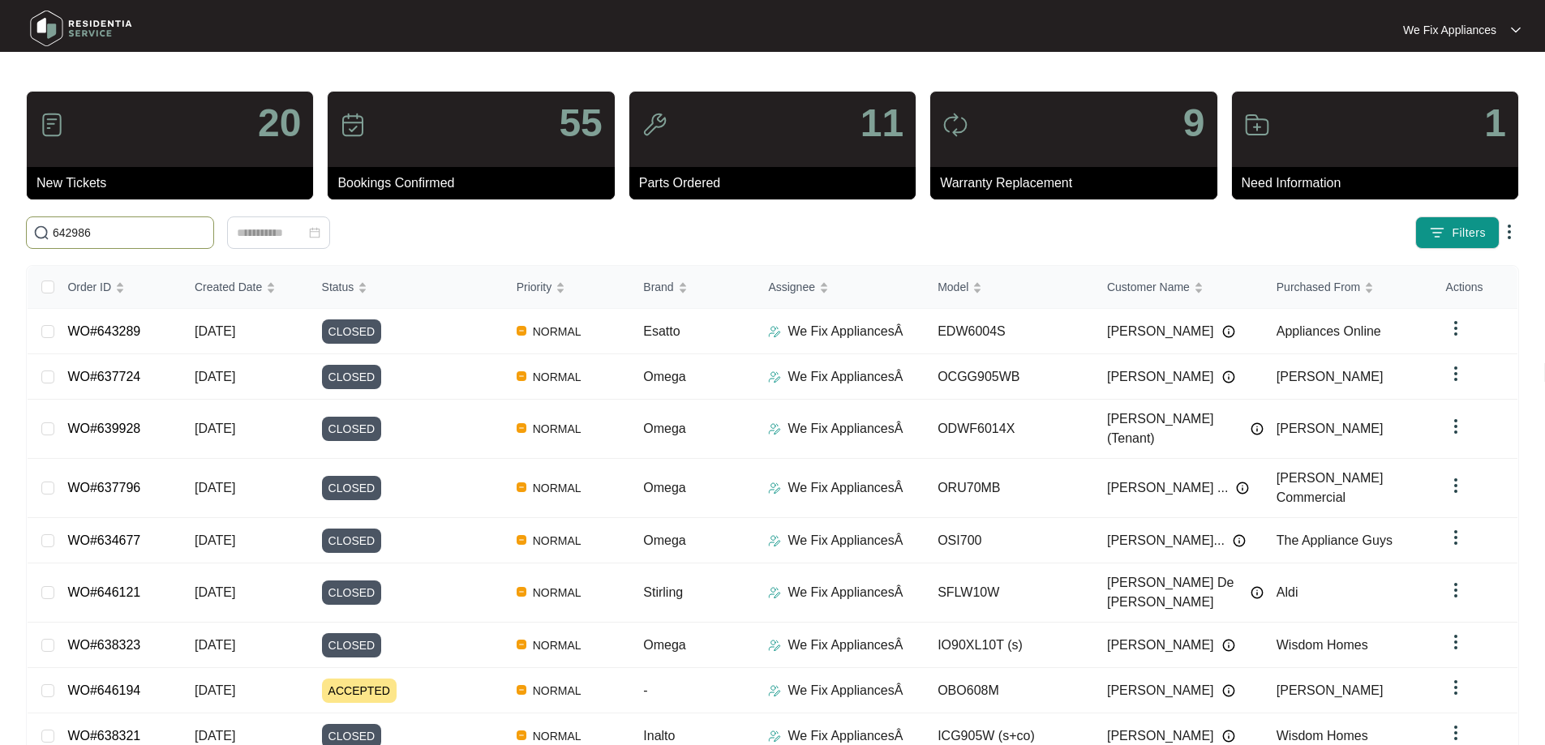
drag, startPoint x: 127, startPoint y: 237, endPoint x: 0, endPoint y: 232, distance: 126.6
click at [0, 232] on main "20 New Tickets 55 Bookings Confirmed 11 Parts Ordered 9 Warranty Replacement 1 …" at bounding box center [772, 441] width 1545 height 883
paste input "642986"
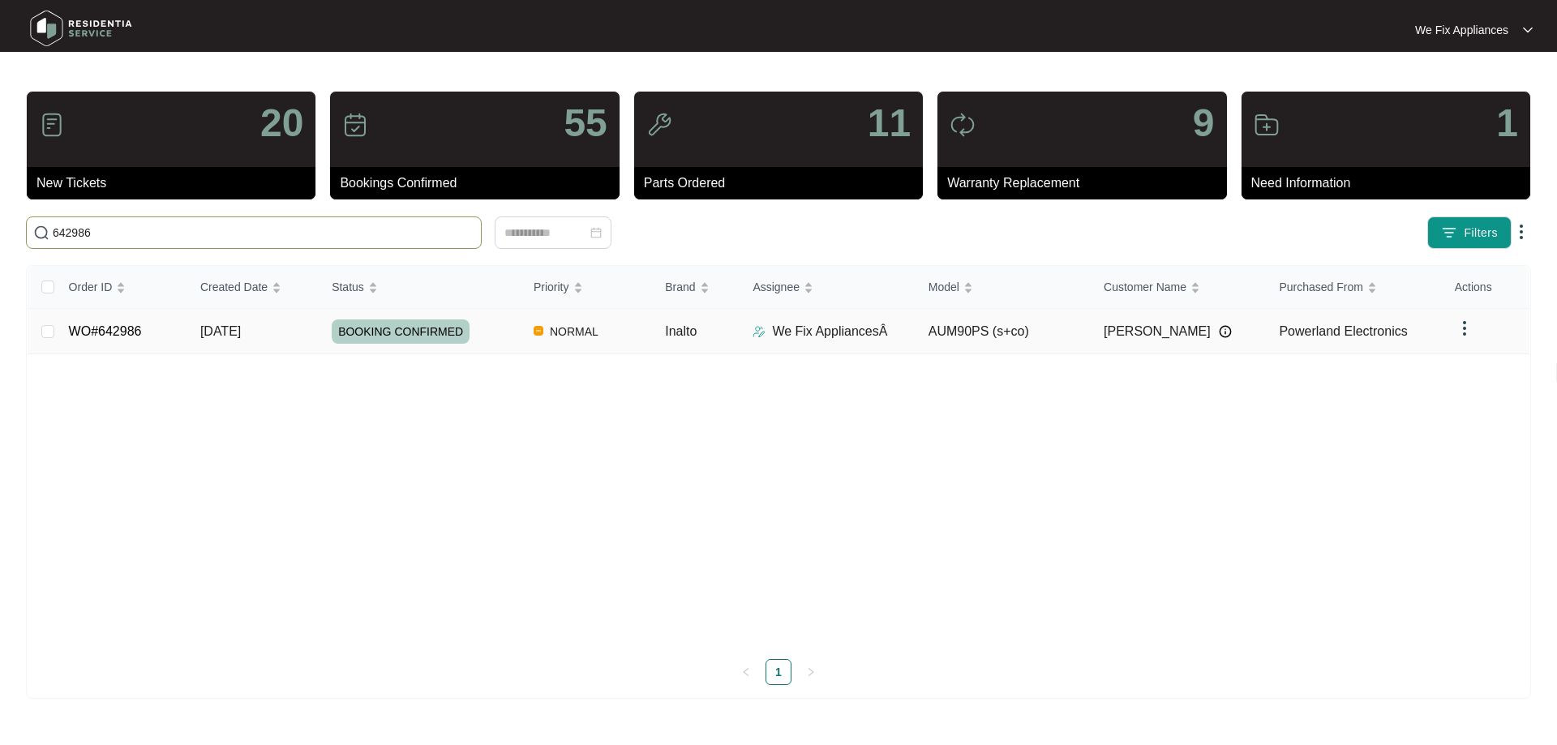
type input "642986"
click at [383, 333] on span "BOOKING CONFIRMED" at bounding box center [401, 332] width 138 height 24
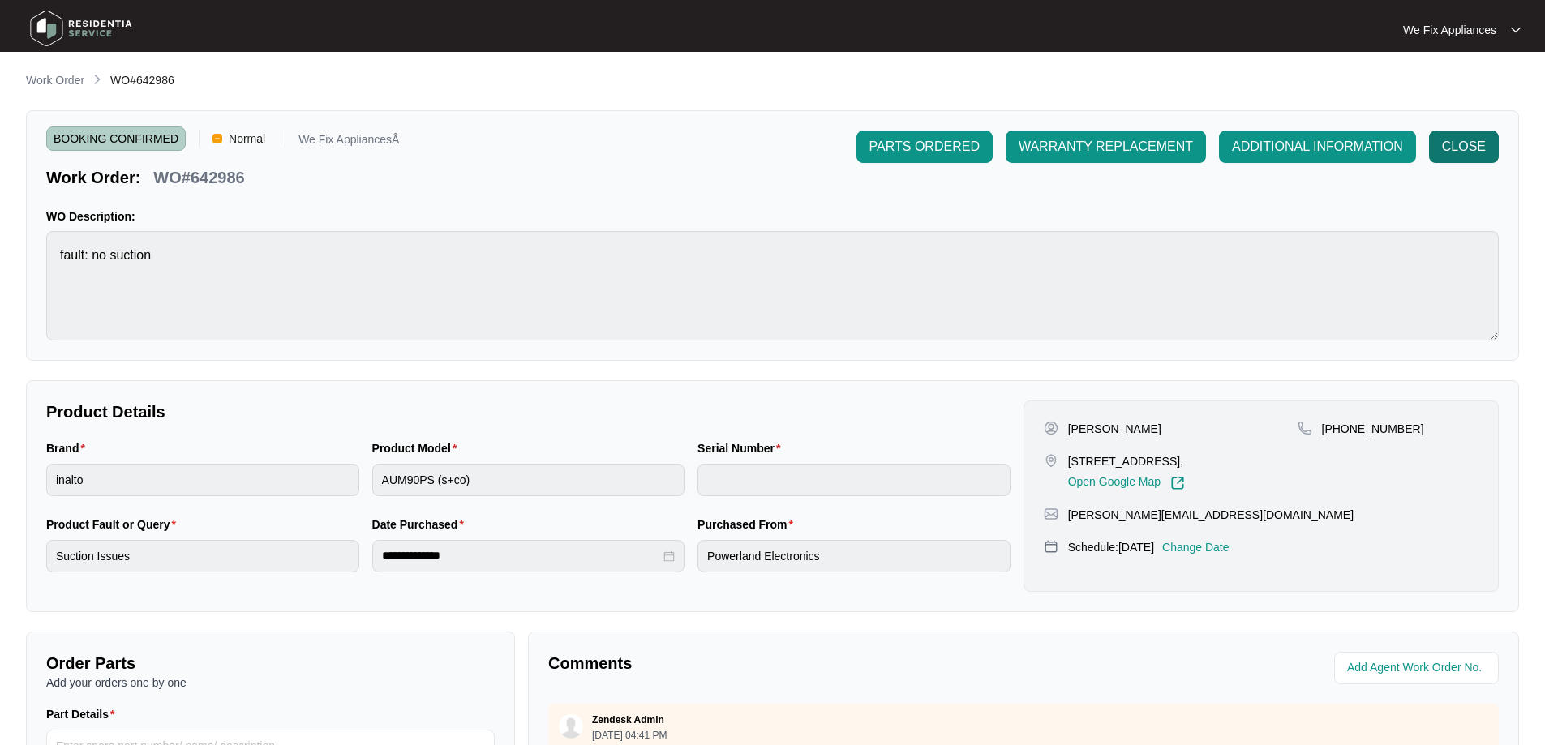
click at [1459, 148] on span "CLOSE" at bounding box center [1464, 146] width 44 height 19
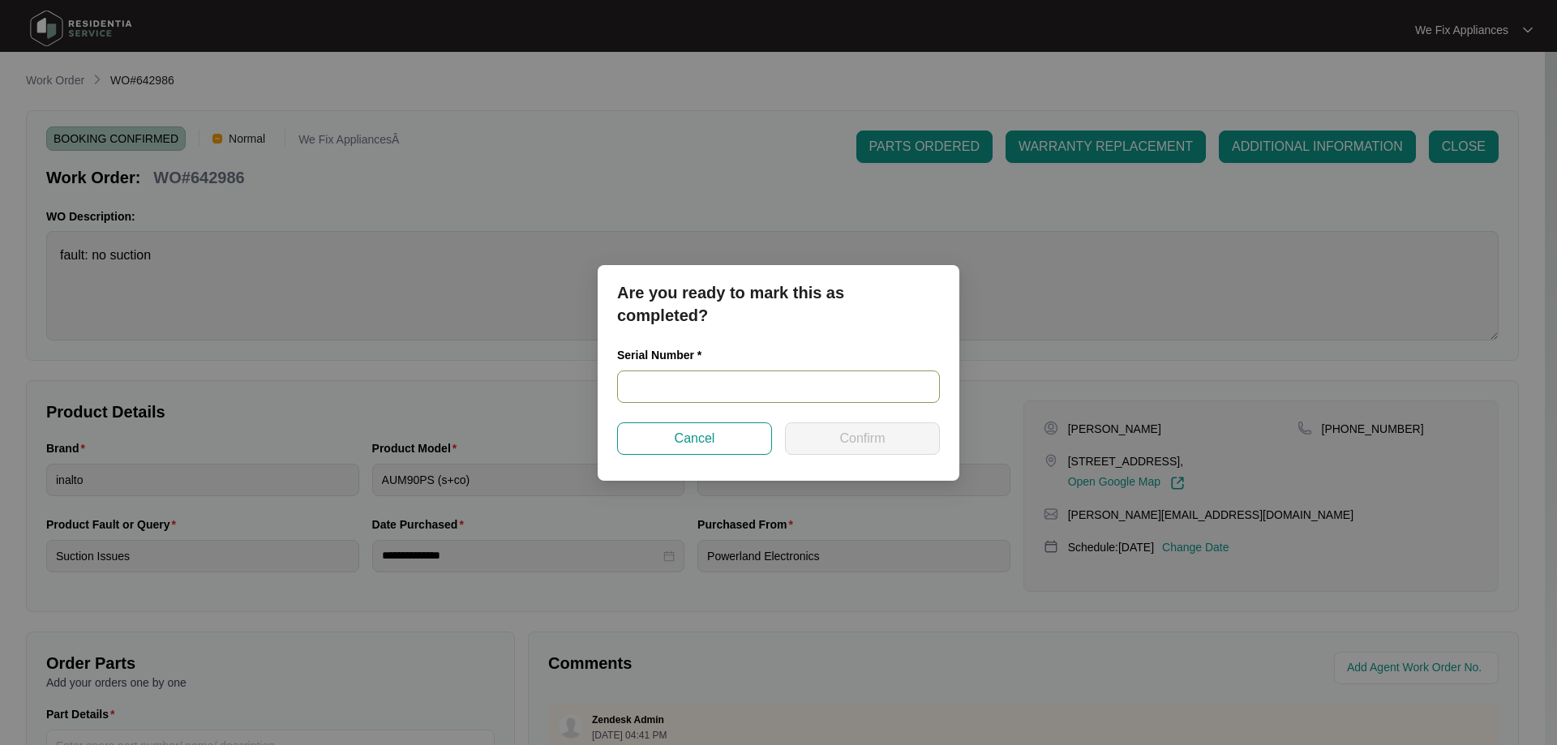
click at [657, 388] on input "text" at bounding box center [778, 387] width 323 height 32
paste input "RR1123000792"
type input "RR1123000792"
click at [834, 445] on button "Confirm" at bounding box center [862, 439] width 155 height 32
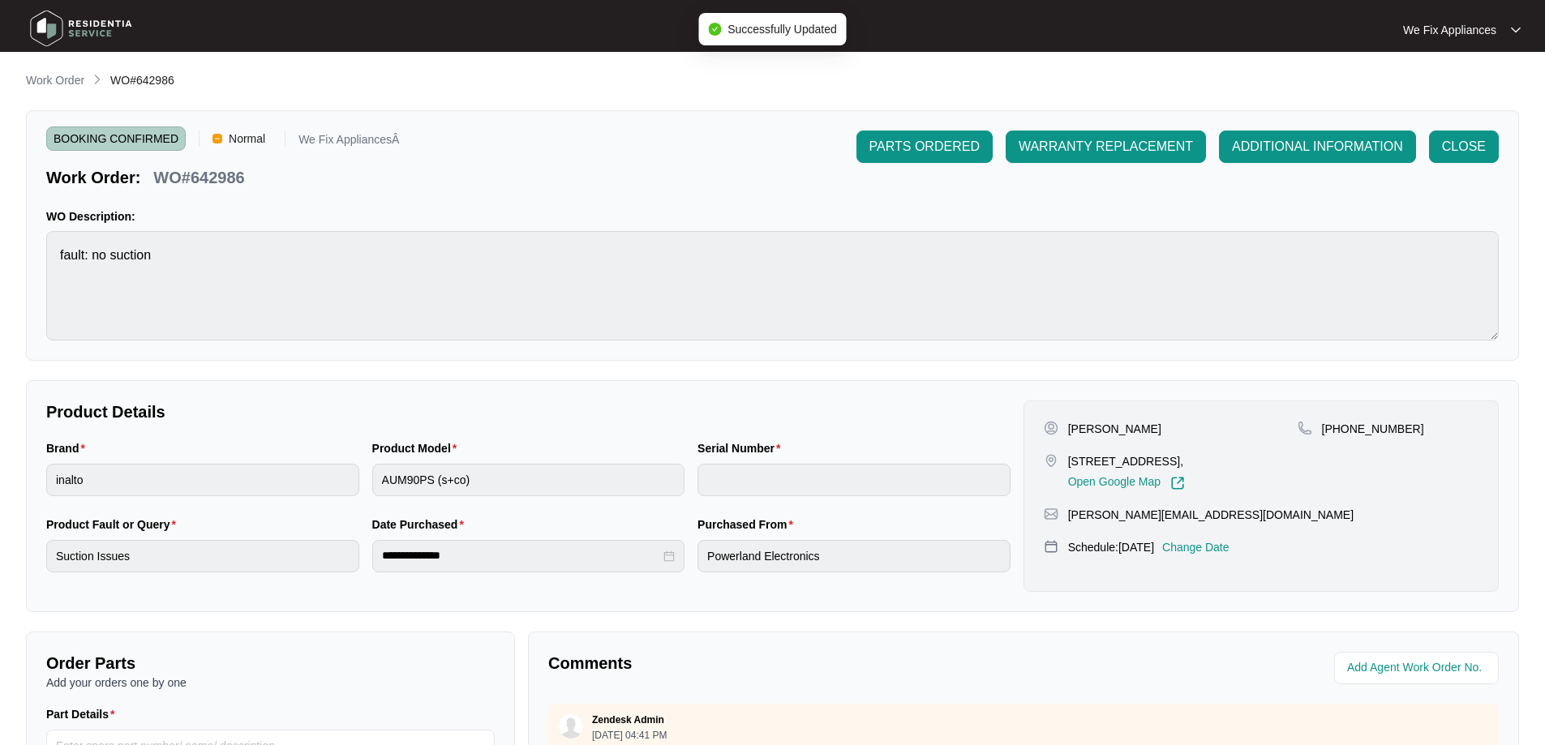
type input "RR1123000792"
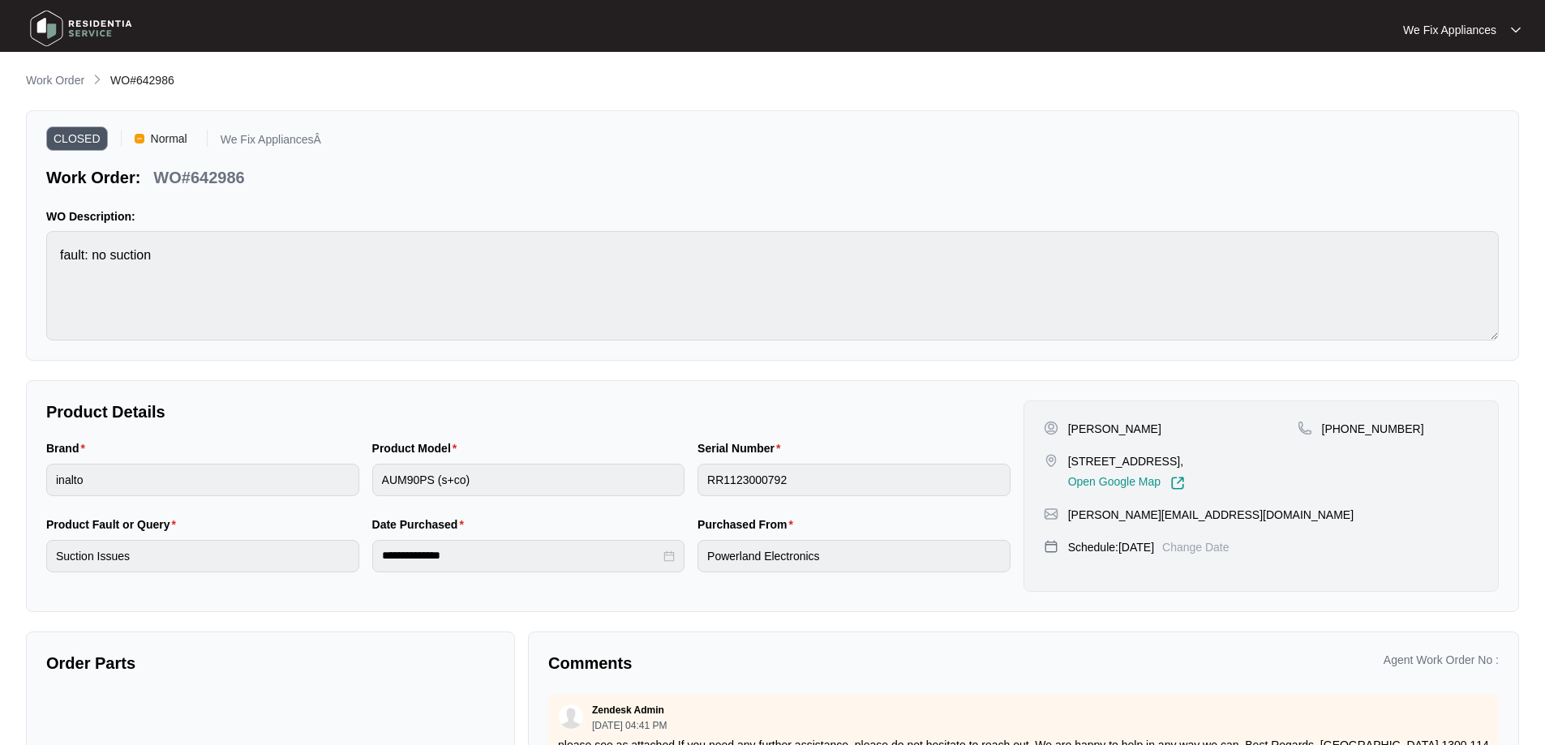
click at [50, 33] on img at bounding box center [81, 28] width 114 height 49
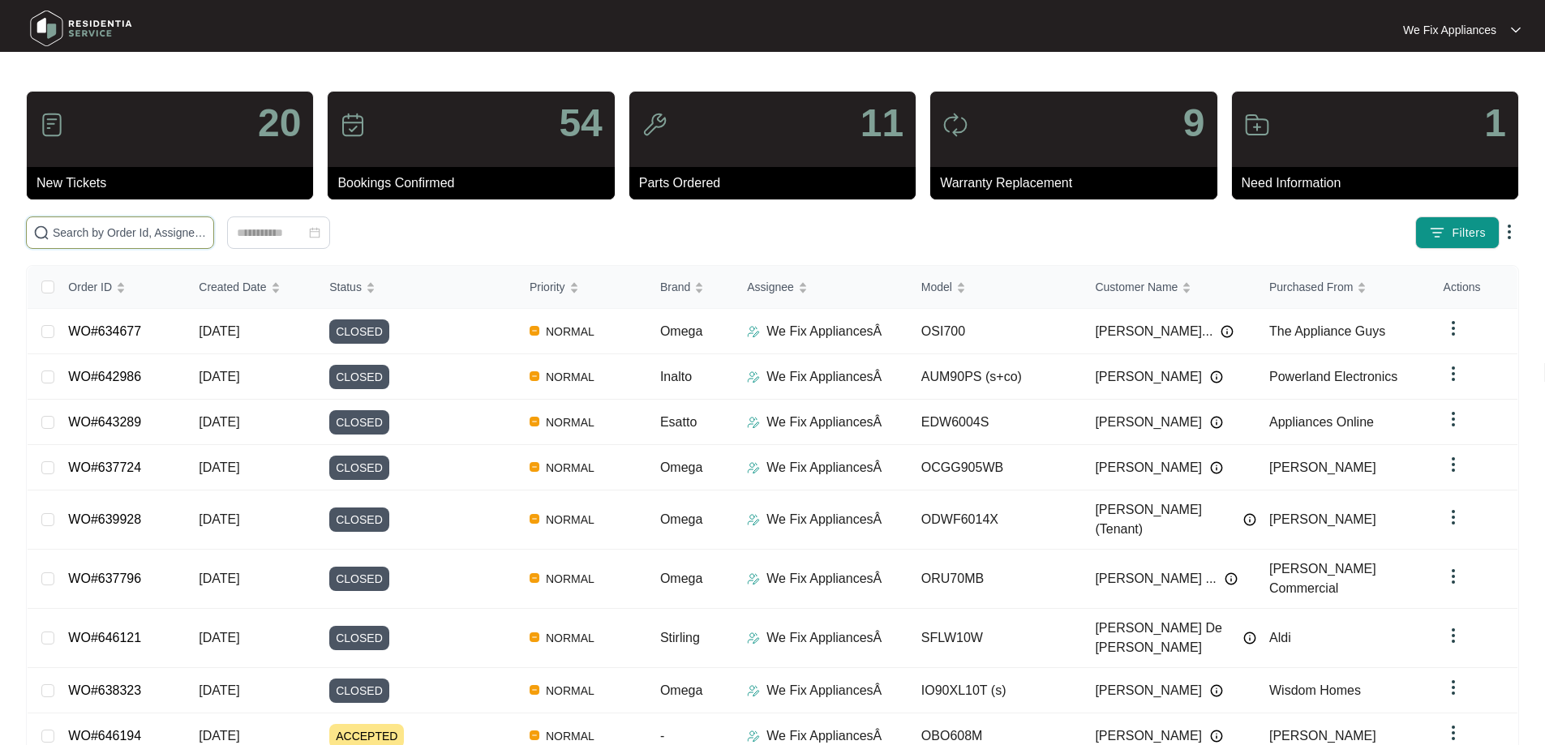
click at [84, 229] on input "text" at bounding box center [130, 233] width 154 height 18
paste input "642829"
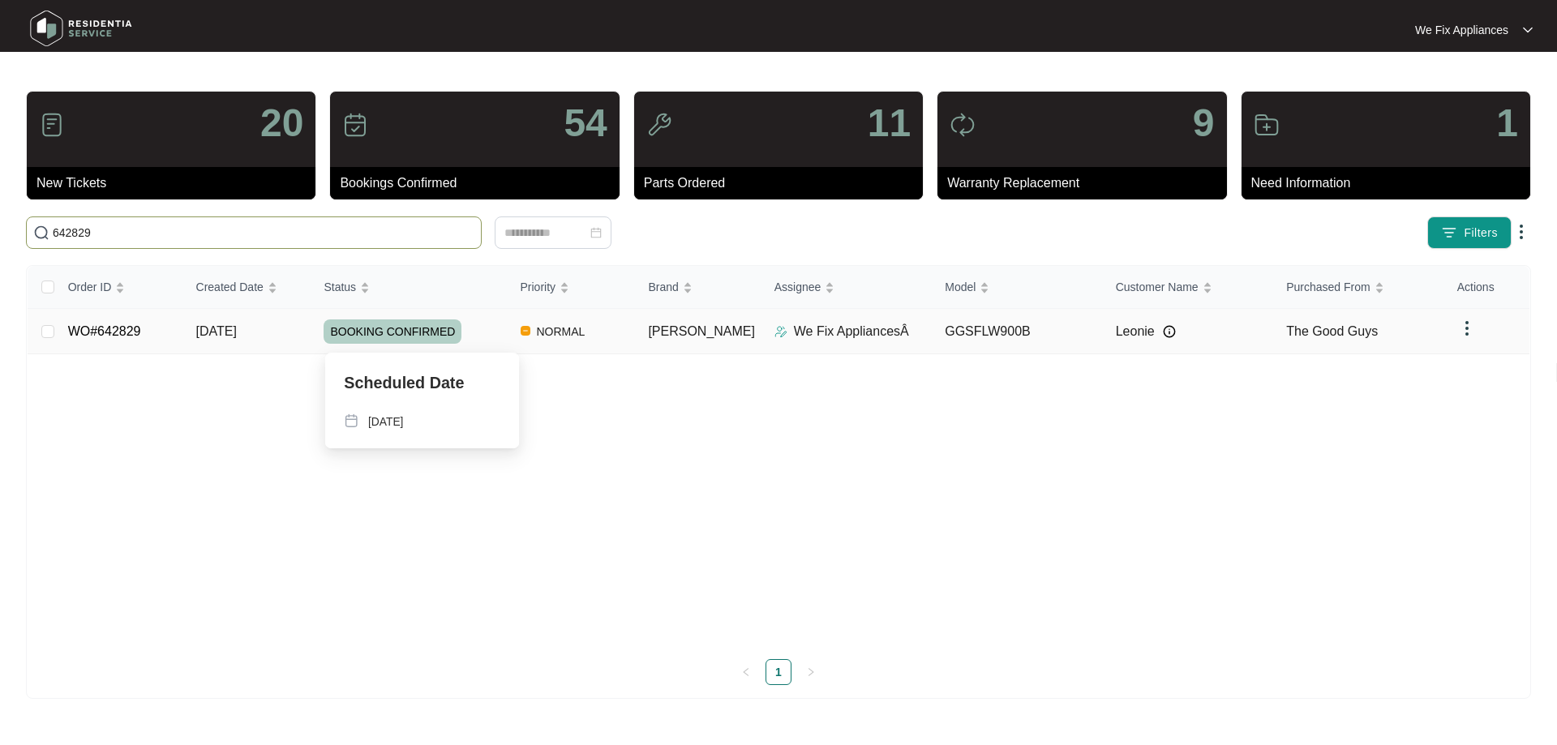
type input "642829"
click at [407, 331] on span "BOOKING CONFIRMED" at bounding box center [393, 332] width 138 height 24
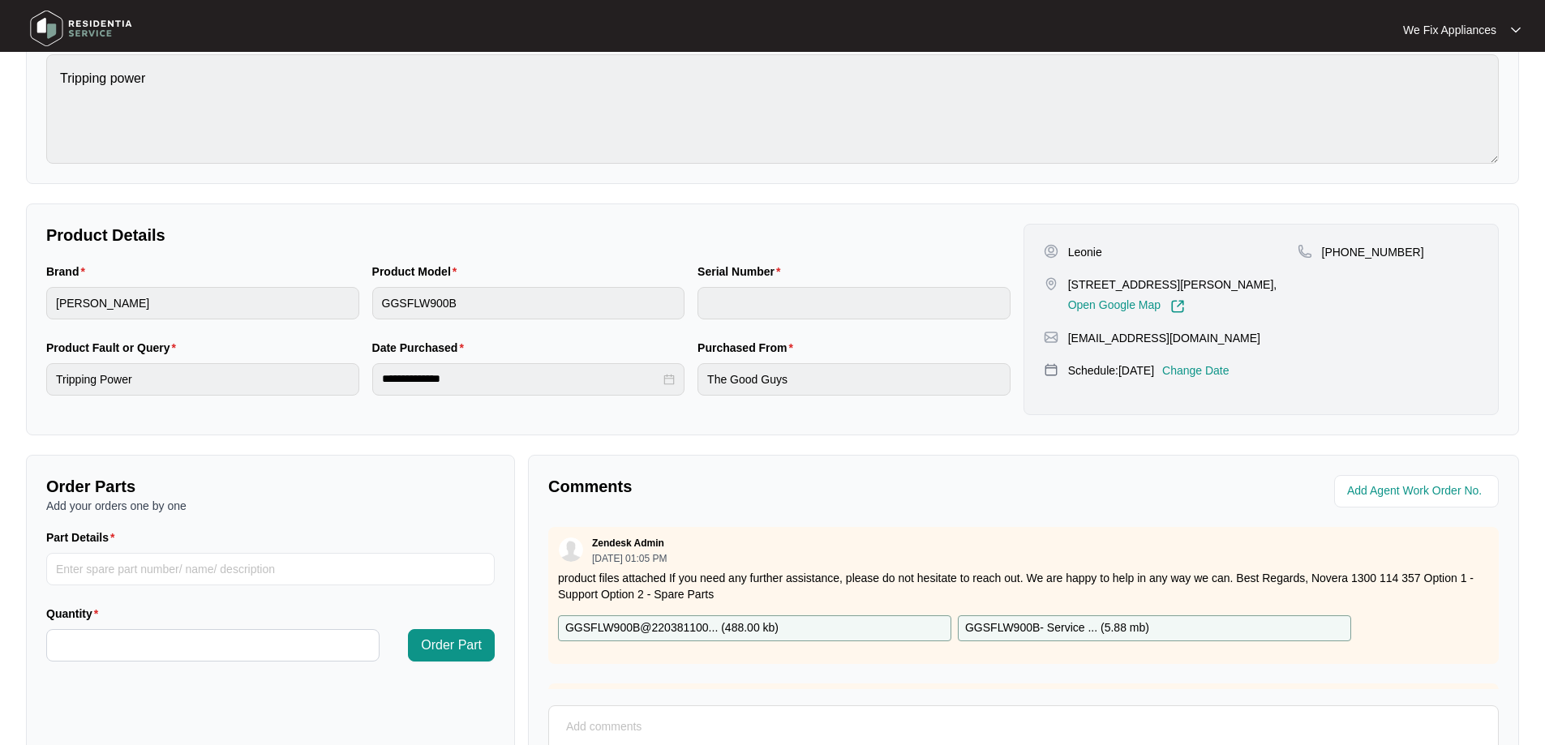
scroll to position [331, 0]
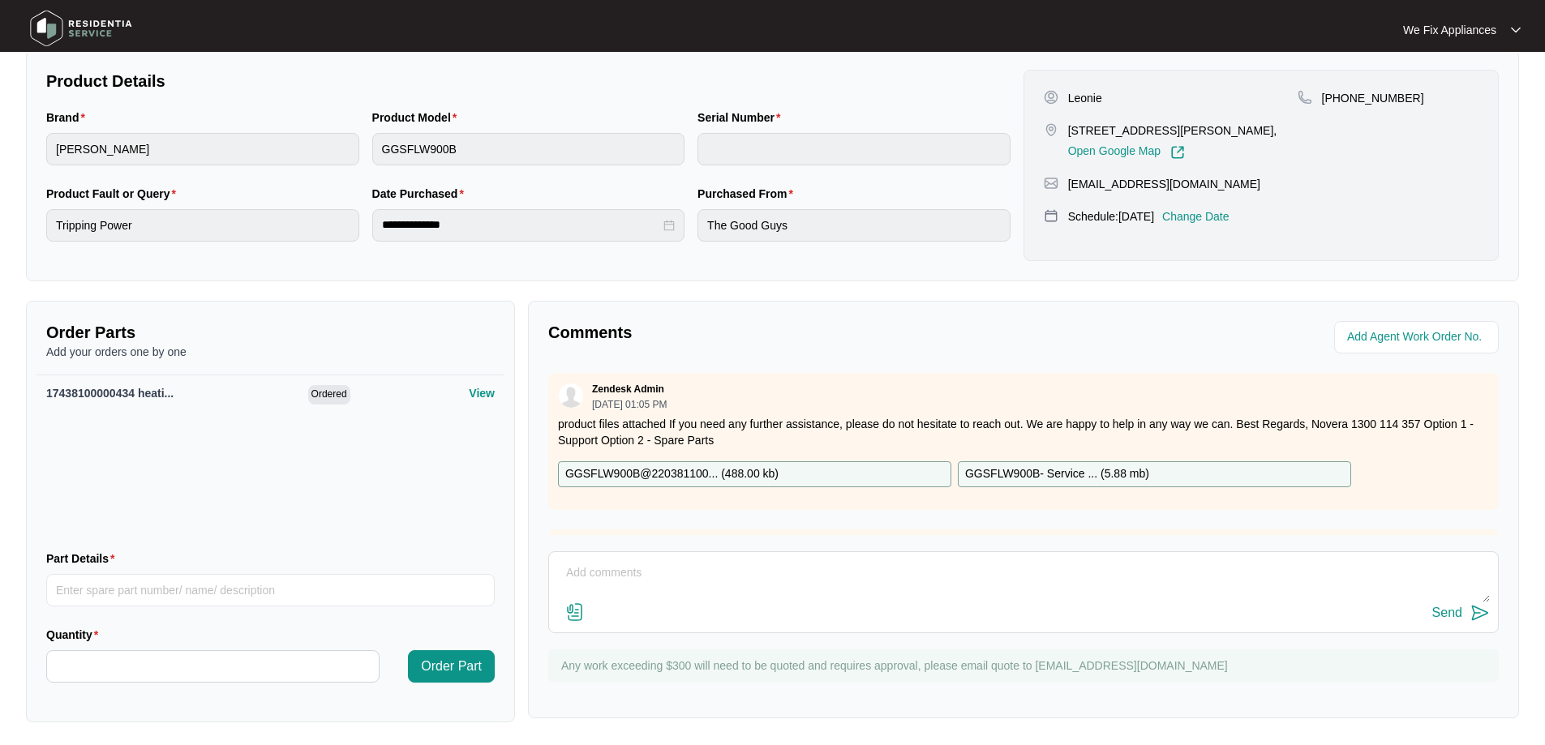
click at [741, 576] on textarea at bounding box center [1023, 582] width 933 height 42
paste textarea "Replaced the heating element and ran a full load cycle to hear a scraping noise…"
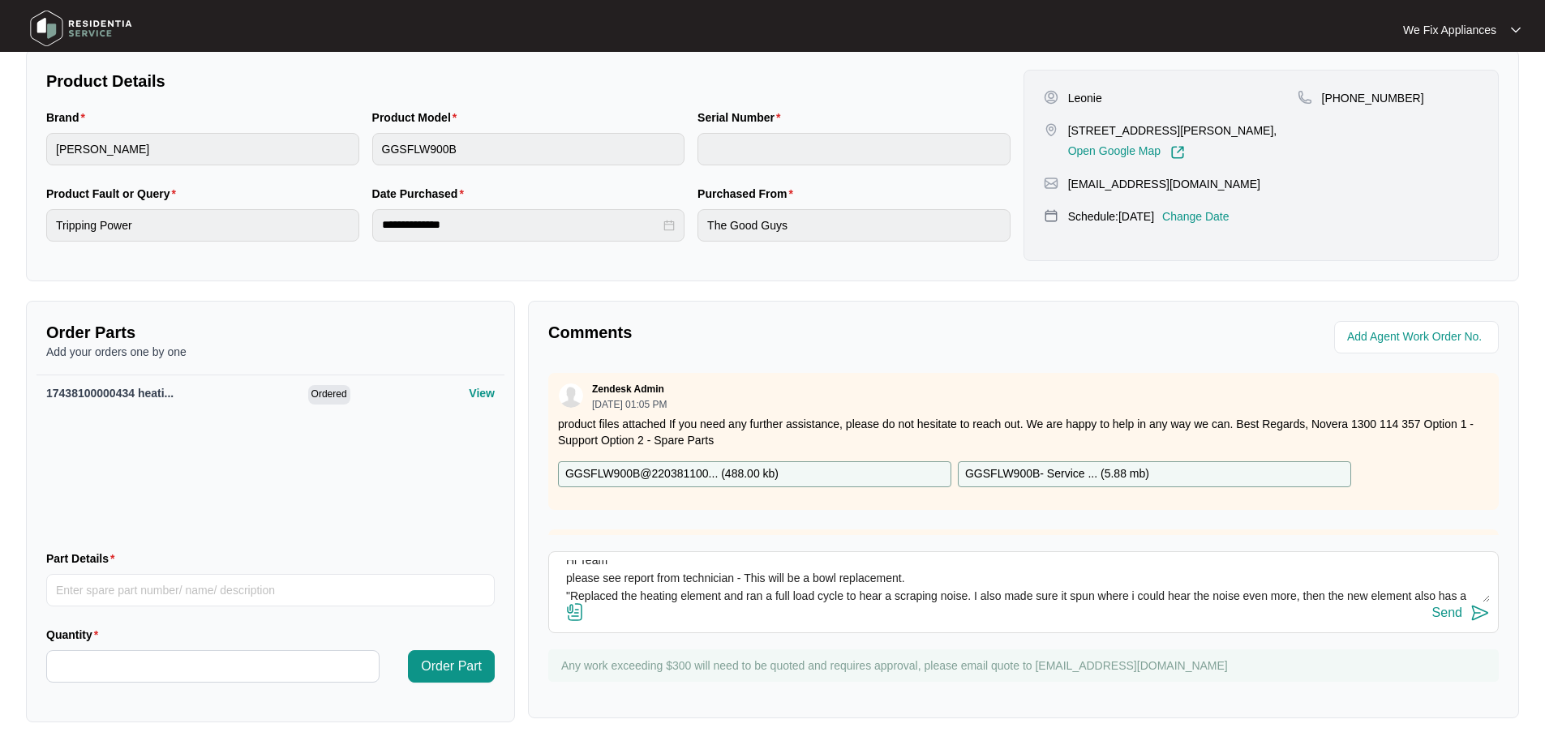
scroll to position [66, 0]
type textarea "Hi Team please see report from technician - This will be a bowl replacement. "R…"
click at [1458, 615] on div "Send" at bounding box center [1448, 613] width 30 height 15
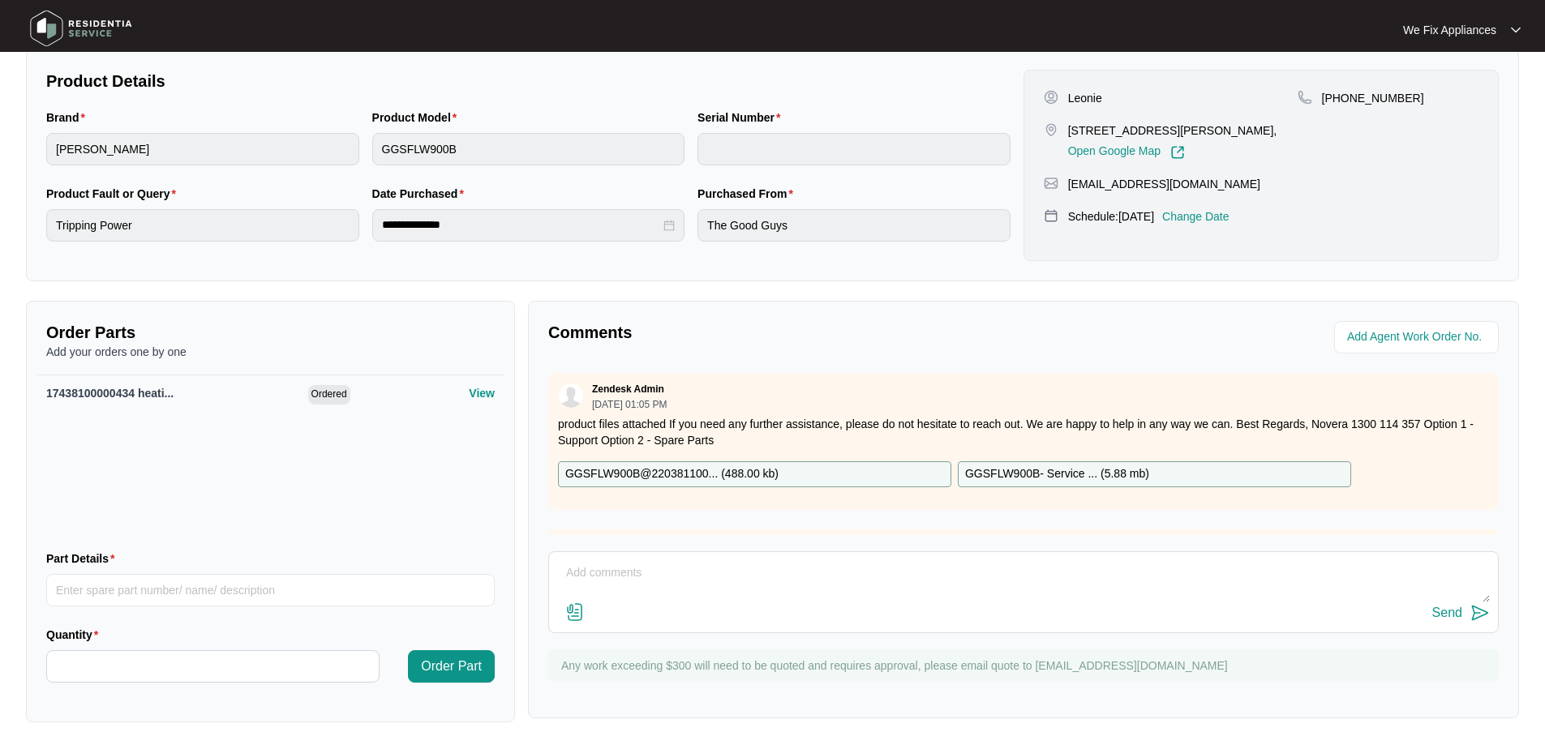
scroll to position [0, 0]
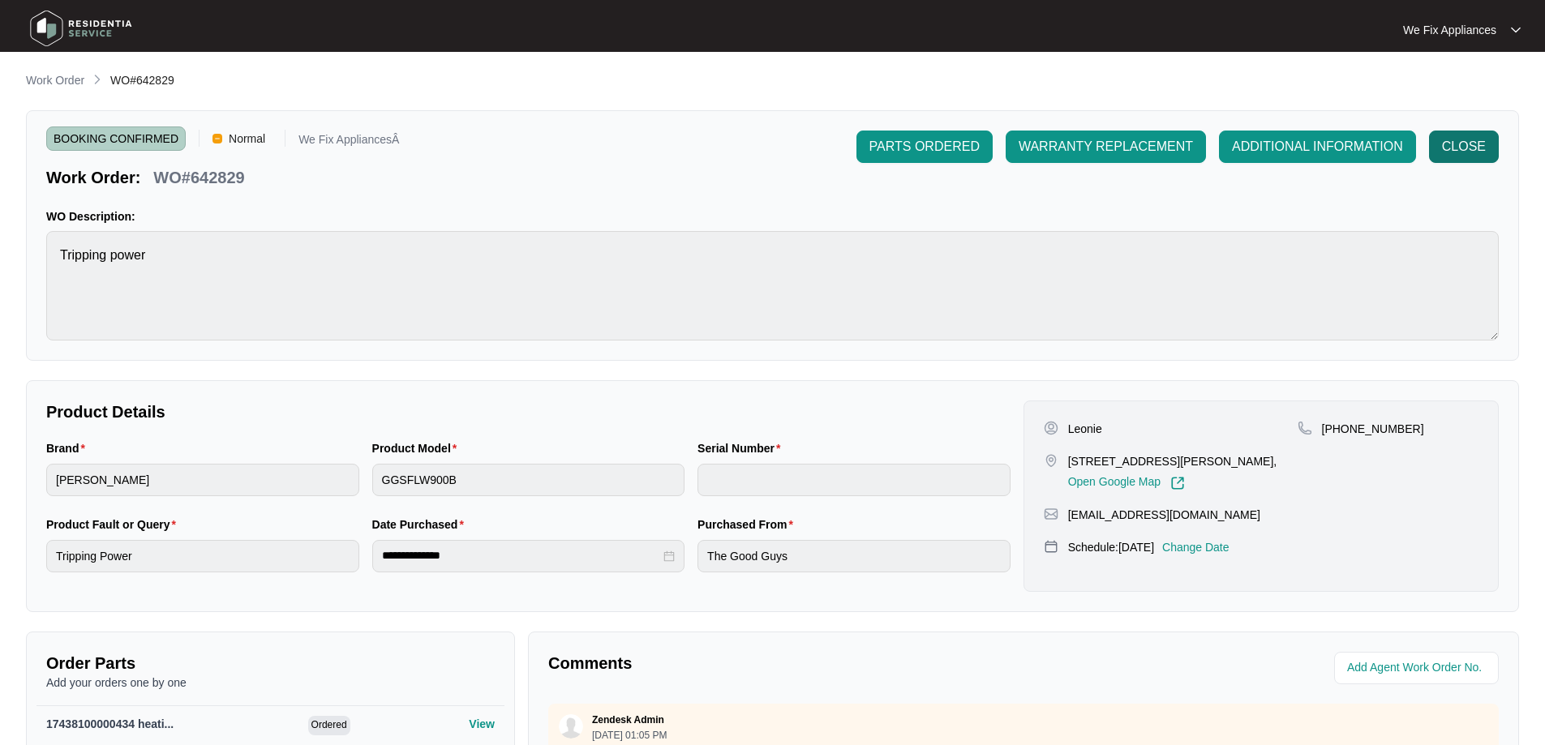
click at [1479, 143] on span "CLOSE" at bounding box center [1464, 146] width 44 height 19
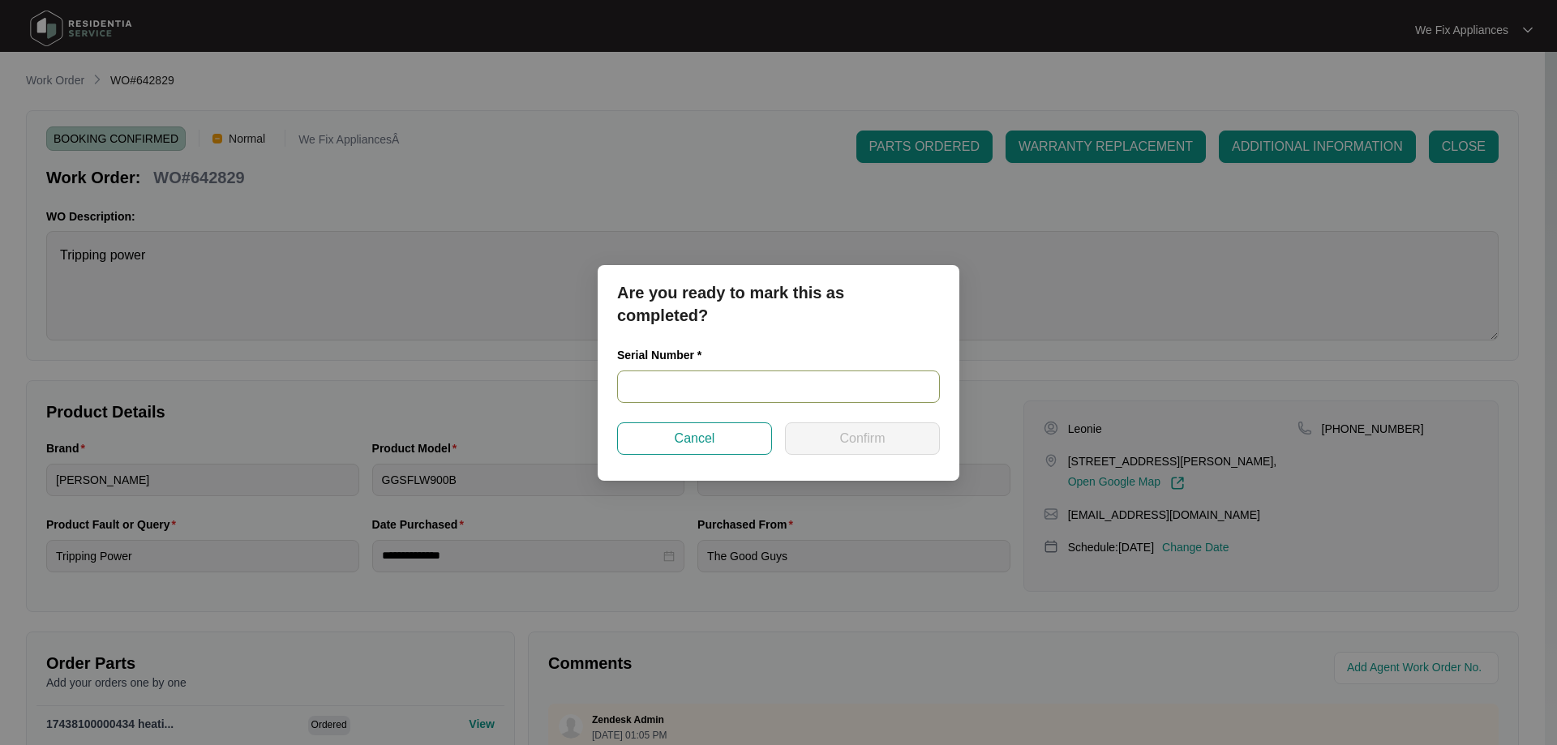
click at [693, 386] on input "text" at bounding box center [778, 387] width 323 height 32
paste input "540N473340143085J00122"
type input "540N473340143085J00122"
click at [853, 449] on button "Confirm" at bounding box center [862, 439] width 155 height 32
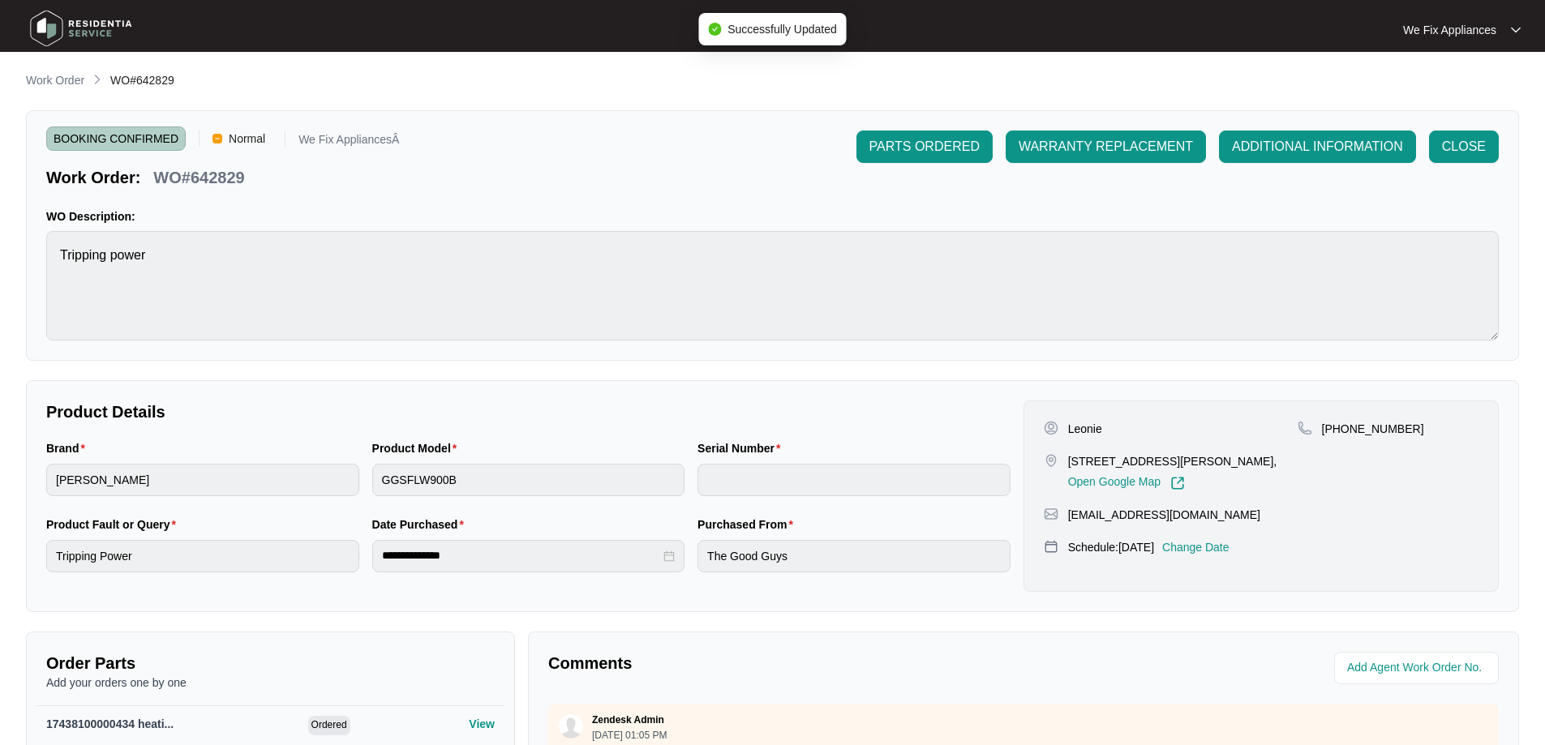
type input "540N473340143085J00122"
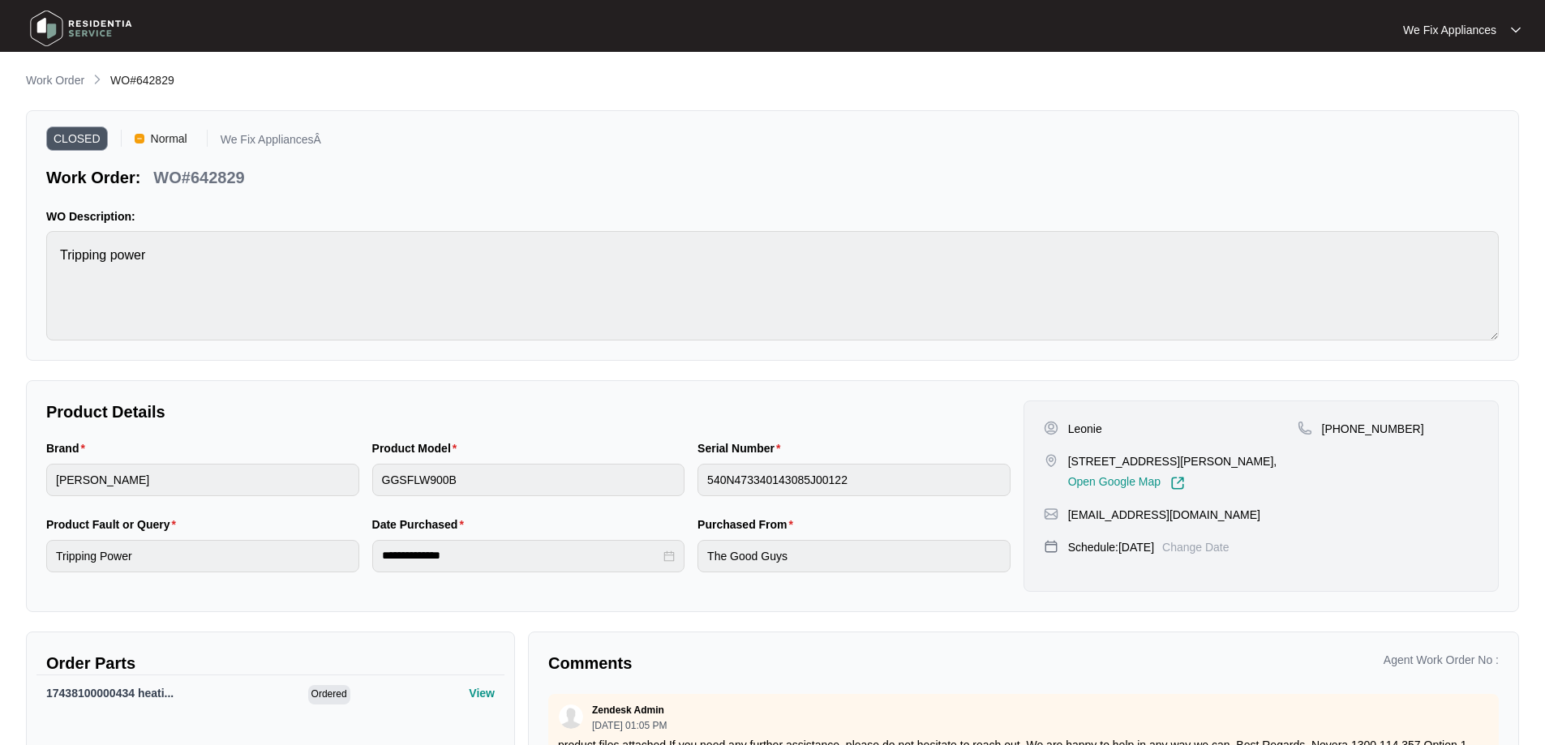
click at [71, 24] on img at bounding box center [81, 28] width 114 height 49
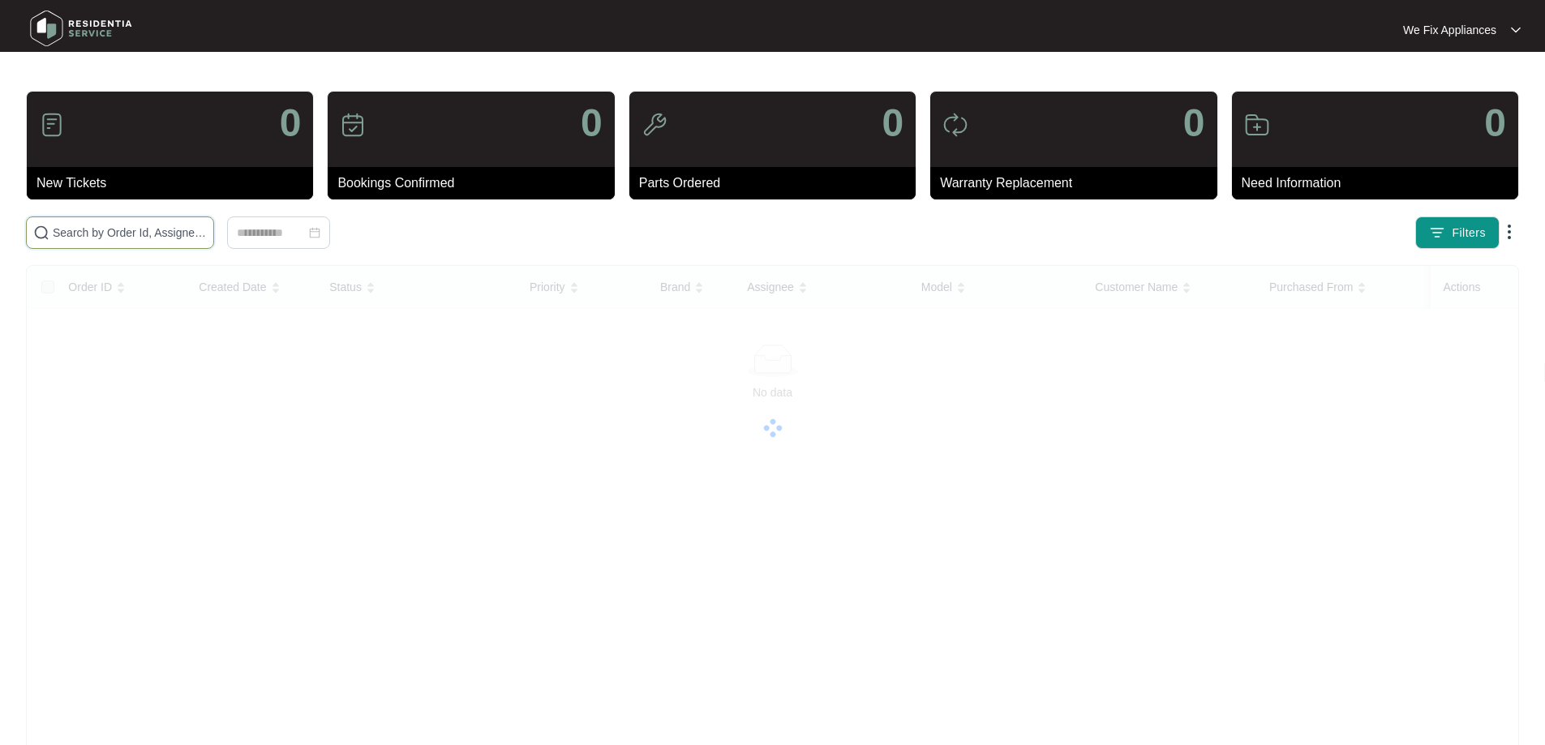
click at [102, 237] on input "text" at bounding box center [130, 233] width 154 height 18
paste input "640176"
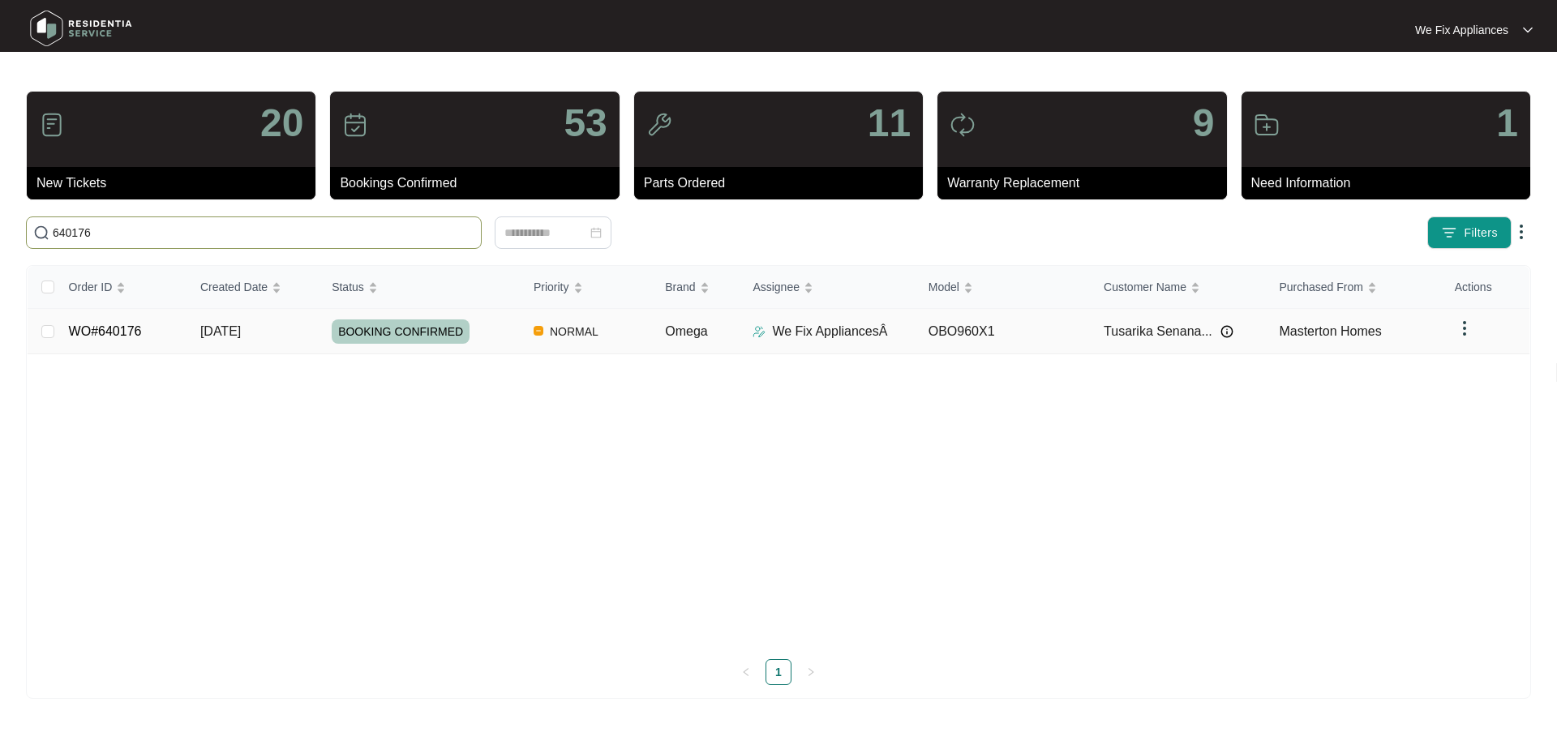
type input "640176"
click at [407, 336] on span "BOOKING CONFIRMED" at bounding box center [401, 332] width 138 height 24
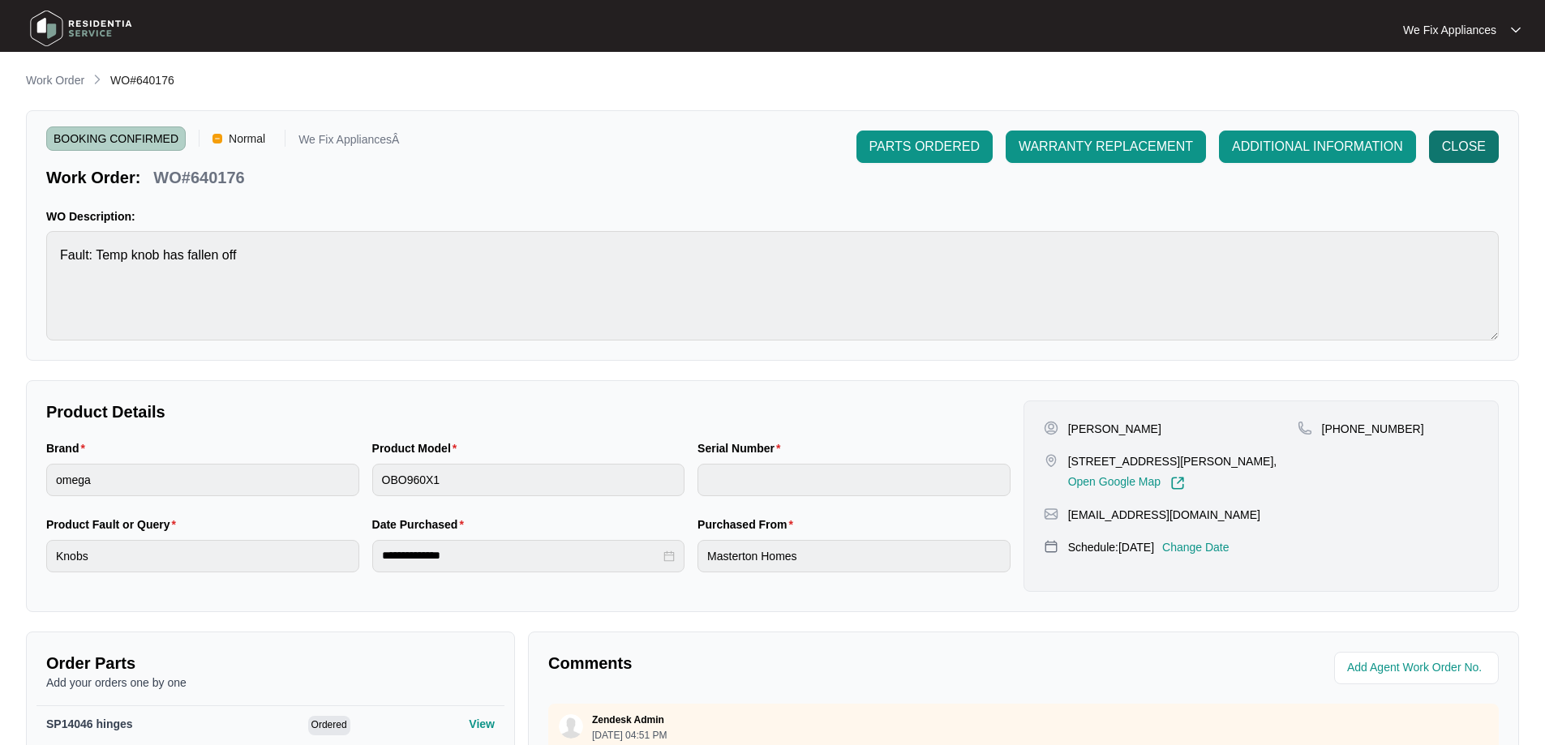
click at [1484, 144] on span "CLOSE" at bounding box center [1464, 146] width 44 height 19
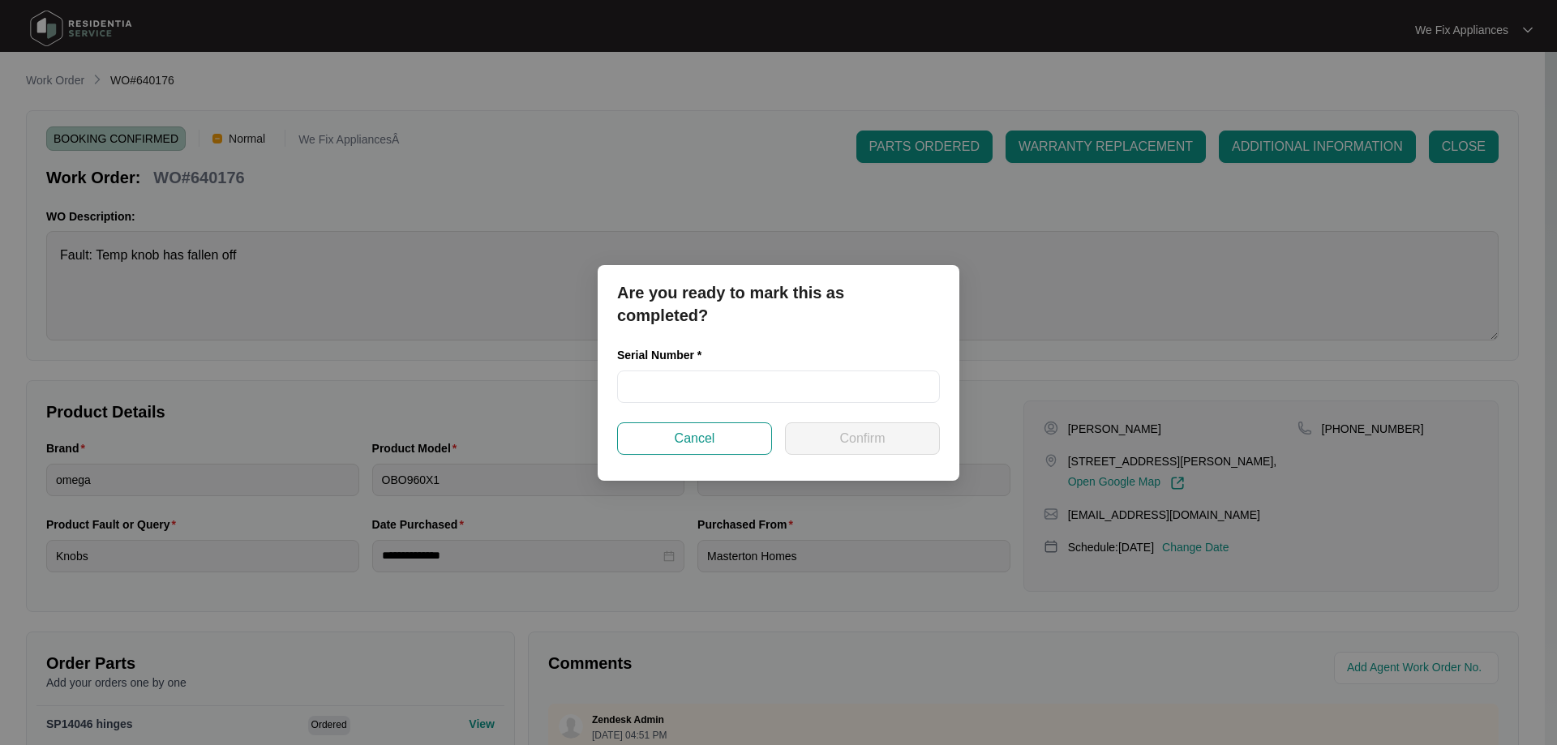
click at [708, 369] on div "Serial Number *" at bounding box center [778, 358] width 323 height 24
click at [667, 393] on input "text" at bounding box center [778, 387] width 323 height 32
paste input "V00005885522060000565"
type input "V00005885522060000565"
click at [845, 440] on span "Confirm" at bounding box center [862, 438] width 45 height 19
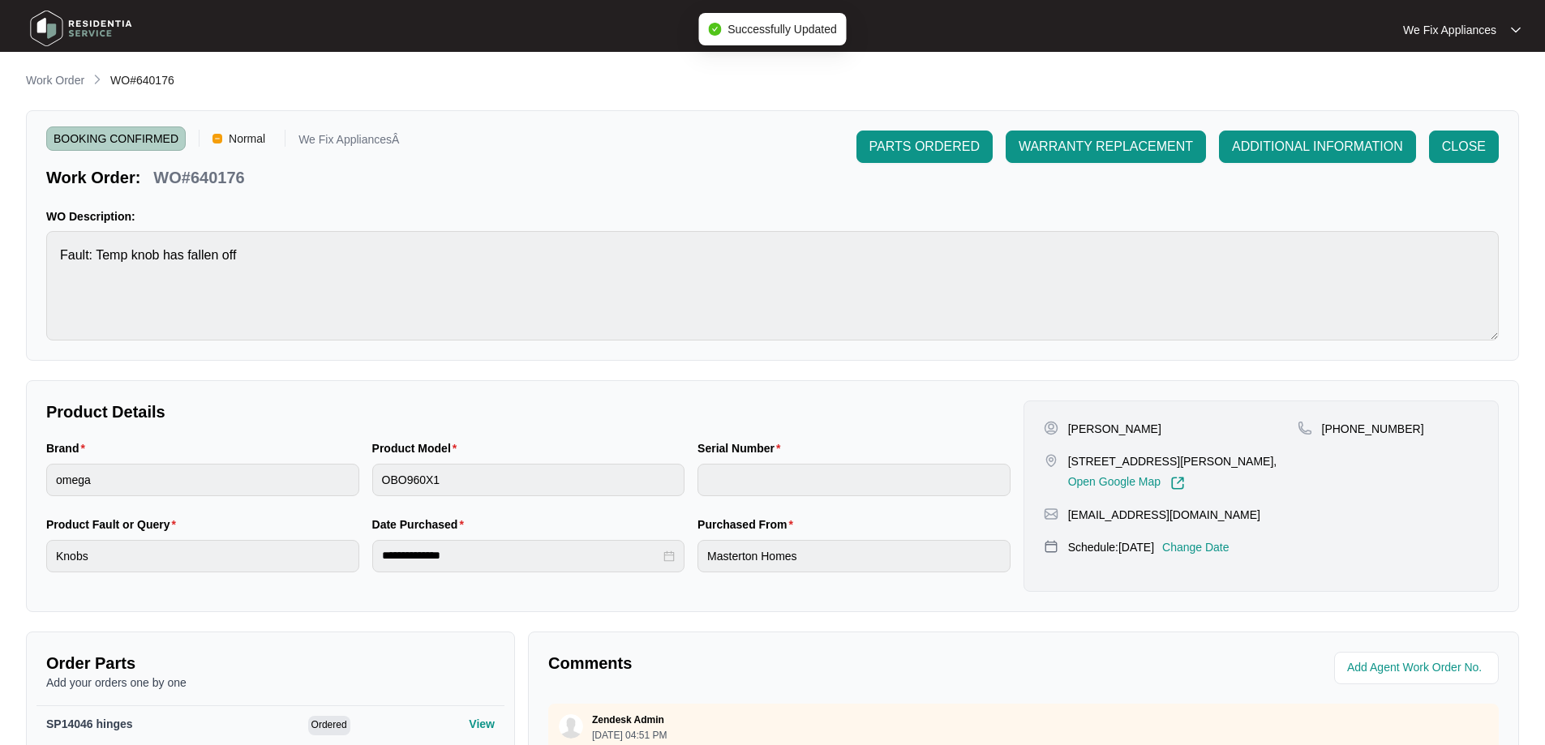
type input "V00005885522060000565"
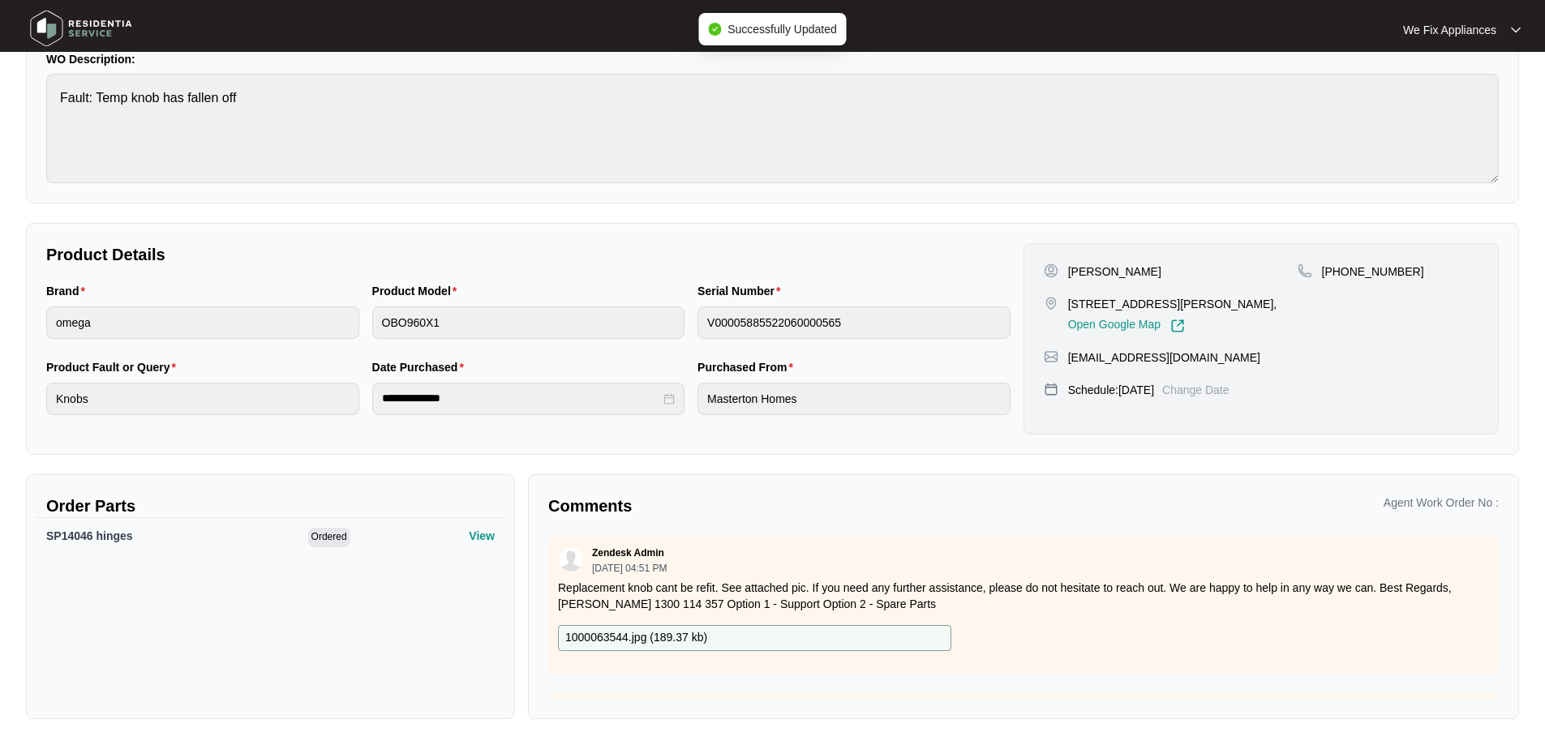
scroll to position [324, 0]
